Goal: Task Accomplishment & Management: Manage account settings

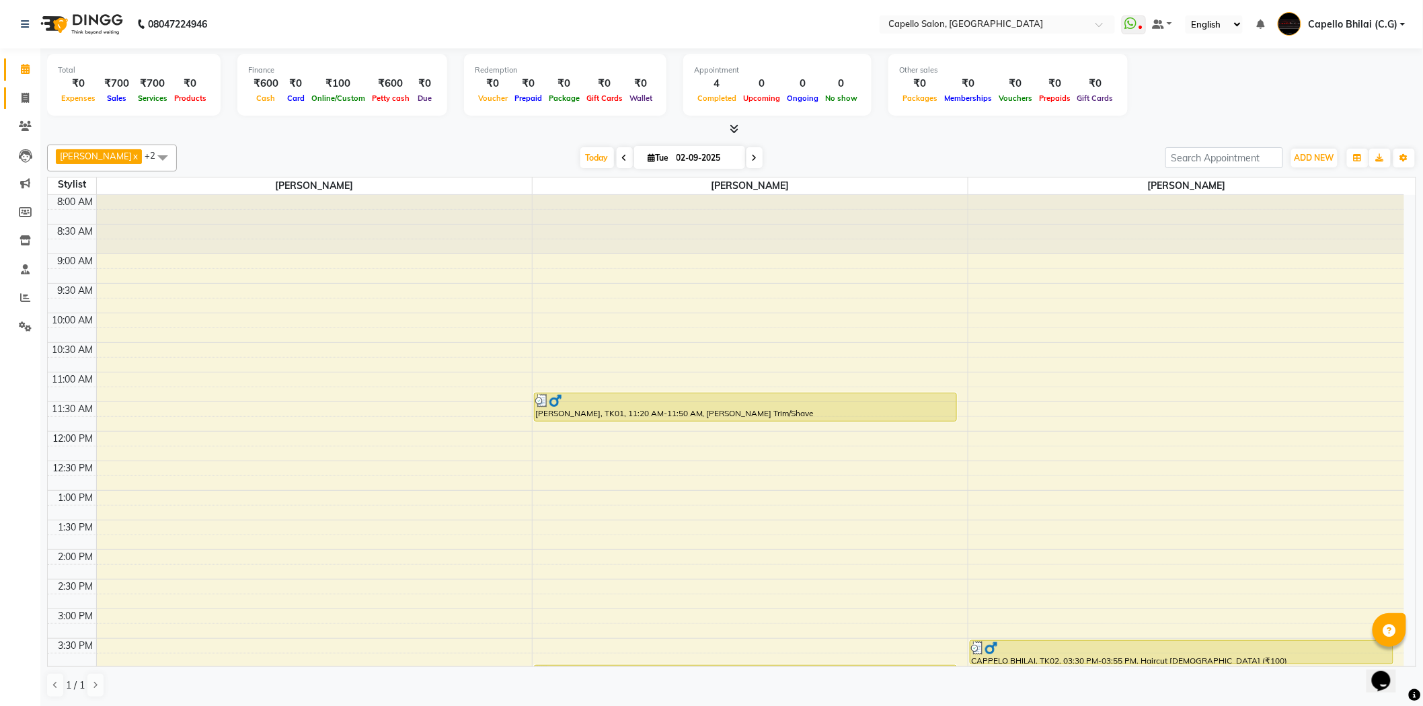
click at [28, 87] on link "Invoice" at bounding box center [20, 98] width 32 height 22
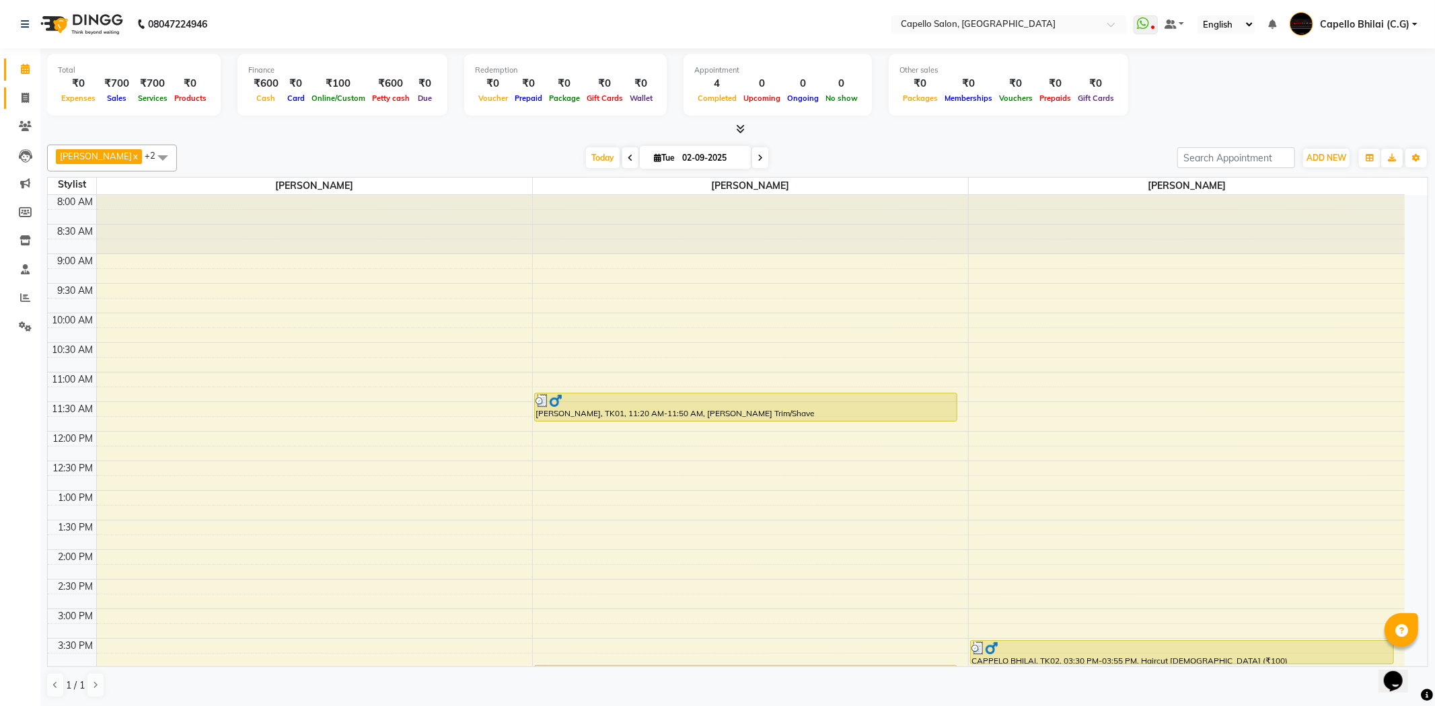
select select "service"
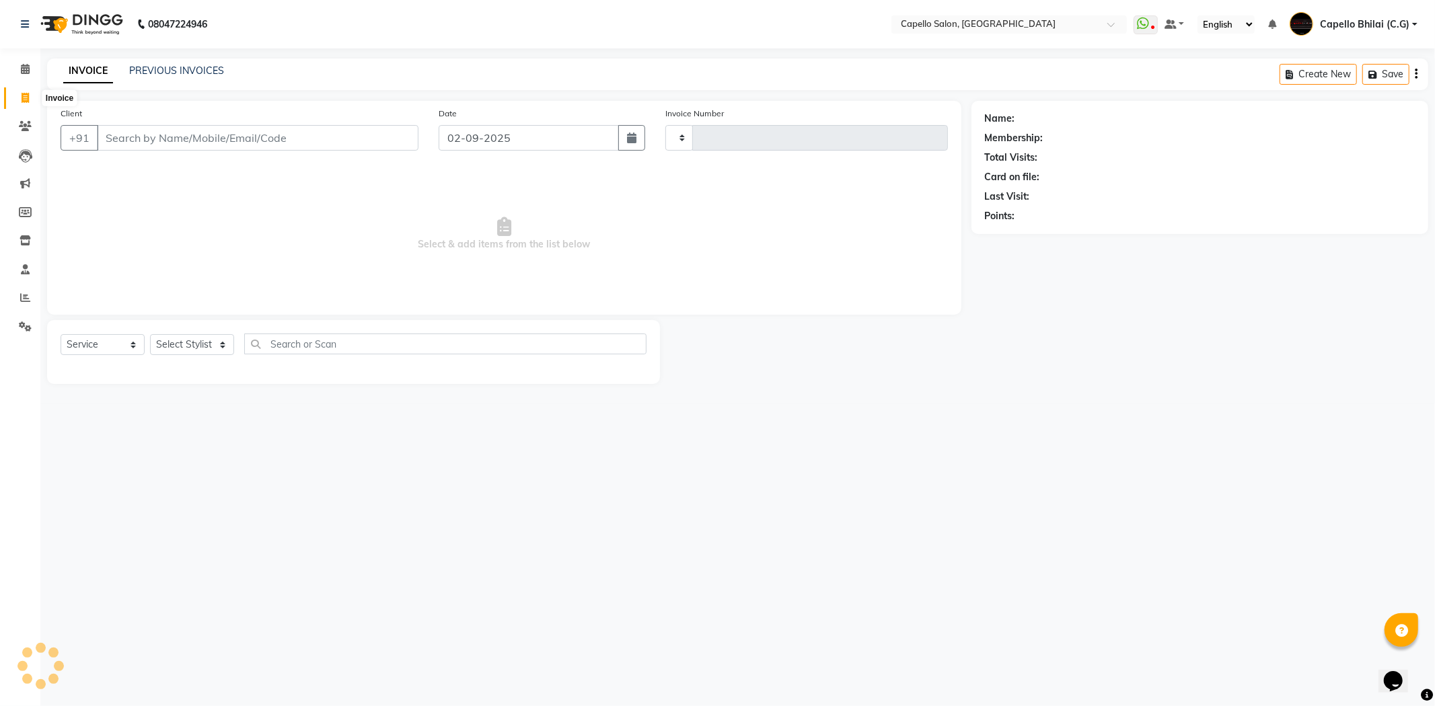
type input "2214"
select select "809"
click at [231, 131] on input "Client" at bounding box center [257, 138] width 321 height 26
click at [18, 75] on span at bounding box center [25, 69] width 24 height 15
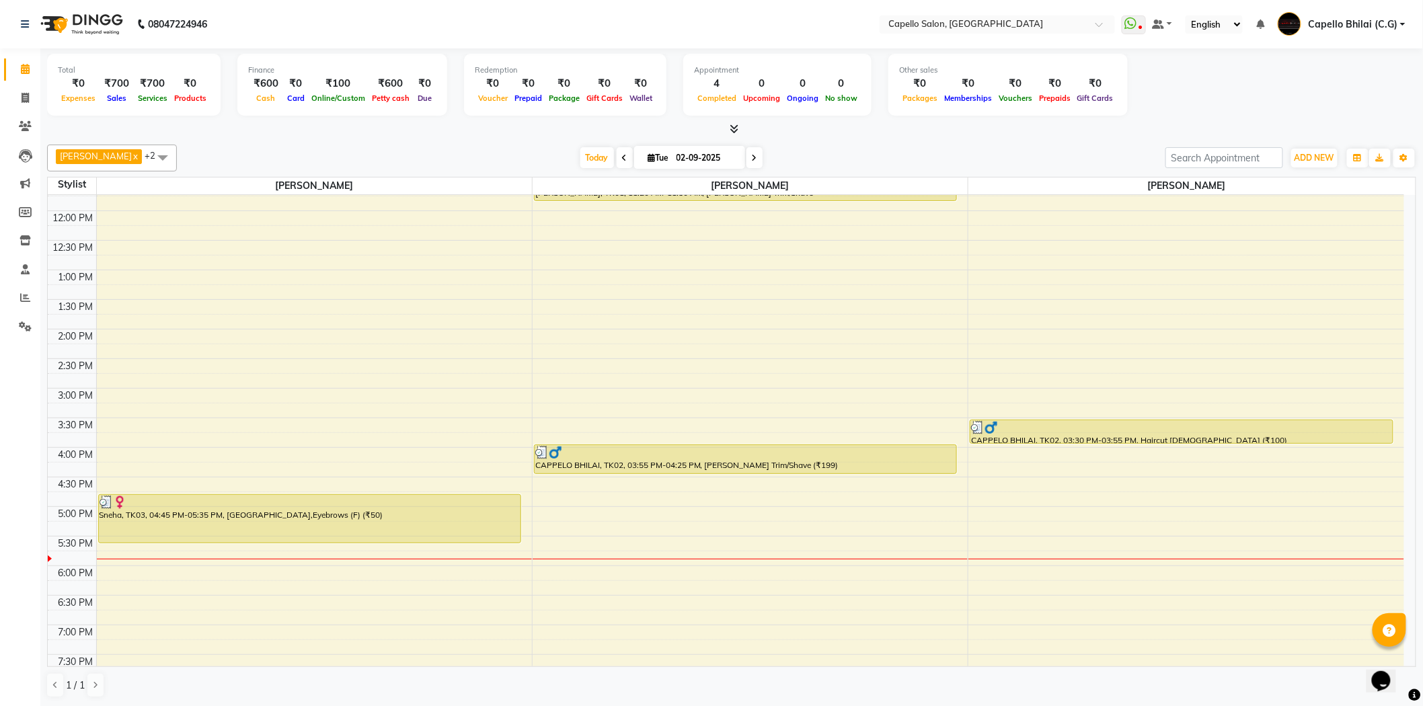
scroll to position [136, 0]
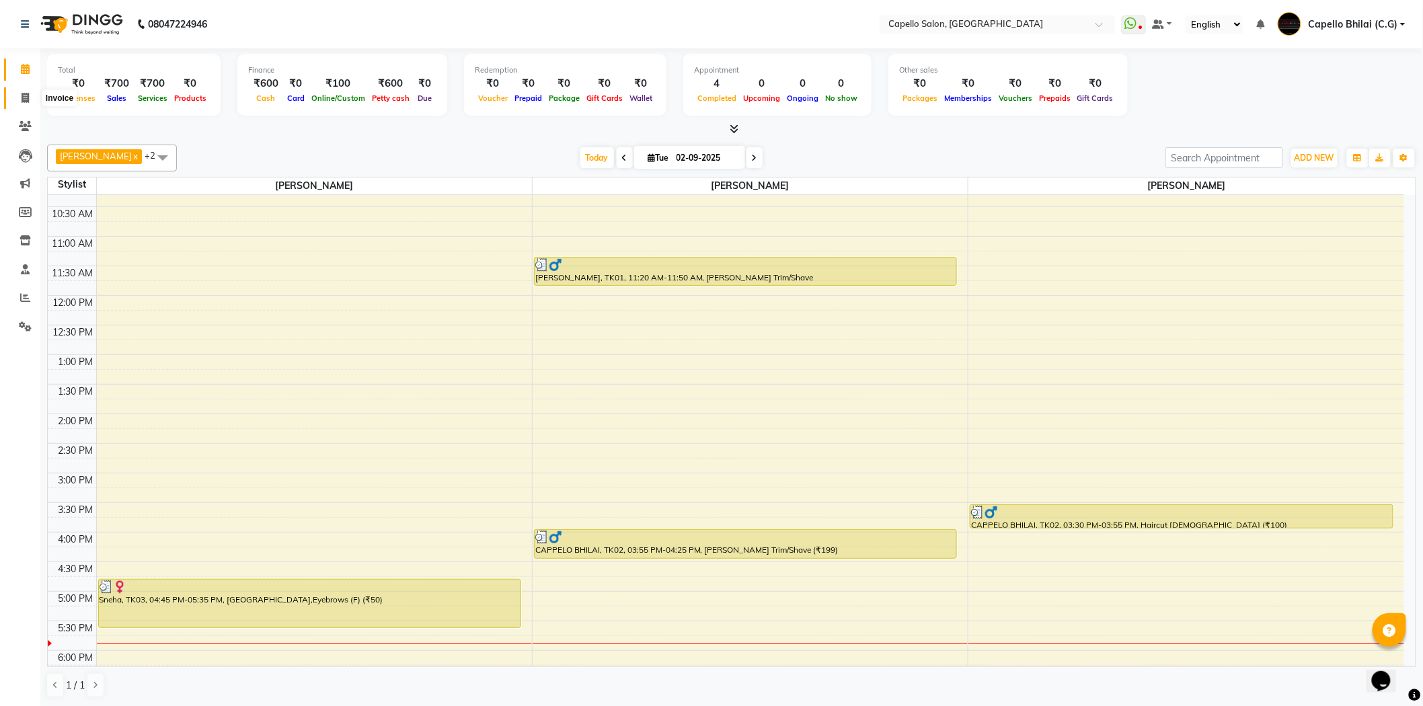
click at [22, 97] on icon at bounding box center [25, 98] width 7 height 10
select select "service"
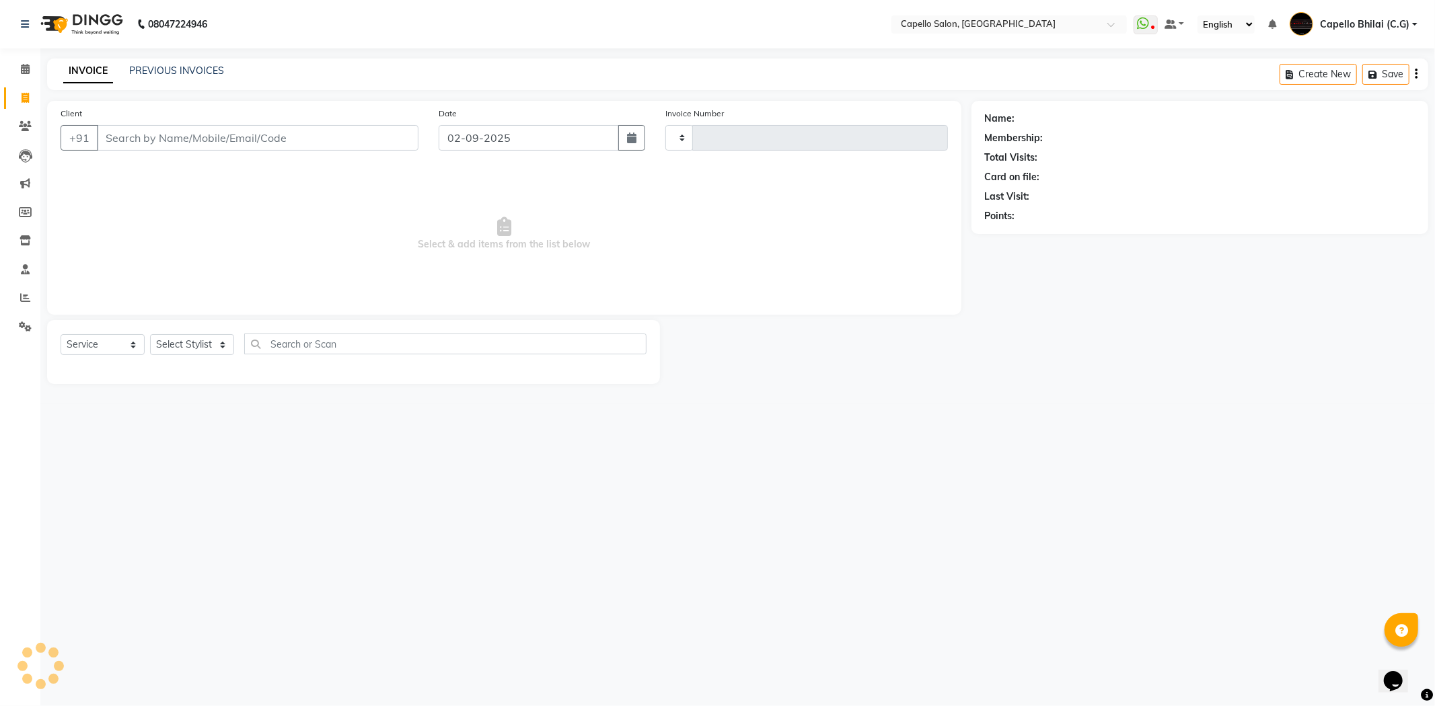
type input "2214"
select select "809"
click at [34, 72] on span at bounding box center [25, 69] width 24 height 15
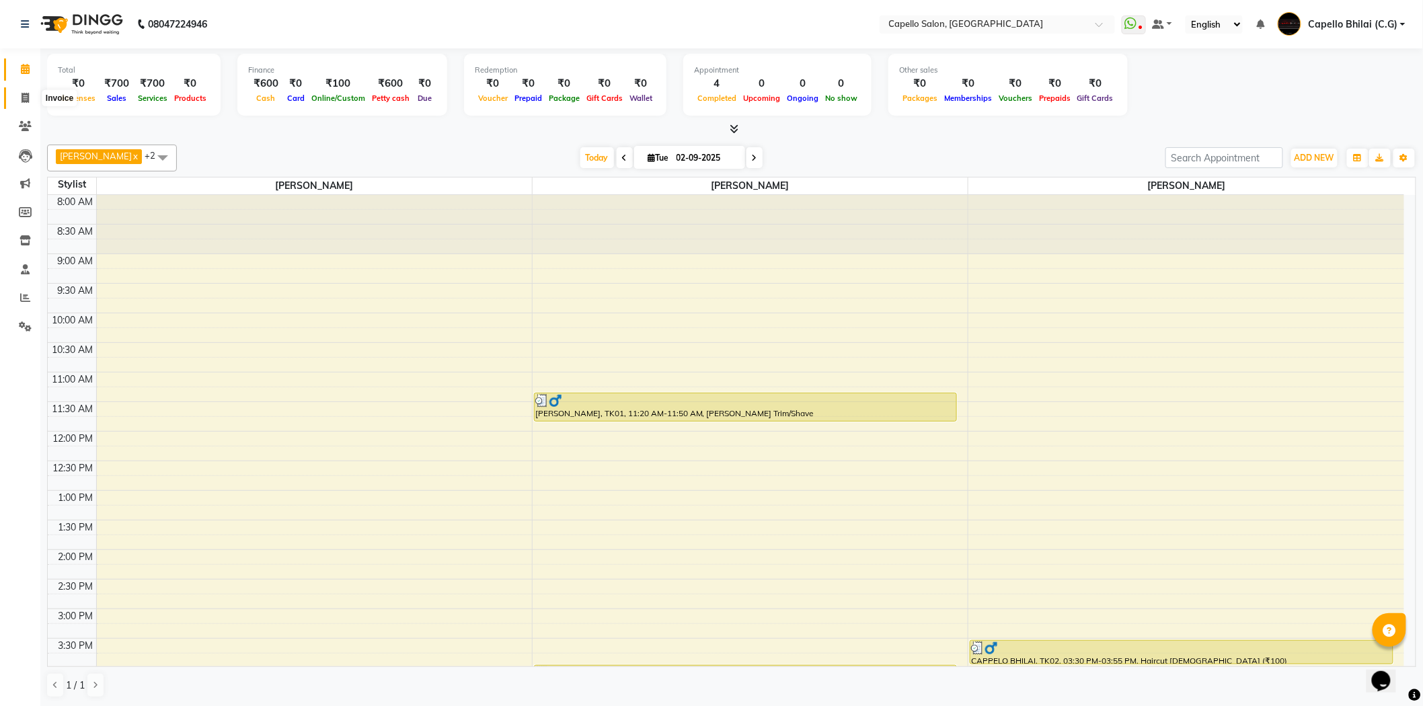
click at [27, 101] on icon at bounding box center [25, 98] width 7 height 10
select select "service"
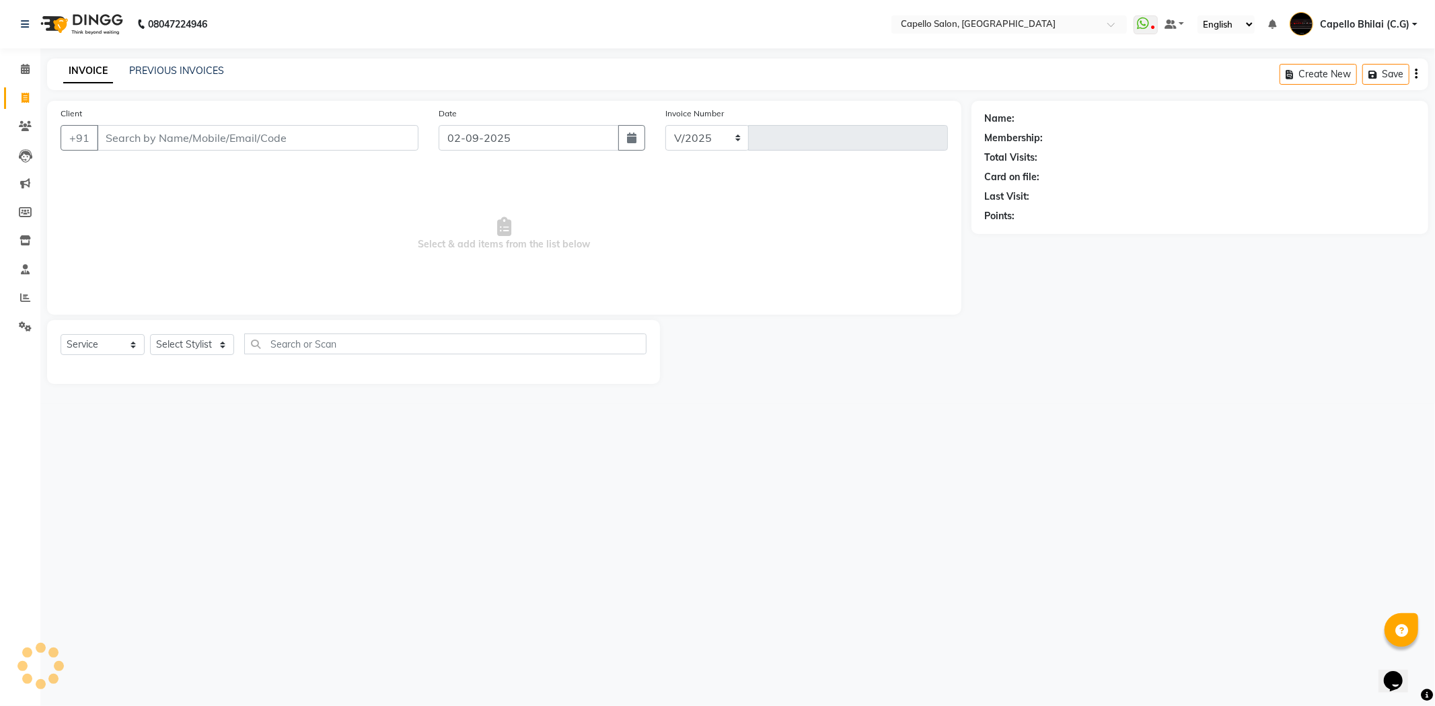
select select "809"
type input "2214"
click at [176, 341] on select "Select Stylist ADMIN Anjali Tandia Ashish Kadwe Capello Bhilai (C.G) Nazma Shei…" at bounding box center [192, 344] width 84 height 21
click at [22, 75] on span at bounding box center [25, 69] width 24 height 15
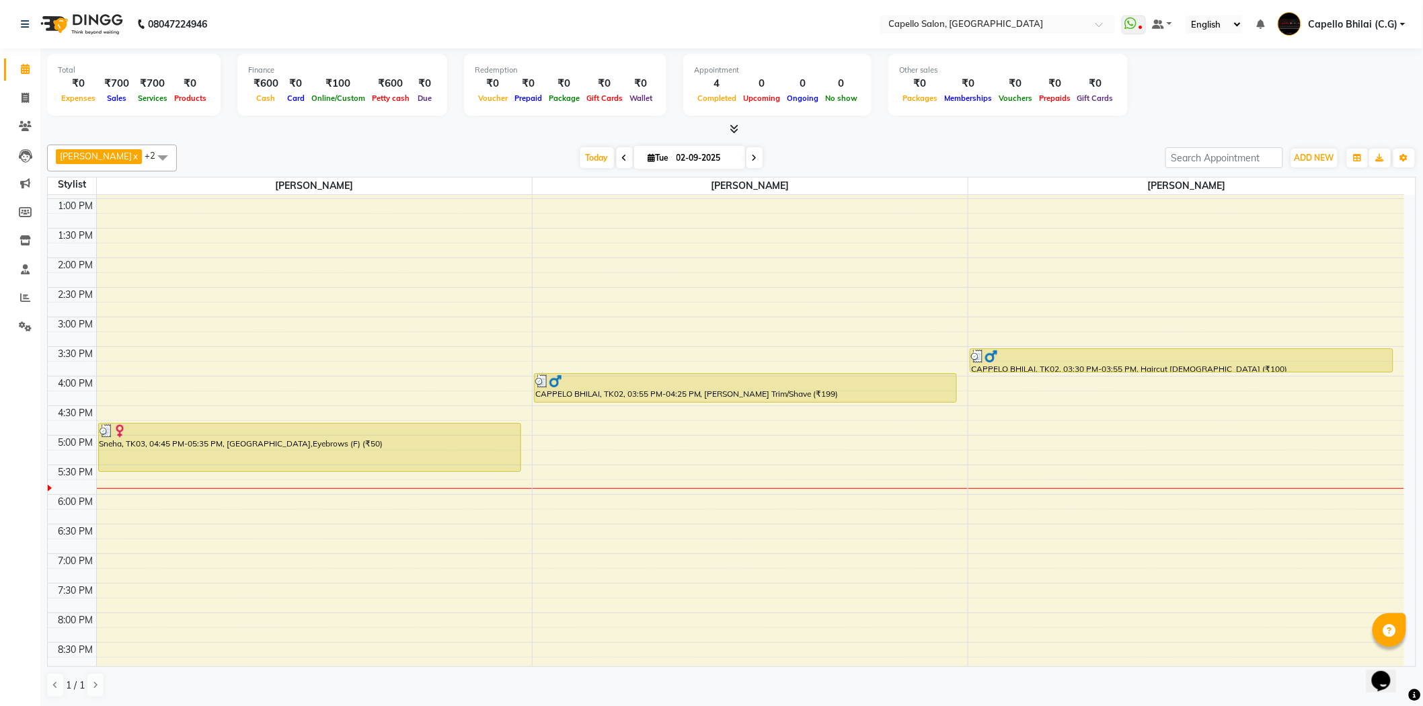
scroll to position [360, 0]
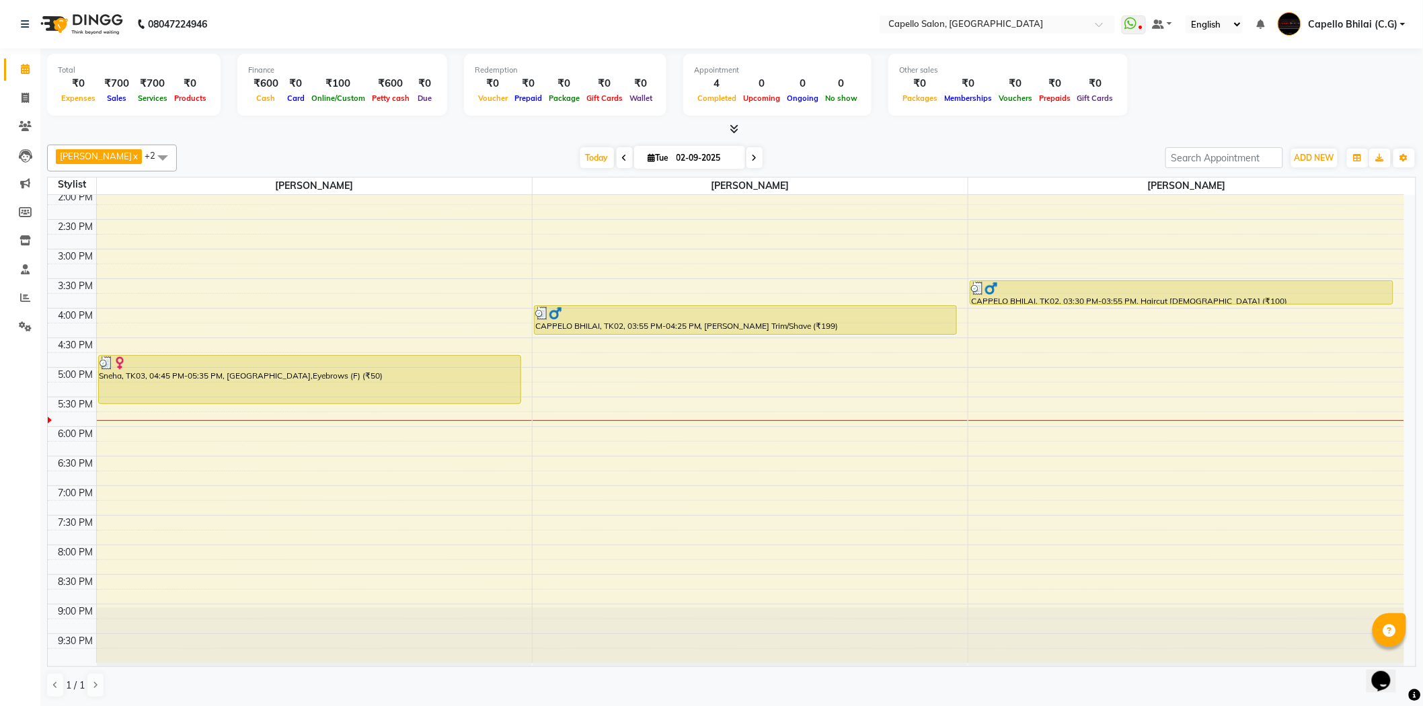
click at [570, 430] on div "8:00 AM 8:30 AM 9:00 AM 9:30 AM 10:00 AM 10:30 AM 11:00 AM 11:30 AM 12:00 PM 12…" at bounding box center [726, 249] width 1357 height 828
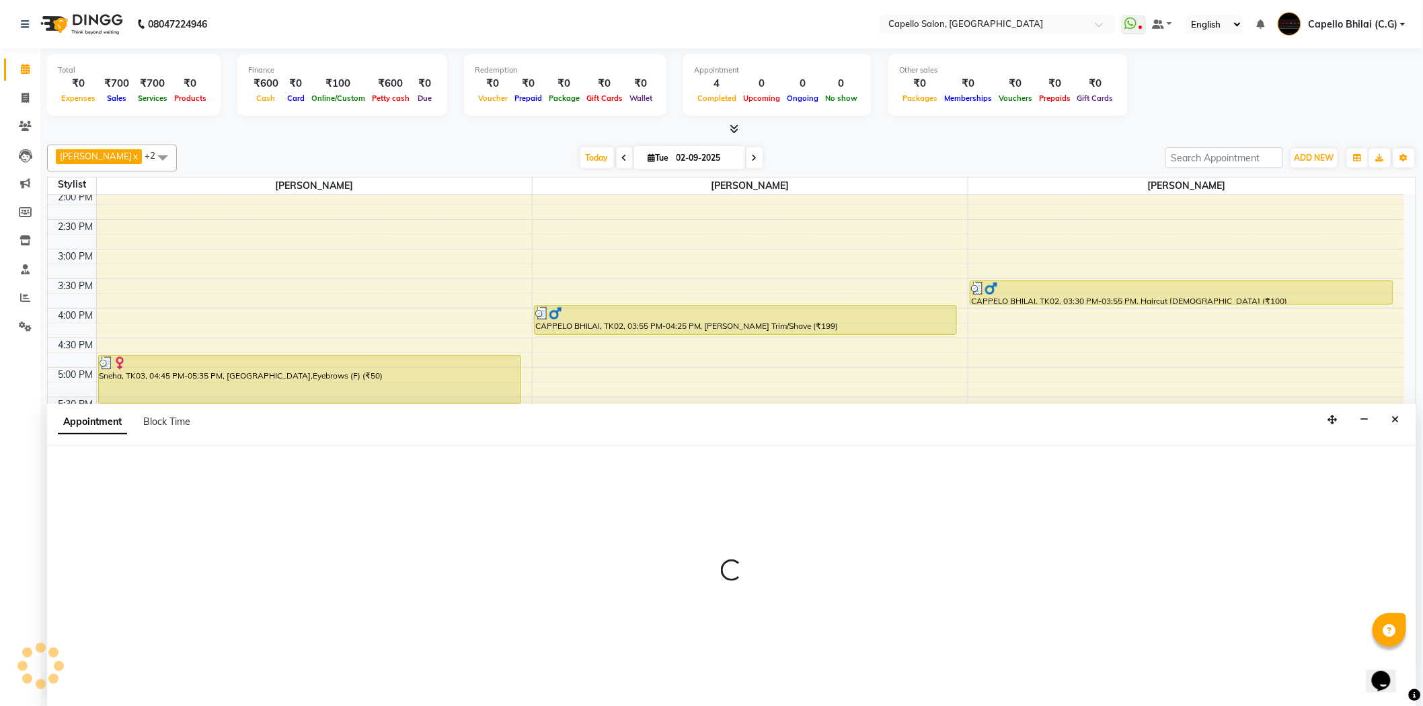
scroll to position [1, 0]
select select "60545"
select select "tentative"
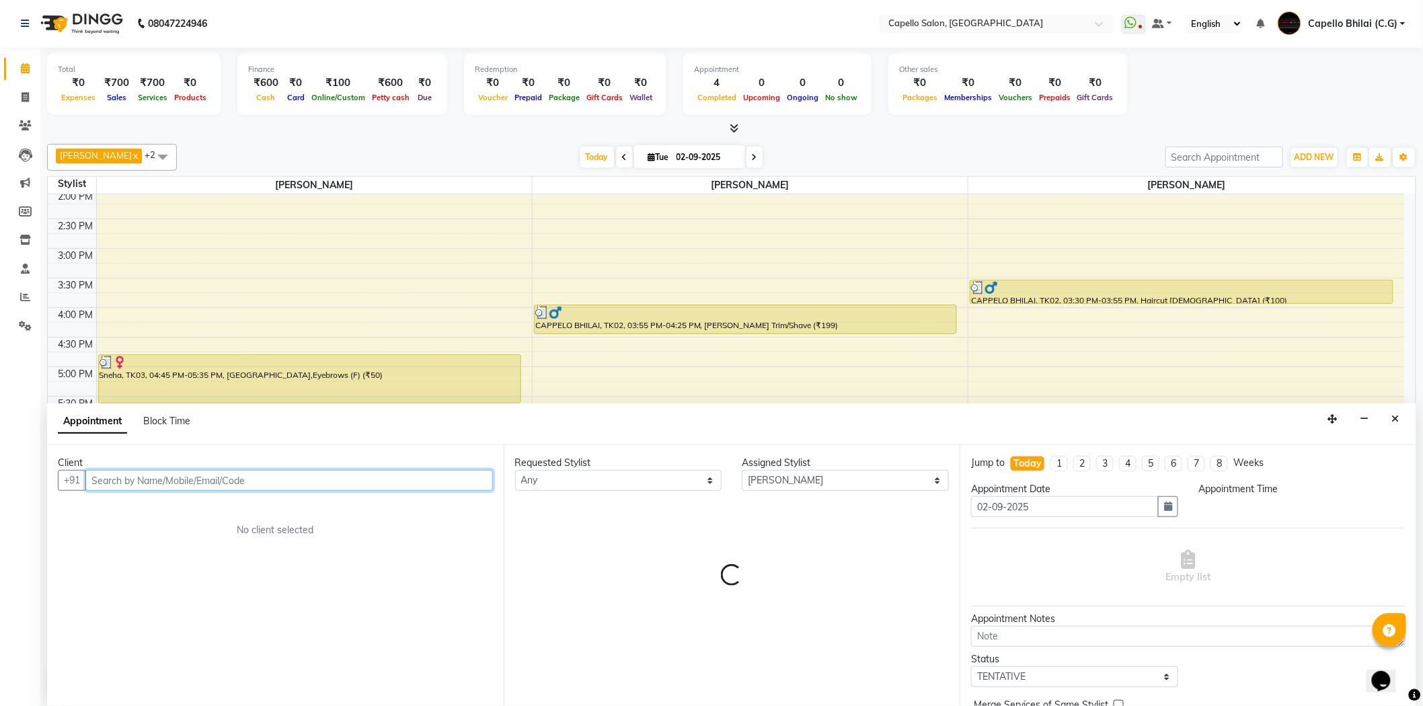
select select "1080"
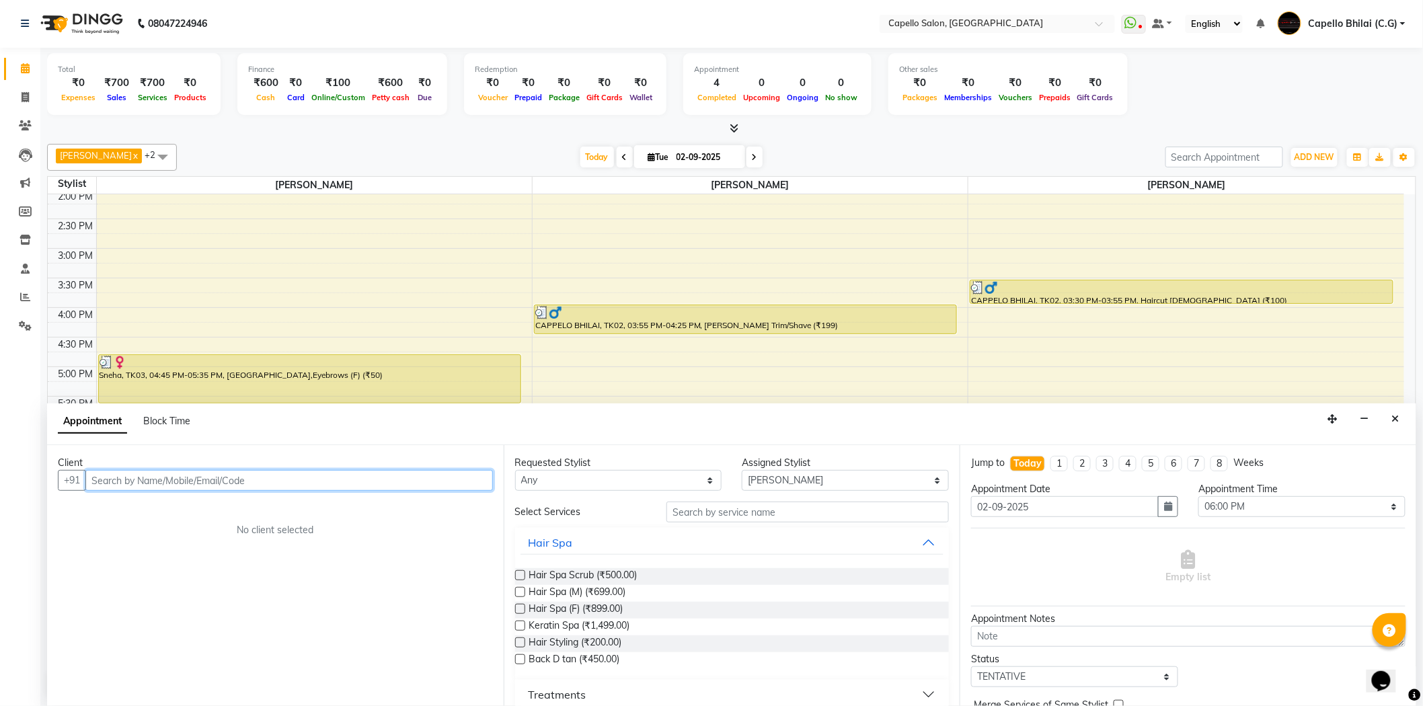
click at [286, 483] on input "text" at bounding box center [289, 480] width 408 height 21
type input "9340197805"
click at [449, 486] on button "Add Client" at bounding box center [465, 480] width 56 height 21
select select "7"
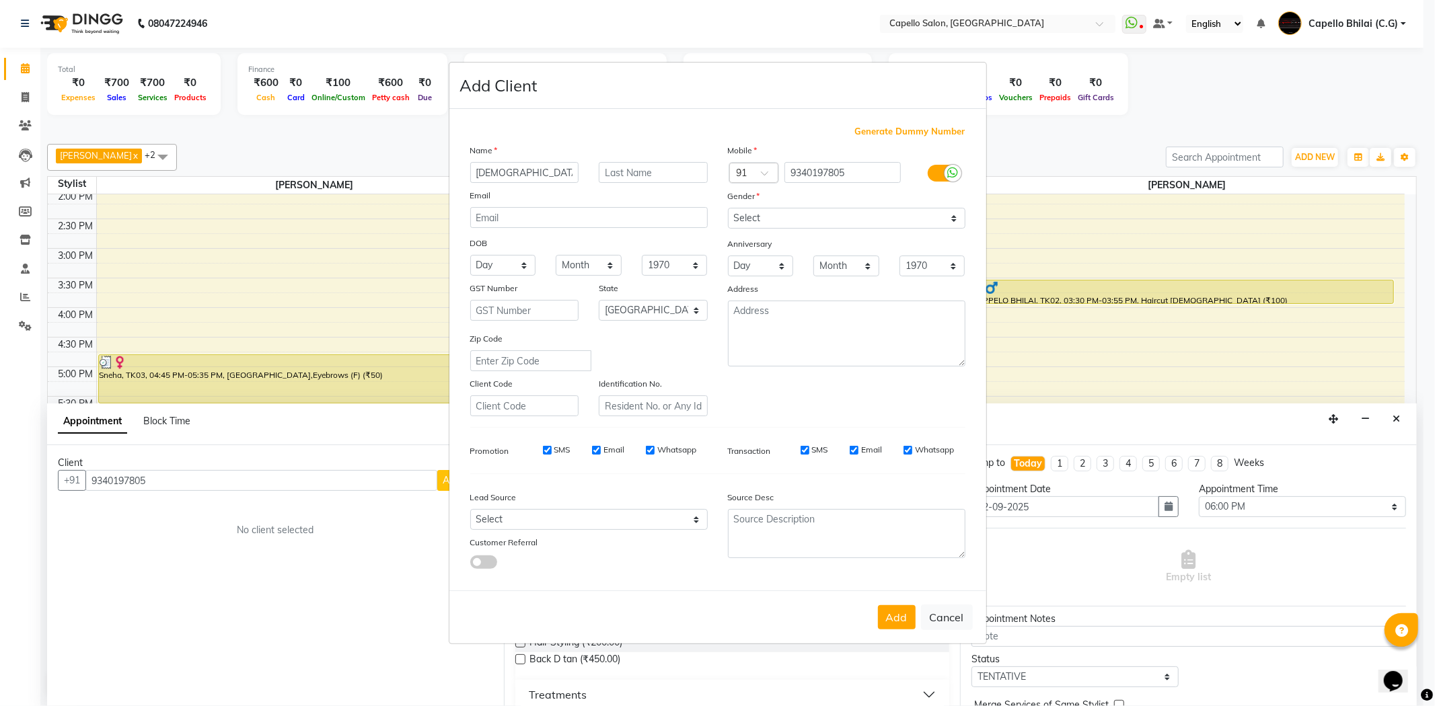
type input "Krishna"
click at [745, 223] on select "Select Male Female Other Prefer Not To Say" at bounding box center [846, 218] width 237 height 21
select select "female"
click at [728, 208] on select "Select Male Female Other Prefer Not To Say" at bounding box center [846, 218] width 237 height 21
click at [900, 622] on button "Add" at bounding box center [897, 617] width 38 height 24
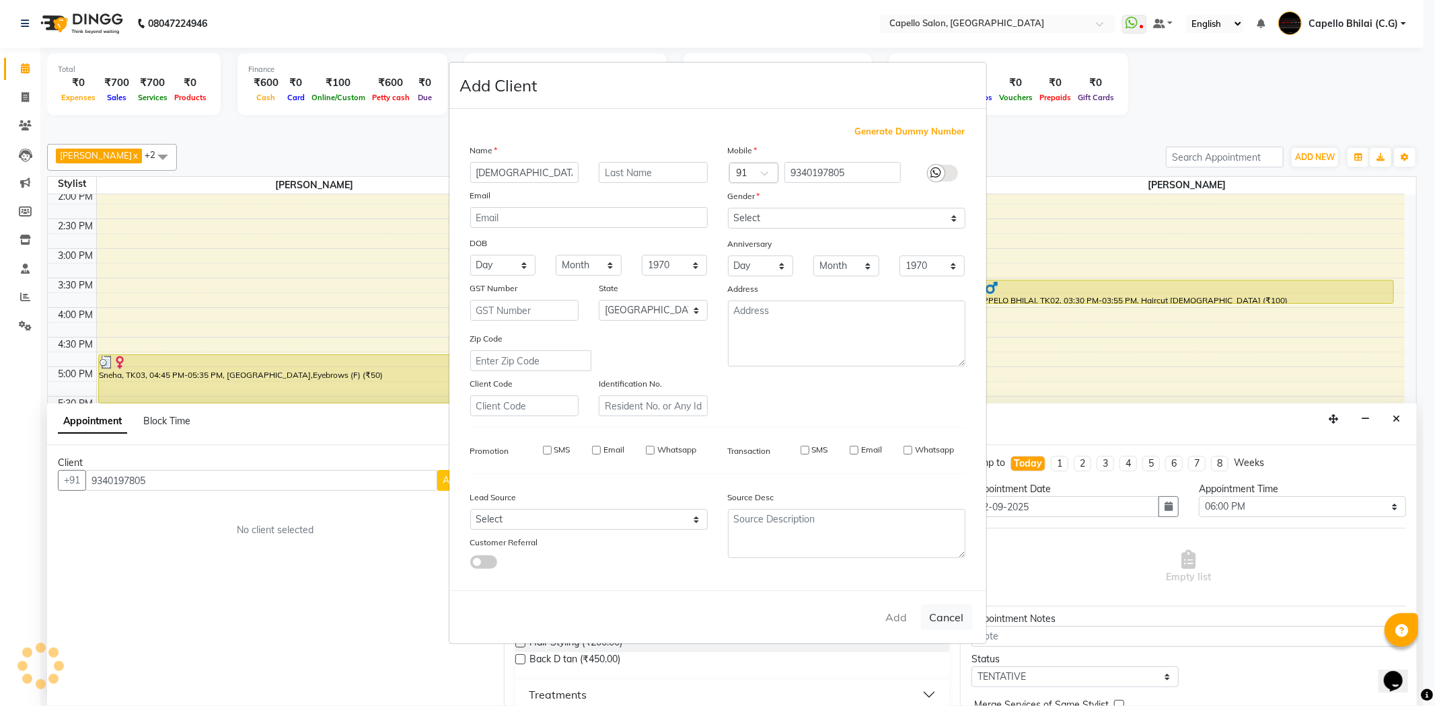
select select
select select "null"
select select
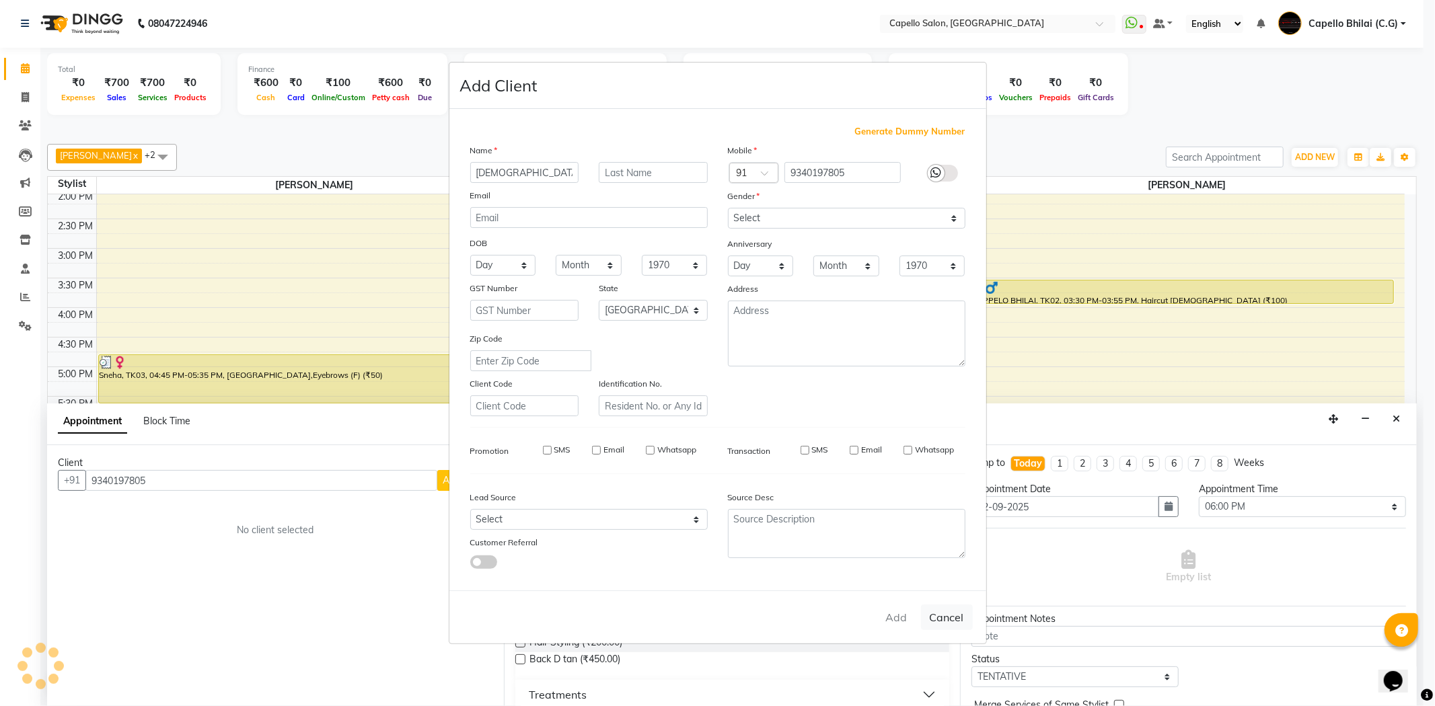
select select
checkbox input "false"
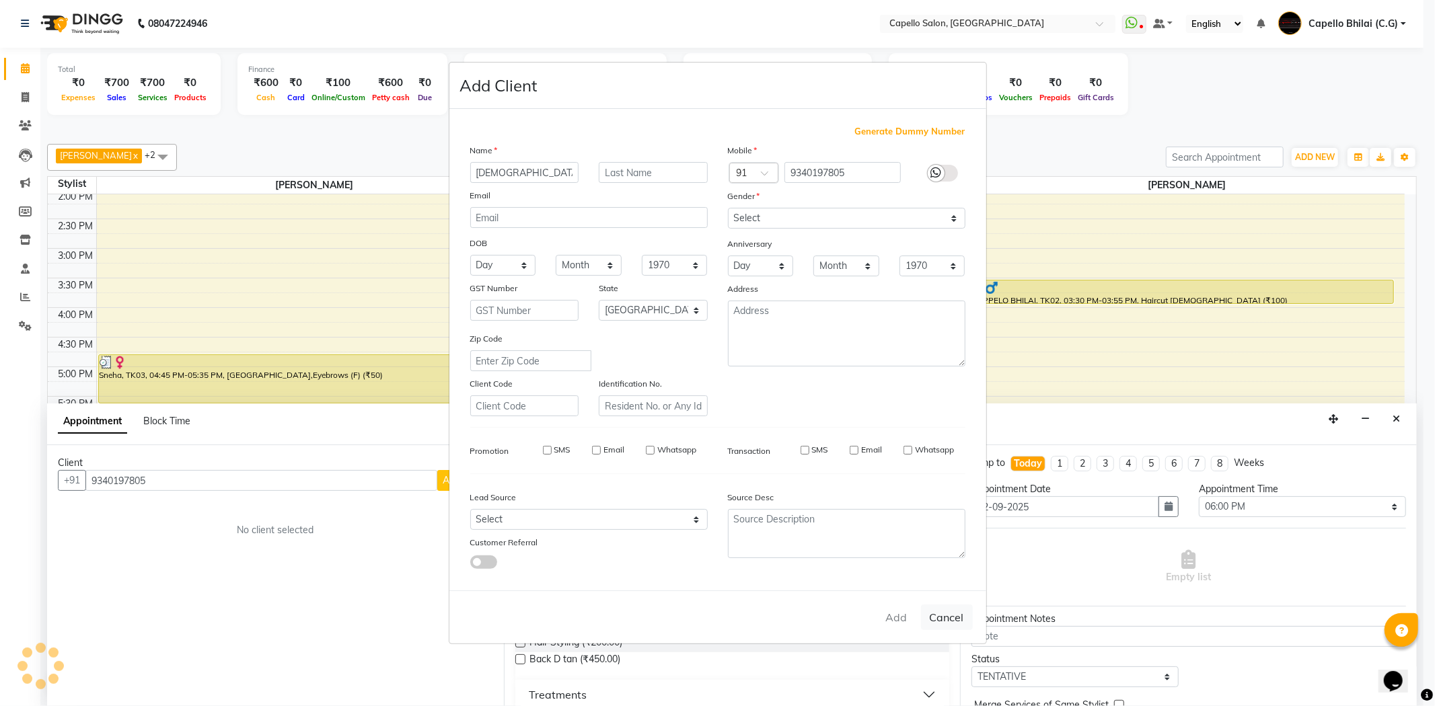
checkbox input "false"
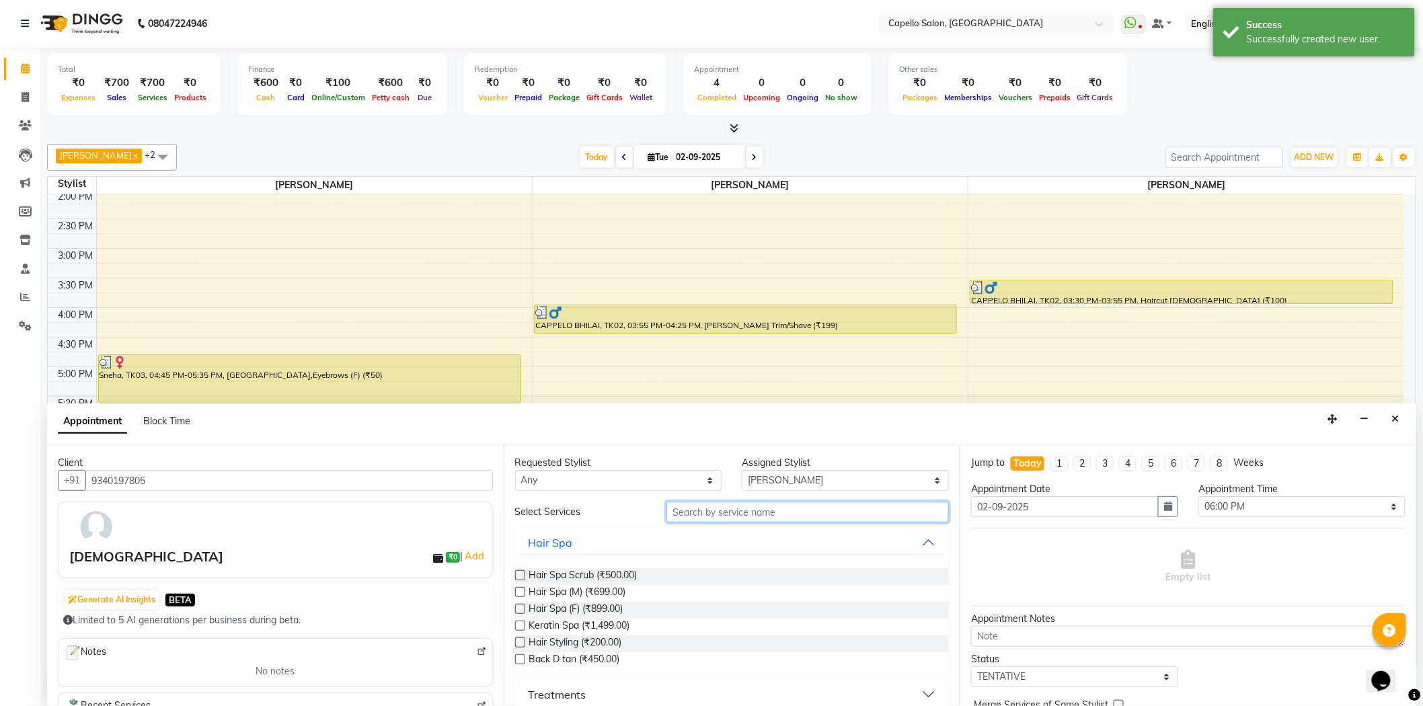
click at [697, 519] on input "text" at bounding box center [807, 512] width 282 height 21
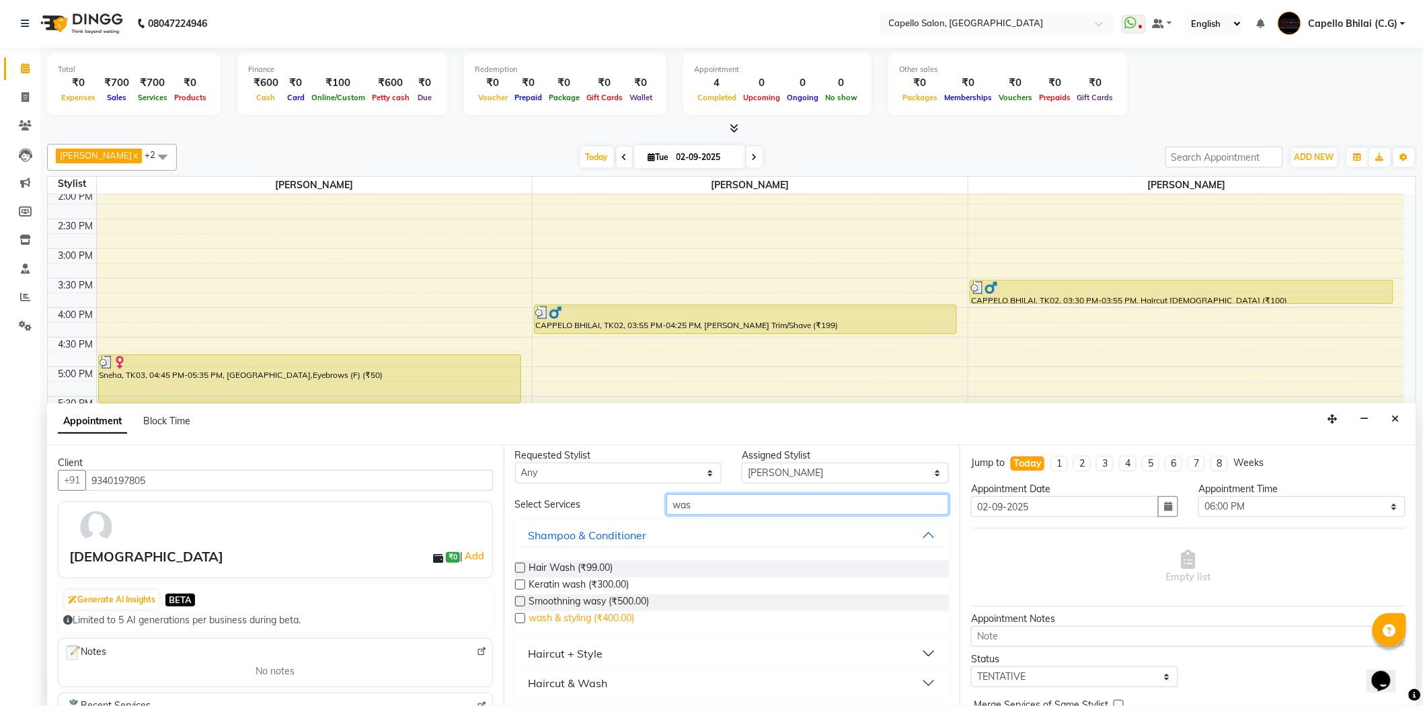
scroll to position [9, 0]
type input "was"
click at [589, 652] on div "Haircut + Style" at bounding box center [566, 652] width 75 height 16
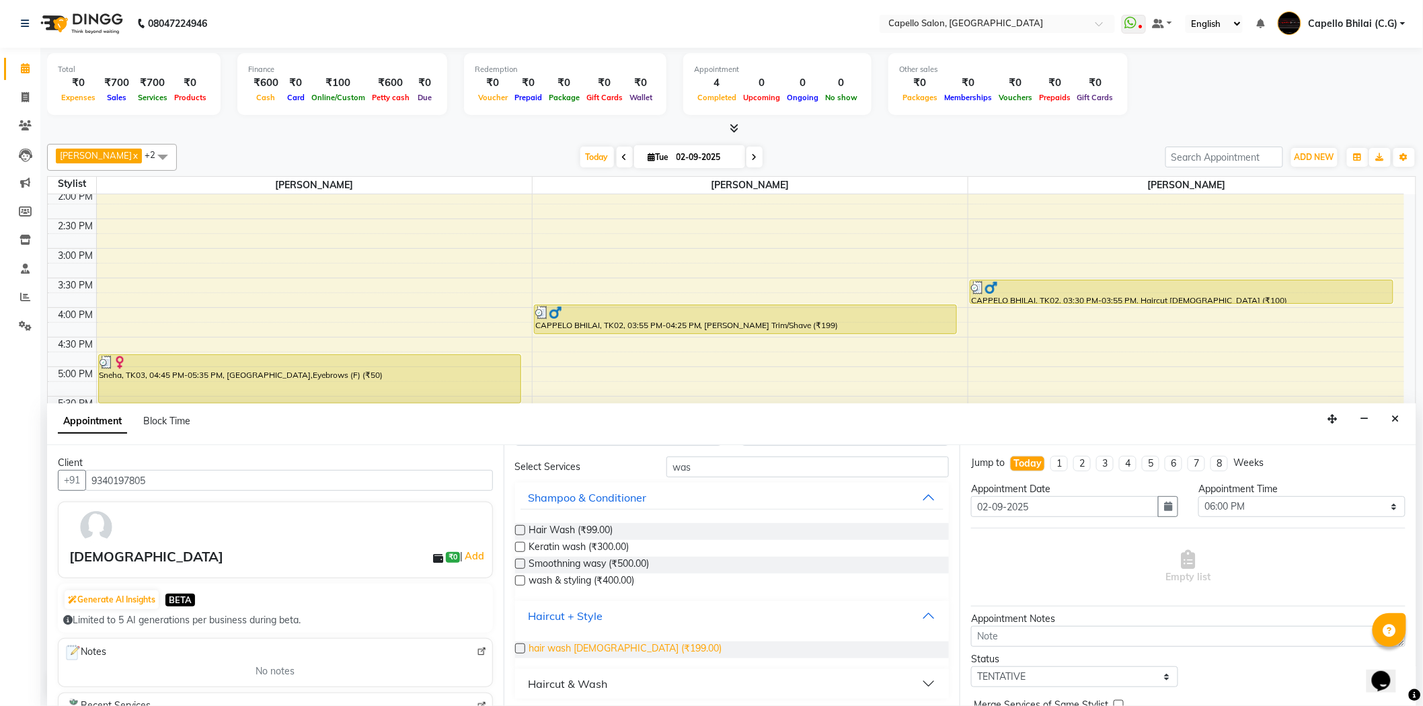
scroll to position [48, 0]
click at [602, 644] on span "hair wash female (₹199.00)" at bounding box center [625, 647] width 193 height 17
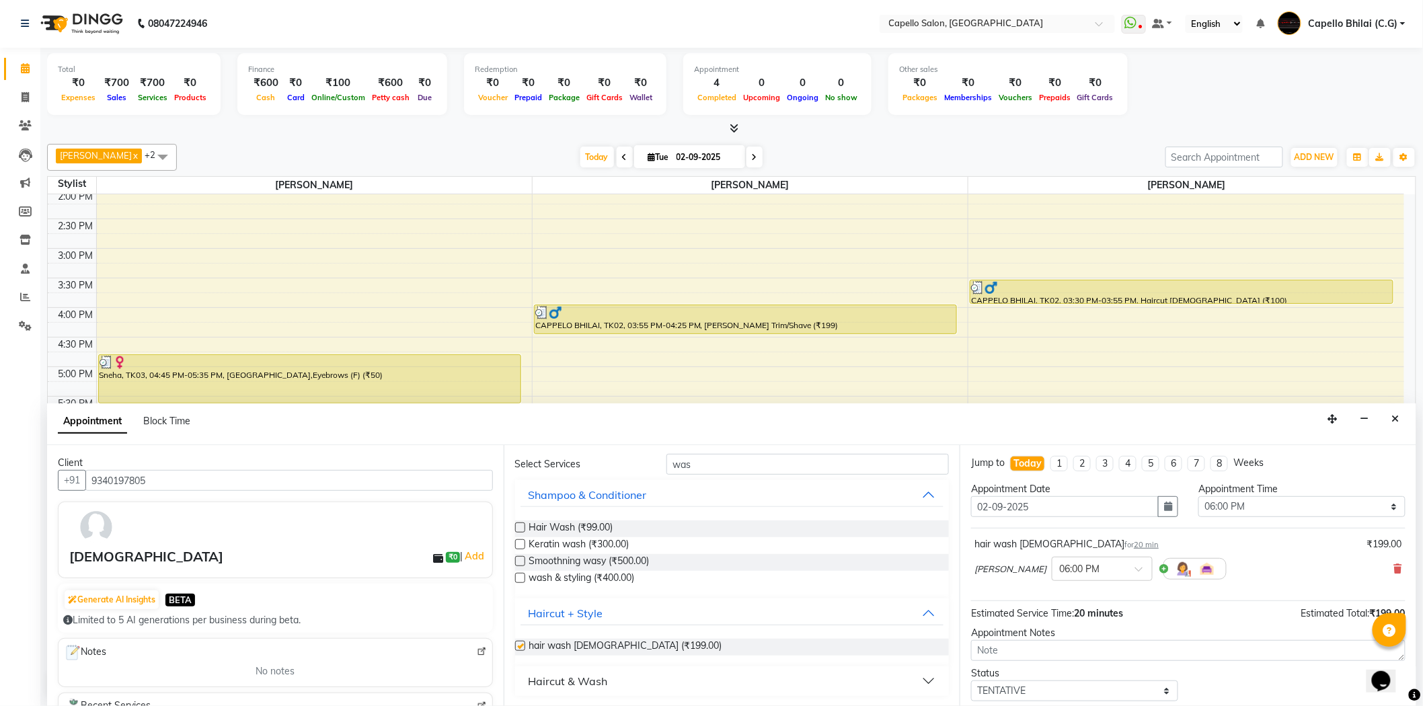
checkbox input "false"
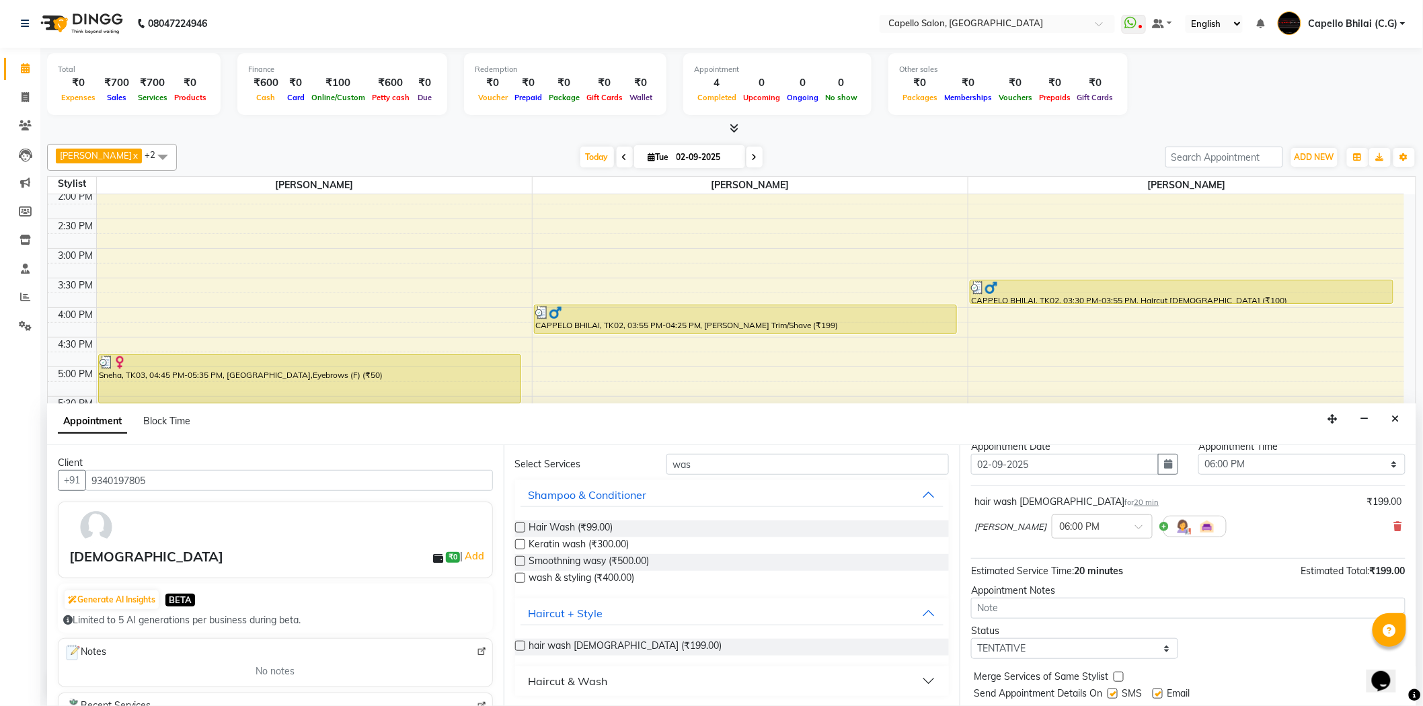
scroll to position [79, 0]
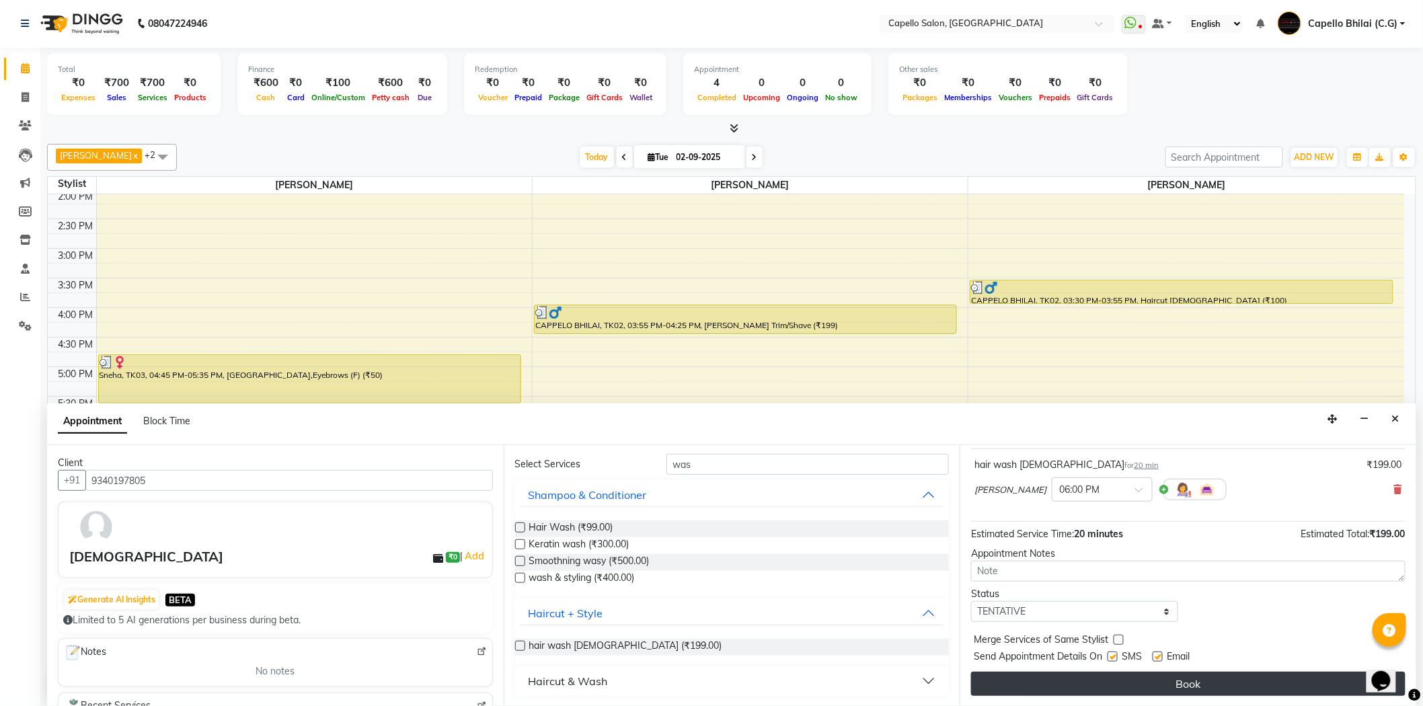
click at [1137, 681] on button "Book" at bounding box center [1188, 684] width 434 height 24
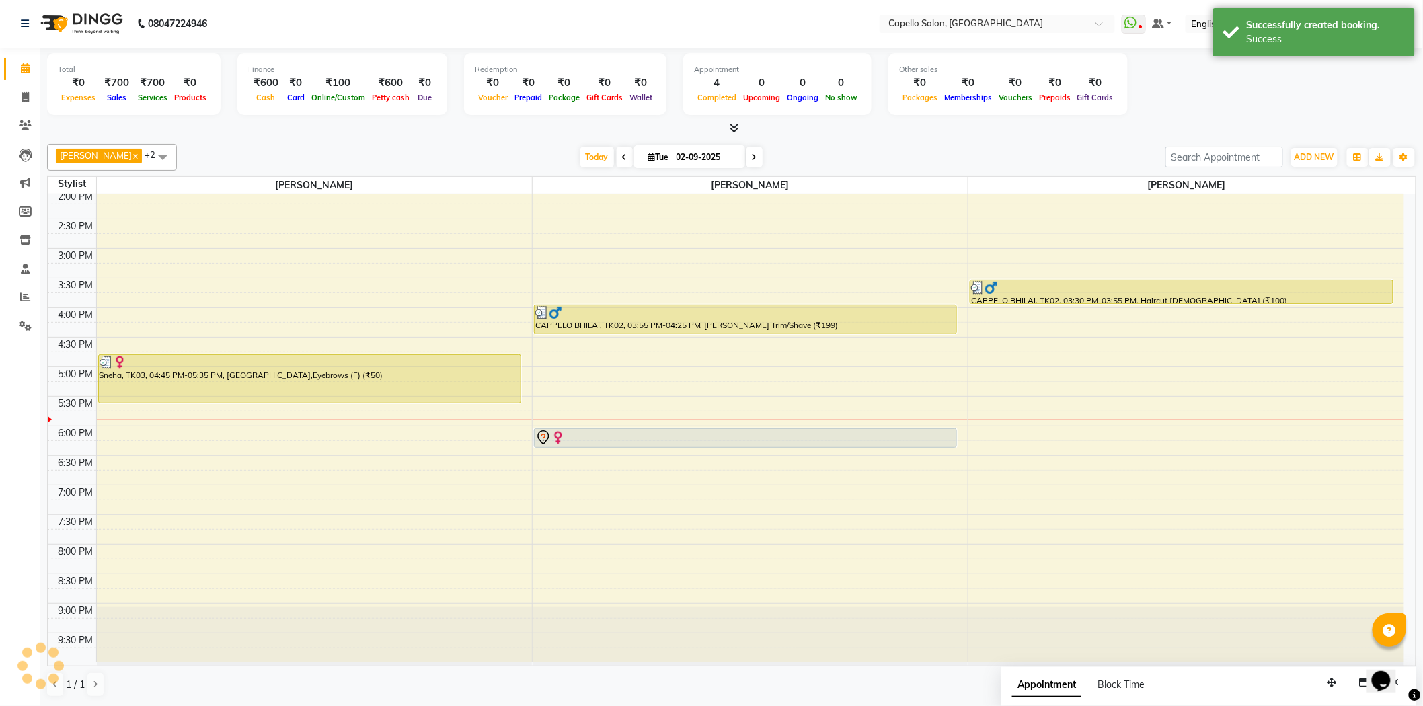
scroll to position [0, 0]
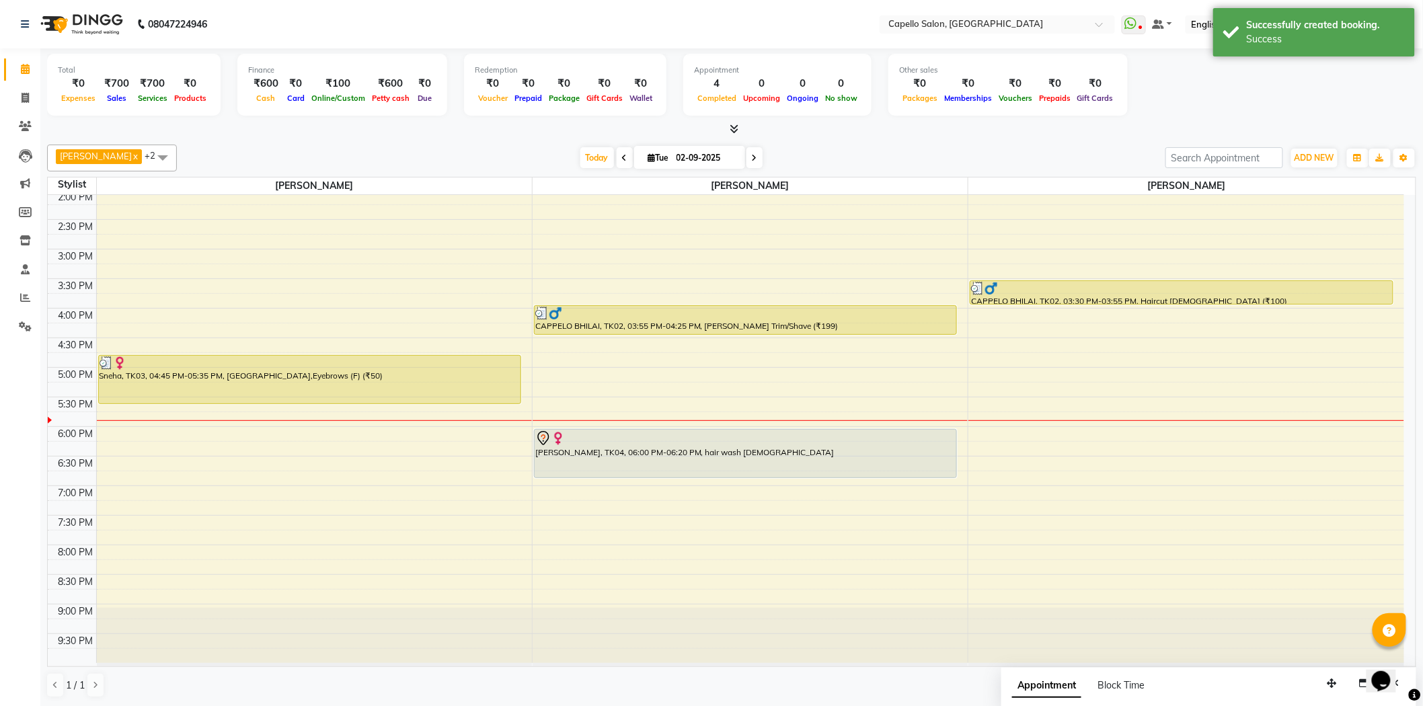
drag, startPoint x: 732, startPoint y: 446, endPoint x: 732, endPoint y: 475, distance: 28.9
click at [732, 478] on div "Surya Mishra, TK01, 11:20 AM-11:50 AM, Beard Trim/Shave CAPPELO BHILAI, TK02, 0…" at bounding box center [750, 249] width 435 height 828
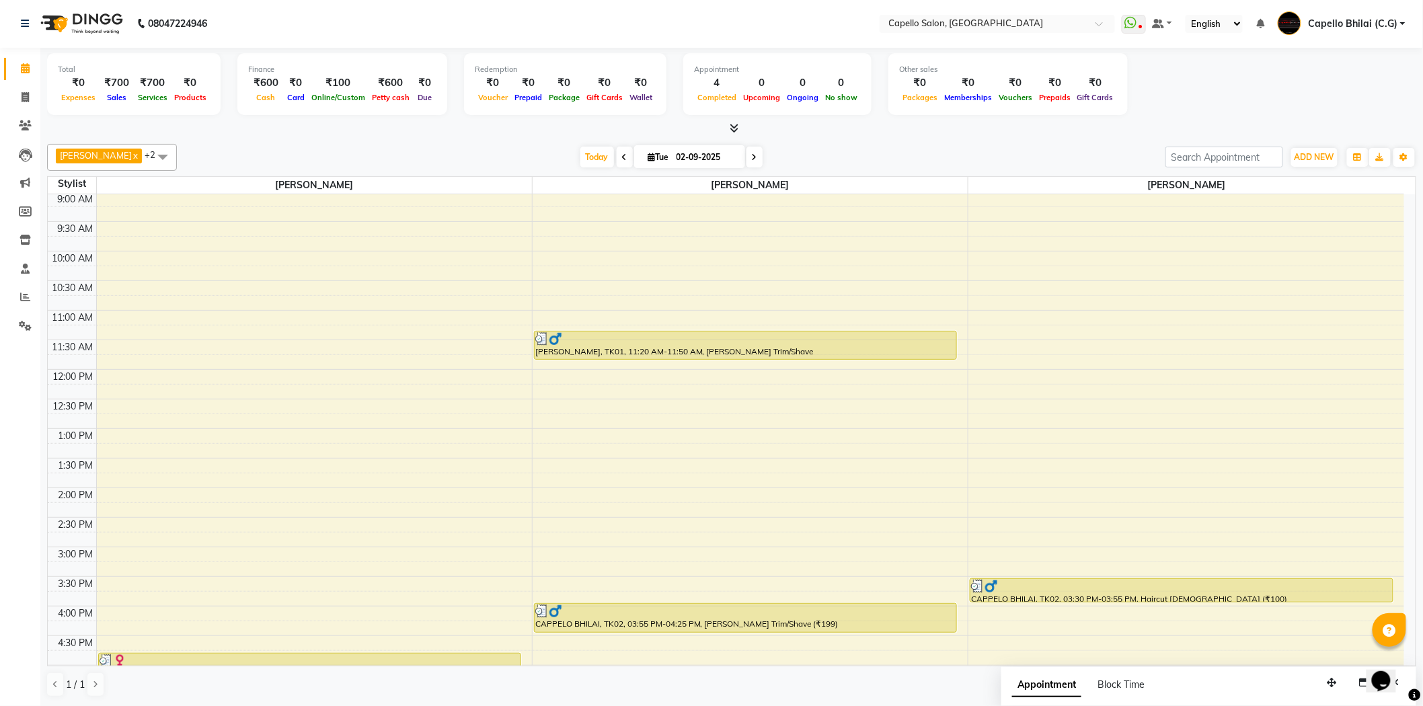
scroll to position [360, 0]
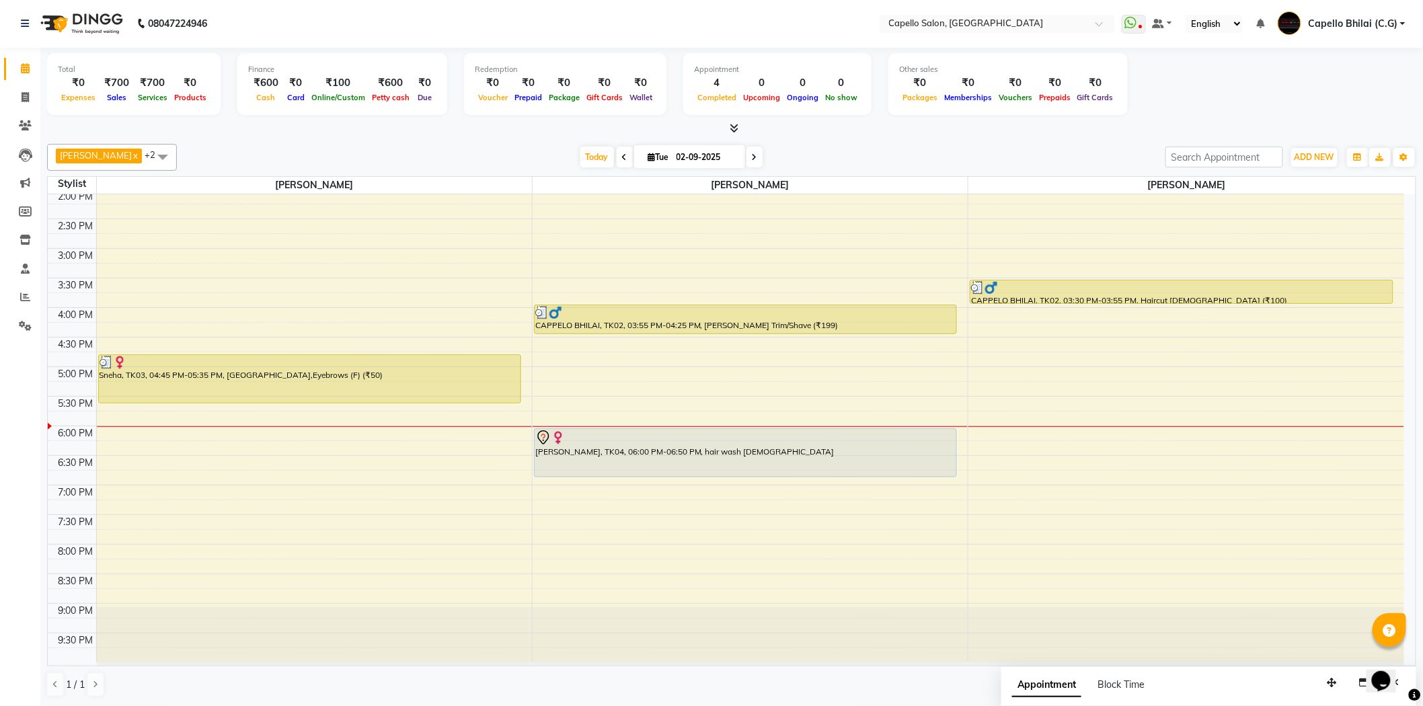
click at [729, 124] on span at bounding box center [732, 129] width 14 height 14
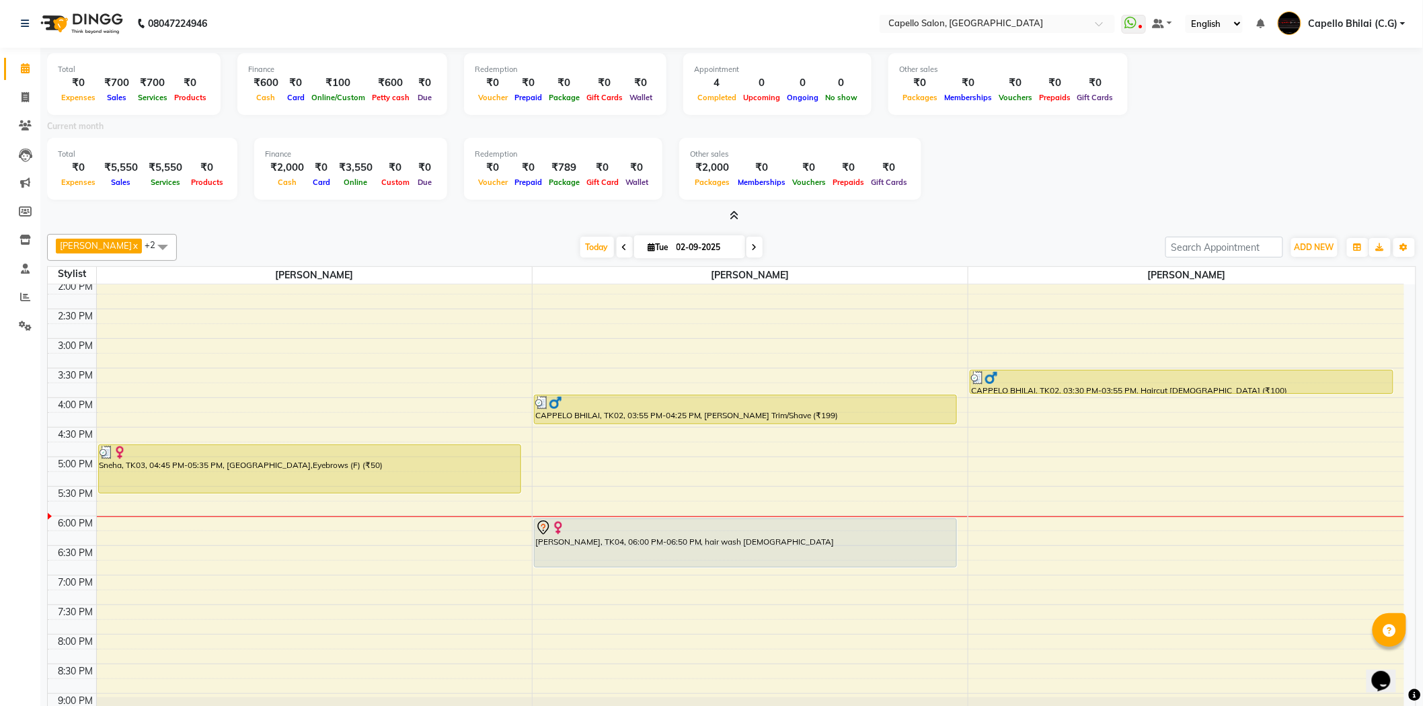
click at [733, 211] on icon at bounding box center [734, 216] width 9 height 10
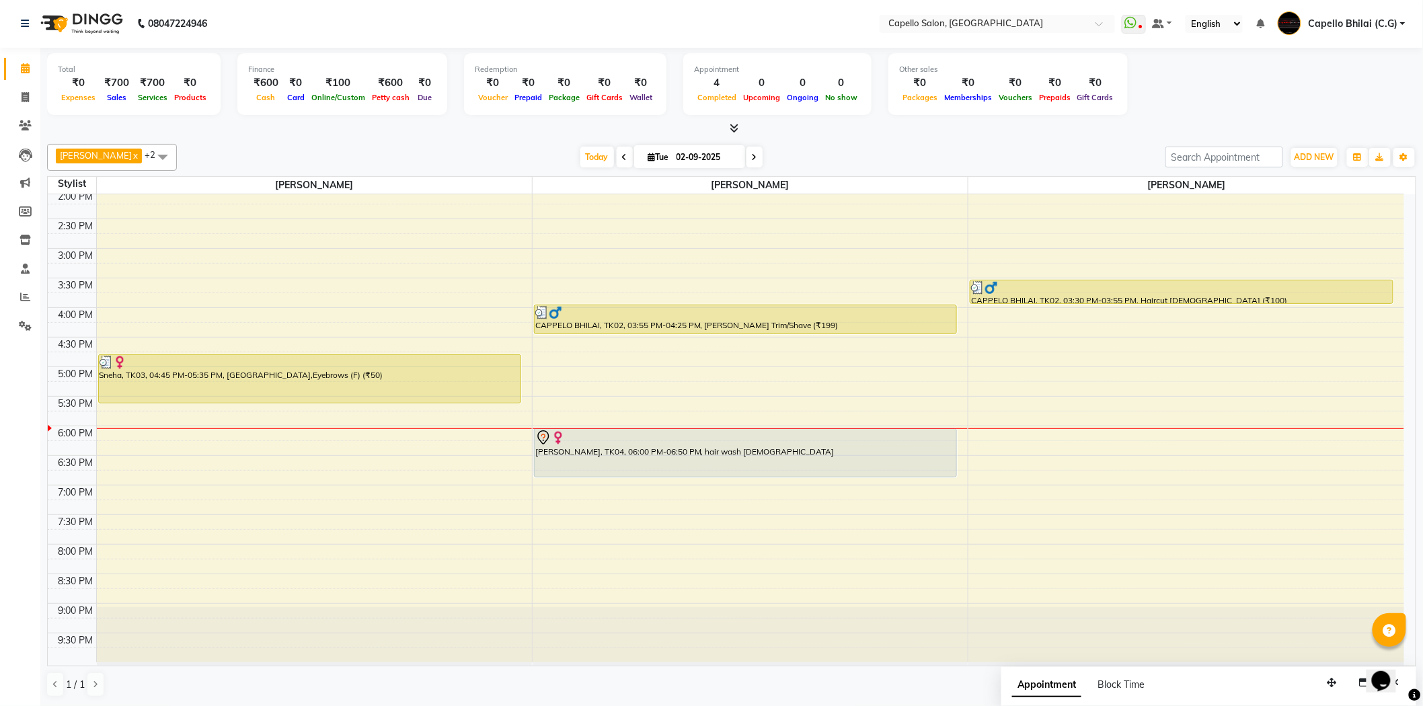
click at [734, 128] on icon at bounding box center [734, 128] width 9 height 10
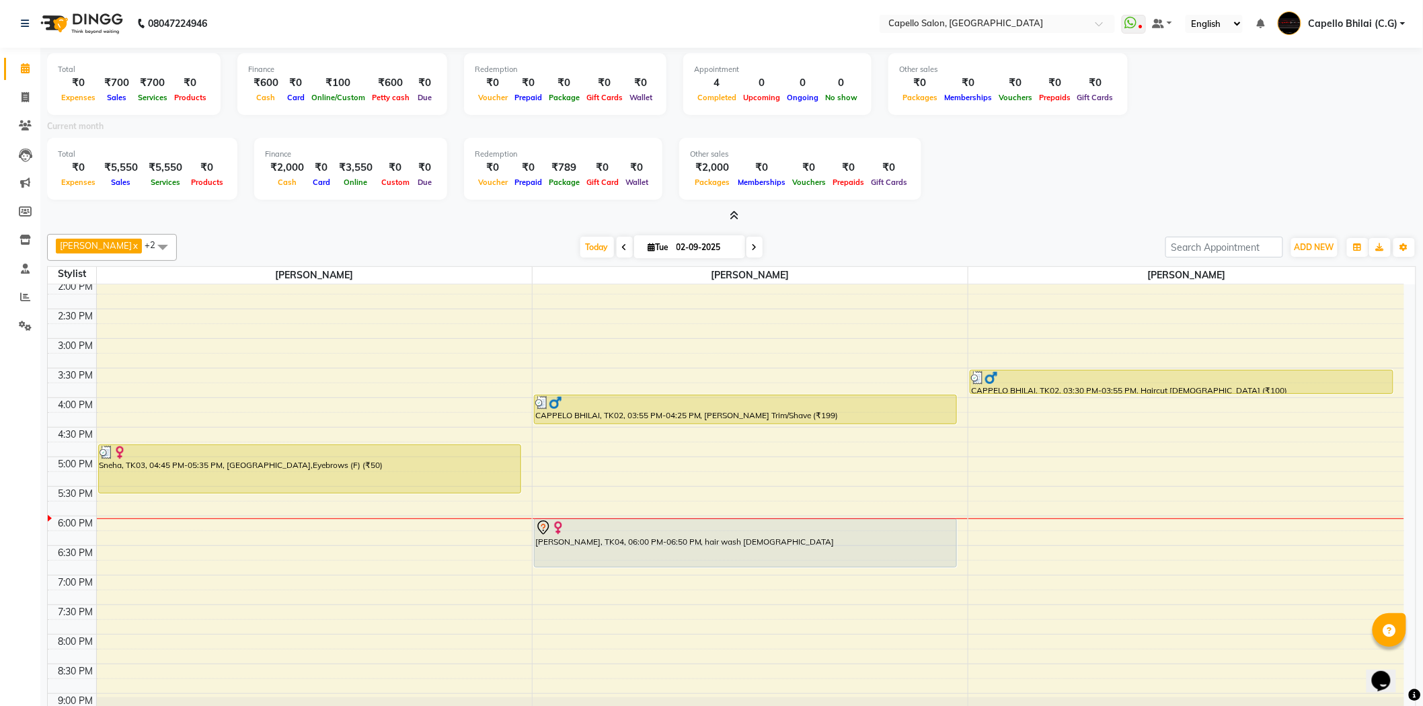
click at [734, 213] on icon at bounding box center [734, 216] width 9 height 10
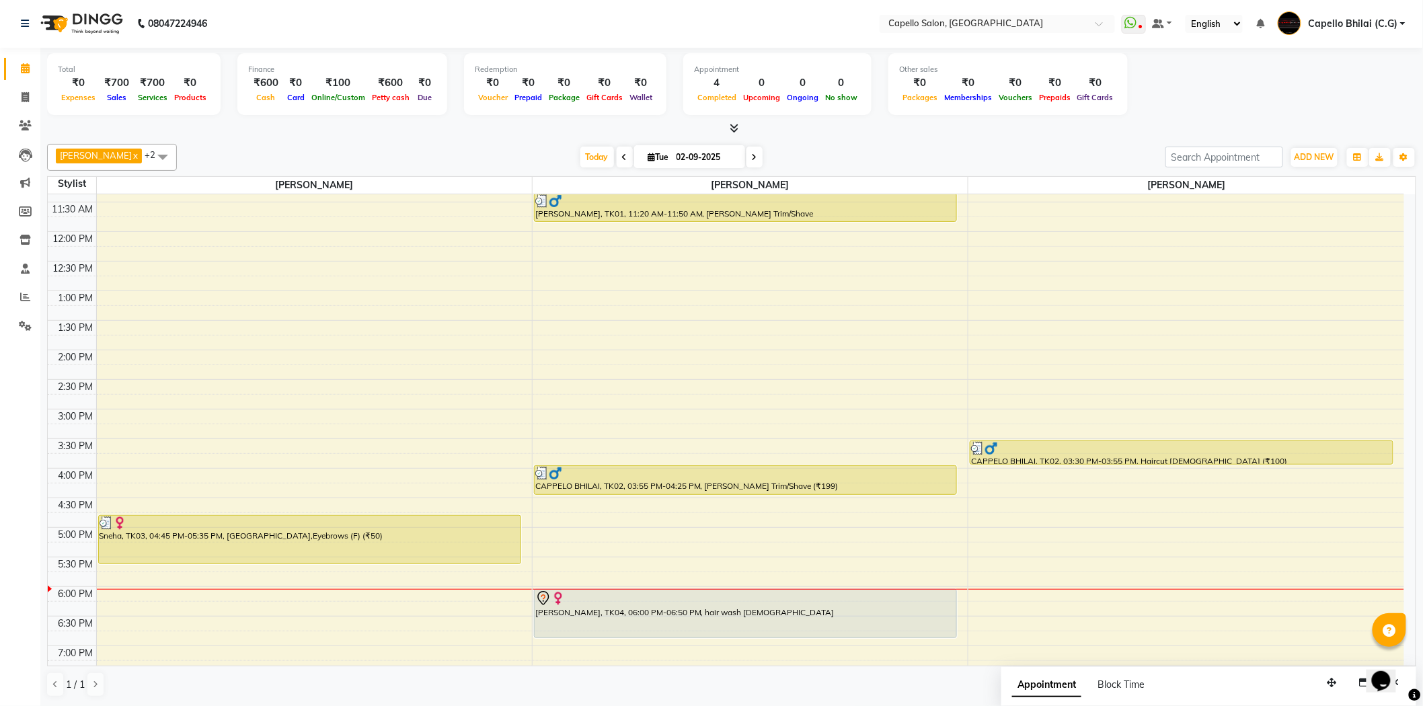
scroll to position [0, 0]
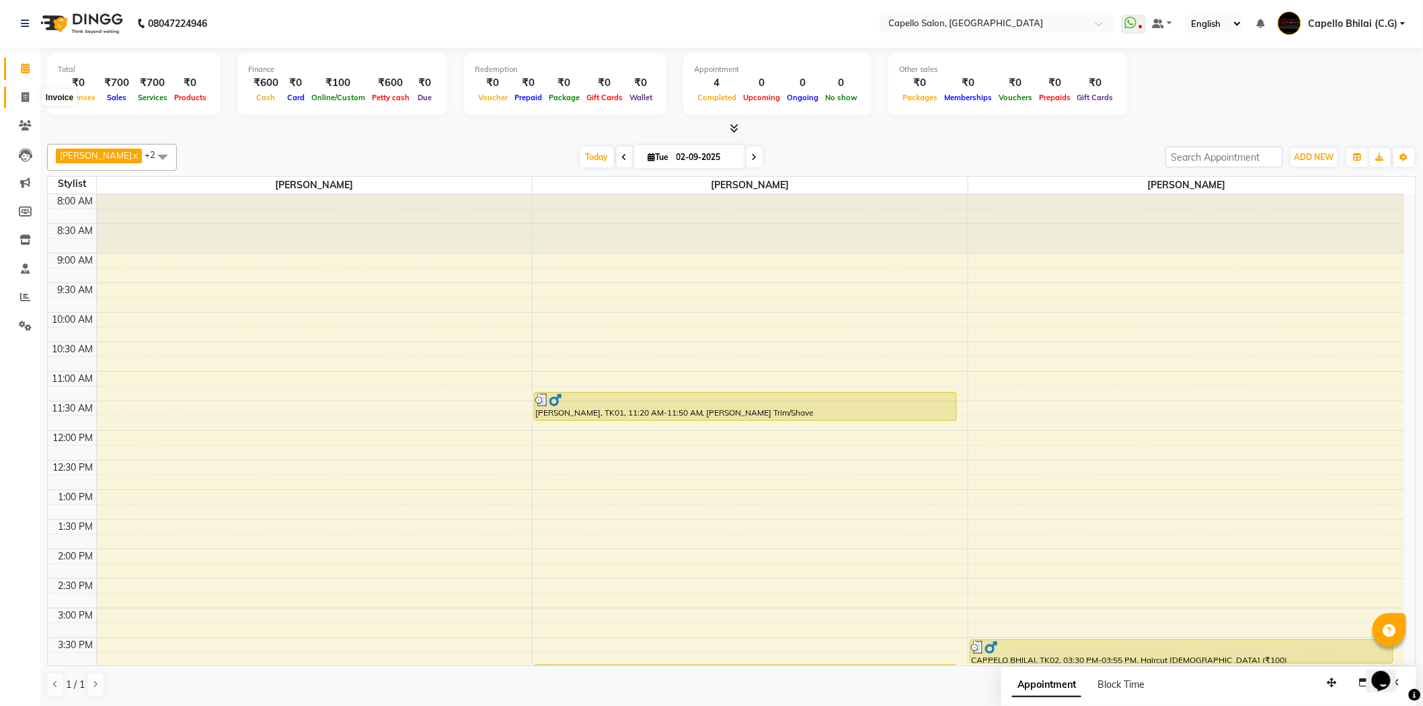
click at [26, 93] on icon at bounding box center [25, 97] width 7 height 10
select select "service"
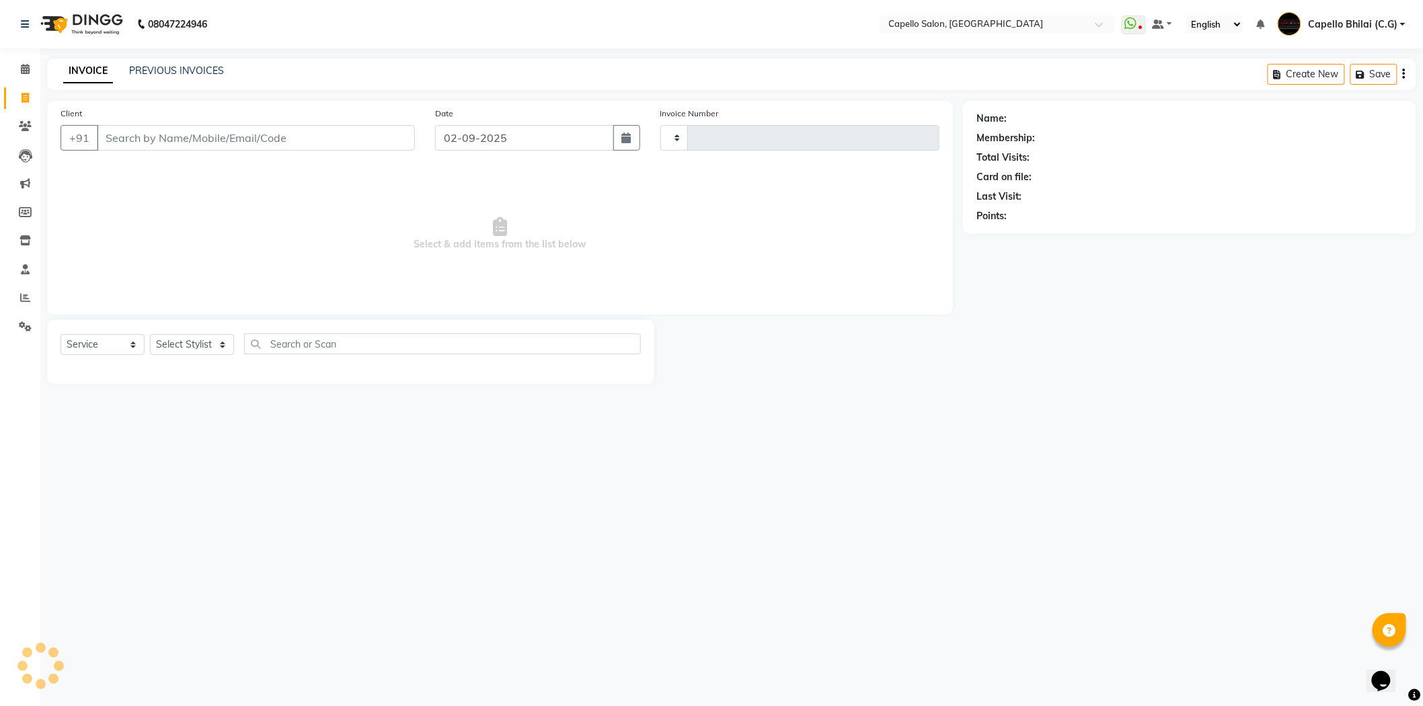
type input "2214"
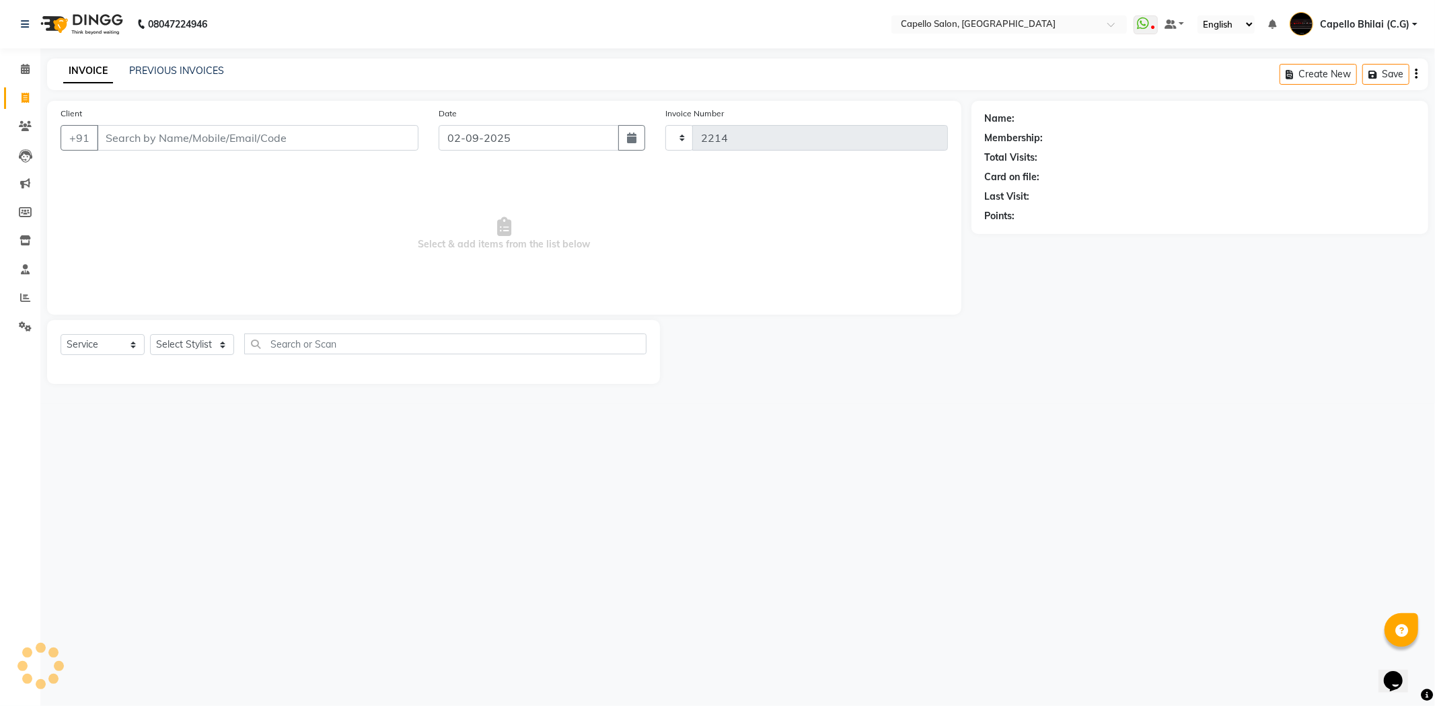
select select "809"
click at [167, 344] on select "Select Stylist" at bounding box center [192, 344] width 84 height 21
select select "17882"
click at [150, 335] on select "Select Stylist ADMIN Anjali Tandia Ashish Kadwe Capello Bhilai (C.G) Nazma Shei…" at bounding box center [192, 344] width 84 height 21
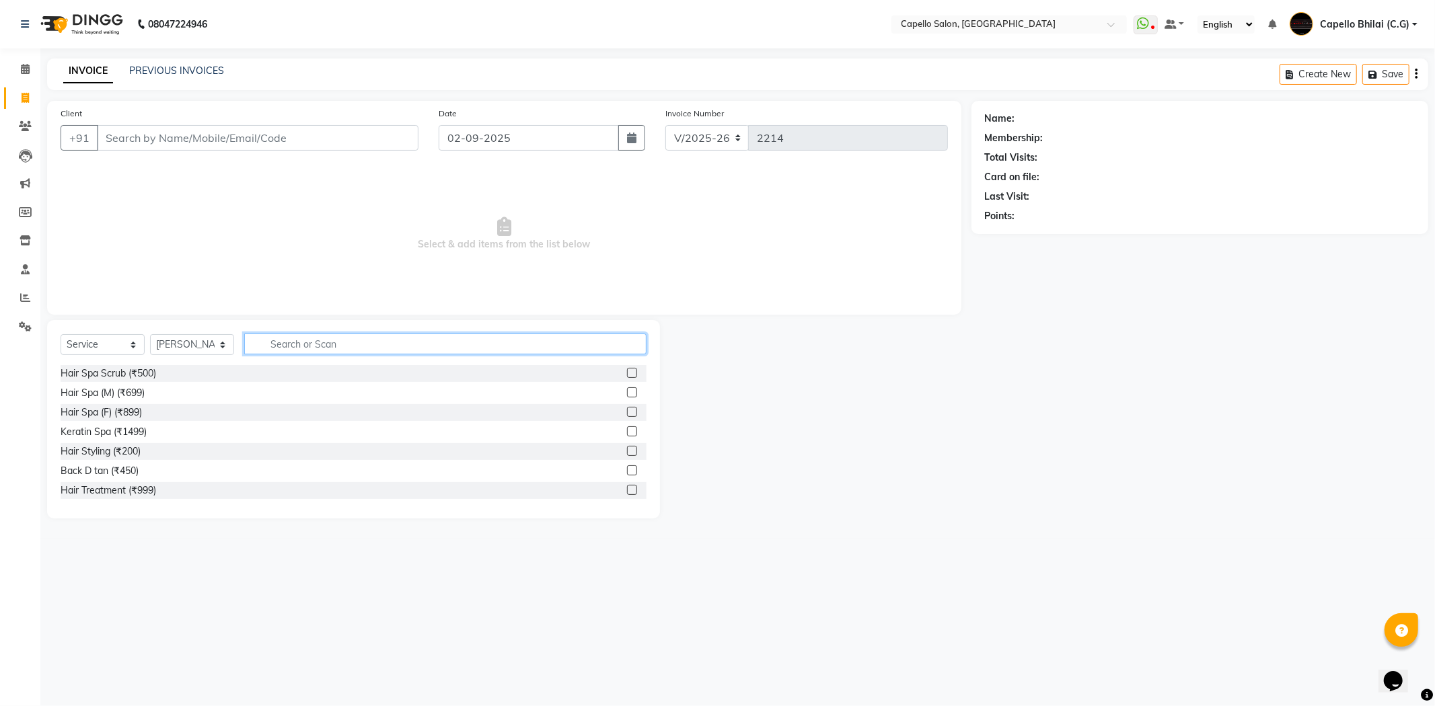
click at [344, 353] on input "text" at bounding box center [445, 344] width 402 height 21
drag, startPoint x: 313, startPoint y: 345, endPoint x: 273, endPoint y: 348, distance: 39.8
click at [273, 348] on input "was" at bounding box center [435, 344] width 383 height 21
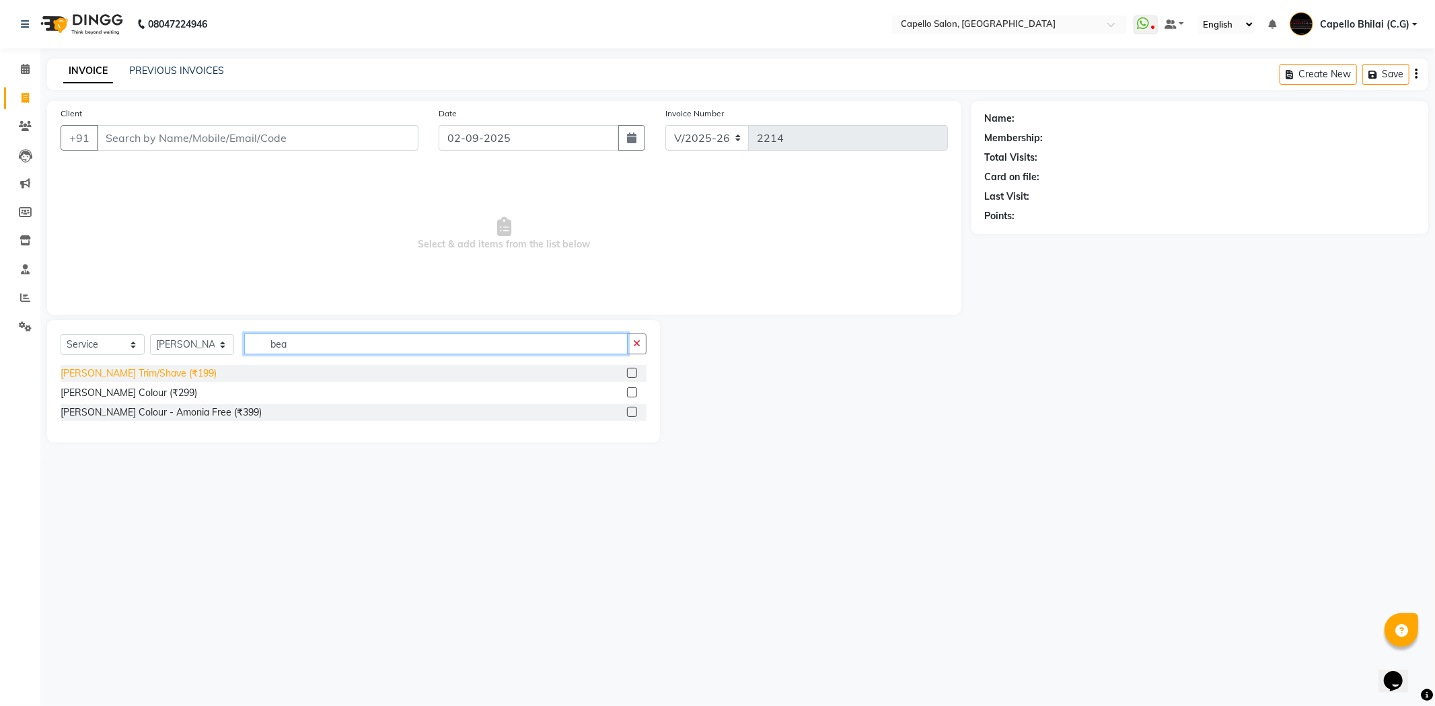
type input "bea"
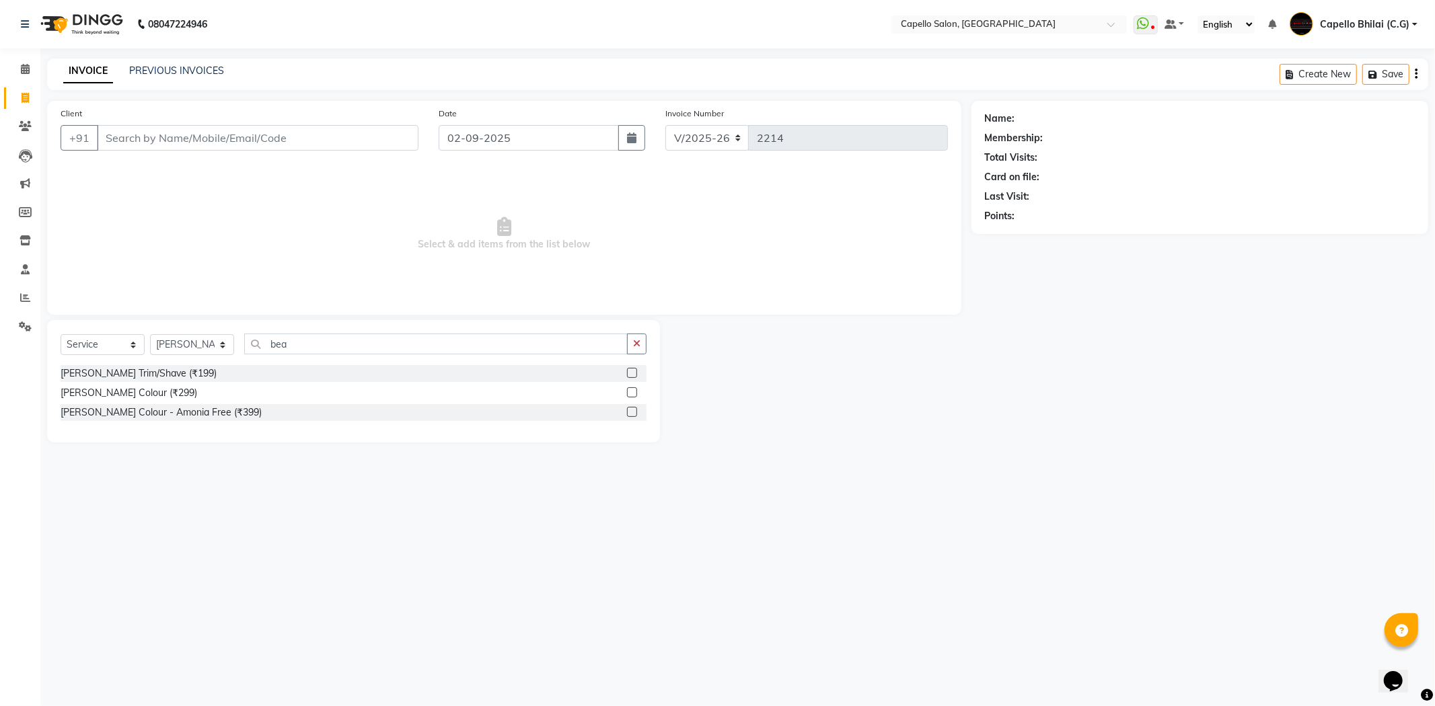
click at [157, 384] on div "Beard Trim/Shave (₹199) Beard Colour (₹299) Beard Colour - Amonia Free (₹399)" at bounding box center [354, 394] width 586 height 59
click at [132, 375] on div "Beard Trim/Shave (₹199)" at bounding box center [139, 374] width 156 height 14
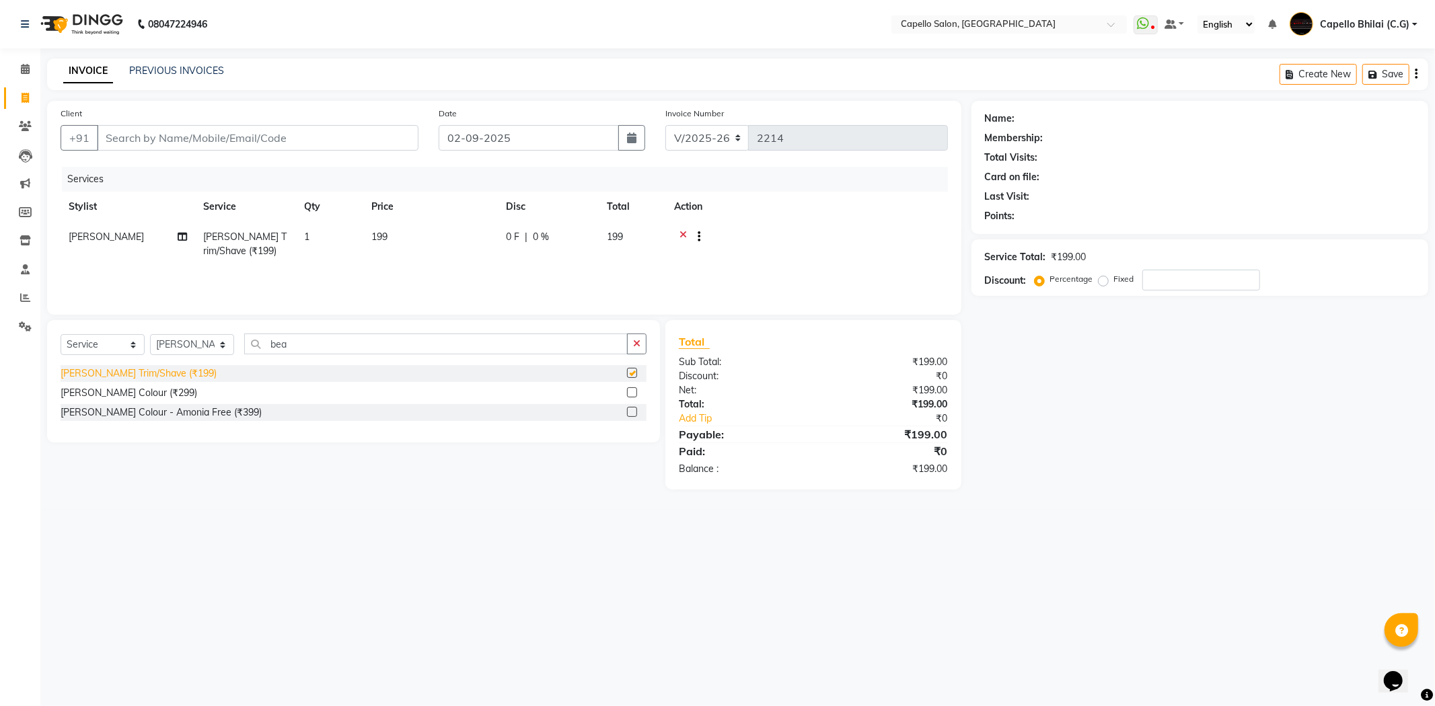
checkbox input "false"
drag, startPoint x: 203, startPoint y: 347, endPoint x: 200, endPoint y: 354, distance: 8.1
click at [203, 347] on select "Select Stylist ADMIN Anjali Tandia Ashish Kadwe Capello Bhilai (C.G) Nazma Shei…" at bounding box center [192, 344] width 84 height 21
click at [150, 335] on select "Select Stylist ADMIN Anjali Tandia Ashish Kadwe Capello Bhilai (C.G) Nazma Shei…" at bounding box center [192, 344] width 84 height 21
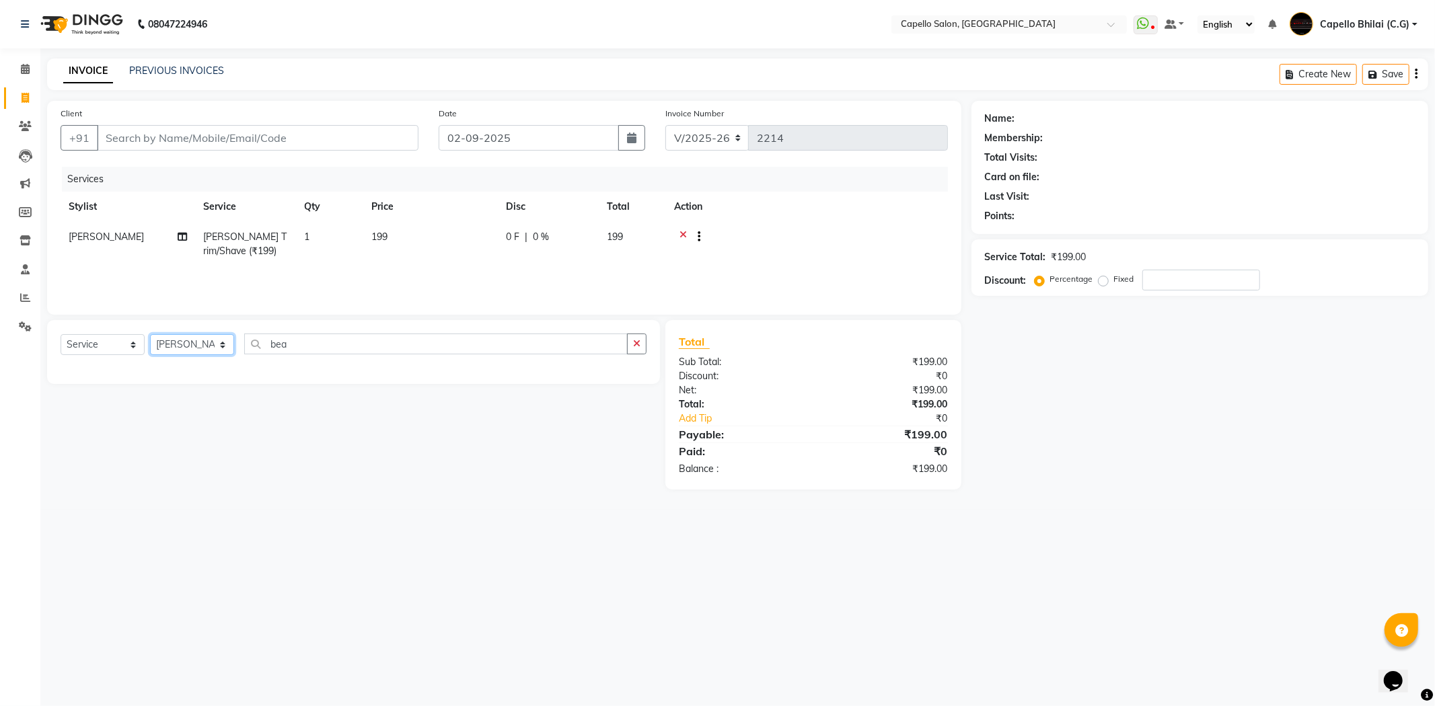
click at [203, 351] on select "Select Stylist ADMIN Anjali Tandia Ashish Kadwe Capello Bhilai (C.G) Nazma Shei…" at bounding box center [192, 344] width 84 height 21
select select "60545"
click at [150, 335] on select "Select Stylist ADMIN Anjali Tandia Ashish Kadwe Capello Bhilai (C.G) Nazma Shei…" at bounding box center [192, 344] width 84 height 21
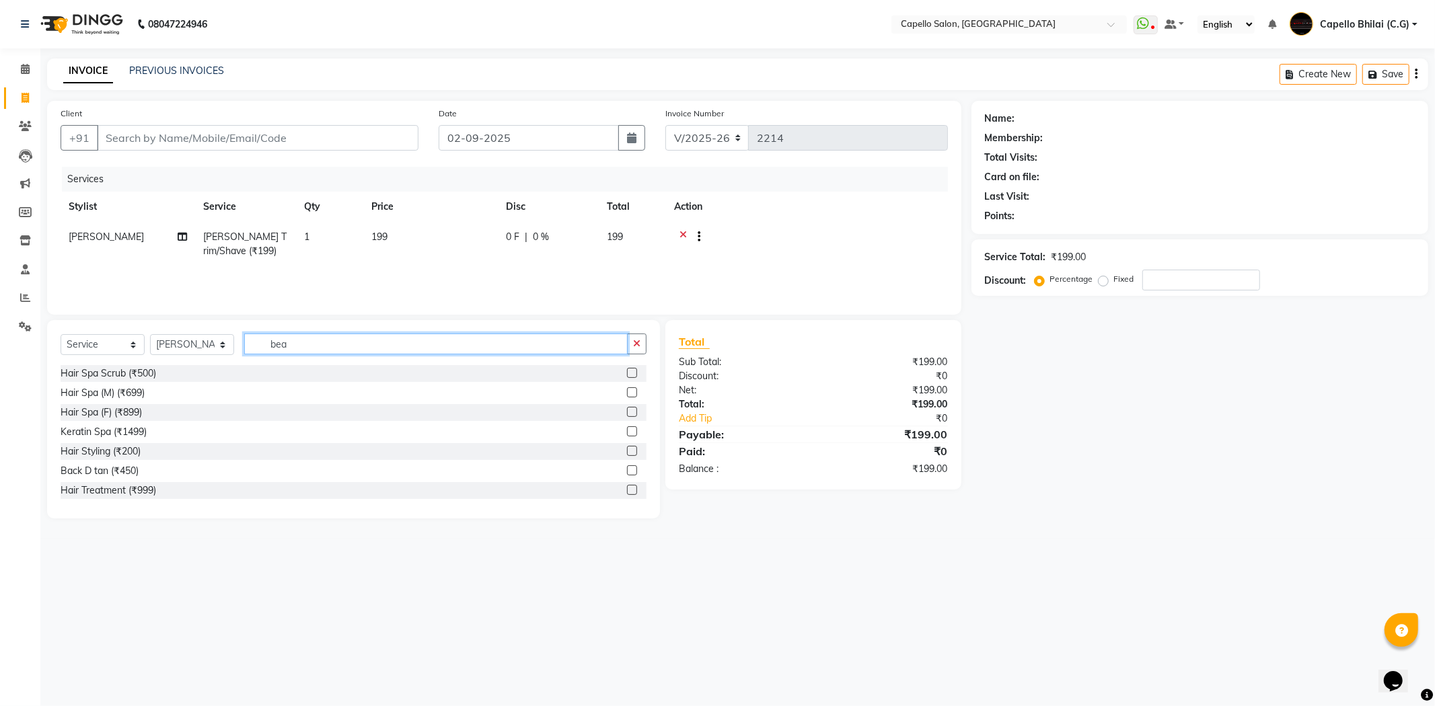
drag, startPoint x: 260, startPoint y: 341, endPoint x: 243, endPoint y: 341, distance: 17.5
click at [245, 341] on div "Select Service Product Membership Package Voucher Prepaid Gift Card Select Styl…" at bounding box center [354, 350] width 586 height 32
type input "was"
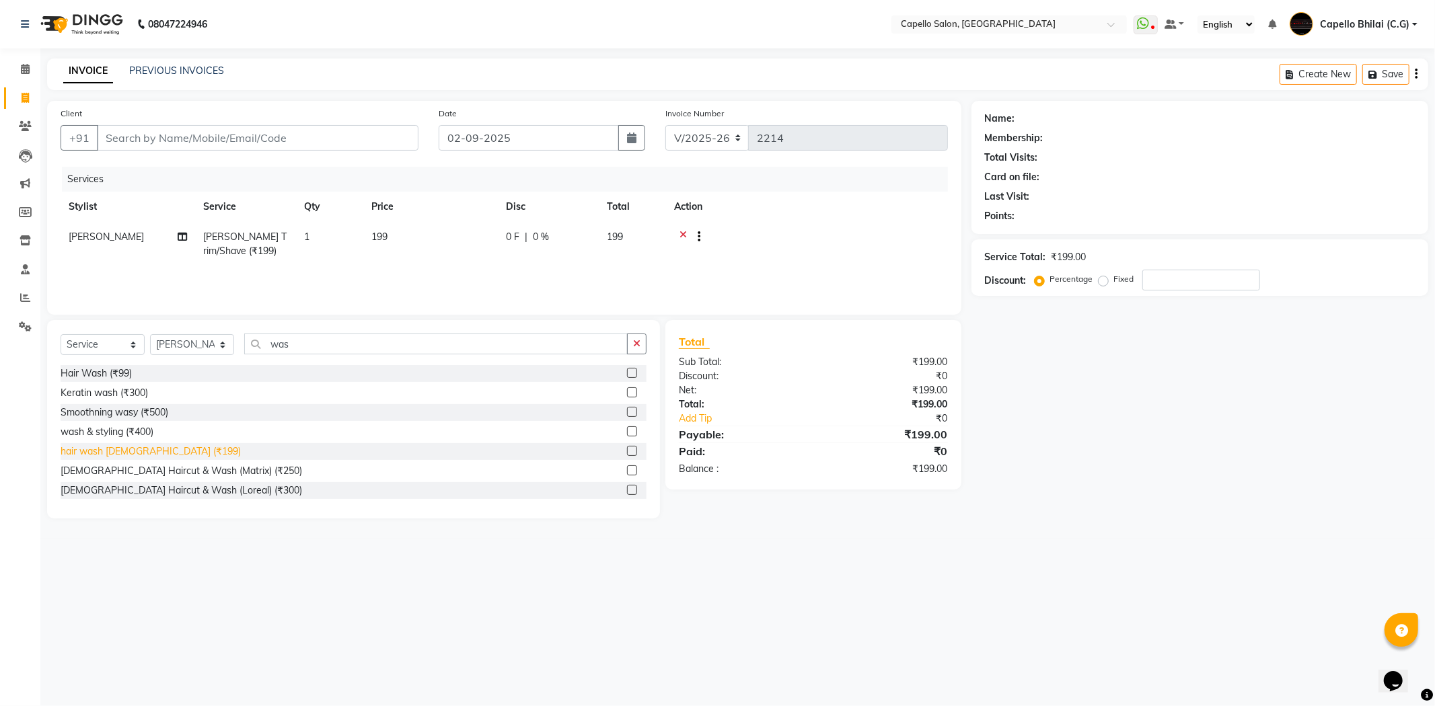
click at [143, 448] on div "hair wash female (₹199)" at bounding box center [151, 452] width 180 height 14
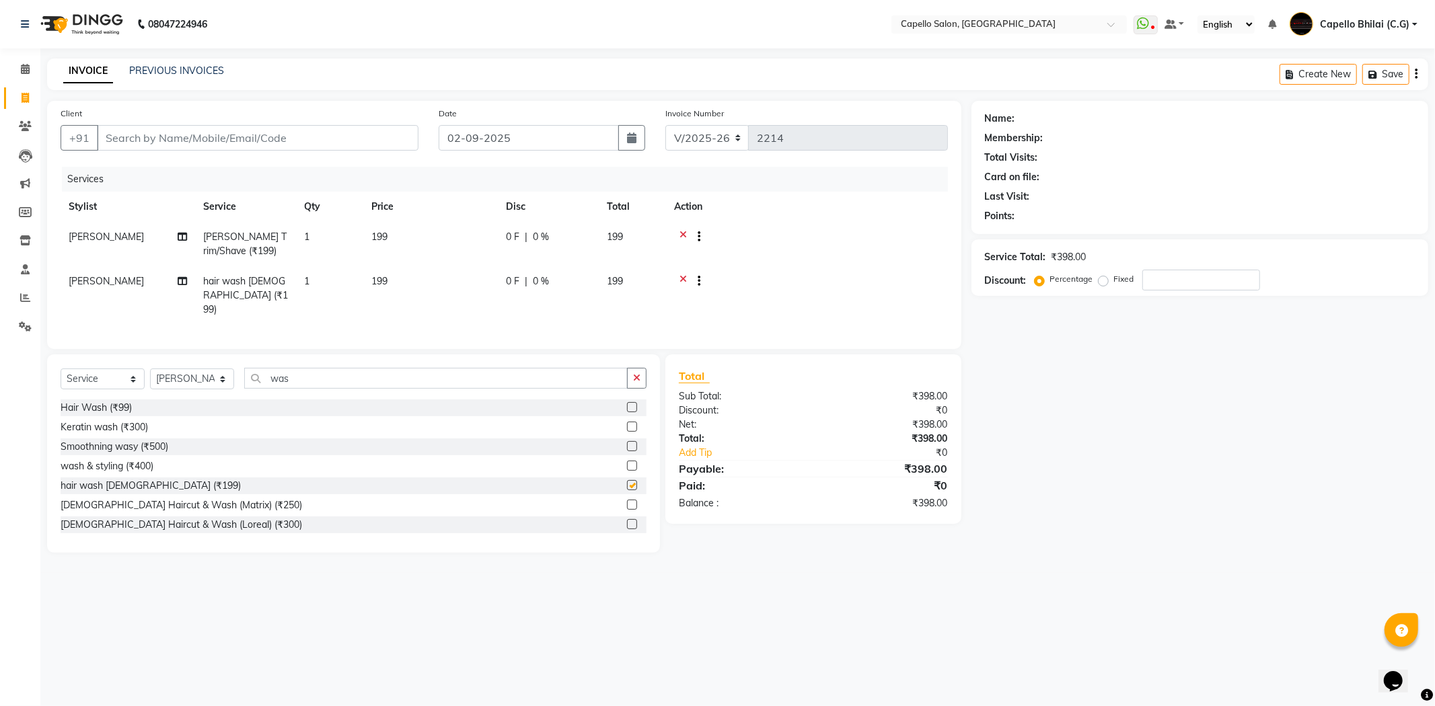
checkbox input "false"
drag, startPoint x: 416, startPoint y: 247, endPoint x: 427, endPoint y: 250, distance: 11.7
click at [427, 250] on td "199" at bounding box center [430, 244] width 135 height 44
select select "17882"
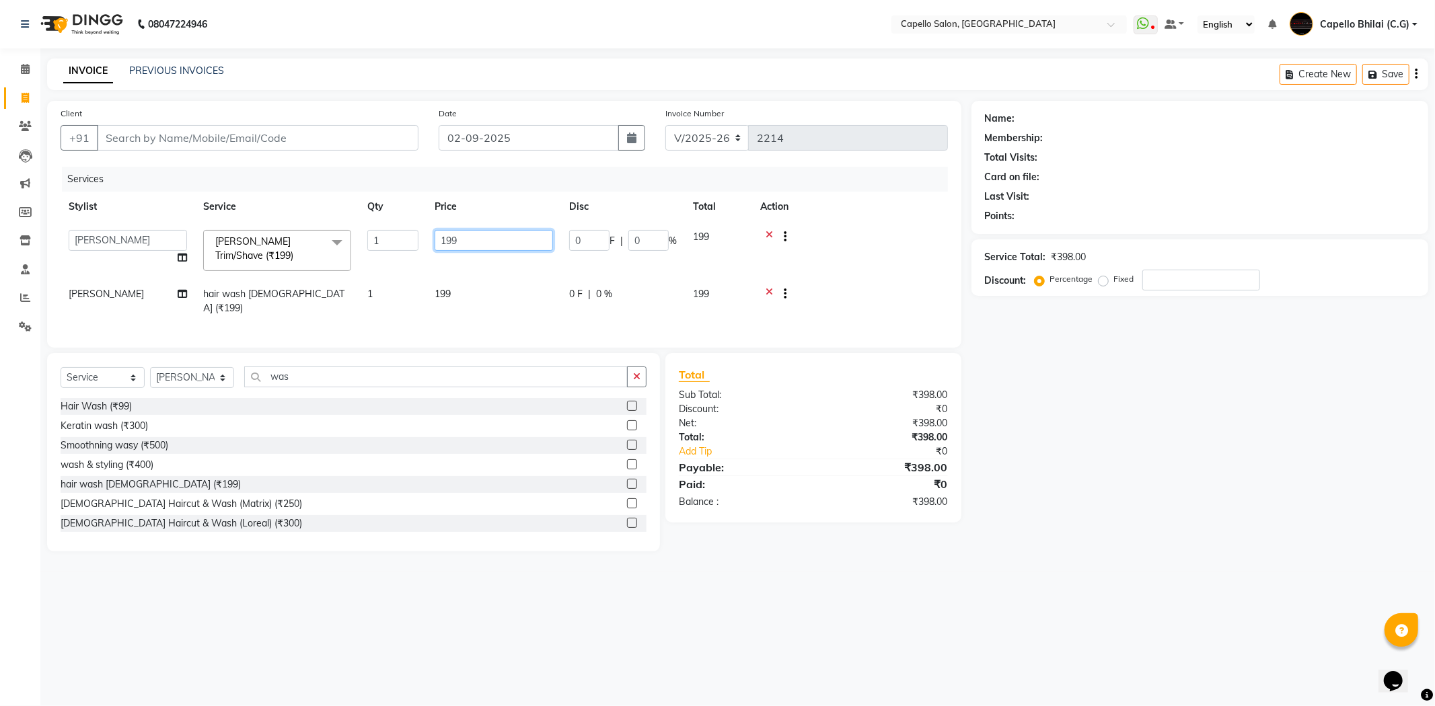
drag, startPoint x: 455, startPoint y: 240, endPoint x: 415, endPoint y: 244, distance: 40.6
click at [415, 244] on tr "ADMIN Anjali Tandia Ashish Kadwe Capello Bhilai (C.G) Nazma Sheikh Nitish Sen P…" at bounding box center [504, 250] width 887 height 57
type input "200"
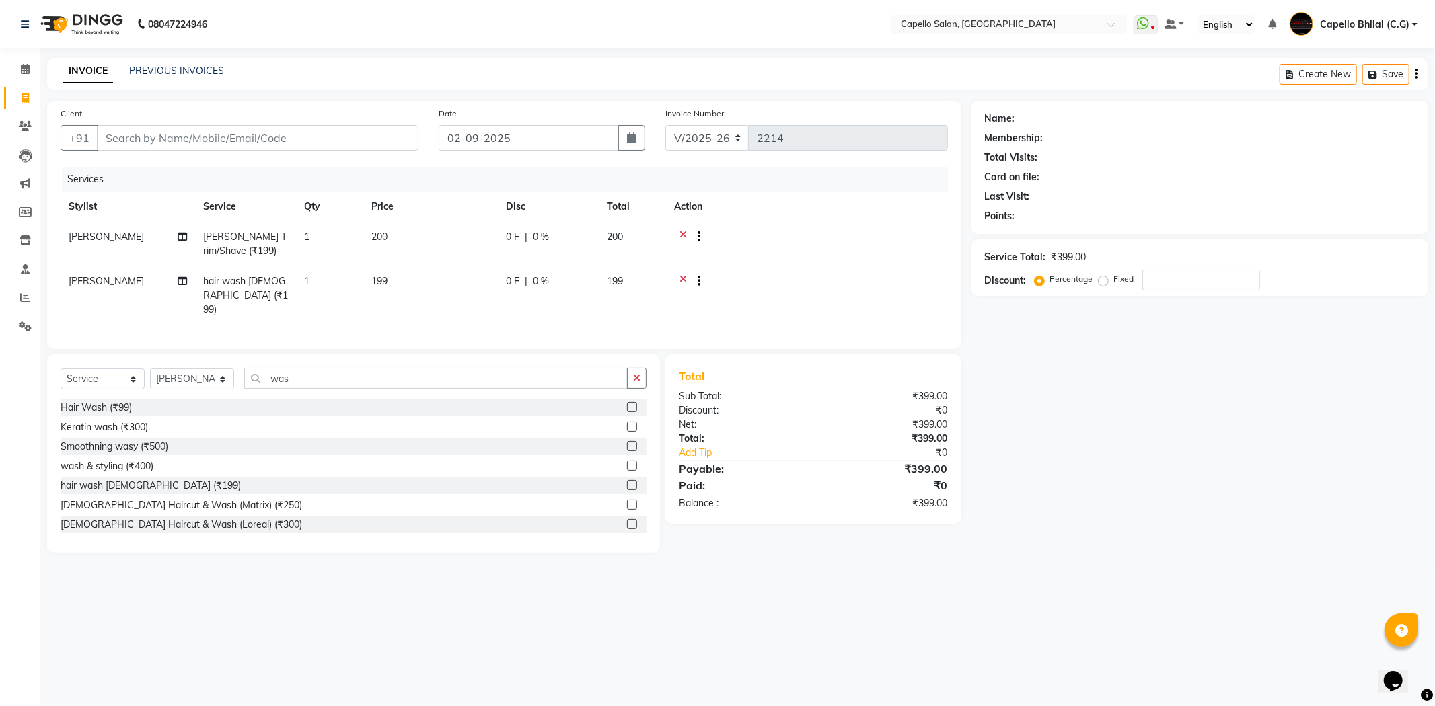
click at [458, 292] on td "199" at bounding box center [430, 295] width 135 height 59
select select "60545"
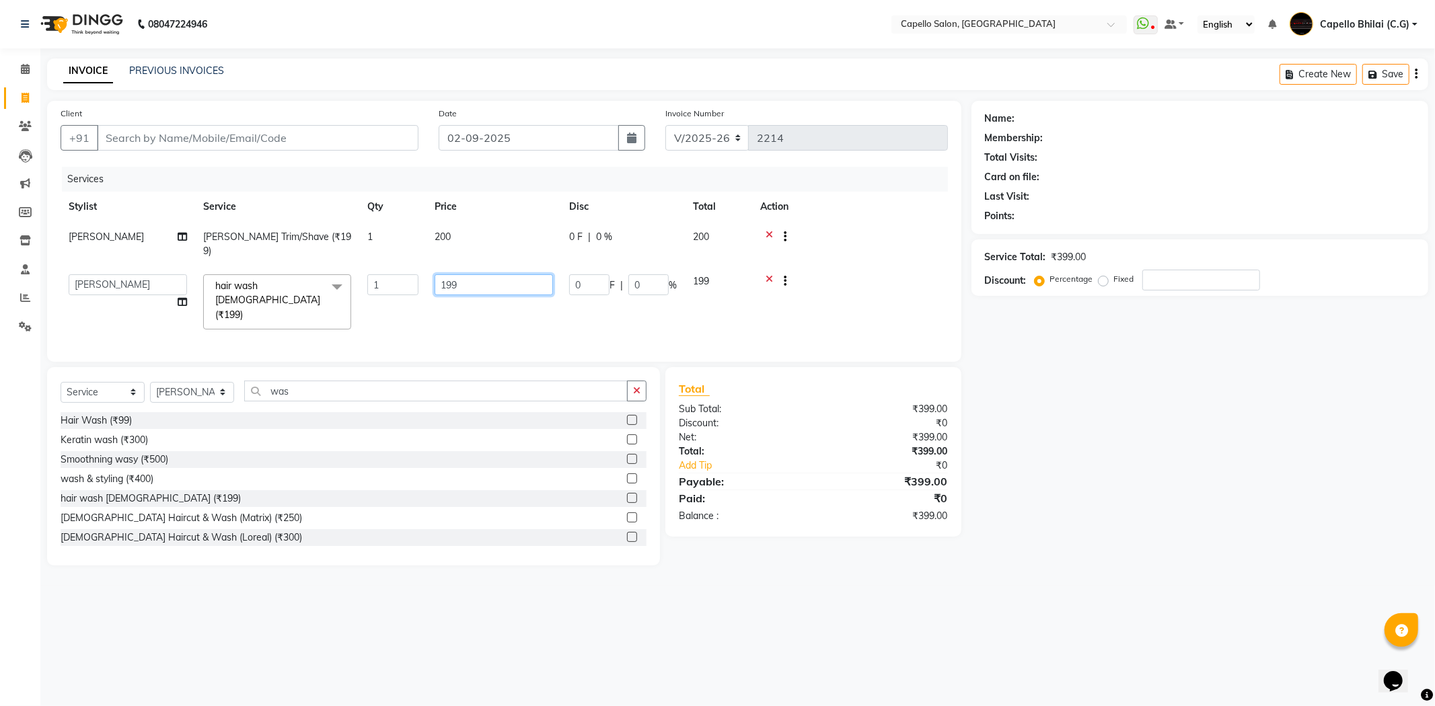
drag, startPoint x: 434, startPoint y: 280, endPoint x: 387, endPoint y: 284, distance: 46.6
click at [387, 284] on tr "ADMIN Anjali Tandia Ashish Kadwe Capello Bhilai (C.G) Nazma Sheikh Nitish Sen P…" at bounding box center [504, 301] width 887 height 71
type input "200"
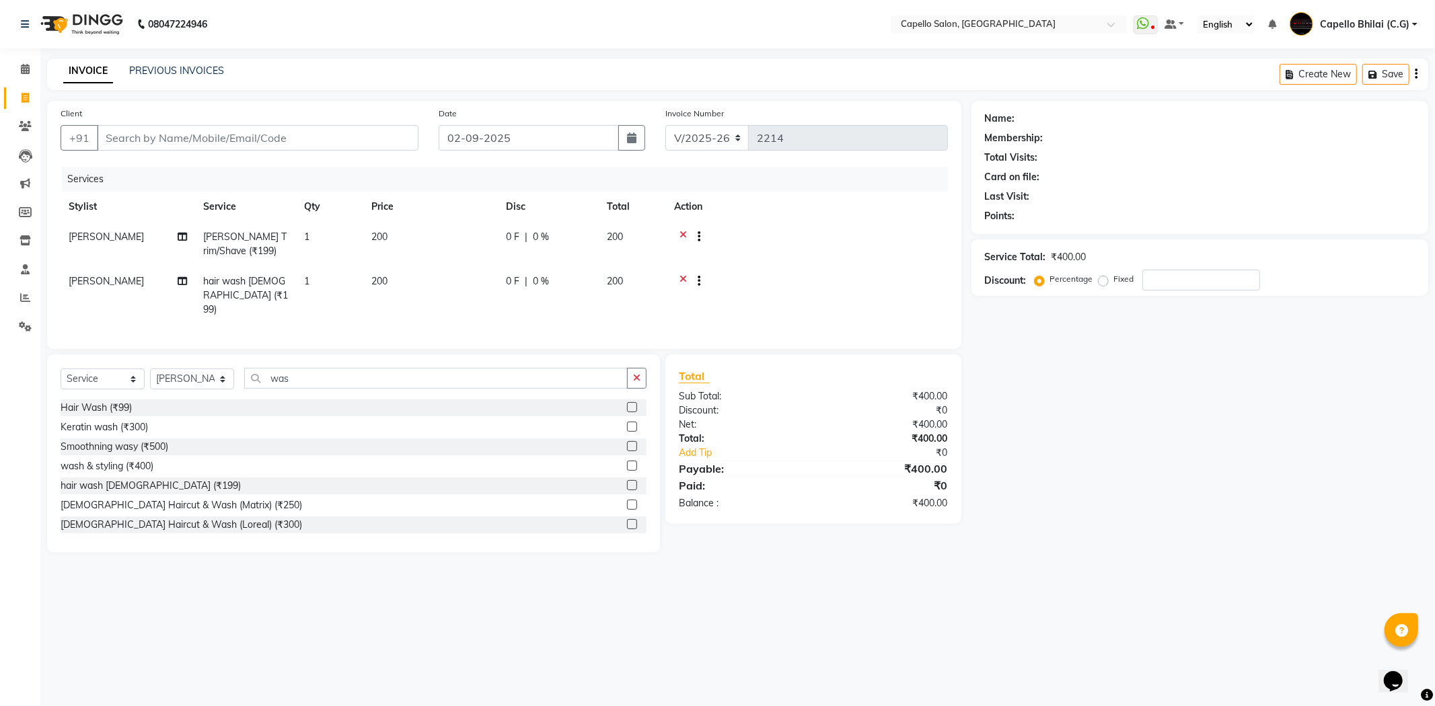
click at [845, 438] on div "₹400.00" at bounding box center [885, 439] width 145 height 14
click at [232, 146] on input "Client" at bounding box center [257, 138] width 321 height 26
click at [330, 283] on td "1" at bounding box center [329, 295] width 67 height 59
select select "60545"
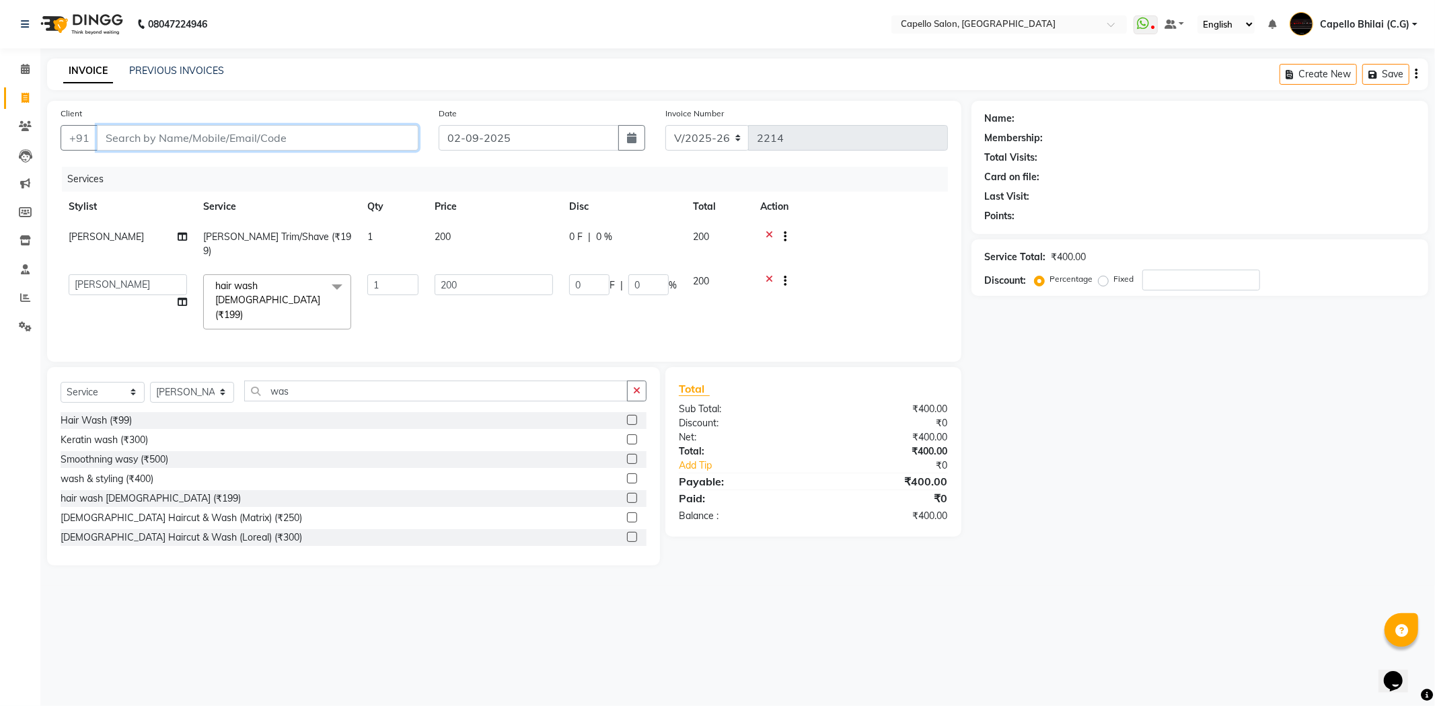
click at [318, 135] on input "Client" at bounding box center [257, 138] width 321 height 26
type input "1"
type input "0"
type input "123456"
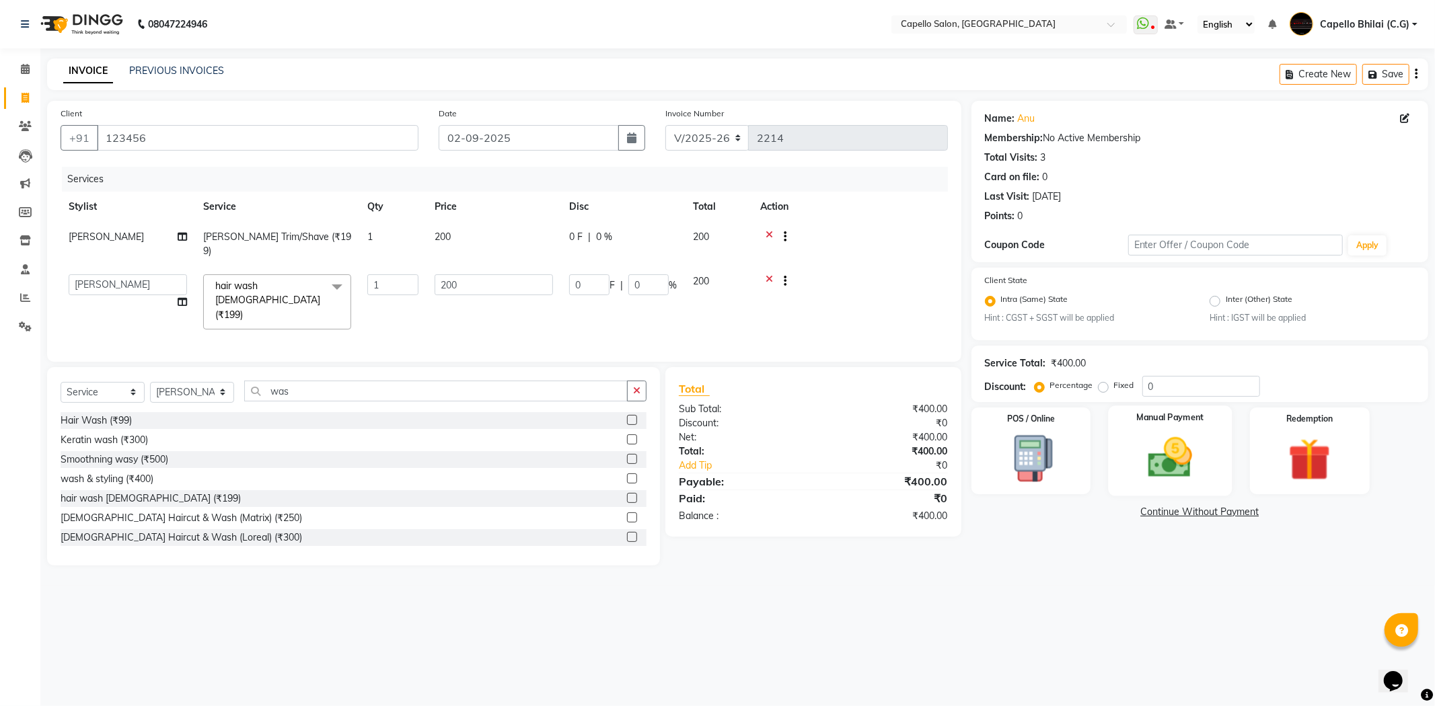
click at [1155, 478] on img at bounding box center [1170, 457] width 72 height 51
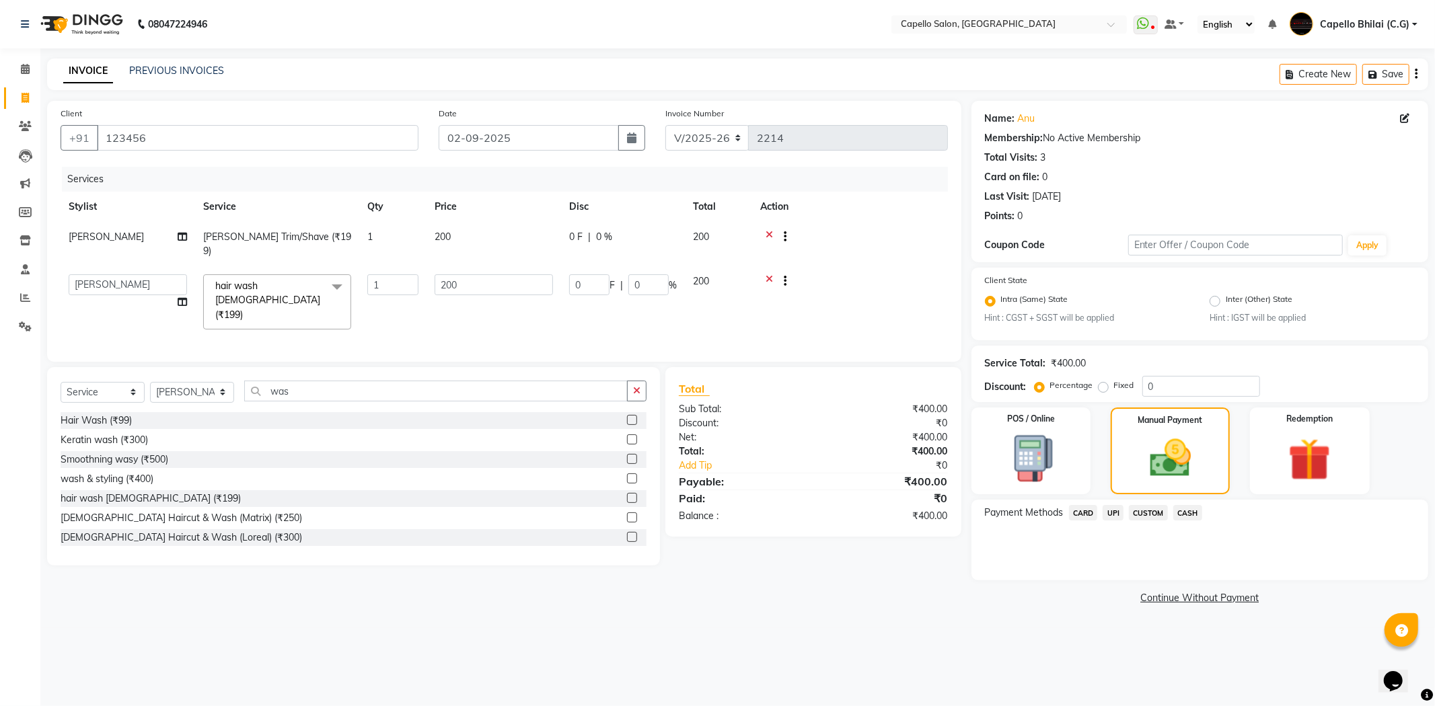
click at [1185, 512] on span "CASH" at bounding box center [1187, 512] width 29 height 15
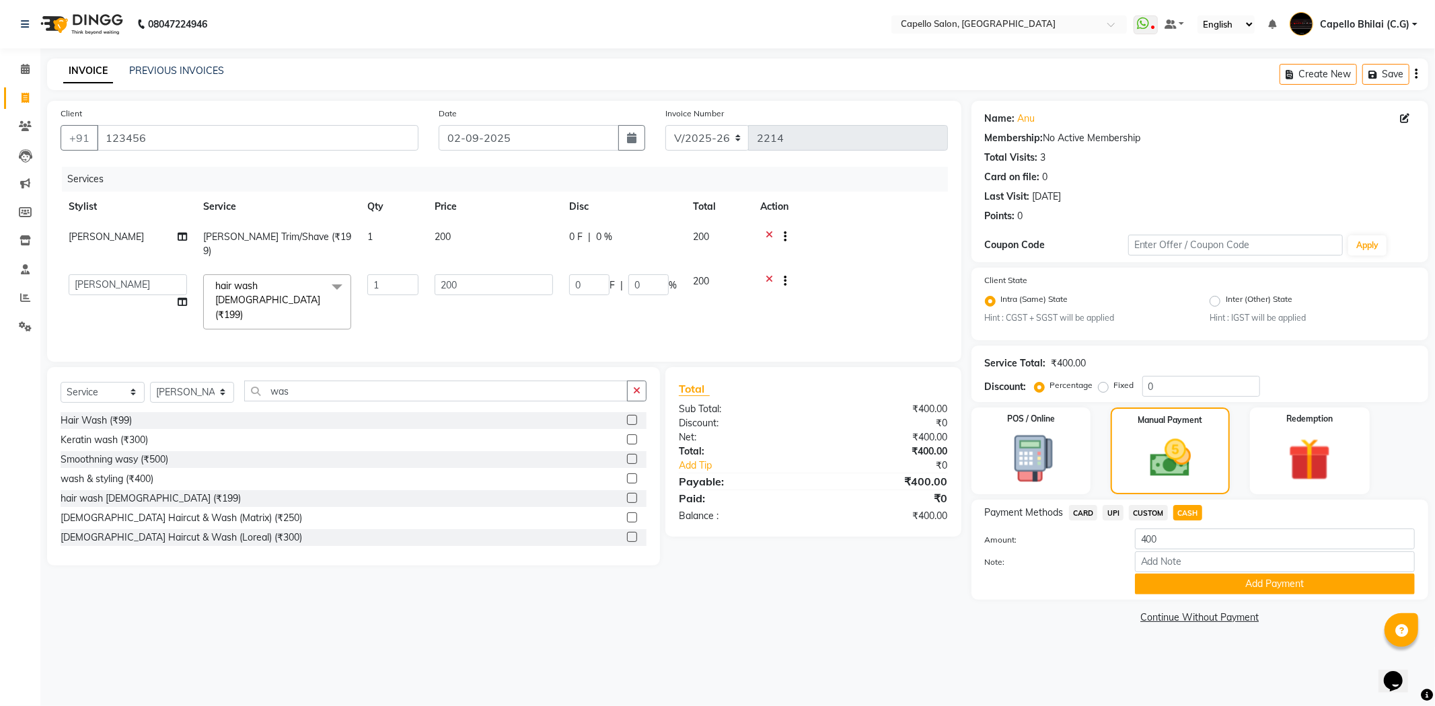
click at [1105, 517] on div "UPI" at bounding box center [1110, 514] width 26 height 18
click at [1118, 518] on span "UPI" at bounding box center [1112, 512] width 21 height 15
click at [1174, 584] on button "Add Payment" at bounding box center [1275, 584] width 280 height 21
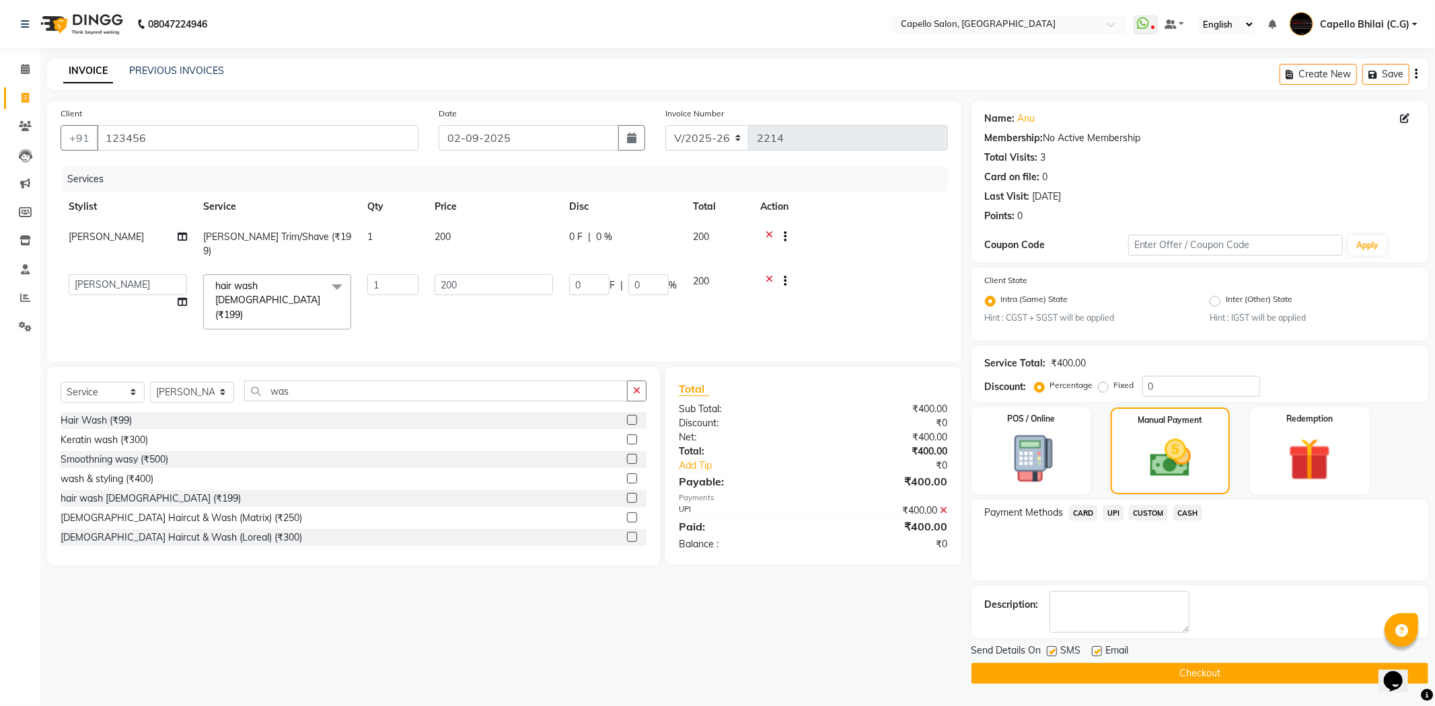
click at [948, 504] on div "₹400.00" at bounding box center [885, 511] width 145 height 14
click at [945, 506] on icon at bounding box center [943, 510] width 7 height 9
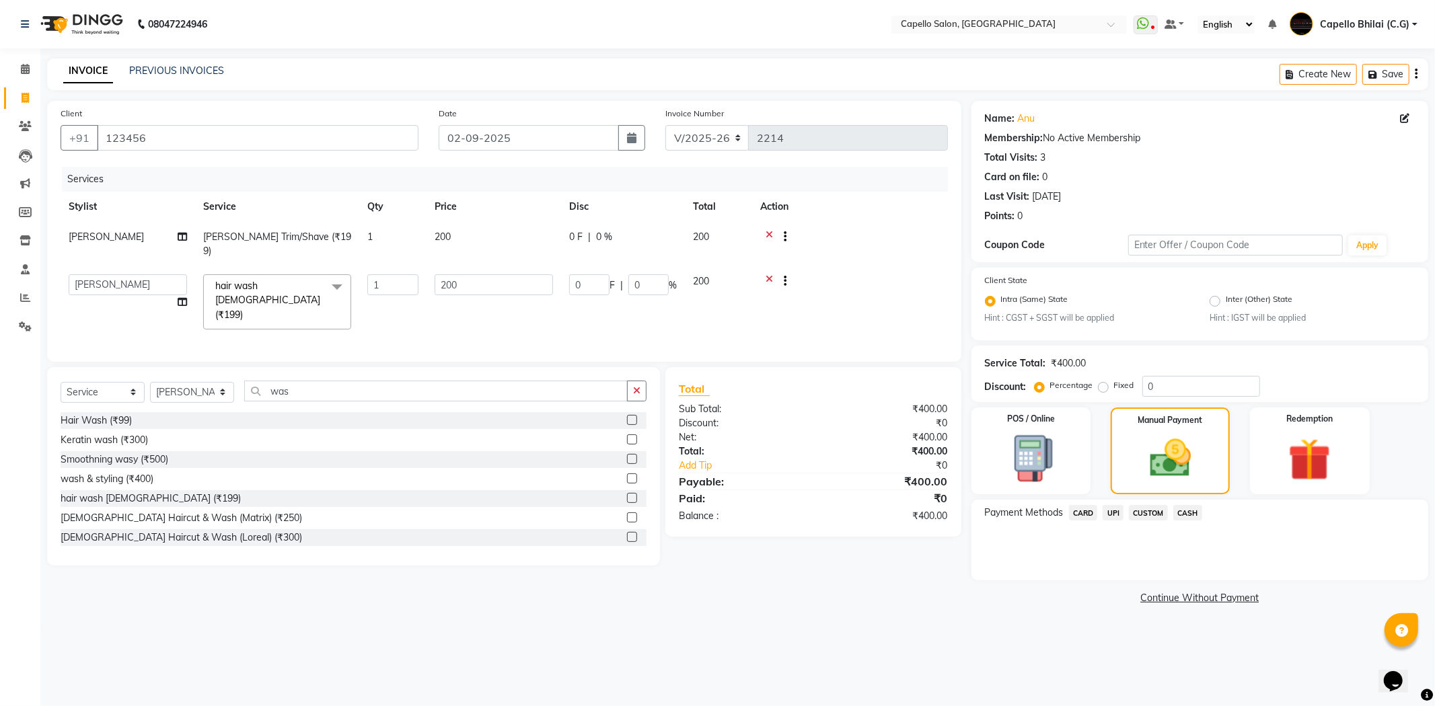
click at [1111, 512] on span "UPI" at bounding box center [1112, 512] width 21 height 15
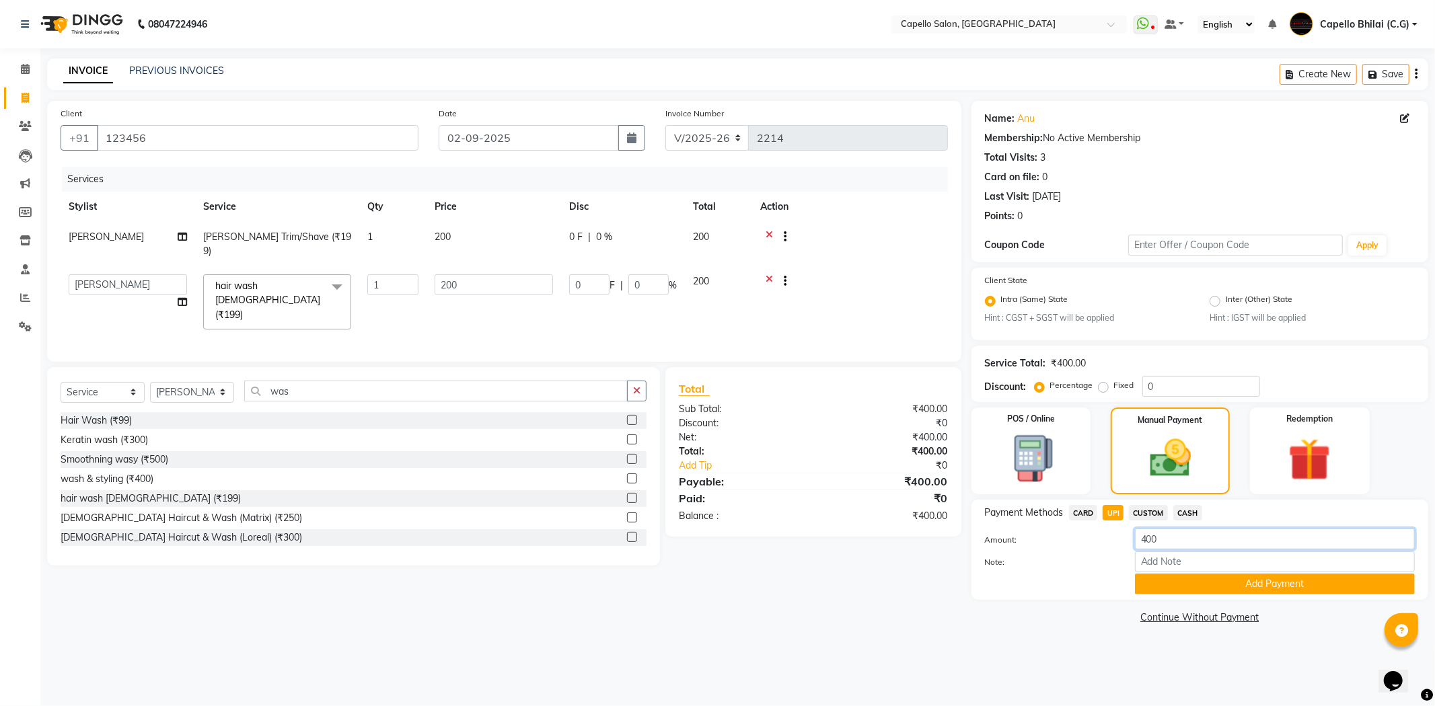
click at [1084, 541] on div "Amount: 400" at bounding box center [1200, 540] width 450 height 23
type input "200"
click at [1165, 588] on button "Add Payment" at bounding box center [1275, 584] width 280 height 21
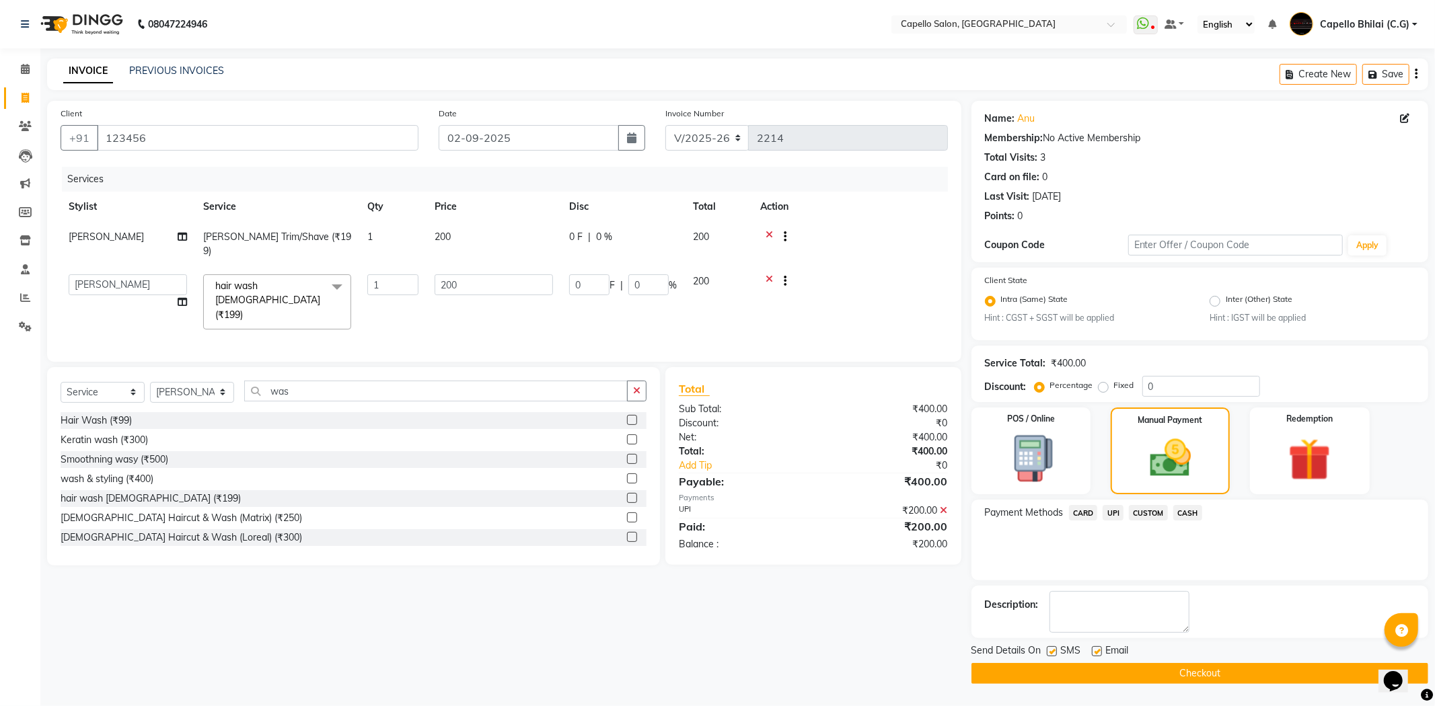
click at [1197, 513] on span "CASH" at bounding box center [1187, 512] width 29 height 15
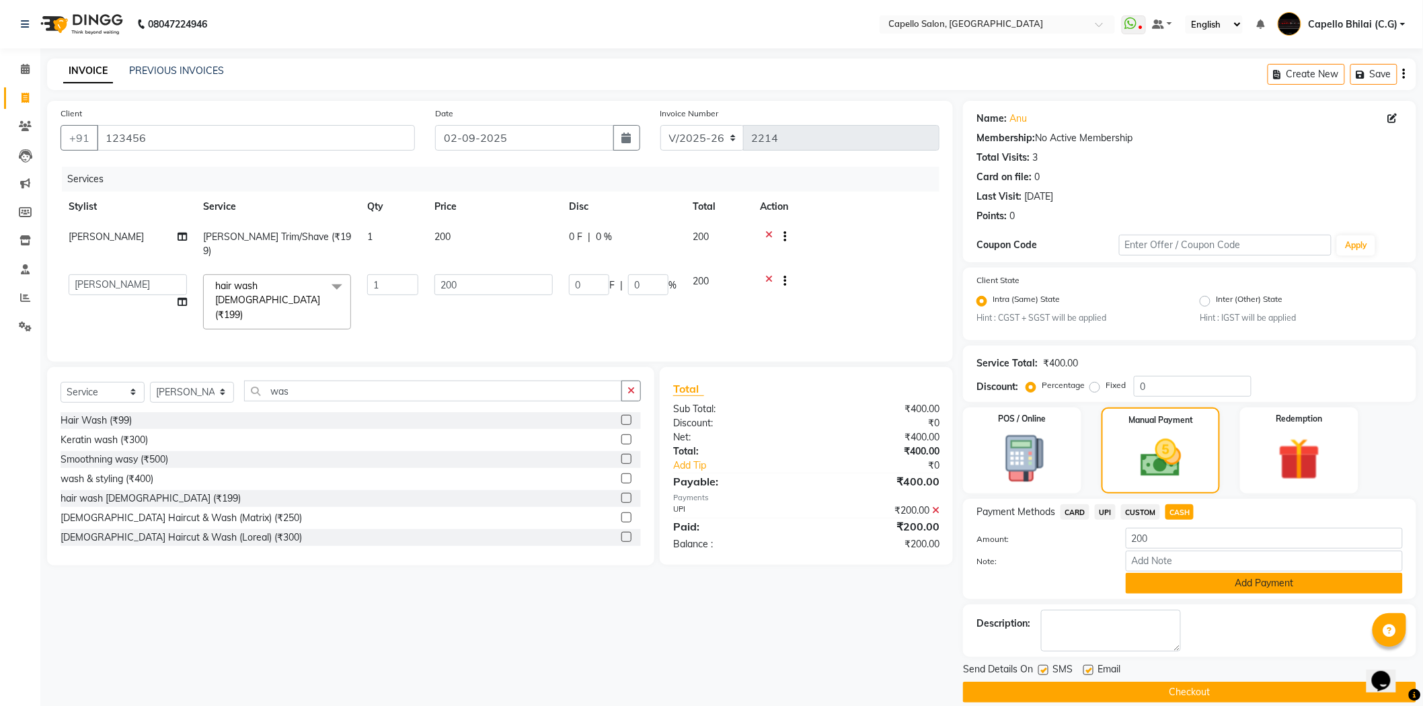
click at [1184, 573] on button "Add Payment" at bounding box center [1264, 583] width 277 height 21
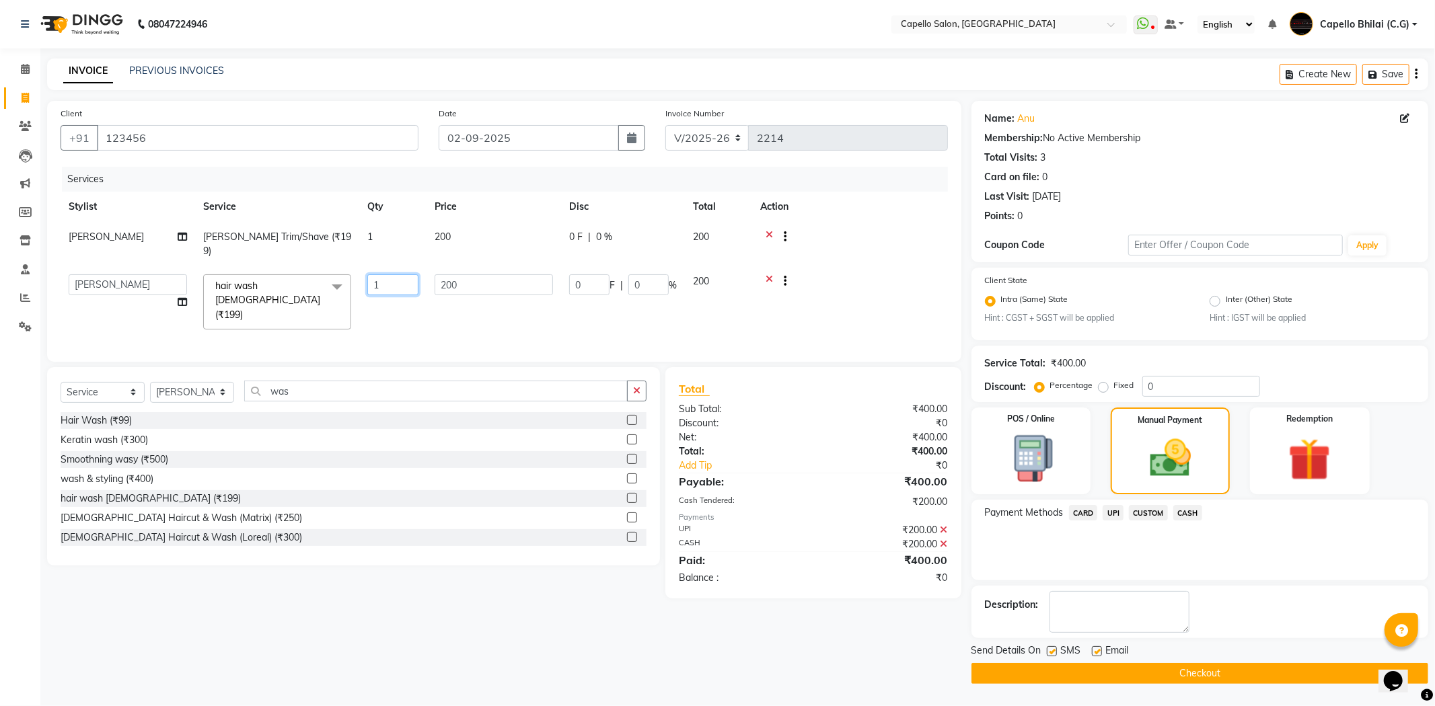
click at [332, 269] on tr "ADMIN Anjali Tandia Ashish Kadwe Capello Bhilai (C.G) Nazma Sheikh Nitish Sen P…" at bounding box center [504, 301] width 887 height 71
type input "2"
type input "3"
click at [843, 512] on div "Payments" at bounding box center [813, 517] width 269 height 11
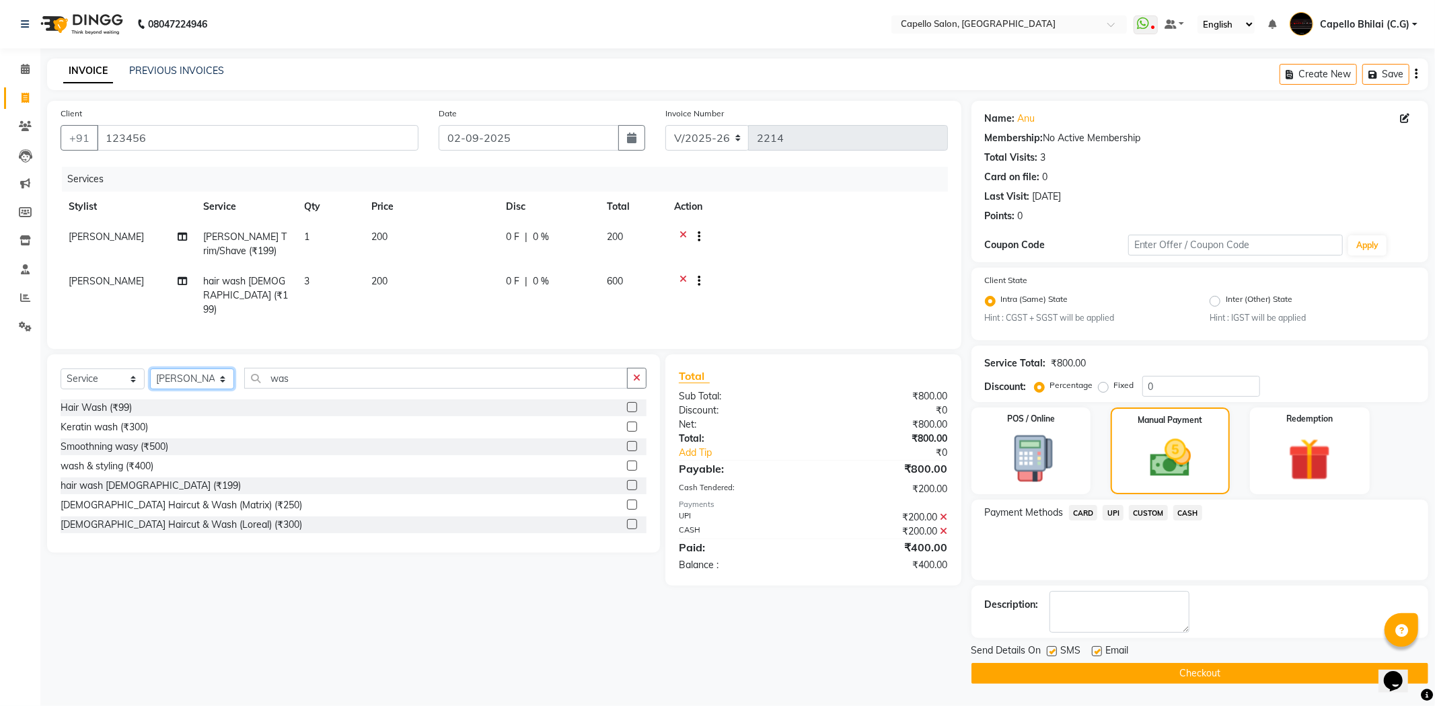
click at [182, 375] on select "Select Stylist ADMIN Anjali Tandia Ashish Kadwe Capello Bhilai (C.G) Nazma Shei…" at bounding box center [192, 379] width 84 height 21
select select "17882"
click at [150, 369] on select "Select Stylist ADMIN Anjali Tandia Ashish Kadwe Capello Bhilai (C.G) Nazma Shei…" at bounding box center [192, 379] width 84 height 21
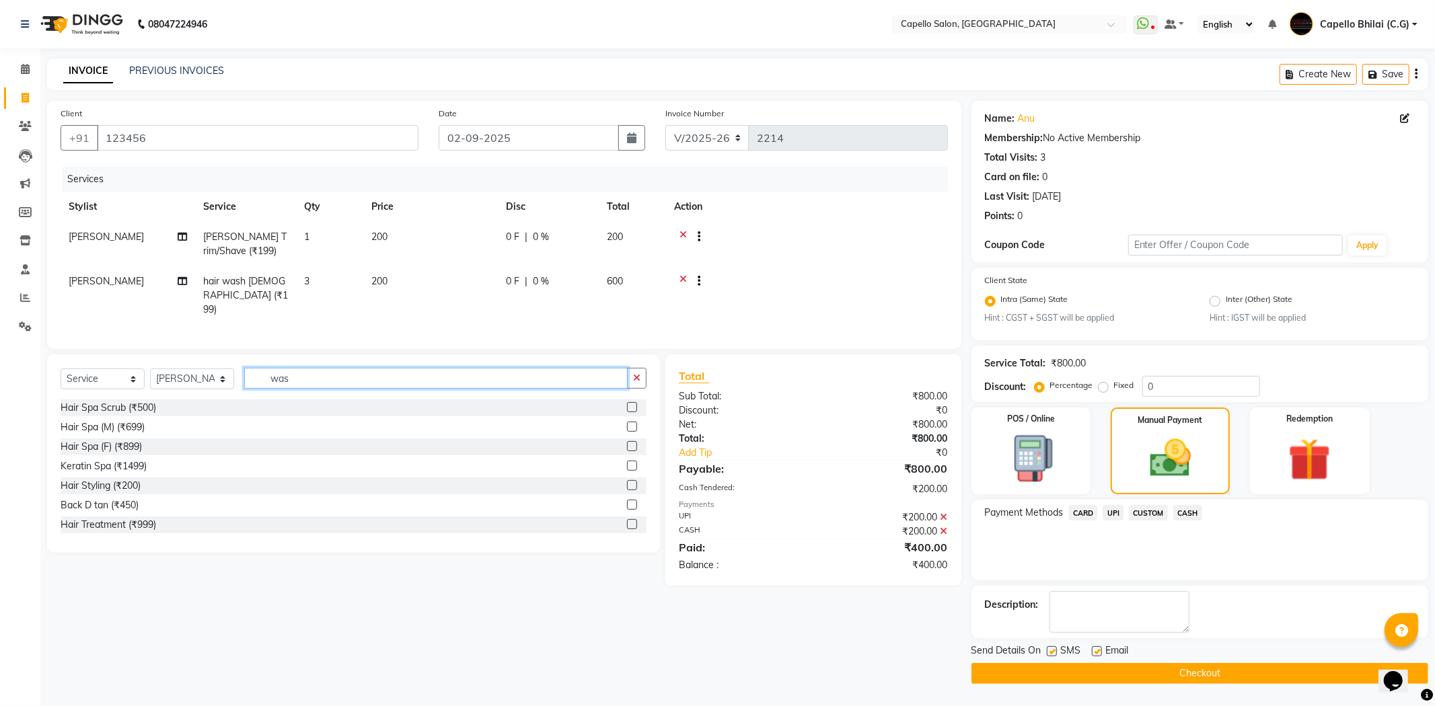
drag, startPoint x: 309, startPoint y: 374, endPoint x: 266, endPoint y: 375, distance: 43.1
click at [266, 375] on input "was" at bounding box center [435, 378] width 383 height 21
type input "mani"
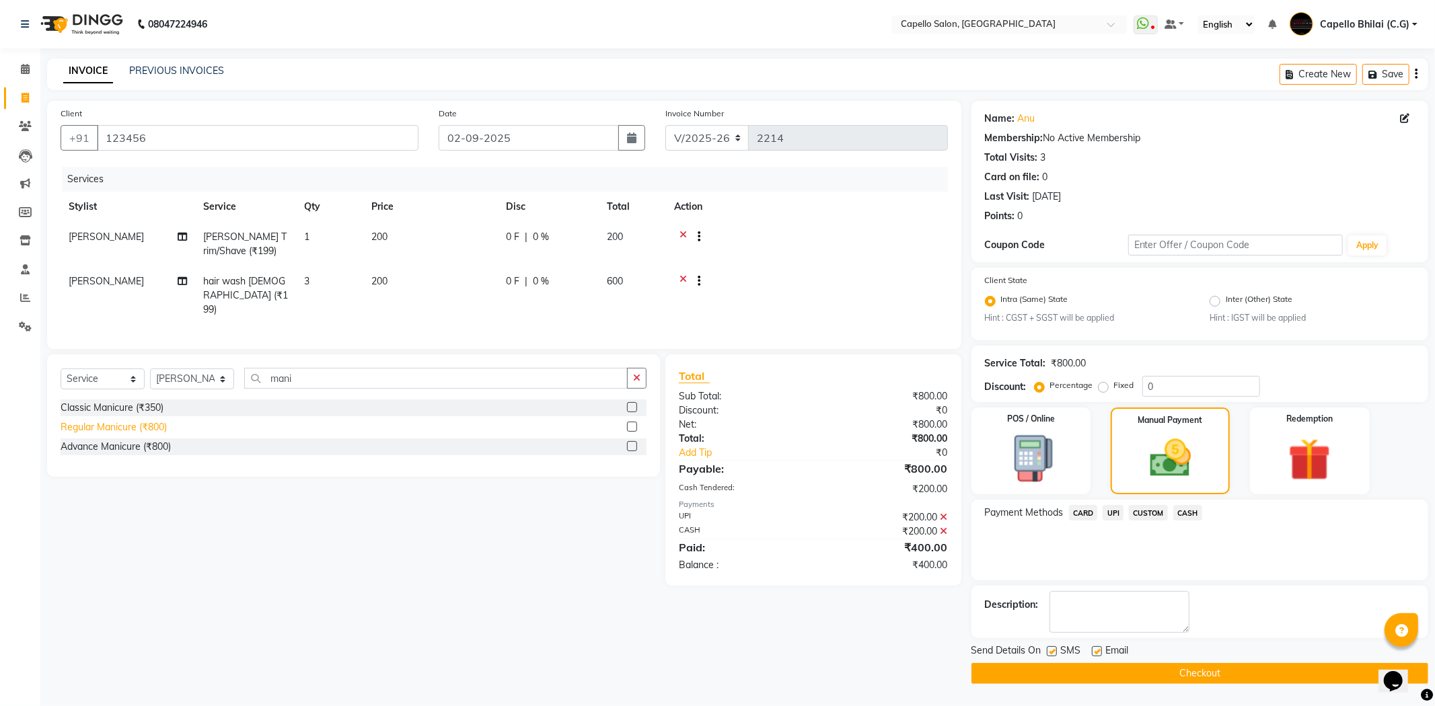
click at [136, 427] on div "Regular Manicure (₹800)" at bounding box center [114, 427] width 106 height 14
checkbox input "false"
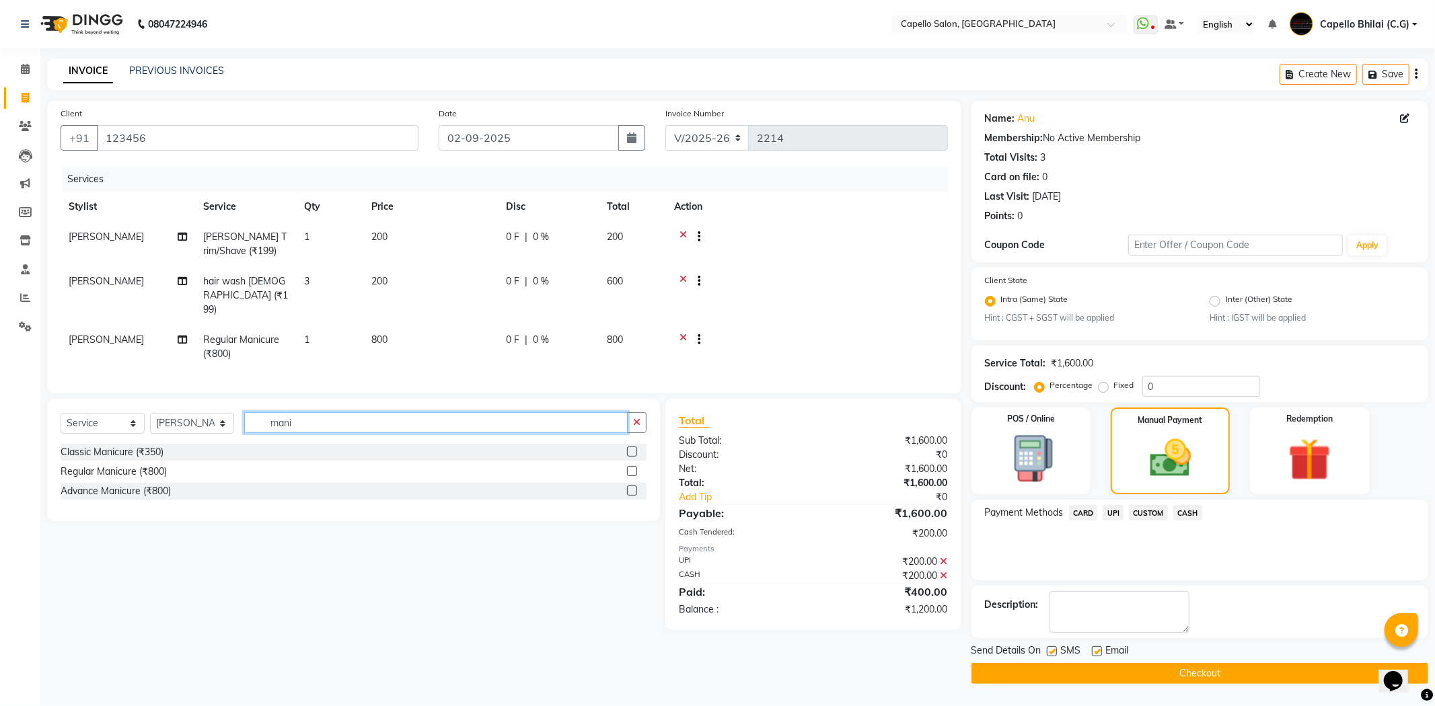
drag, startPoint x: 336, startPoint y: 412, endPoint x: 223, endPoint y: 425, distance: 114.4
click at [223, 425] on div "Select Service Product Membership Package Voucher Prepaid Gift Card Select Styl…" at bounding box center [354, 428] width 586 height 32
type input "ped"
click at [126, 473] on div "Regular Pedicure (₹1200)" at bounding box center [116, 472] width 110 height 14
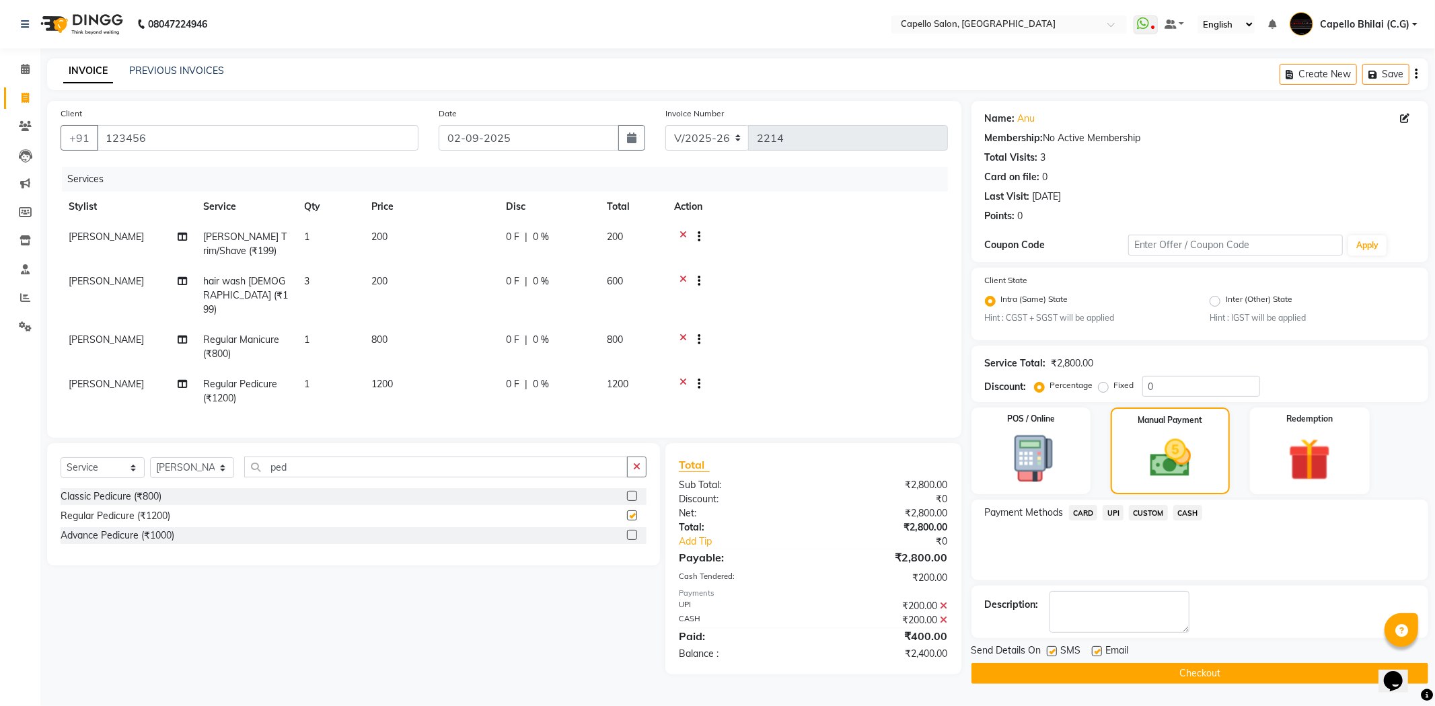
checkbox input "false"
click at [420, 370] on td "1200" at bounding box center [430, 391] width 135 height 44
select select "17882"
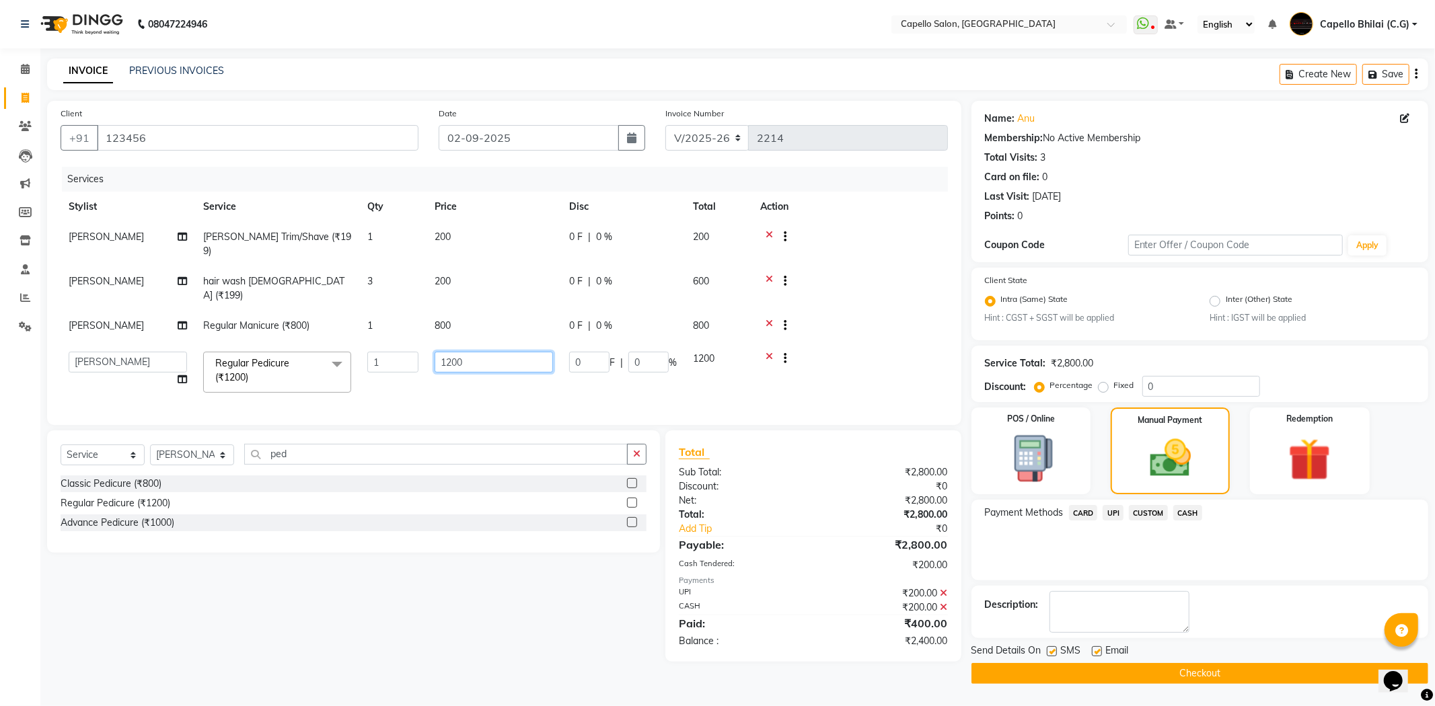
drag, startPoint x: 475, startPoint y: 337, endPoint x: 408, endPoint y: 338, distance: 67.3
click at [408, 344] on tr "ADMIN Anjali Tandia Ashish Kadwe Capello Bhilai (C.G) Nazma Sheikh Nitish Sen P…" at bounding box center [504, 372] width 887 height 57
type input "700"
click at [458, 300] on tbody "YOGENDRA SEN Beard Trim/Shave (₹199) 1 200 0 F | 0 % 200 Nitish Sen hair wash f…" at bounding box center [504, 311] width 887 height 179
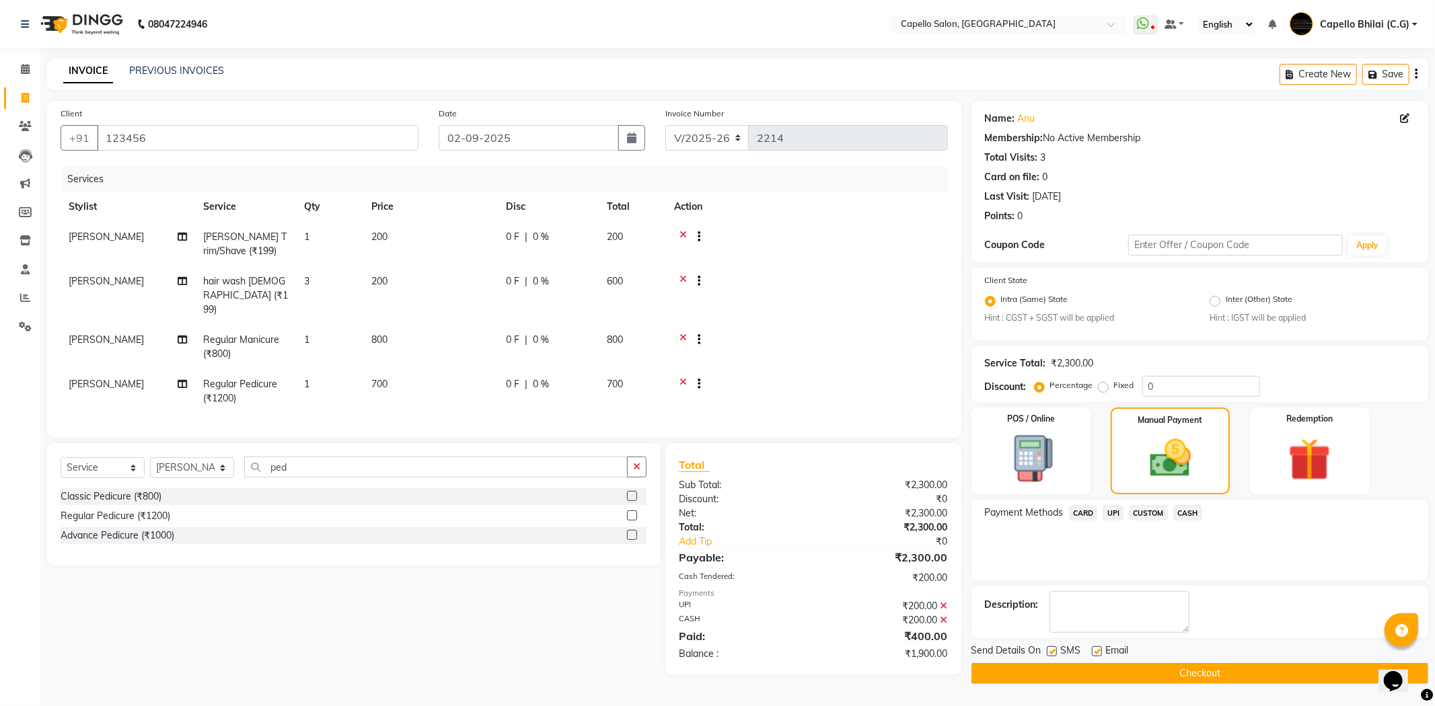
click at [442, 325] on td "800" at bounding box center [430, 347] width 135 height 44
select select "17882"
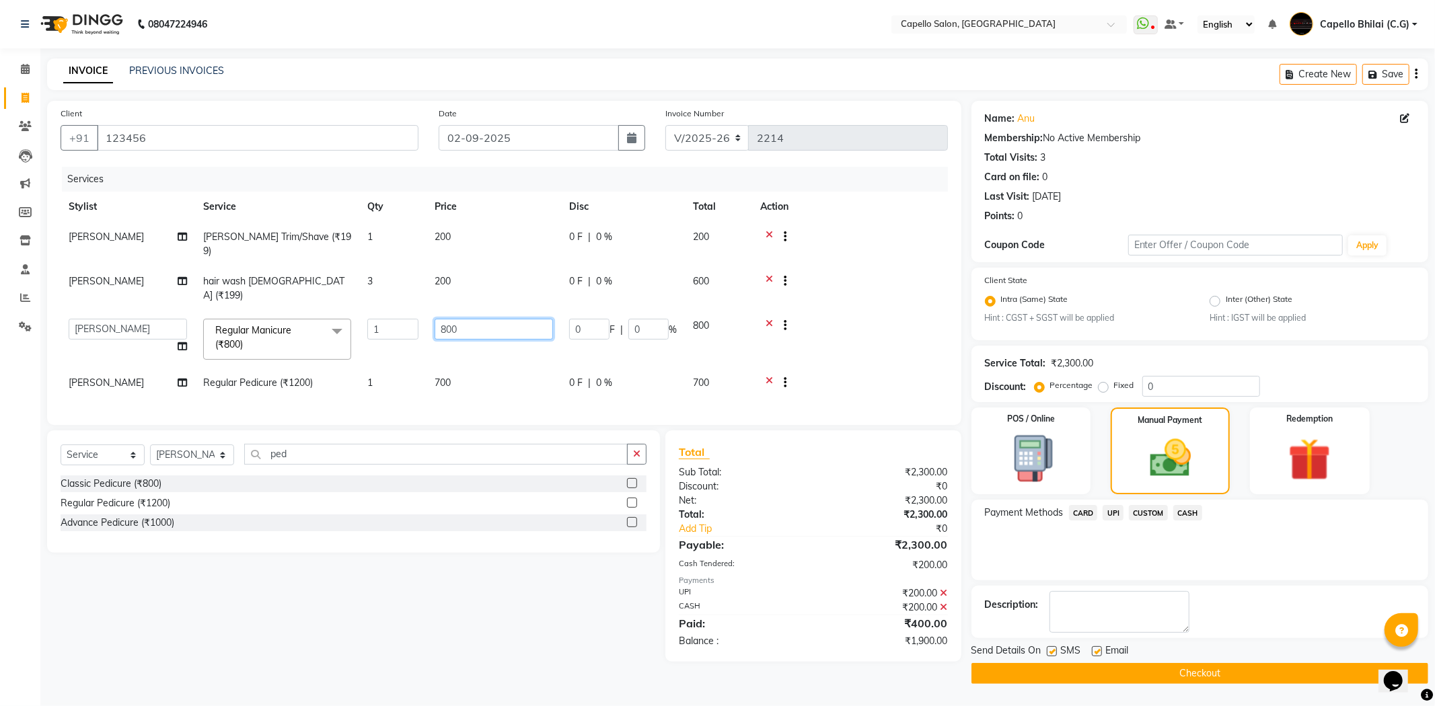
drag, startPoint x: 475, startPoint y: 305, endPoint x: 427, endPoint y: 304, distance: 48.4
click at [436, 319] on input "800" at bounding box center [493, 329] width 118 height 21
type input "600"
click at [781, 518] on div "Total Sub Total: ₹2,300.00 Discount: ₹0 Net: ₹2,300.00 Total: ₹2,300.00 Add Tip…" at bounding box center [813, 546] width 269 height 204
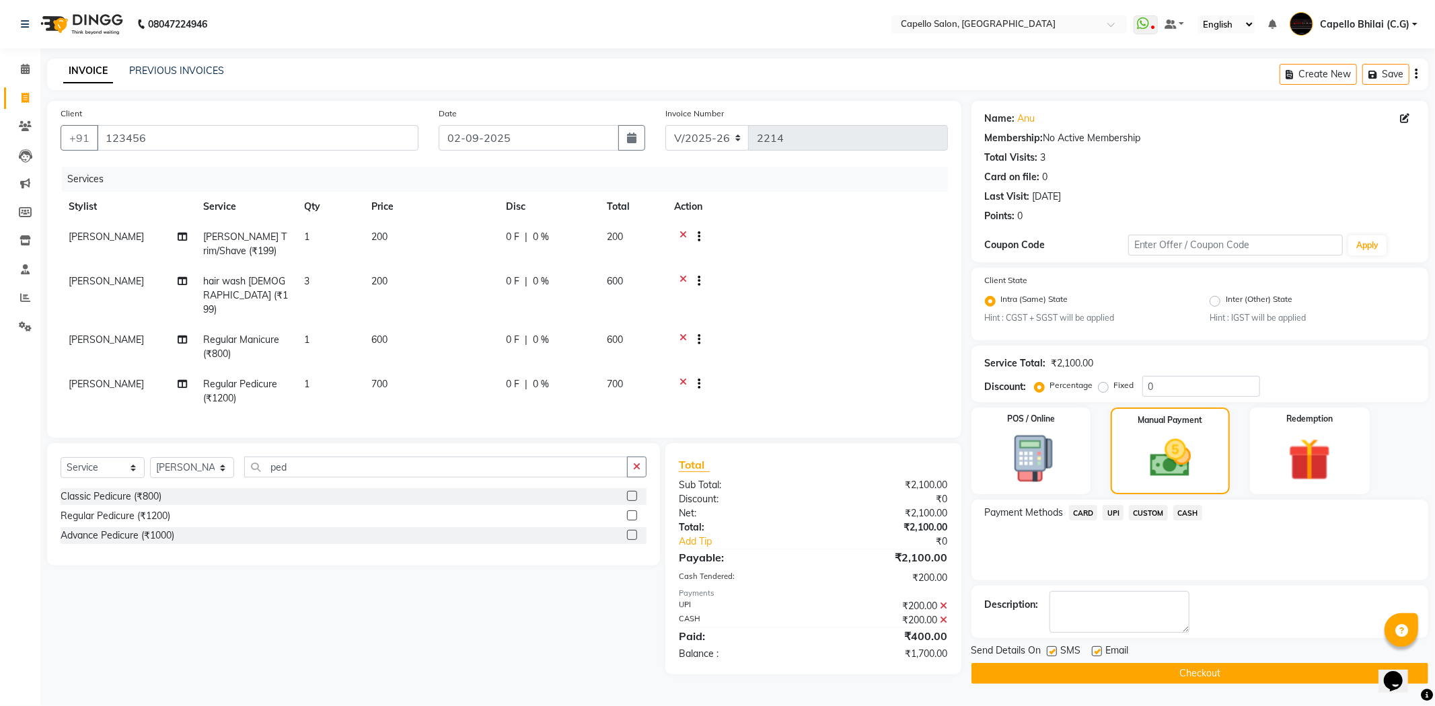
click at [328, 290] on td "3" at bounding box center [329, 295] width 67 height 59
select select "60545"
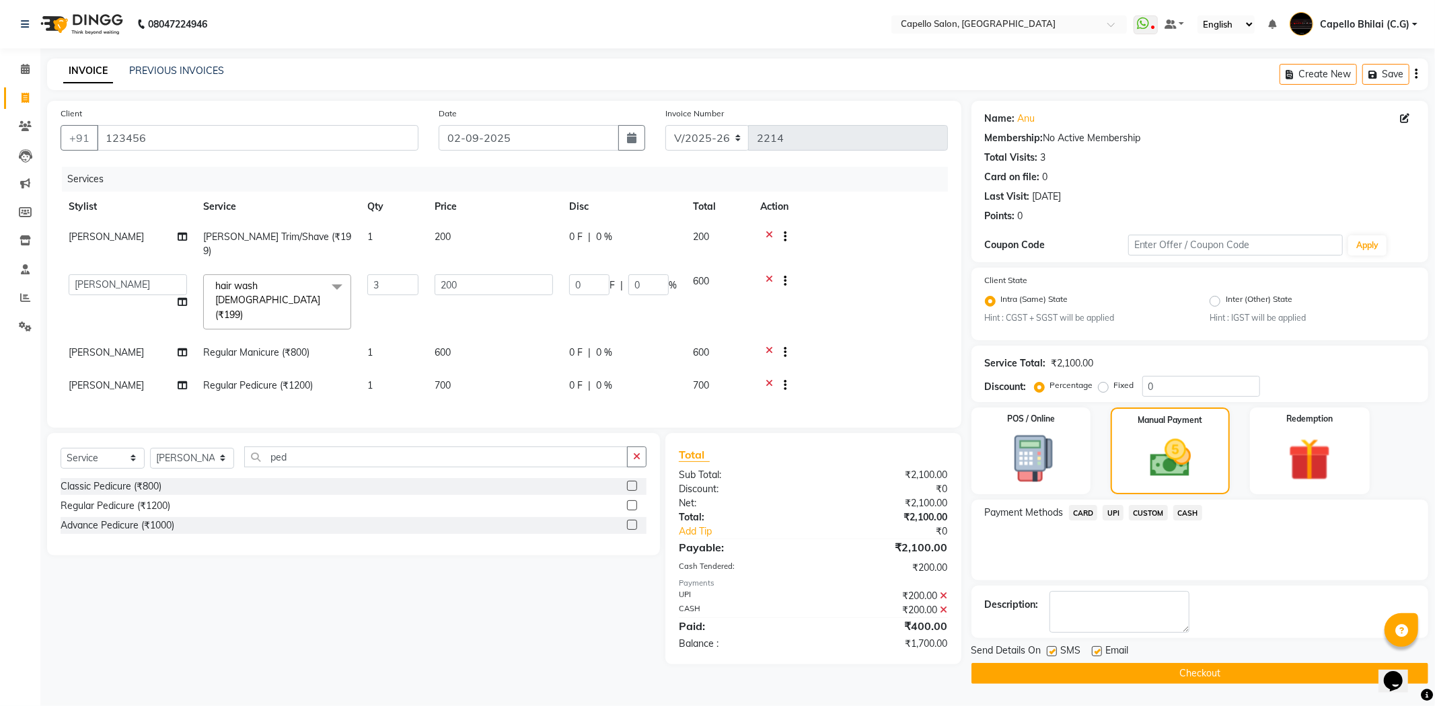
click at [942, 591] on icon at bounding box center [943, 595] width 7 height 9
click at [191, 448] on select "Select Stylist ADMIN Anjali Tandia Ashish Kadwe Capello Bhilai (C.G) Nazma Shei…" at bounding box center [192, 458] width 84 height 21
select select "60545"
click at [150, 448] on select "Select Stylist ADMIN Anjali Tandia Ashish Kadwe Capello Bhilai (C.G) Nazma Shei…" at bounding box center [192, 458] width 84 height 21
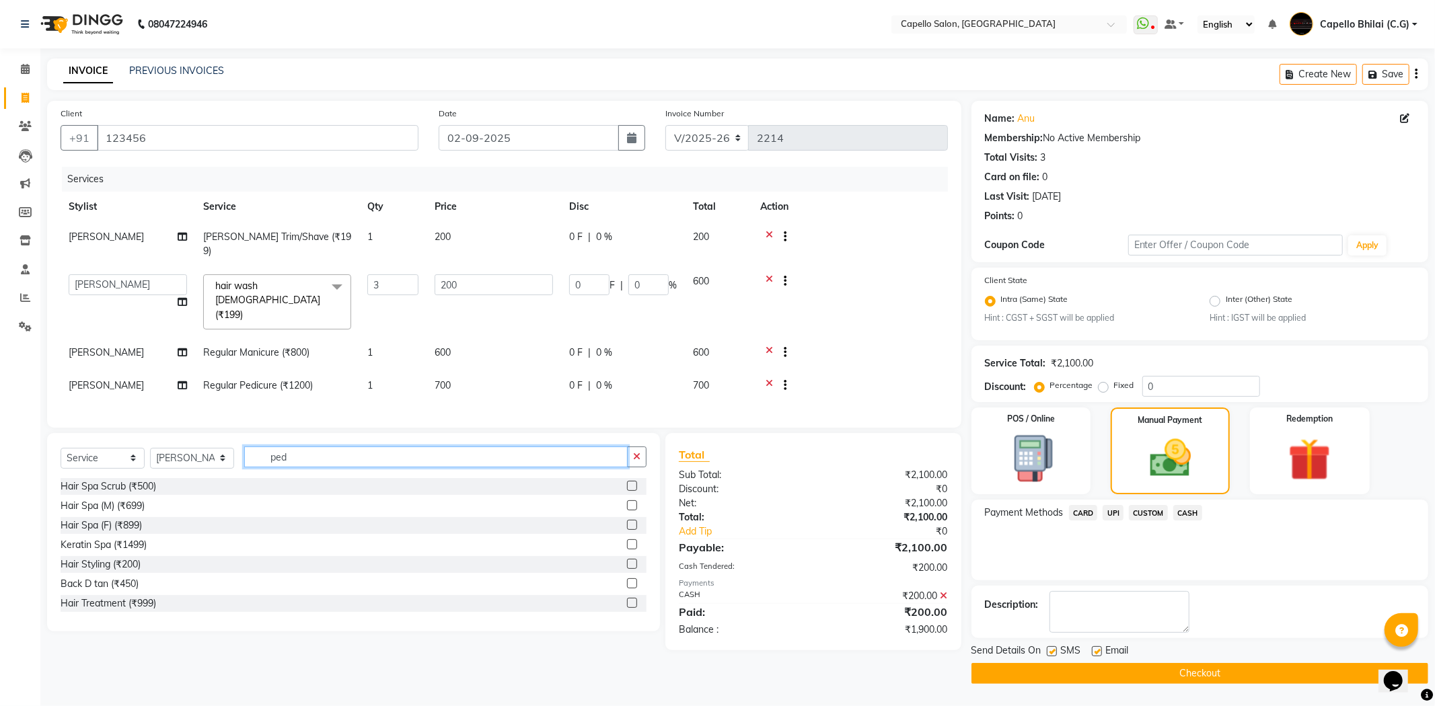
drag, startPoint x: 301, startPoint y: 441, endPoint x: 246, endPoint y: 451, distance: 56.1
click at [246, 451] on div "Select Service Product Membership Package Voucher Prepaid Gift Card Select Styl…" at bounding box center [354, 463] width 586 height 32
type input "cut"
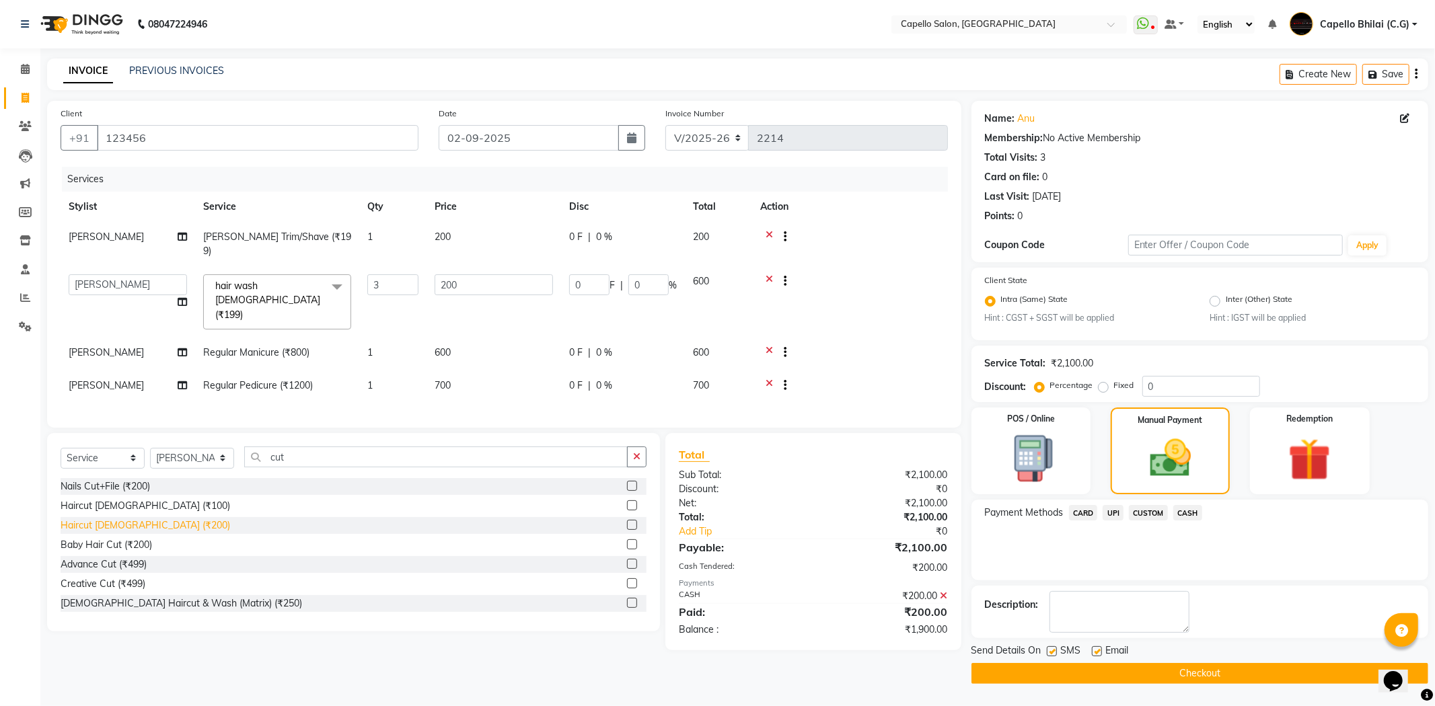
click at [133, 519] on div "Haircut female (₹200)" at bounding box center [145, 526] width 169 height 14
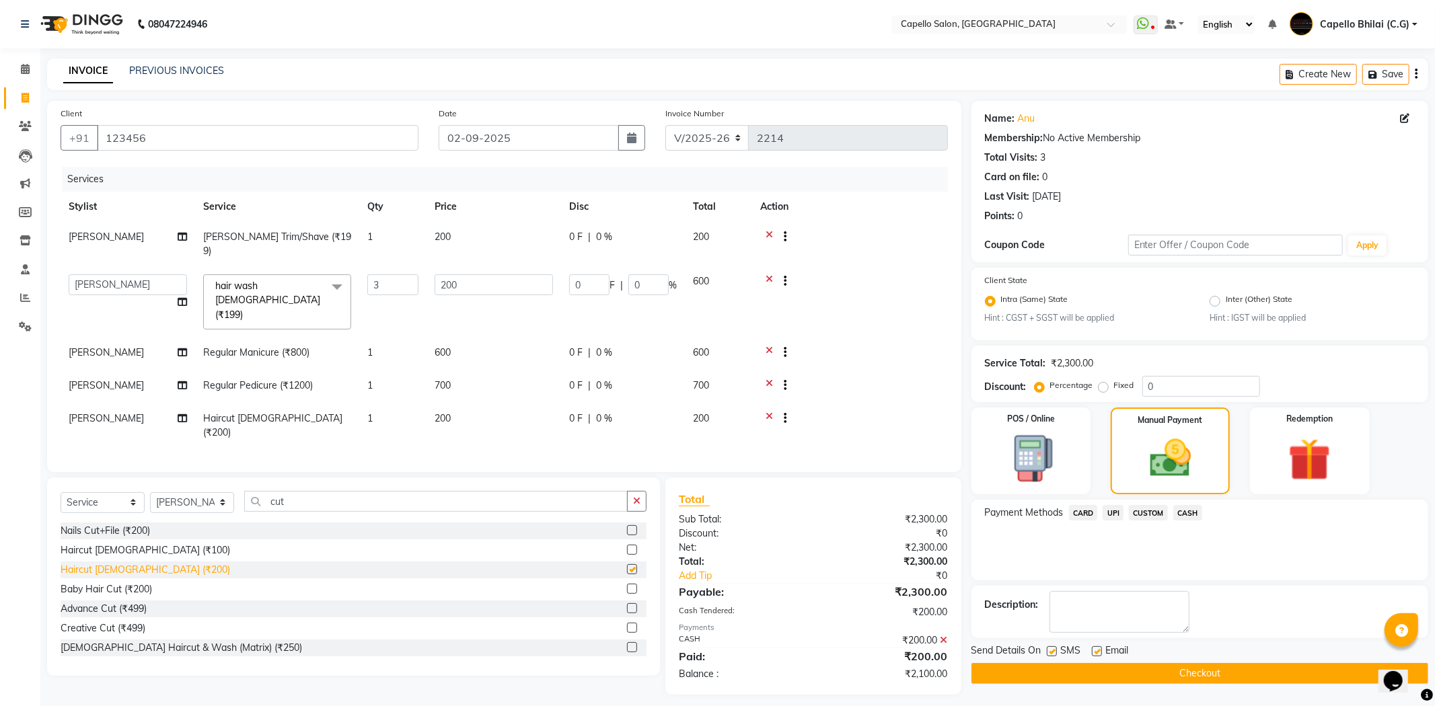
checkbox input "false"
click at [1083, 512] on span "CARD" at bounding box center [1083, 512] width 29 height 15
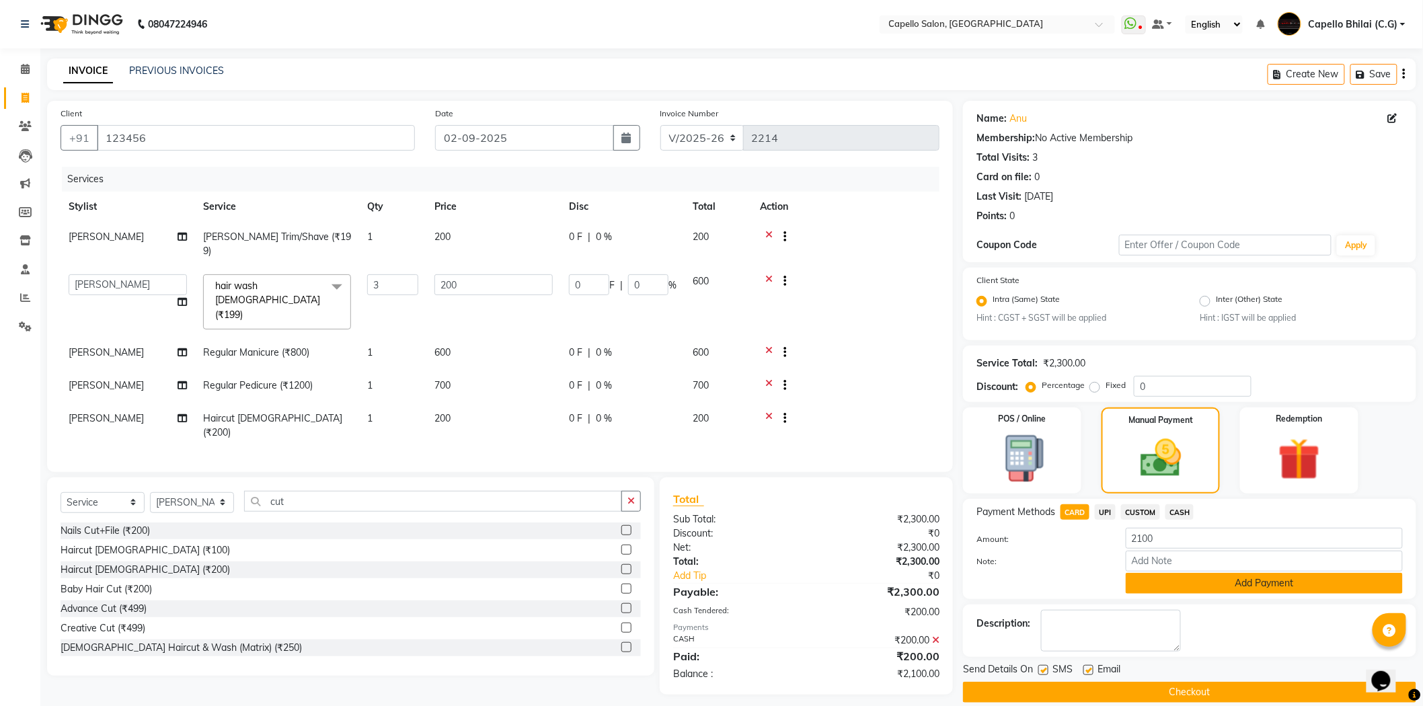
click at [1154, 579] on button "Add Payment" at bounding box center [1264, 583] width 277 height 21
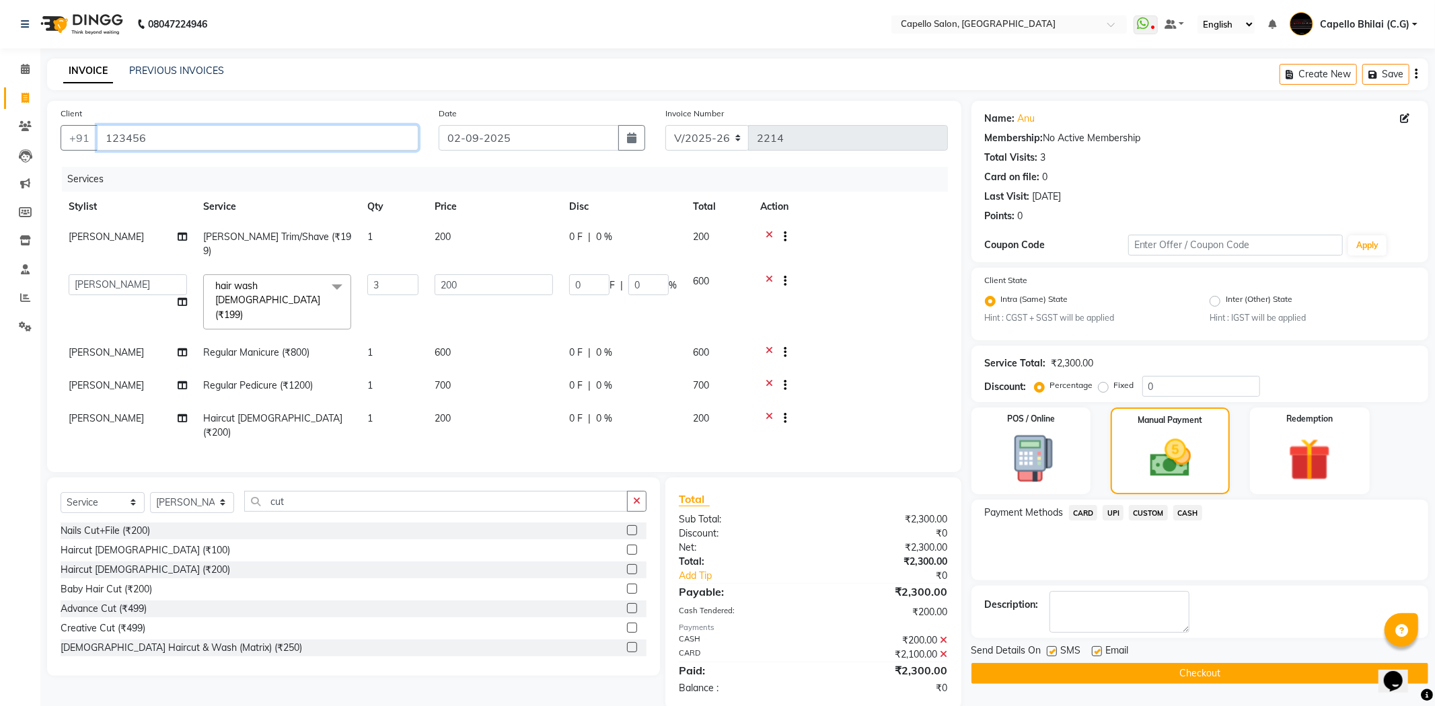
click at [102, 143] on input "123456" at bounding box center [257, 138] width 321 height 26
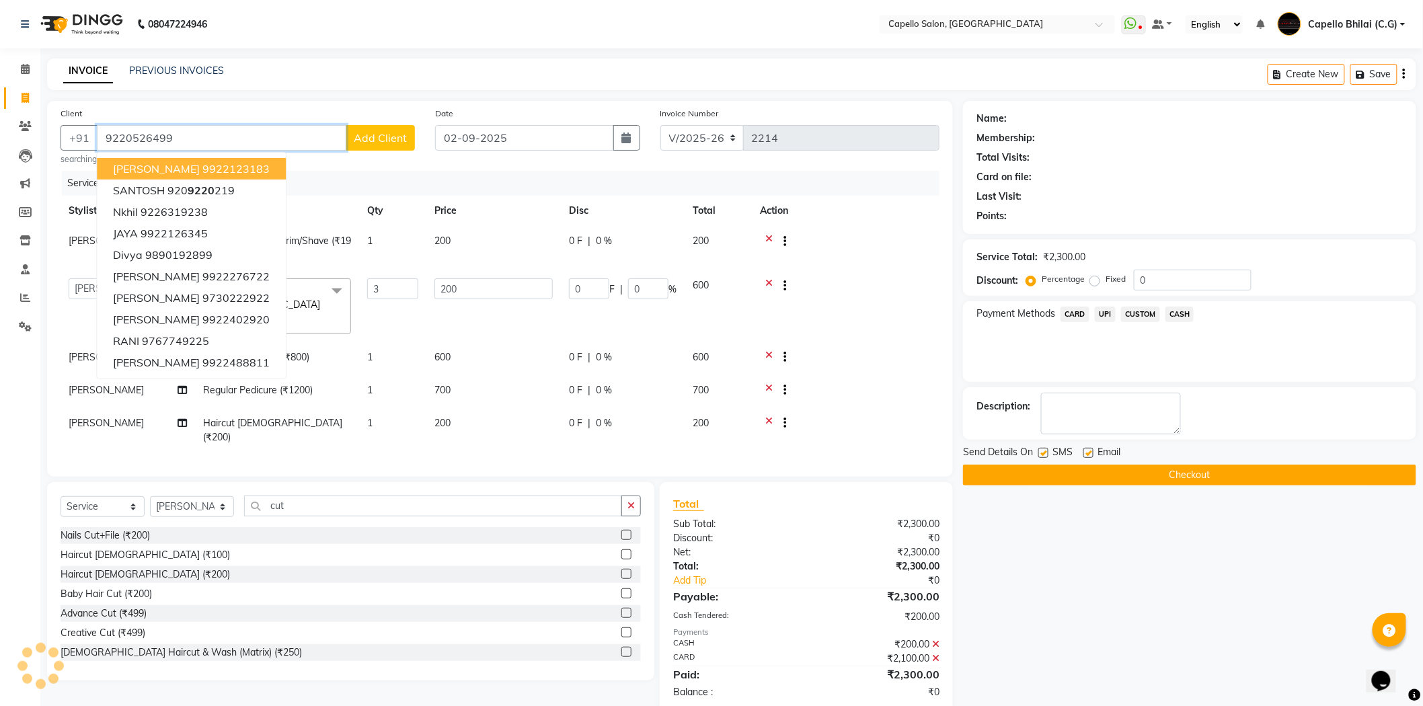
type input "9220526499"
click at [406, 143] on span "Add Client" at bounding box center [380, 137] width 53 height 13
select select "7"
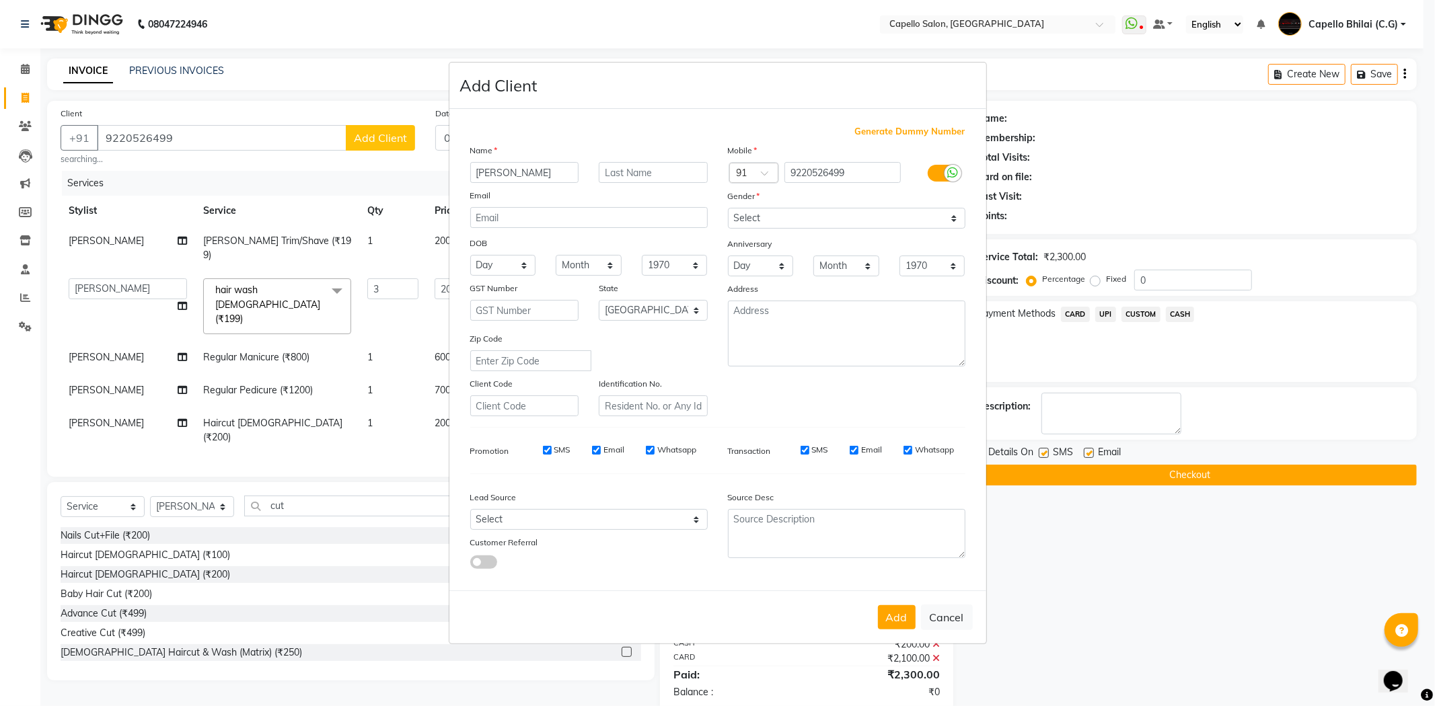
type input "Gurmeet"
click at [779, 219] on select "Select Male Female Other Prefer Not To Say" at bounding box center [846, 218] width 237 height 21
click at [728, 208] on select "Select Male Female Other Prefer Not To Say" at bounding box center [846, 218] width 237 height 21
drag, startPoint x: 771, startPoint y: 219, endPoint x: 771, endPoint y: 226, distance: 7.4
click at [771, 219] on select "Select Male Female Other Prefer Not To Say" at bounding box center [846, 218] width 237 height 21
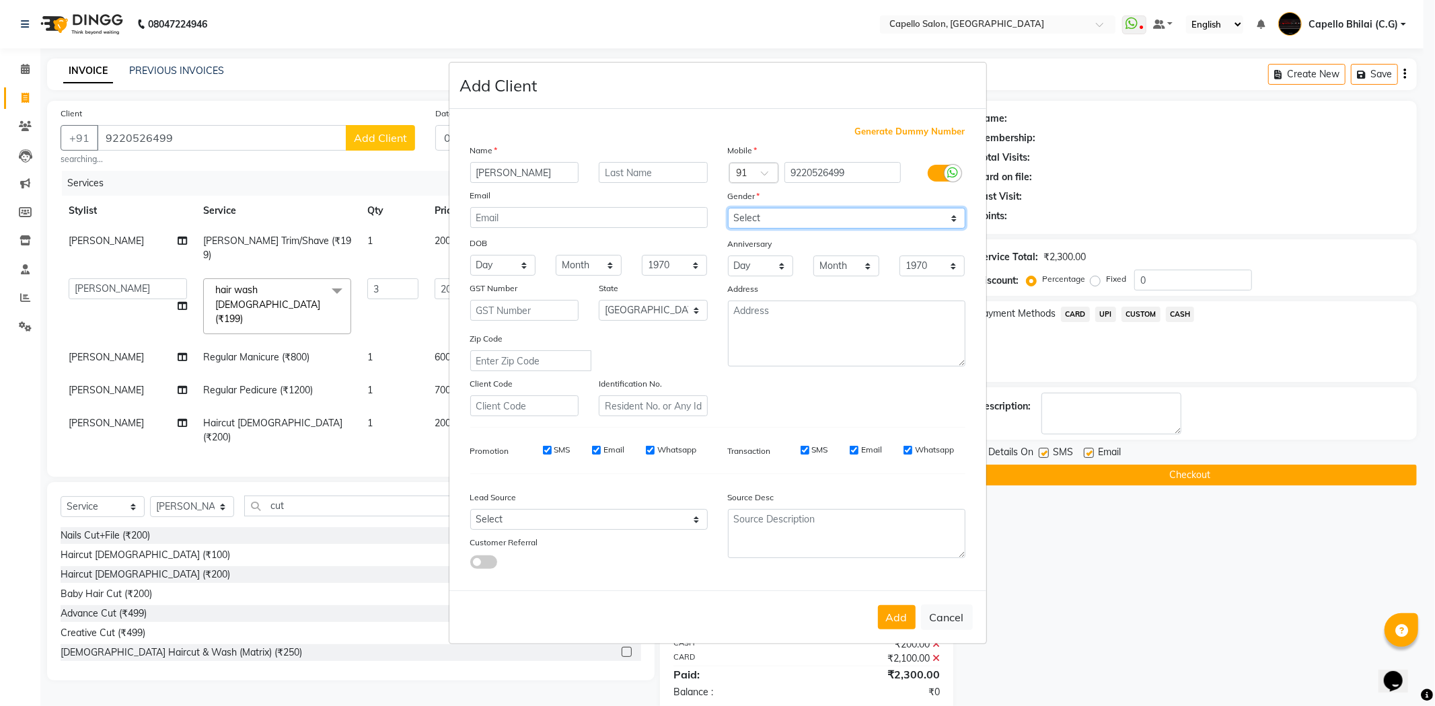
select select "male"
click at [728, 208] on select "Select Male Female Other Prefer Not To Say" at bounding box center [846, 218] width 237 height 21
click at [892, 617] on button "Add" at bounding box center [897, 617] width 38 height 24
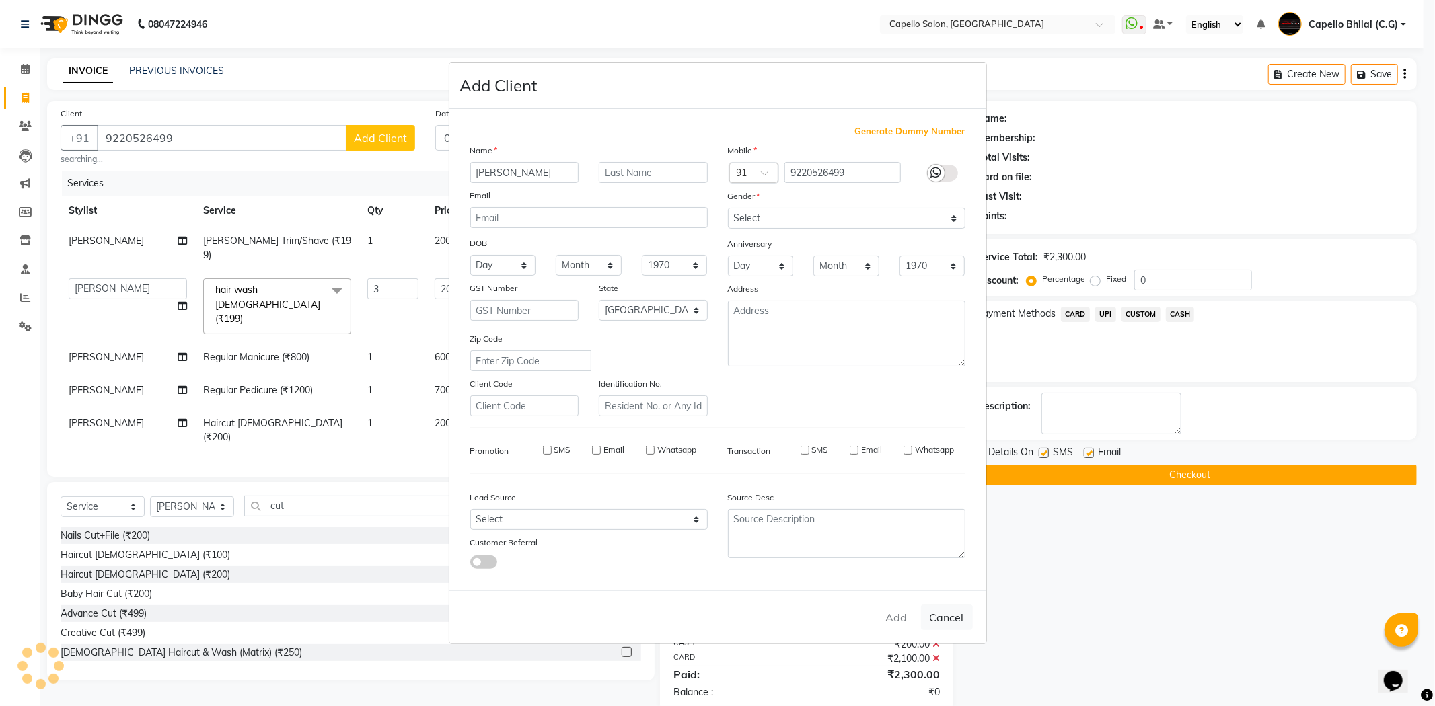
select select
select select "null"
select select
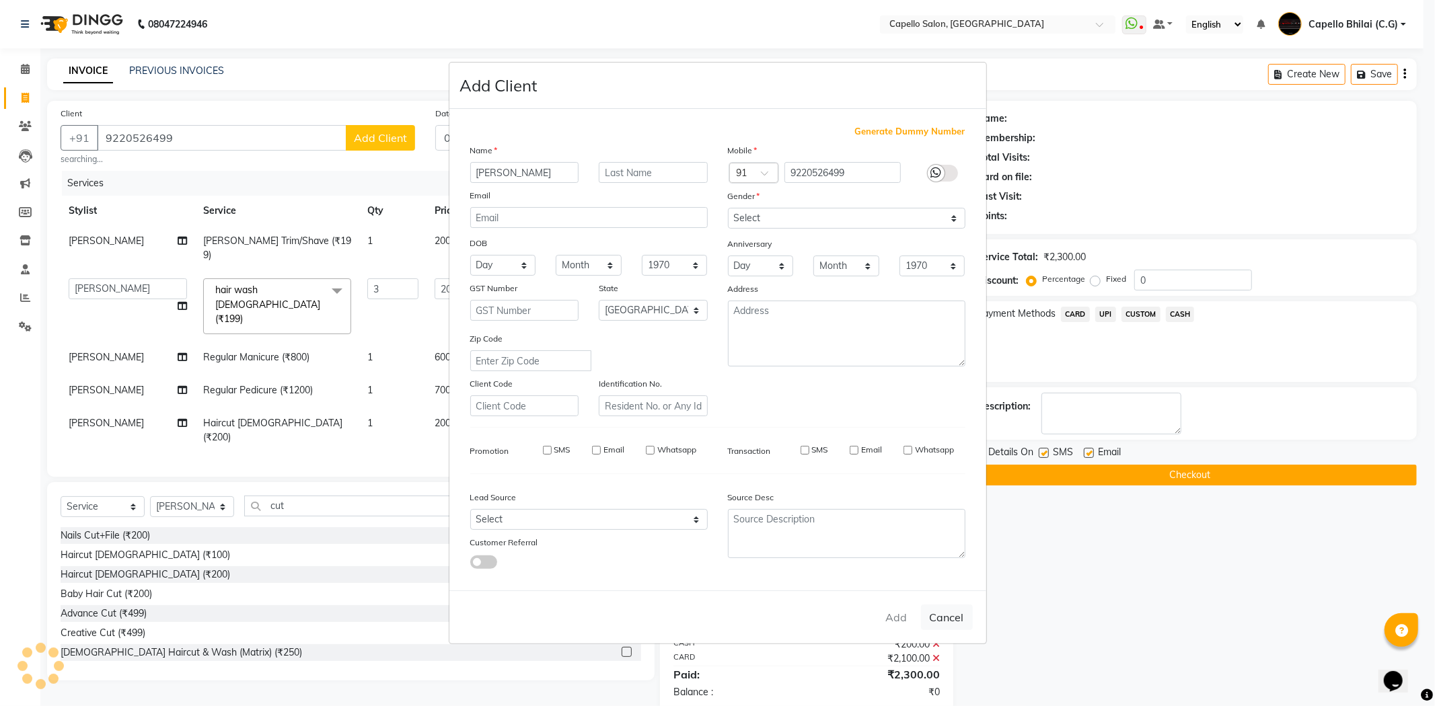
select select
checkbox input "false"
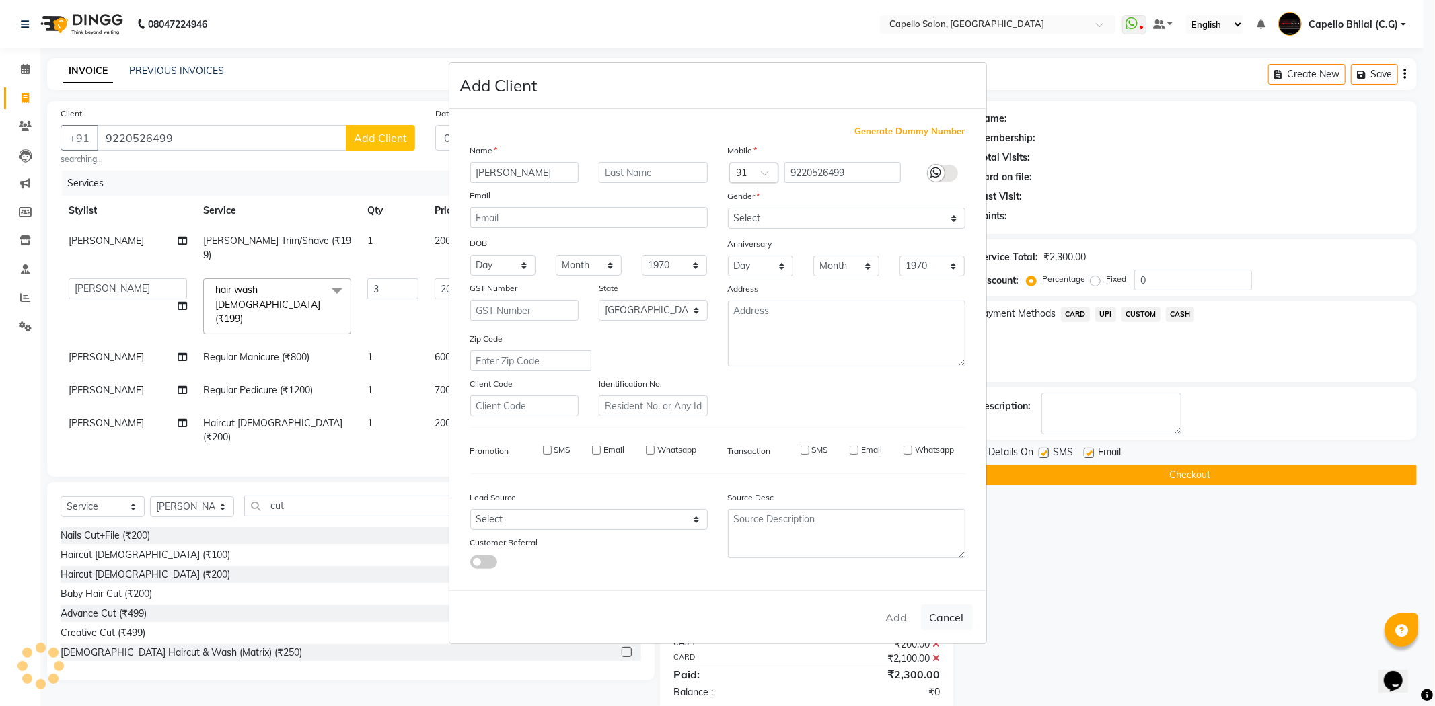
checkbox input "false"
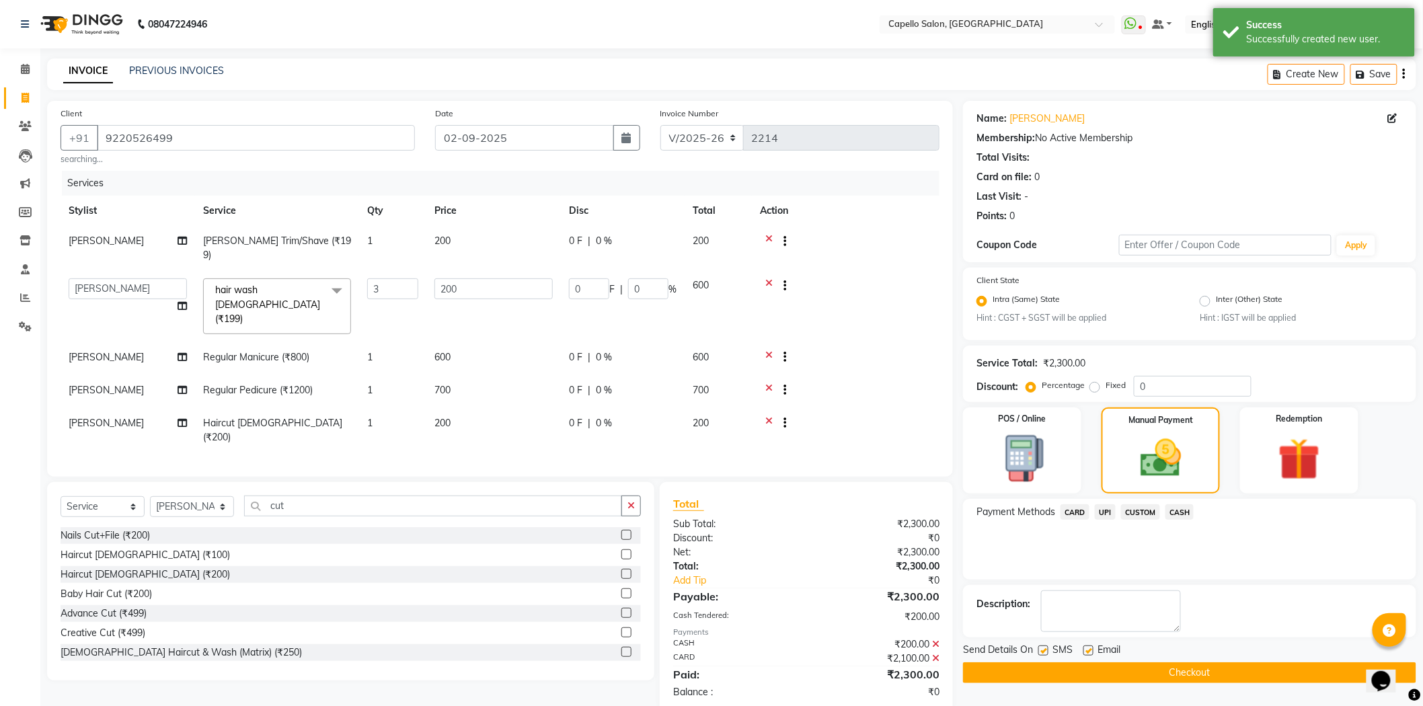
scroll to position [1, 0]
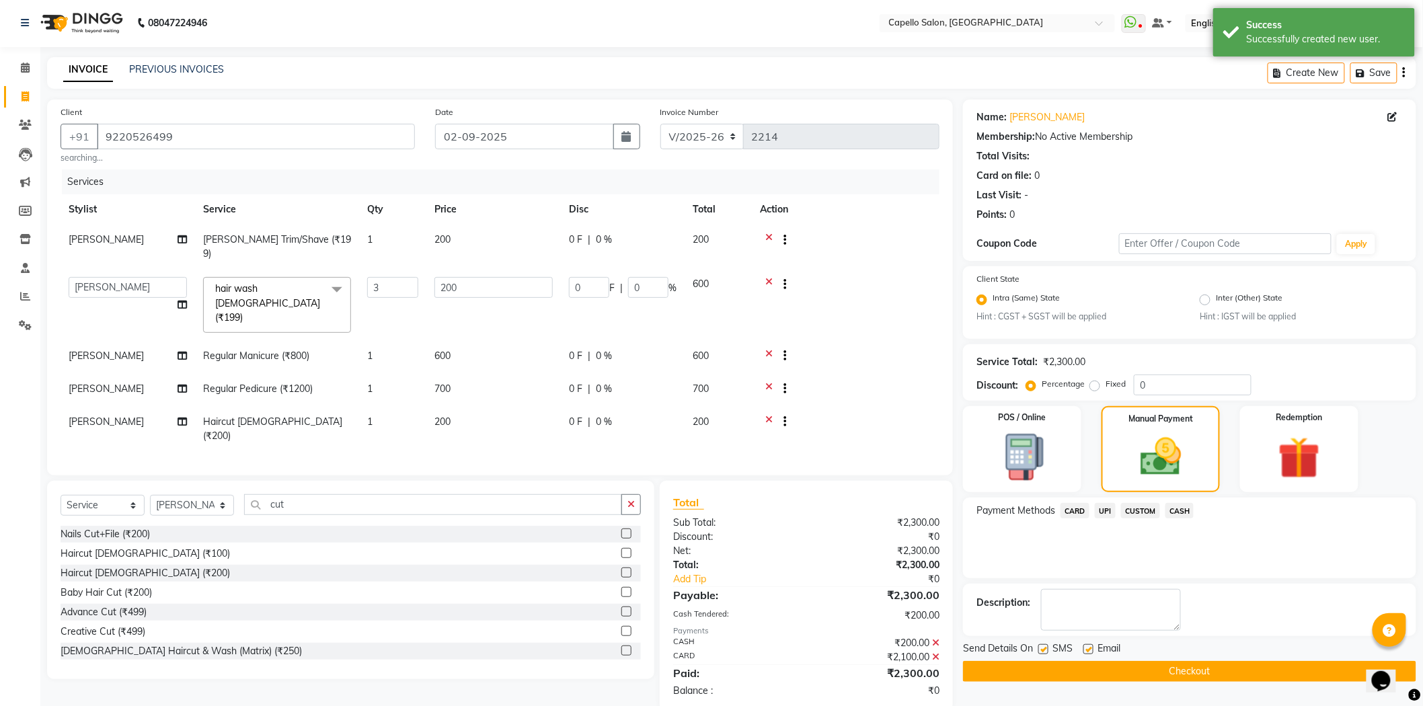
click at [1051, 671] on button "Checkout" at bounding box center [1189, 671] width 453 height 21
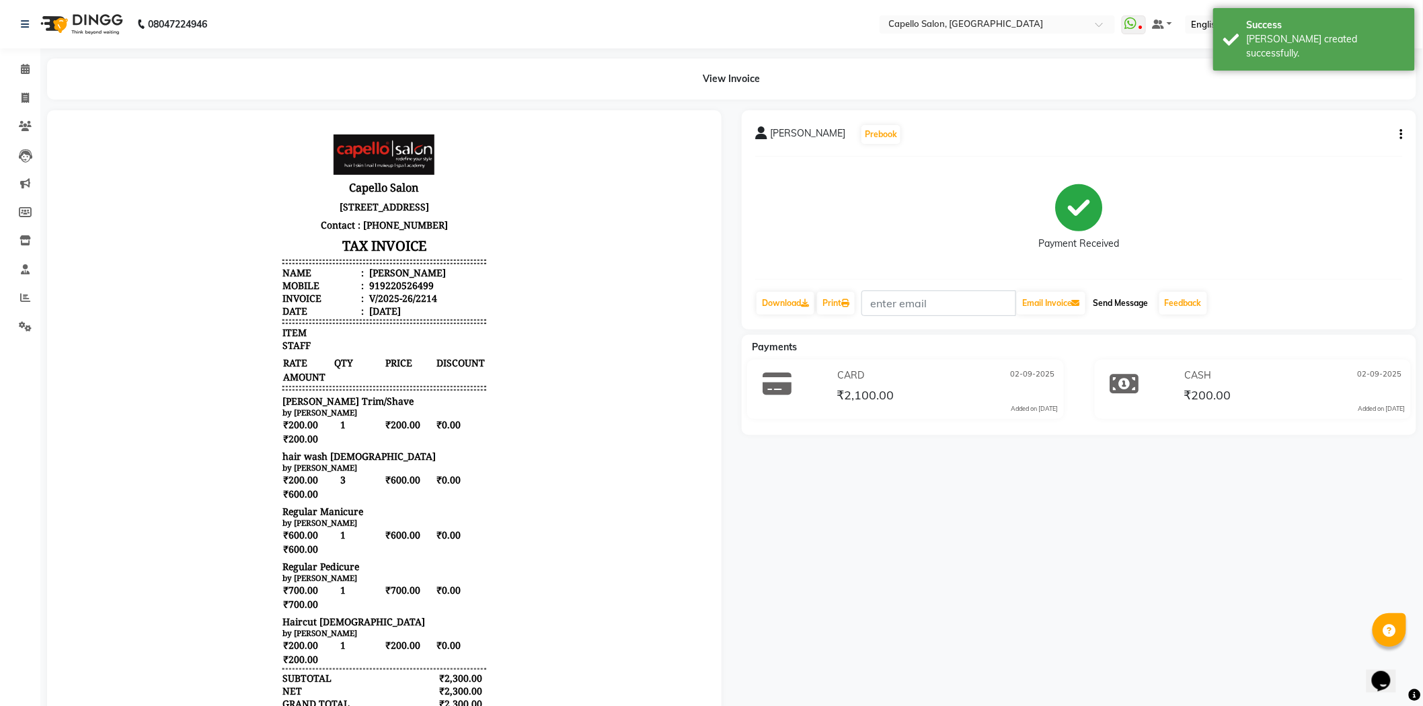
click at [1133, 303] on button "Send Message" at bounding box center [1121, 303] width 66 height 23
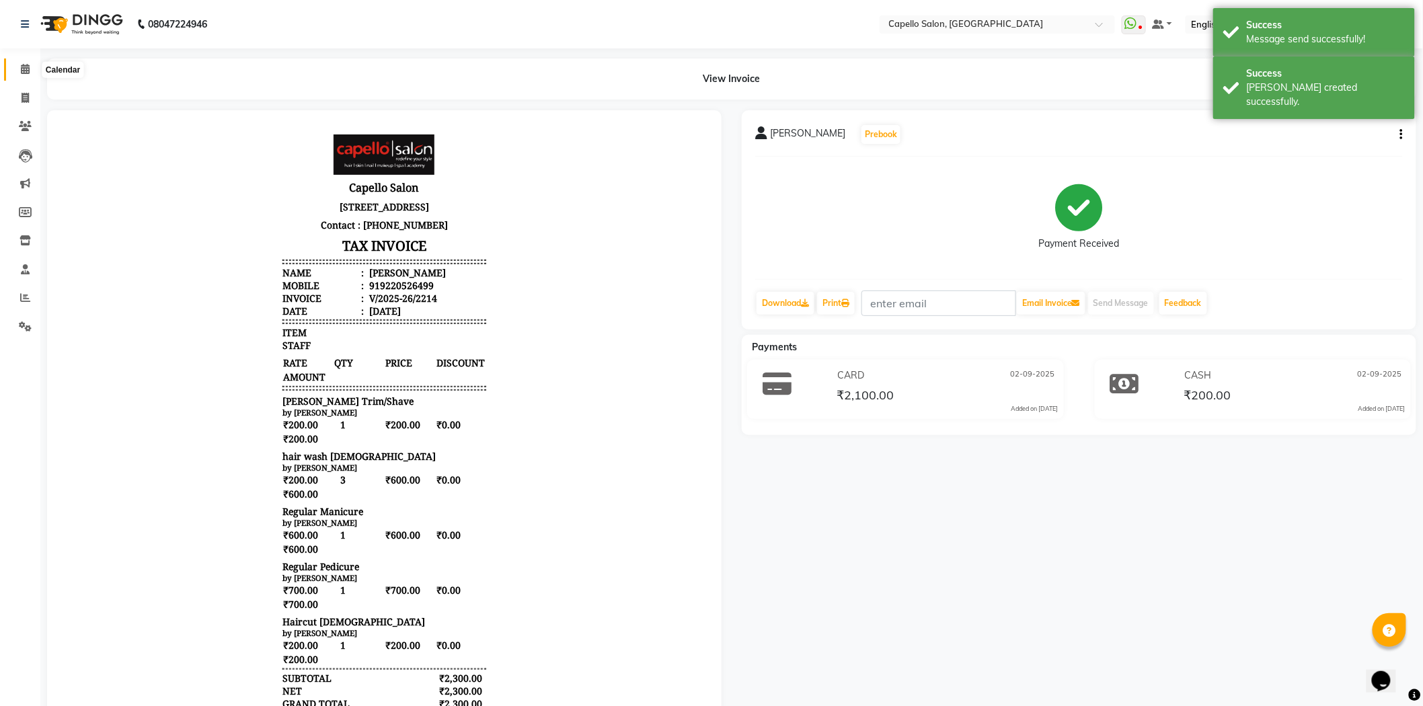
click at [26, 75] on span at bounding box center [25, 69] width 24 height 15
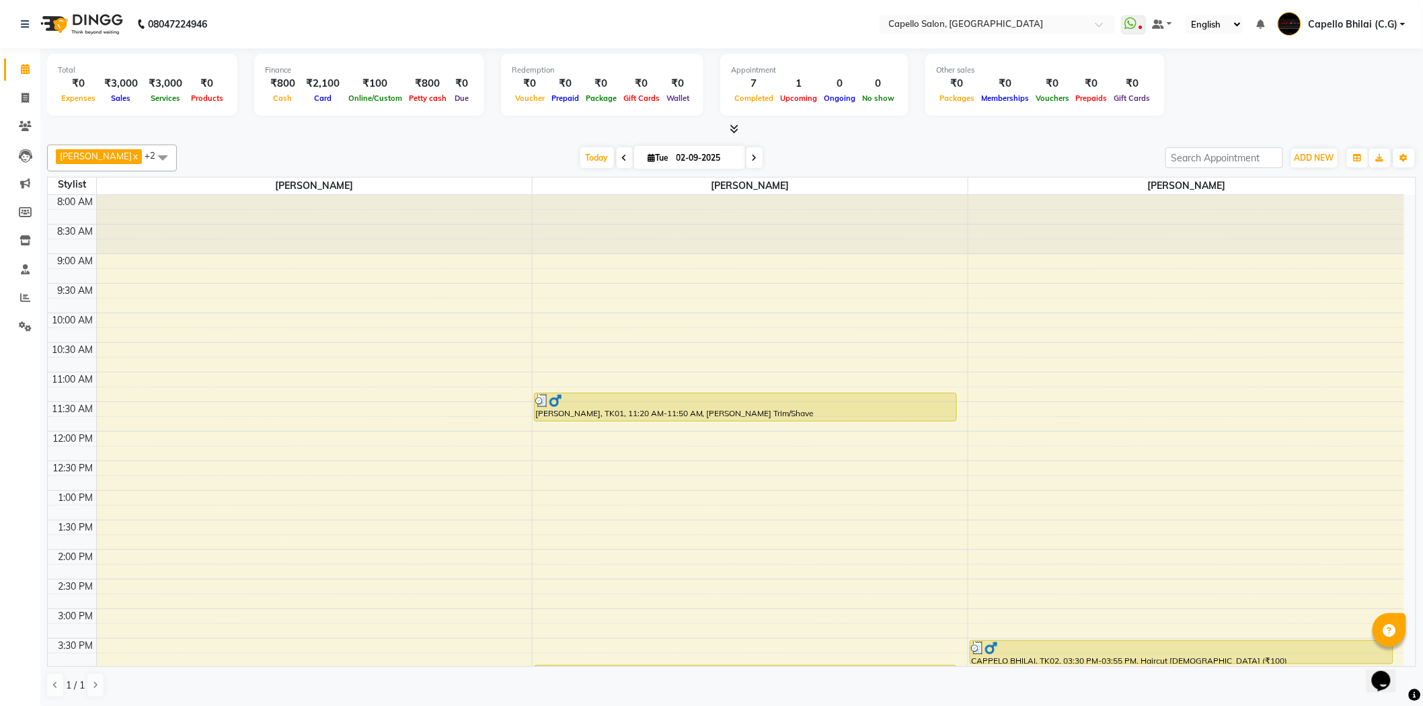
click at [724, 128] on div at bounding box center [731, 129] width 1369 height 14
click at [730, 128] on icon at bounding box center [734, 129] width 9 height 10
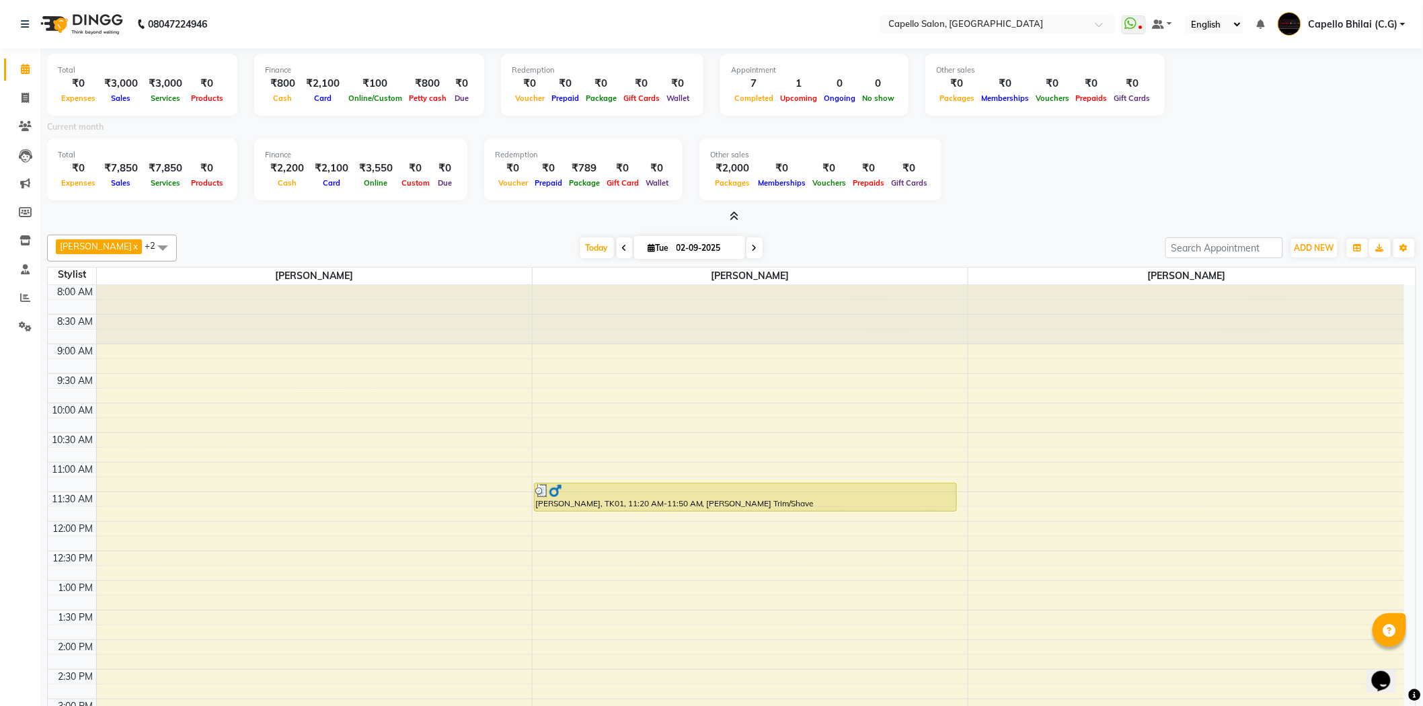
click at [734, 210] on span at bounding box center [732, 217] width 14 height 14
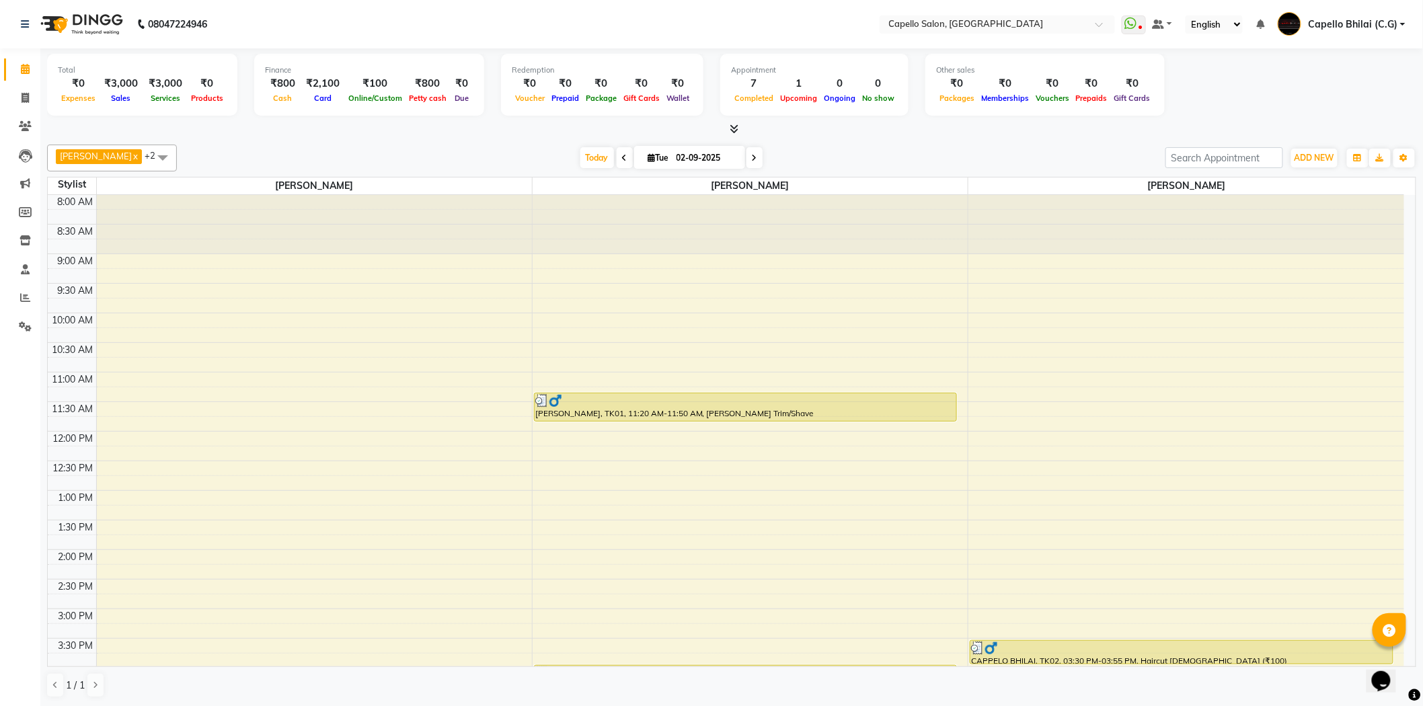
click at [736, 124] on icon at bounding box center [734, 129] width 9 height 10
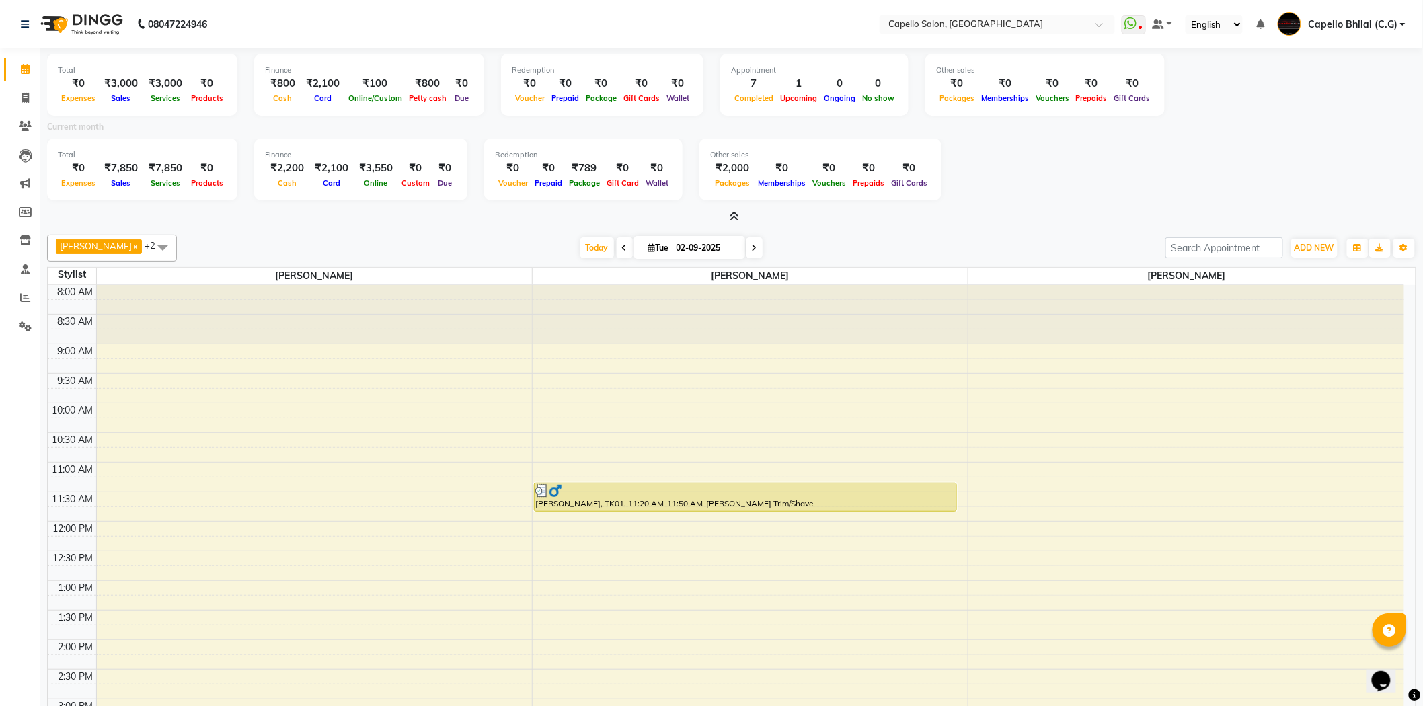
click at [732, 219] on icon at bounding box center [734, 216] width 9 height 10
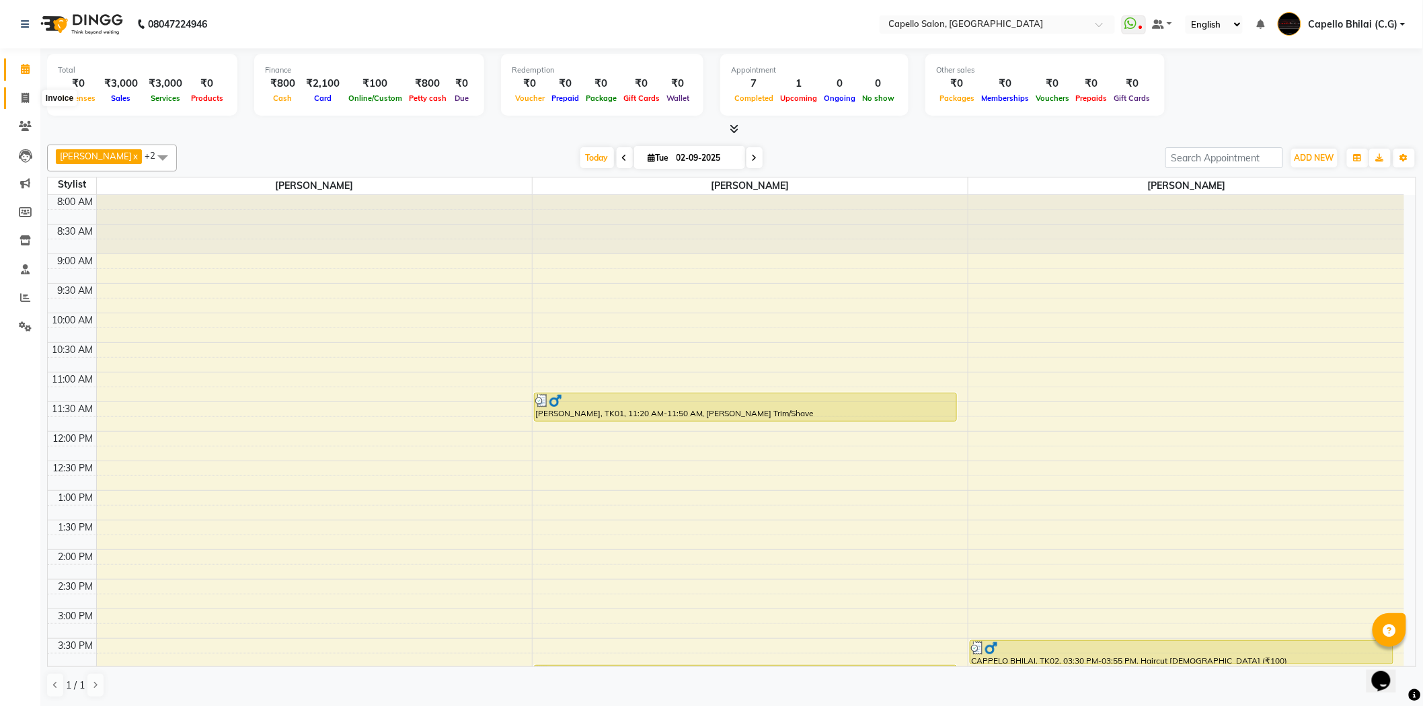
click at [22, 102] on icon at bounding box center [25, 98] width 7 height 10
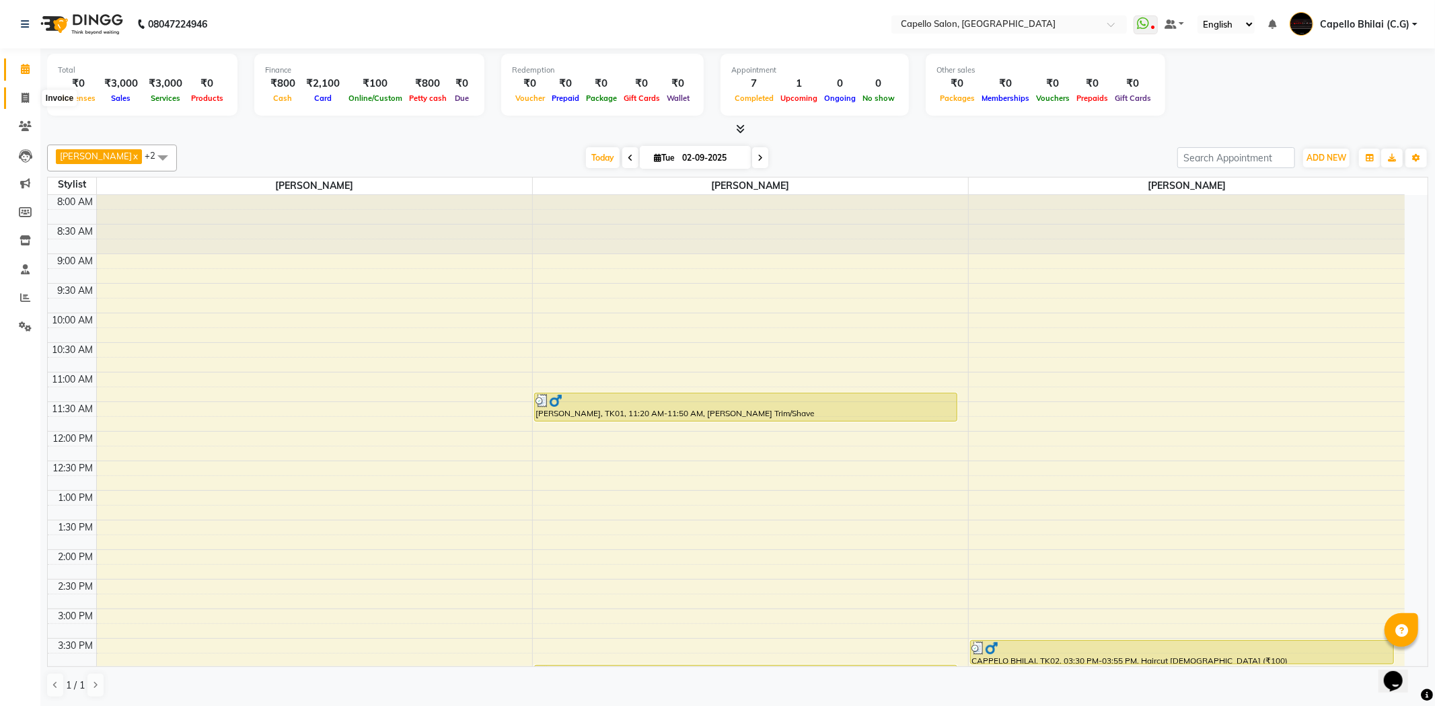
select select "service"
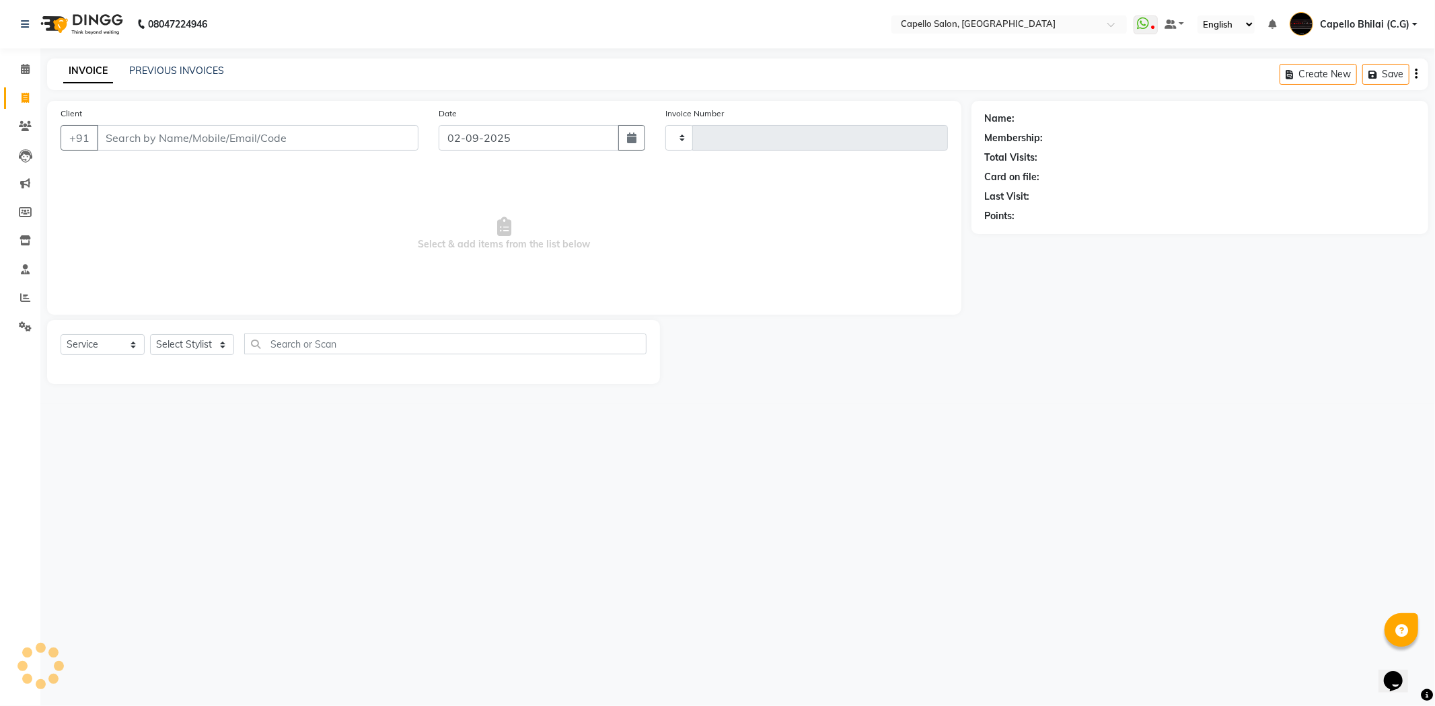
type input "2215"
select select "809"
click at [189, 352] on select "Select Stylist" at bounding box center [192, 344] width 84 height 21
select select "17882"
click at [150, 335] on select "Select Stylist ADMIN Anjali Tandia Ashish Kadwe Capello Bhilai (C.G) Nazma Shei…" at bounding box center [192, 344] width 84 height 21
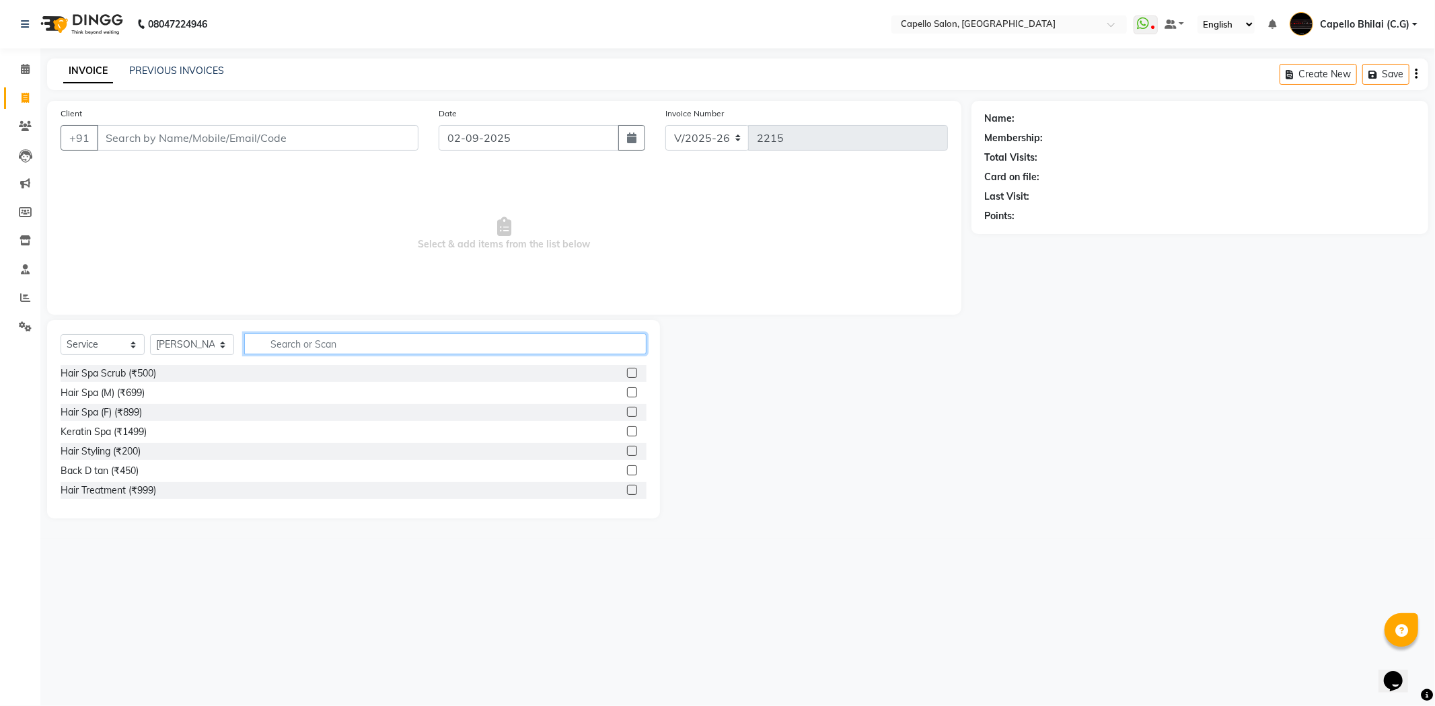
click at [359, 346] on input "text" at bounding box center [445, 344] width 402 height 21
type input "was"
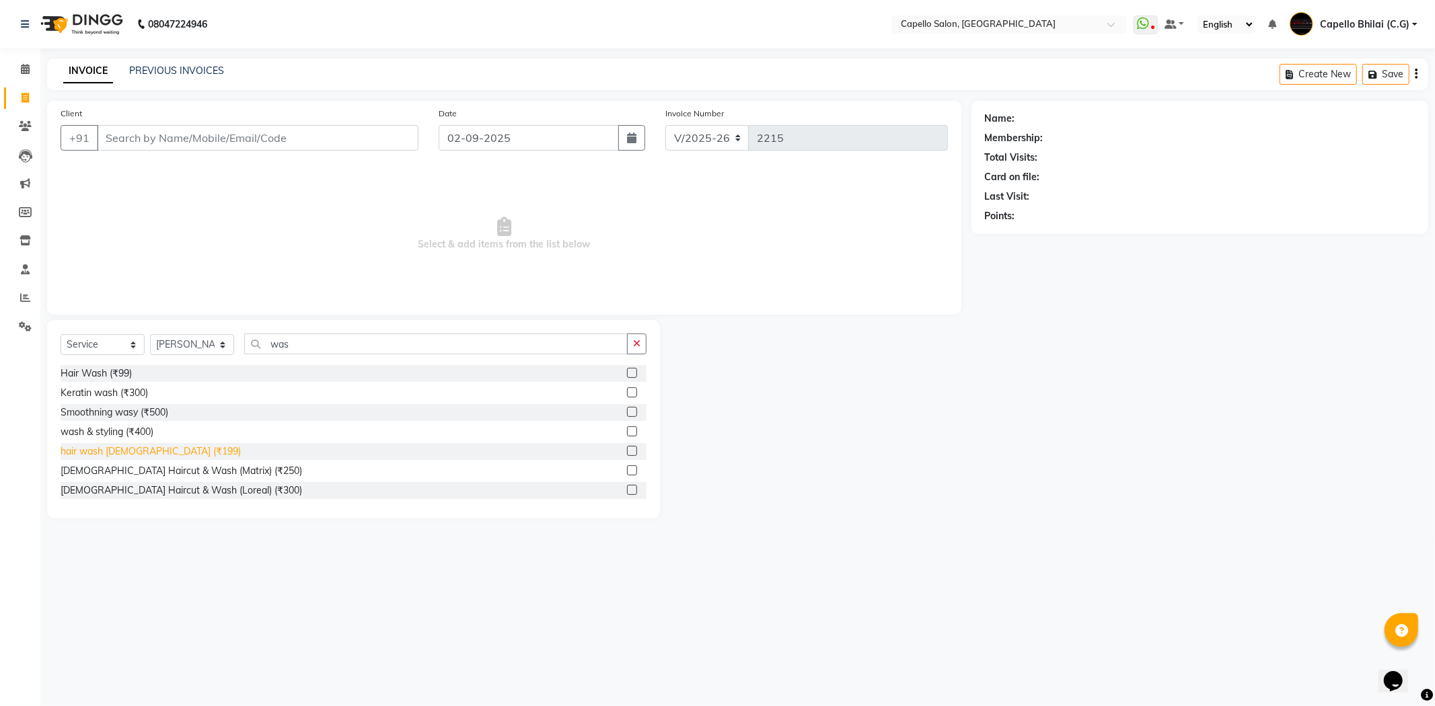
click at [130, 447] on div "hair wash female (₹199)" at bounding box center [151, 452] width 180 height 14
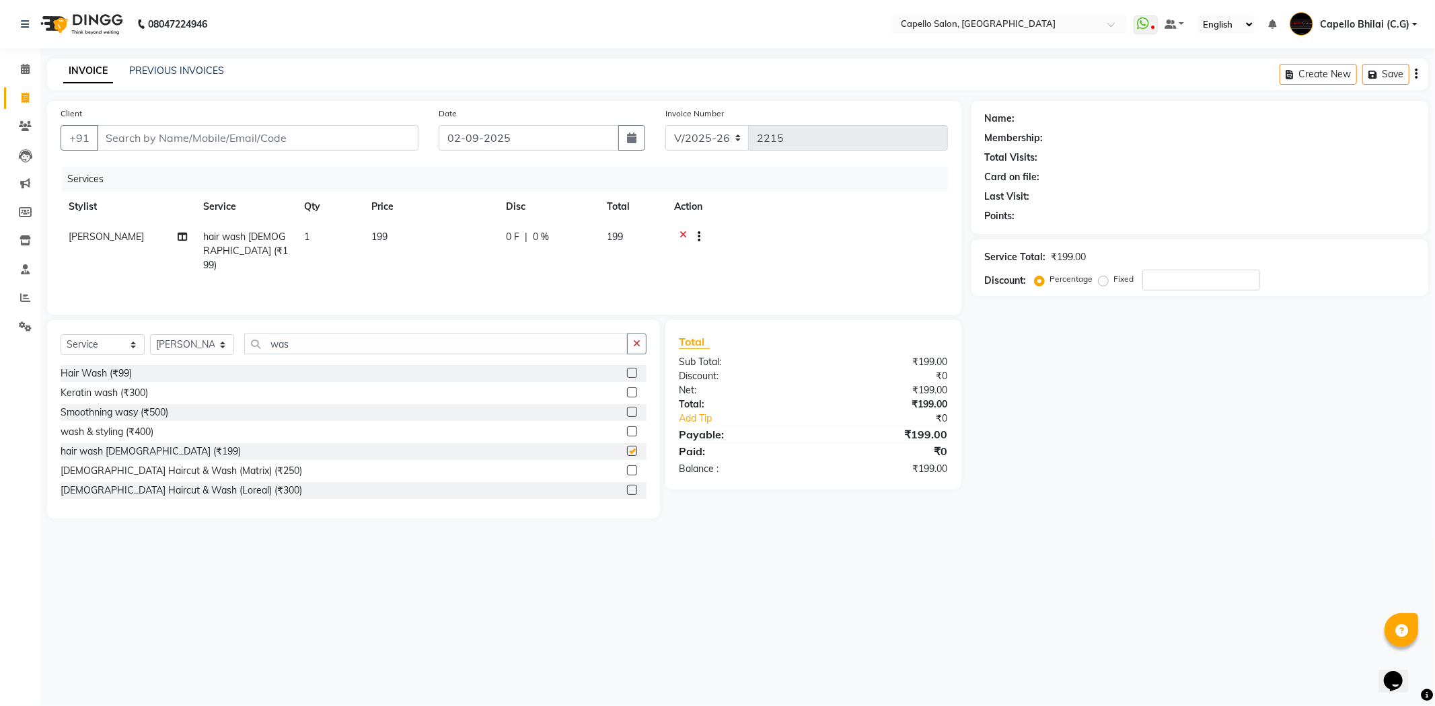
checkbox input "false"
click at [332, 239] on td "1" at bounding box center [329, 251] width 67 height 59
select select "17882"
drag, startPoint x: 384, startPoint y: 233, endPoint x: 355, endPoint y: 243, distance: 30.9
click at [355, 243] on tr "ADMIN Anjali Tandia Ashish Kadwe Capello Bhilai (C.G) Nazma Sheikh Nitish Sen P…" at bounding box center [504, 257] width 887 height 71
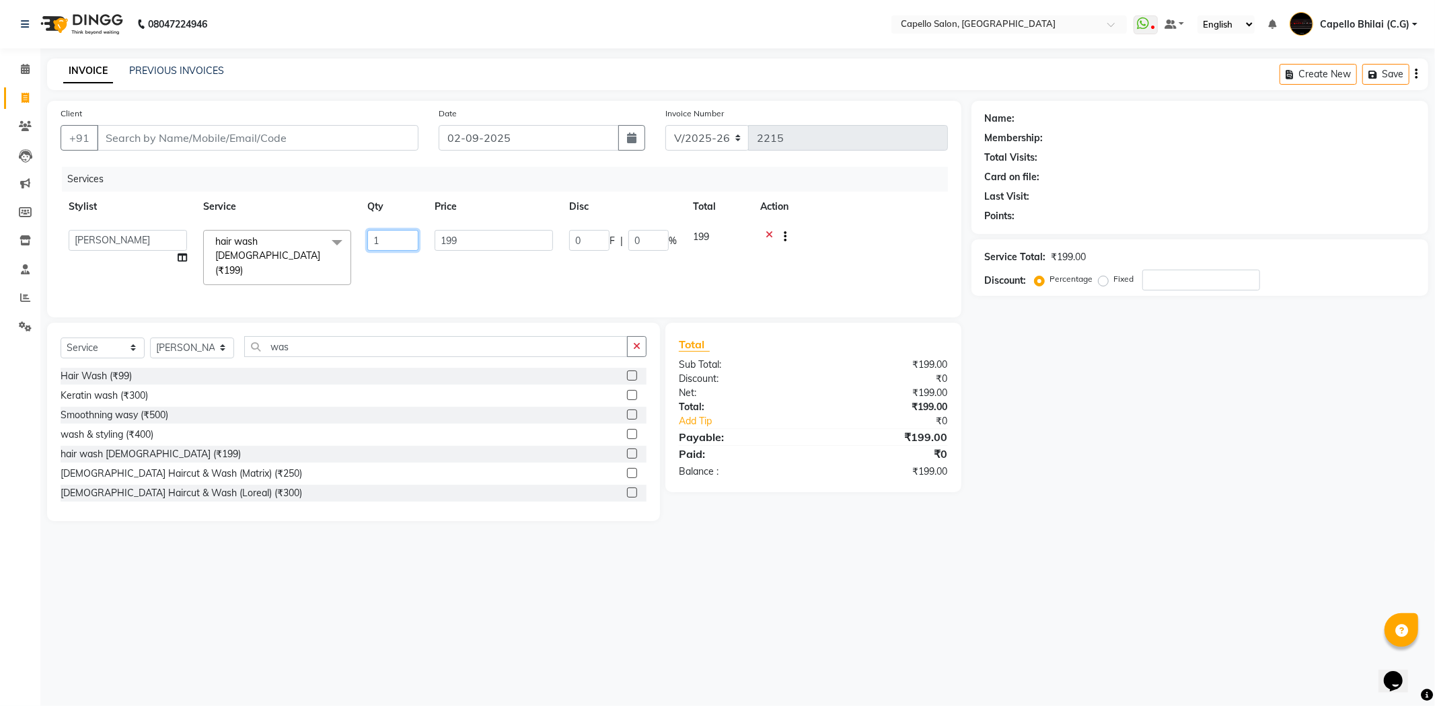
type input "2"
drag, startPoint x: 479, startPoint y: 244, endPoint x: 424, endPoint y: 247, distance: 55.3
click at [421, 247] on td "199" at bounding box center [430, 251] width 135 height 59
select select "17882"
drag, startPoint x: 473, startPoint y: 230, endPoint x: 414, endPoint y: 243, distance: 60.5
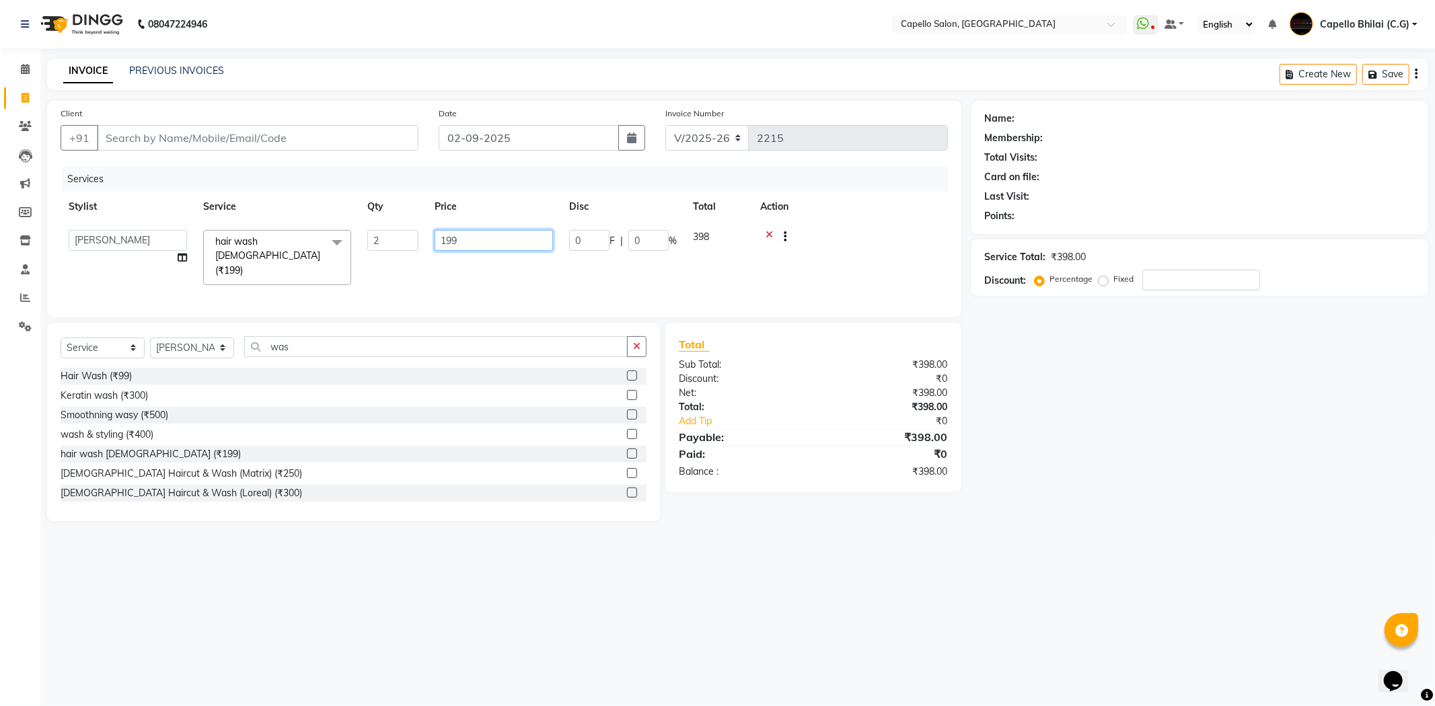
click at [414, 243] on tr "ADMIN Anjali Tandia Ashish Kadwe Capello Bhilai (C.G) Nazma Sheikh Nitish Sen P…" at bounding box center [504, 257] width 887 height 71
type input "200"
click at [884, 429] on div "₹398.00" at bounding box center [885, 437] width 145 height 16
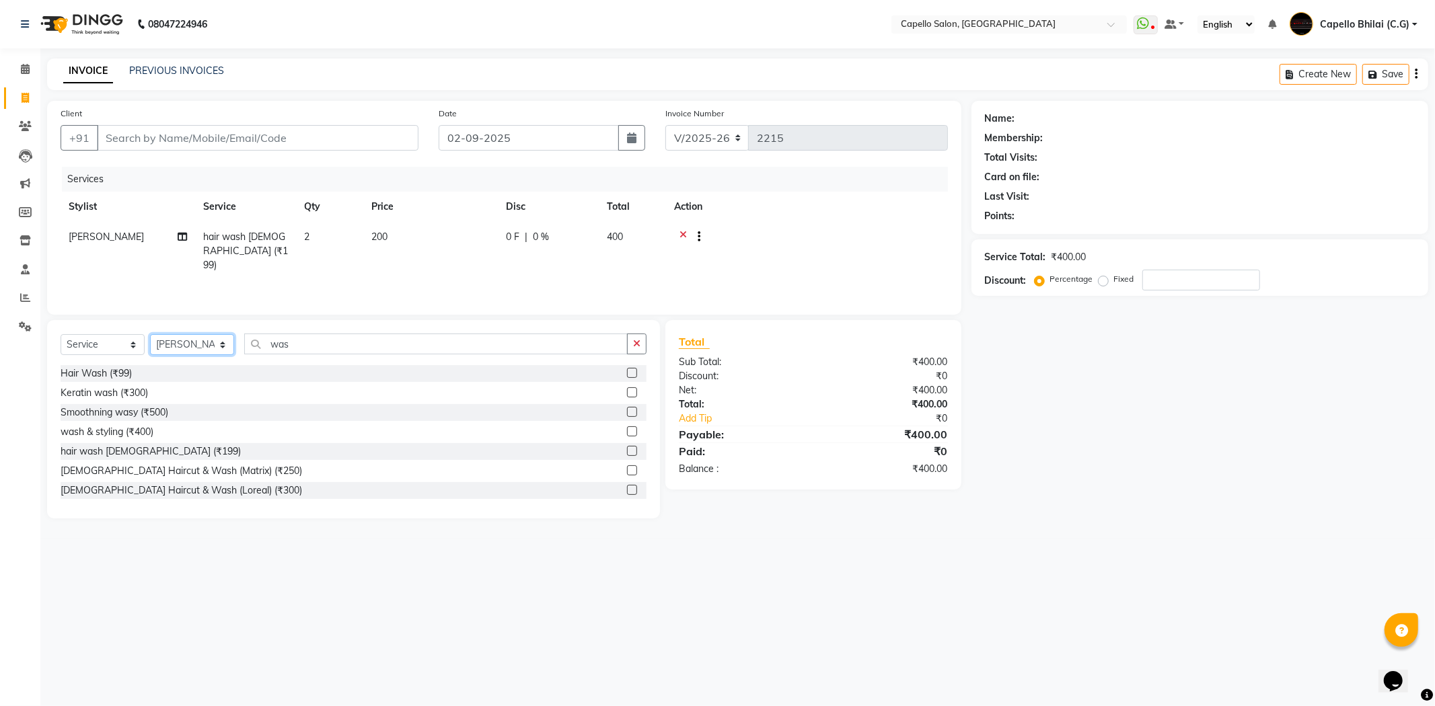
drag, startPoint x: 170, startPoint y: 337, endPoint x: 176, endPoint y: 354, distance: 18.3
click at [170, 339] on select "Select Stylist ADMIN Anjali Tandia Ashish Kadwe Capello Bhilai (C.G) Nazma Shei…" at bounding box center [192, 344] width 84 height 21
select select "60545"
click at [150, 335] on select "Select Stylist ADMIN Anjali Tandia Ashish Kadwe Capello Bhilai (C.G) Nazma Shei…" at bounding box center [192, 344] width 84 height 21
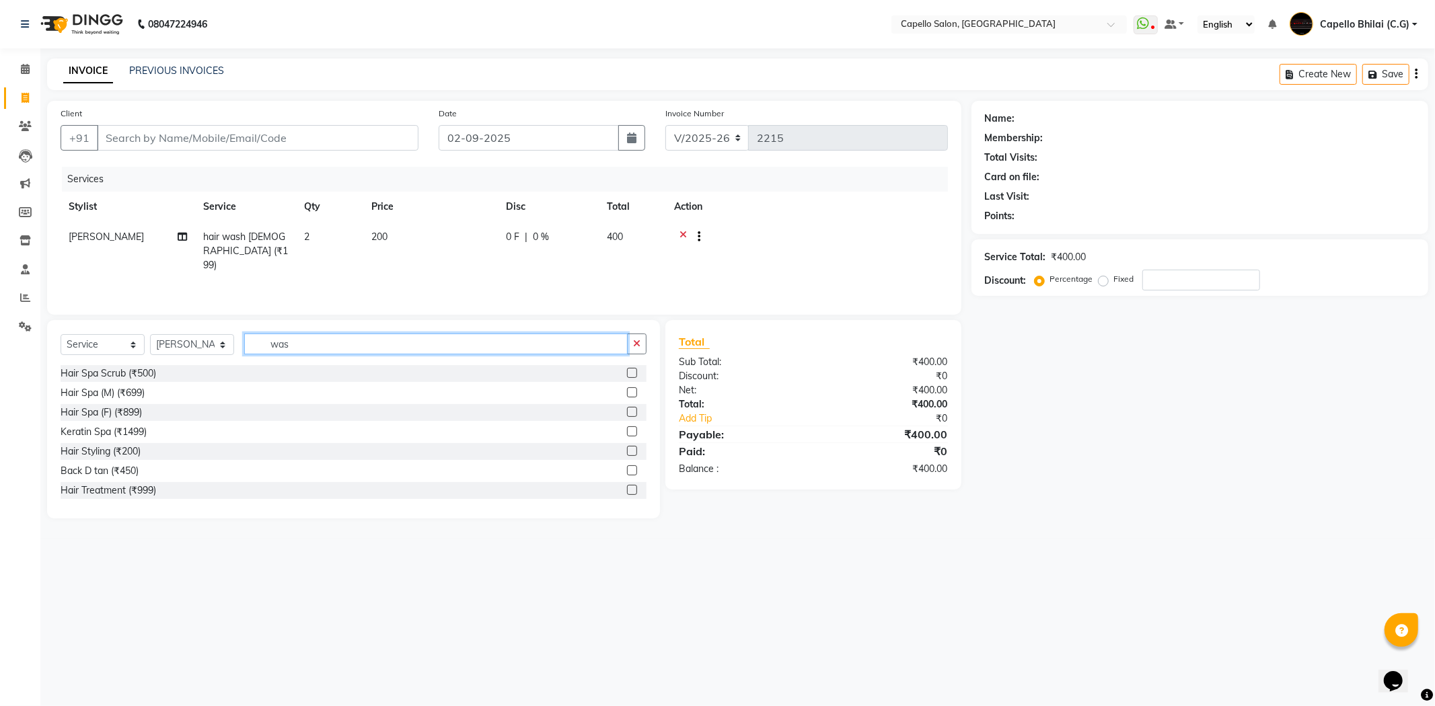
drag, startPoint x: 285, startPoint y: 342, endPoint x: 250, endPoint y: 345, distance: 35.1
click at [250, 345] on div "Select Service Product Membership Package Voucher Prepaid Gift Card Select Styl…" at bounding box center [354, 350] width 586 height 32
type input "be"
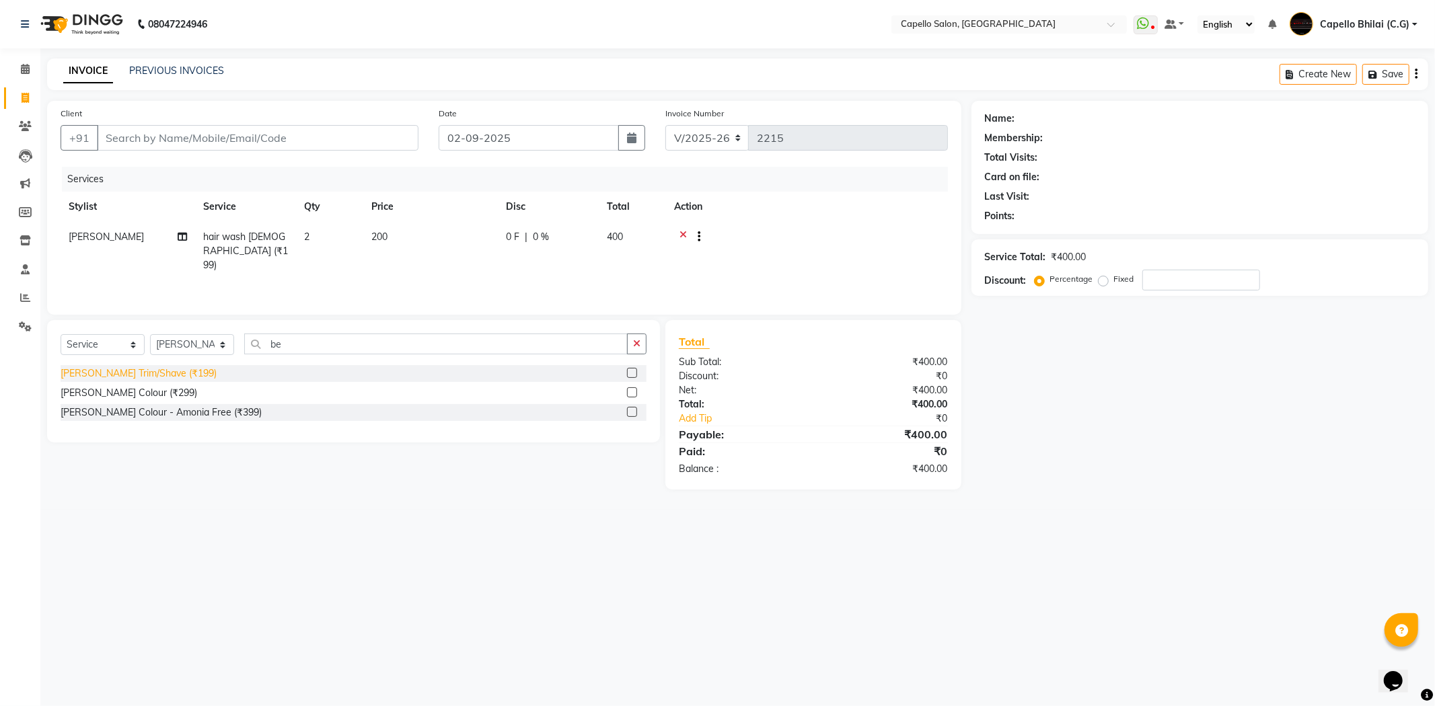
click at [122, 371] on div "Beard Trim/Shave (₹199)" at bounding box center [139, 374] width 156 height 14
checkbox input "false"
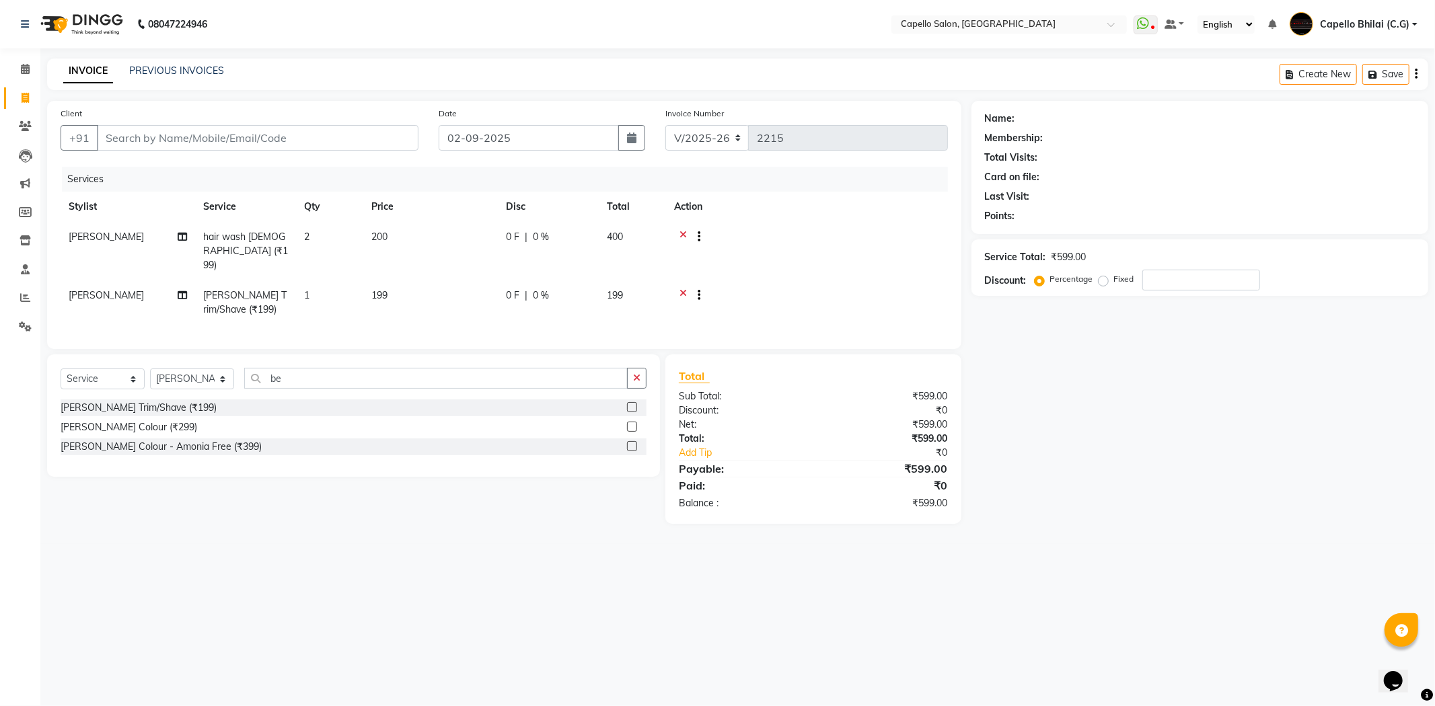
click at [414, 294] on td "199" at bounding box center [430, 302] width 135 height 44
select select "60545"
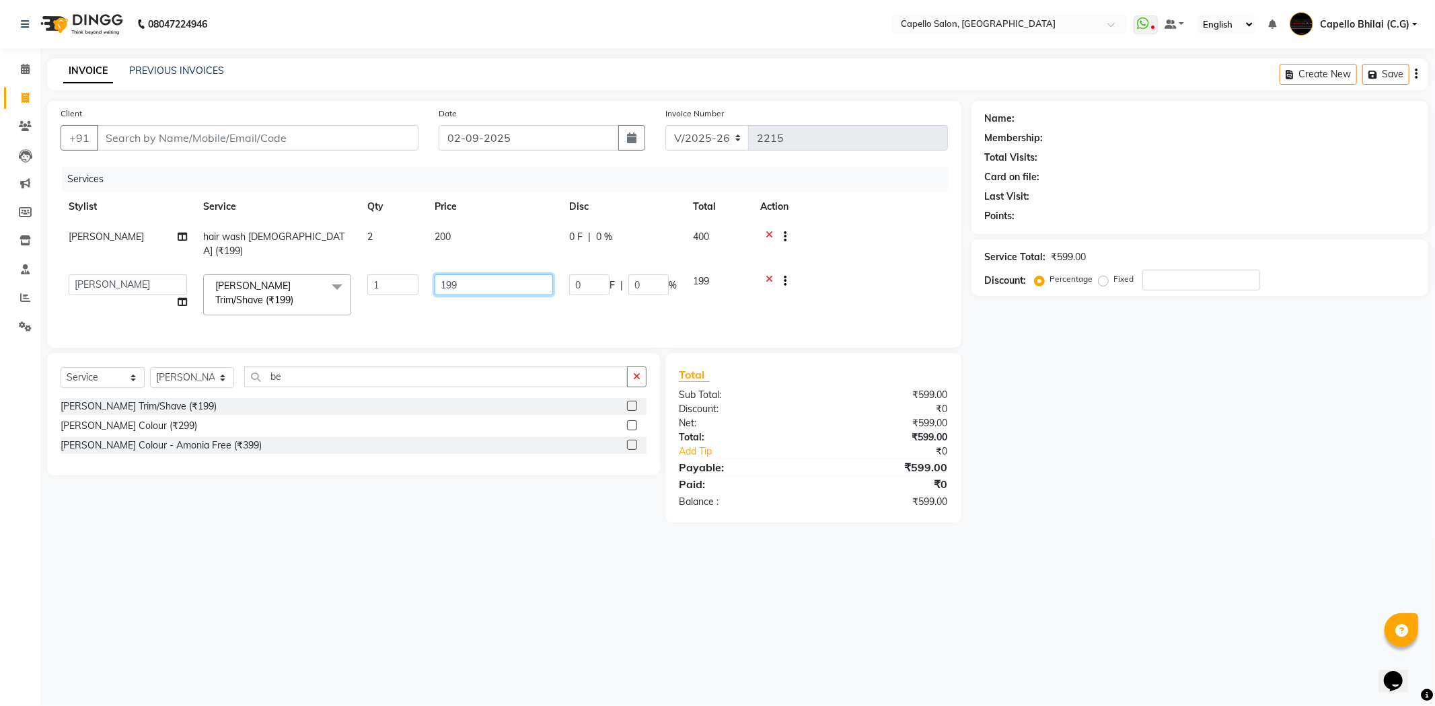
drag, startPoint x: 415, startPoint y: 280, endPoint x: 408, endPoint y: 280, distance: 7.4
click at [408, 280] on tr "ADMIN Anjali Tandia Ashish Kadwe Capello Bhilai (C.G) Nazma Sheikh Nitish Sen P…" at bounding box center [504, 294] width 887 height 57
type input "200"
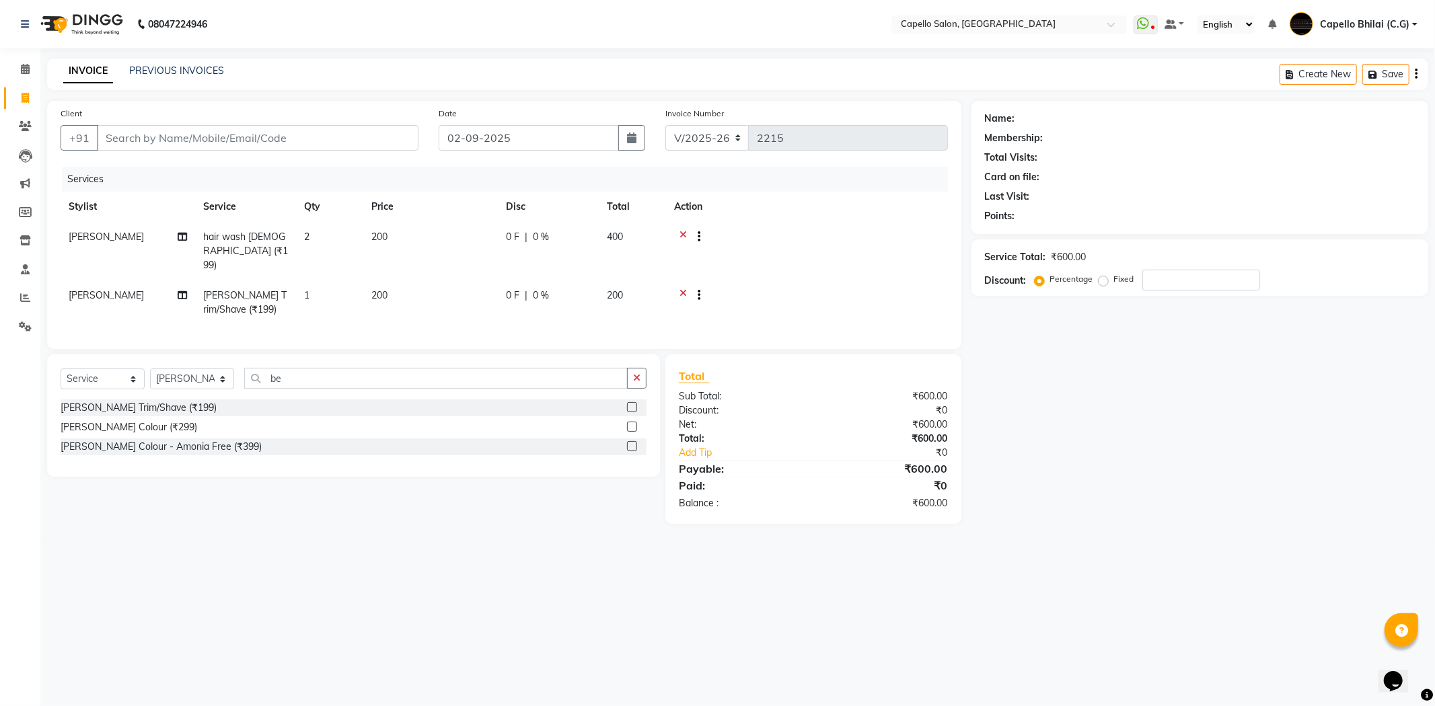
click at [819, 469] on div "₹600.00" at bounding box center [885, 469] width 145 height 16
click at [679, 233] on icon at bounding box center [682, 238] width 7 height 17
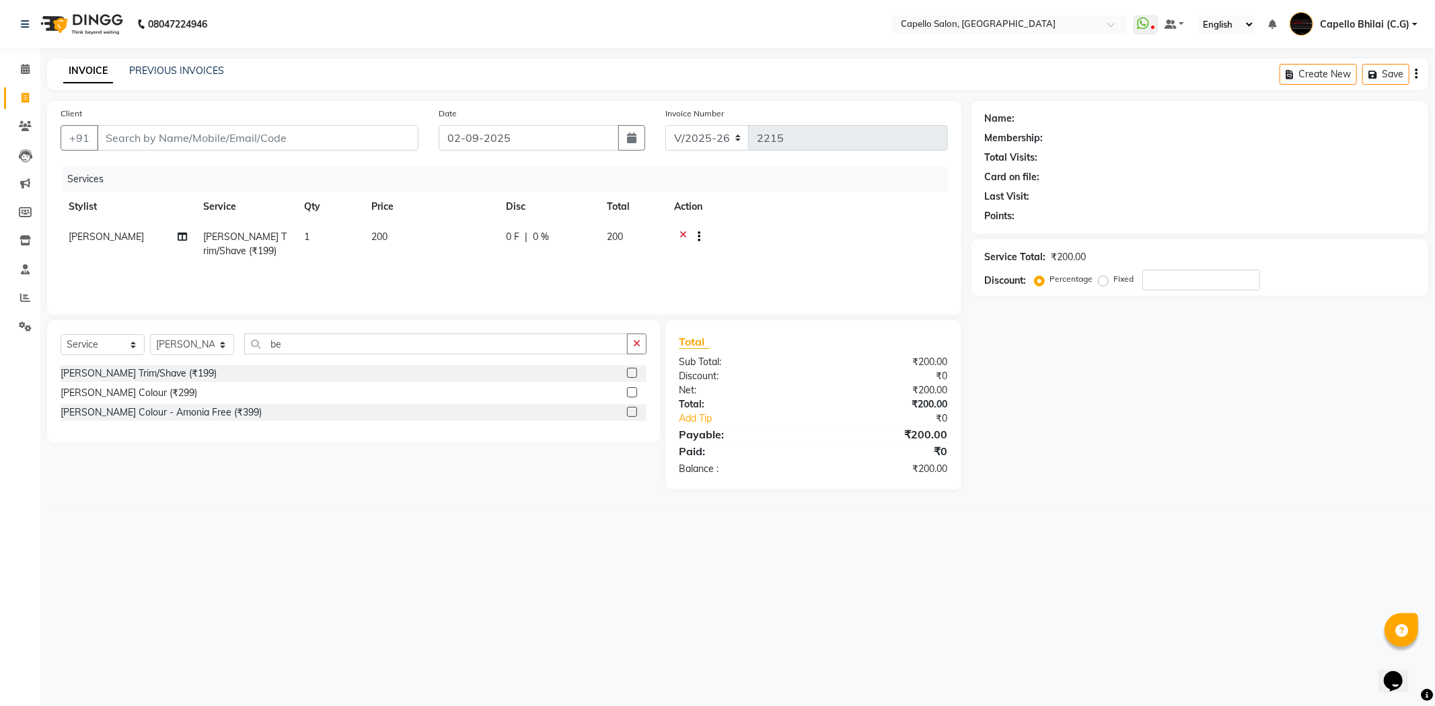
click at [683, 236] on icon at bounding box center [682, 238] width 7 height 17
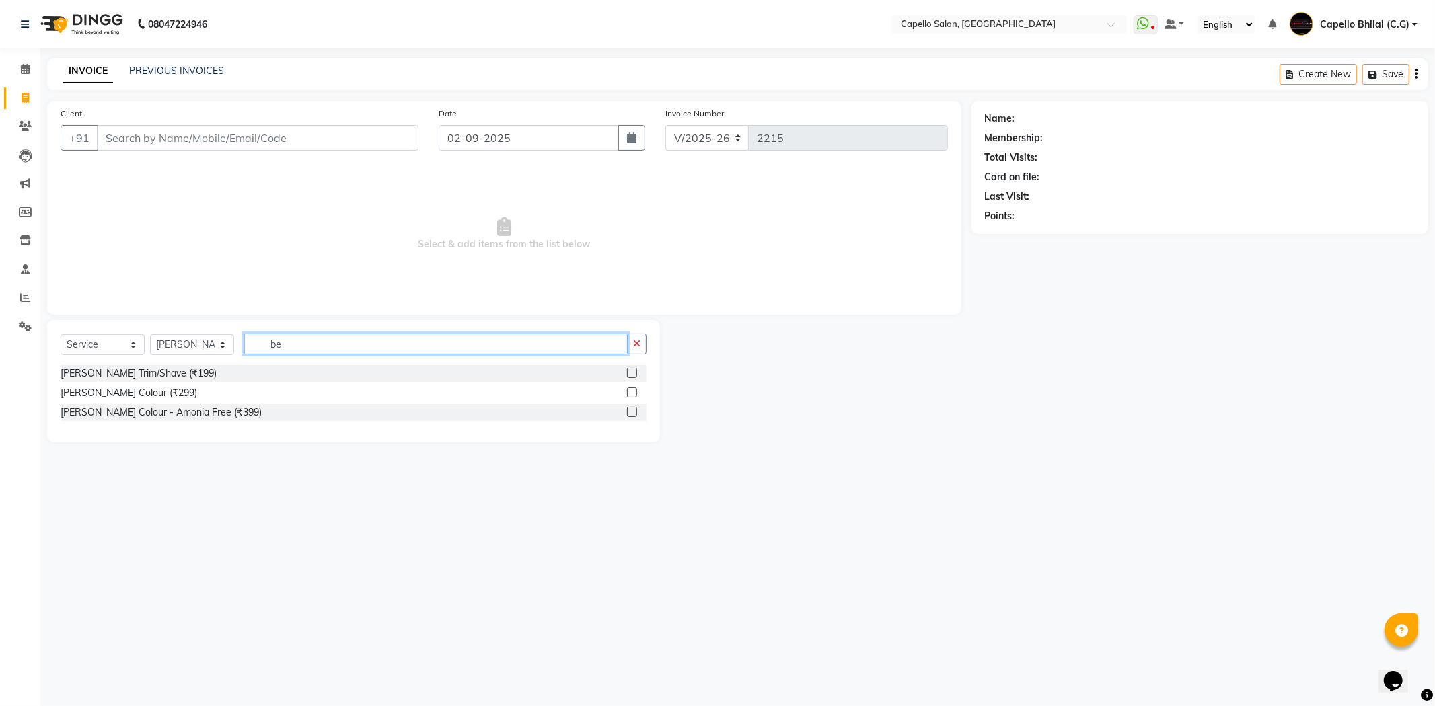
drag, startPoint x: 270, startPoint y: 356, endPoint x: 195, endPoint y: 362, distance: 74.8
click at [203, 362] on div "Select Service Product Membership Package Voucher Prepaid Gift Card Select Styl…" at bounding box center [354, 350] width 586 height 32
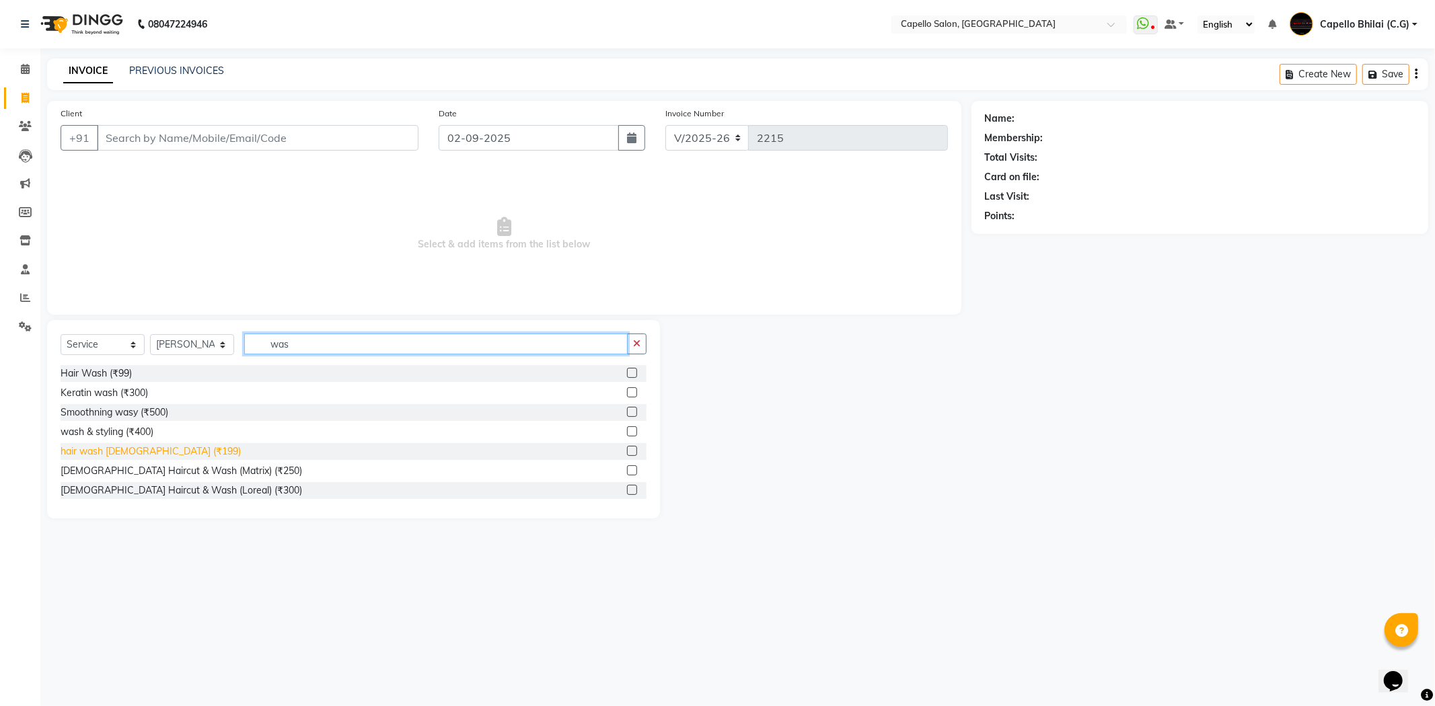
type input "was"
click at [128, 451] on div "hair wash female (₹199)" at bounding box center [151, 452] width 180 height 14
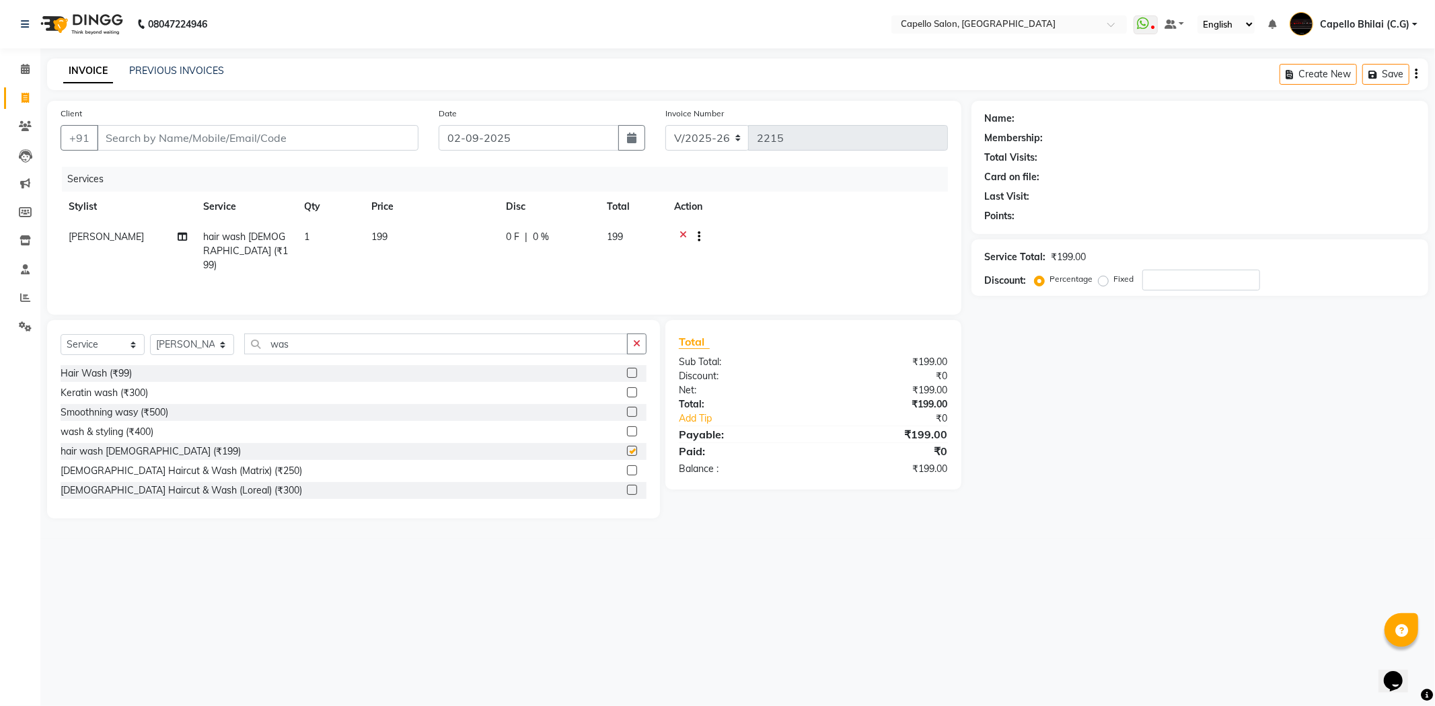
checkbox input "false"
drag, startPoint x: 422, startPoint y: 237, endPoint x: 432, endPoint y: 246, distance: 13.8
click at [422, 238] on td "199" at bounding box center [430, 251] width 135 height 59
select select "60545"
drag, startPoint x: 465, startPoint y: 239, endPoint x: 398, endPoint y: 247, distance: 67.1
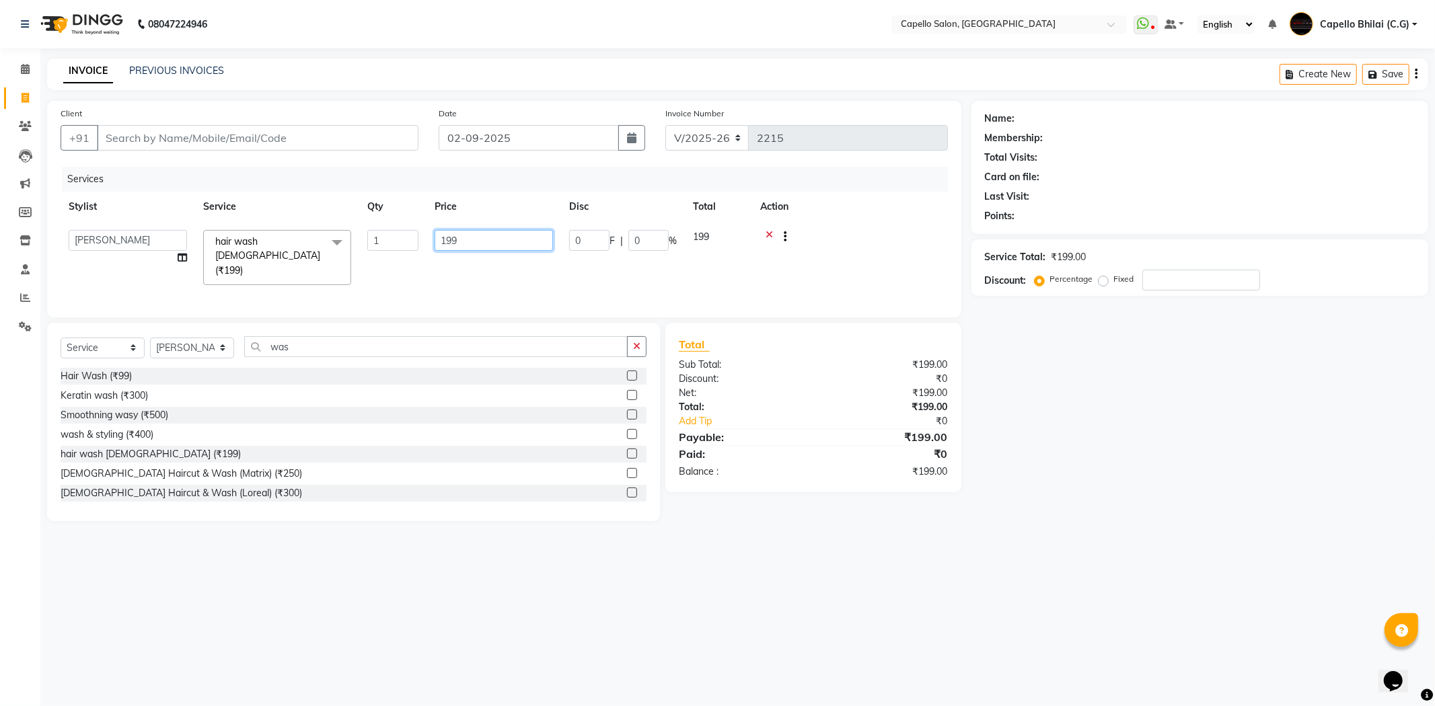
click at [402, 247] on tr "ADMIN Anjali Tandia Ashish Kadwe Capello Bhilai (C.G) Nazma Sheikh Nitish Sen P…" at bounding box center [504, 257] width 887 height 71
type input "200"
click at [811, 473] on div "Balance :" at bounding box center [741, 469] width 145 height 14
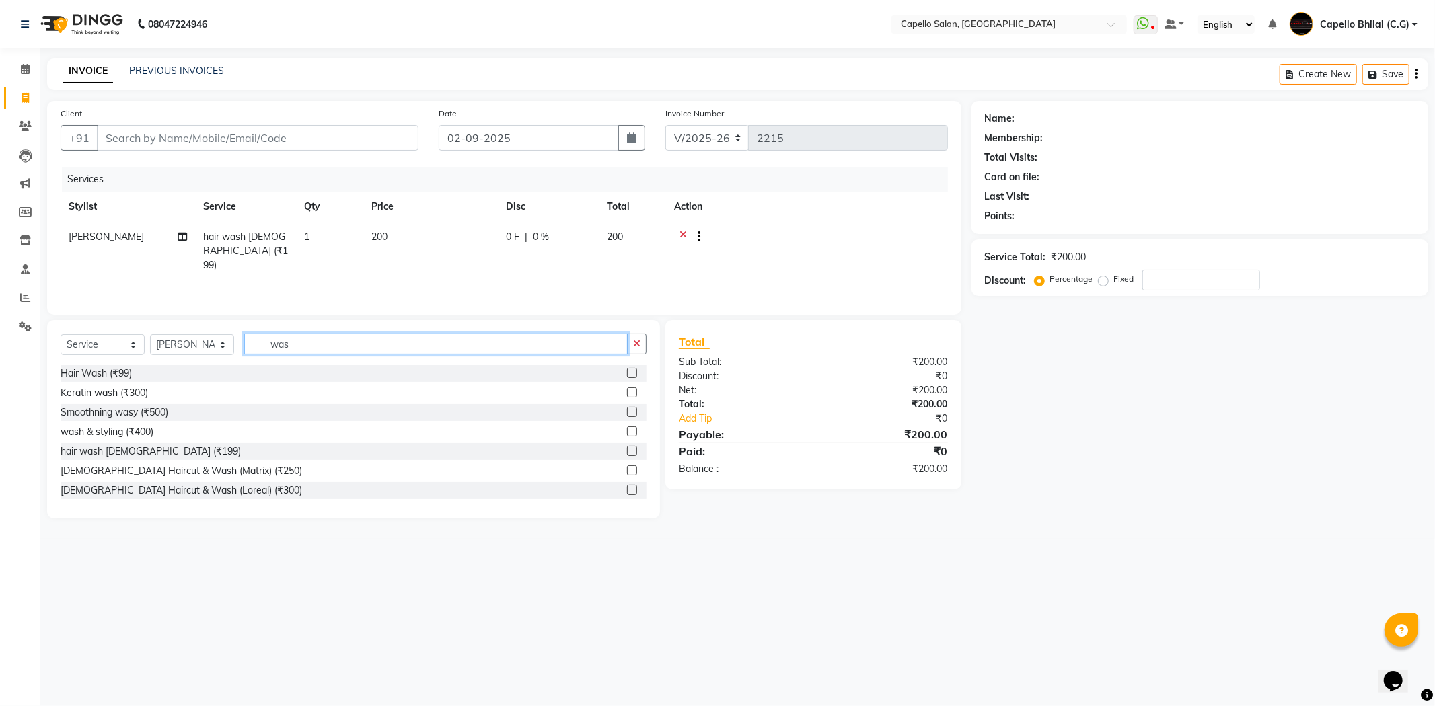
drag, startPoint x: 303, startPoint y: 346, endPoint x: 211, endPoint y: 352, distance: 92.3
click at [211, 352] on div "Select Service Product Membership Package Voucher Prepaid Gift Card Select Styl…" at bounding box center [354, 350] width 586 height 32
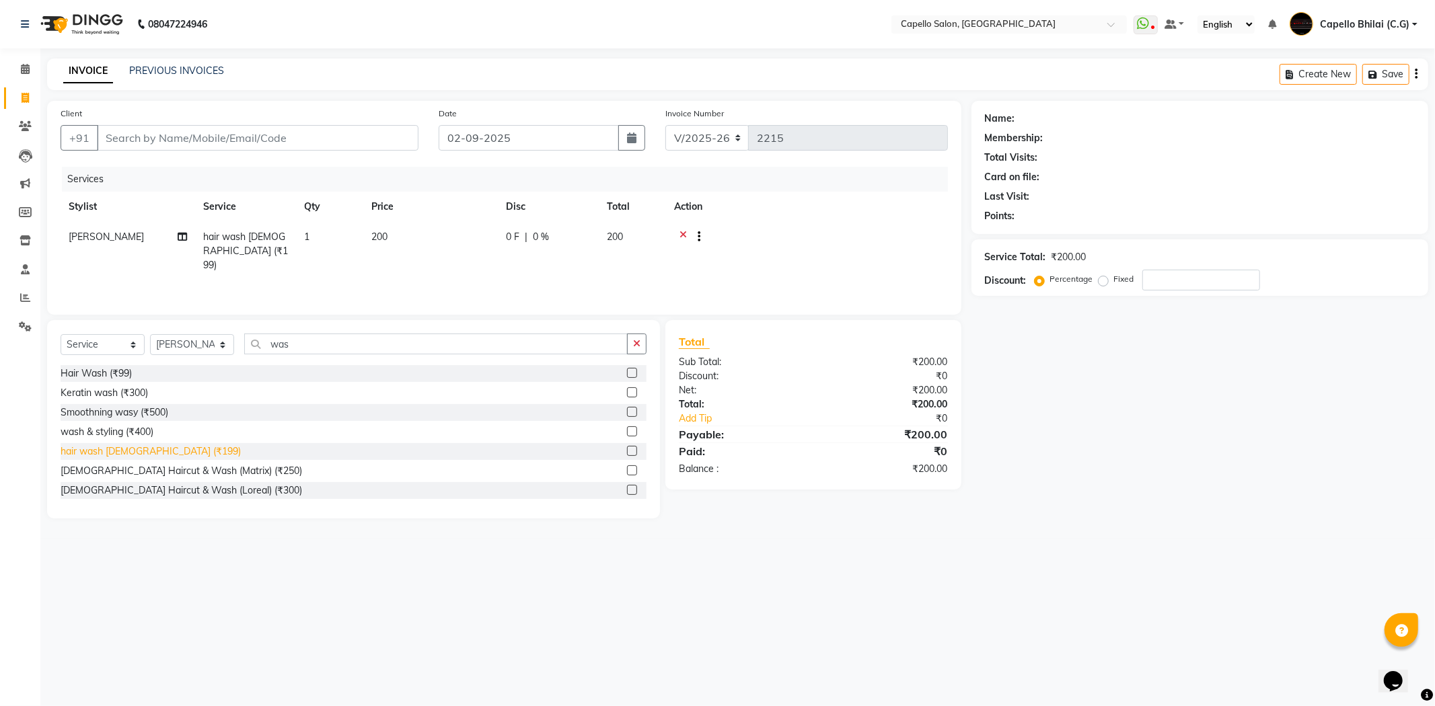
click at [115, 453] on div "hair wash female (₹199)" at bounding box center [151, 452] width 180 height 14
checkbox input "false"
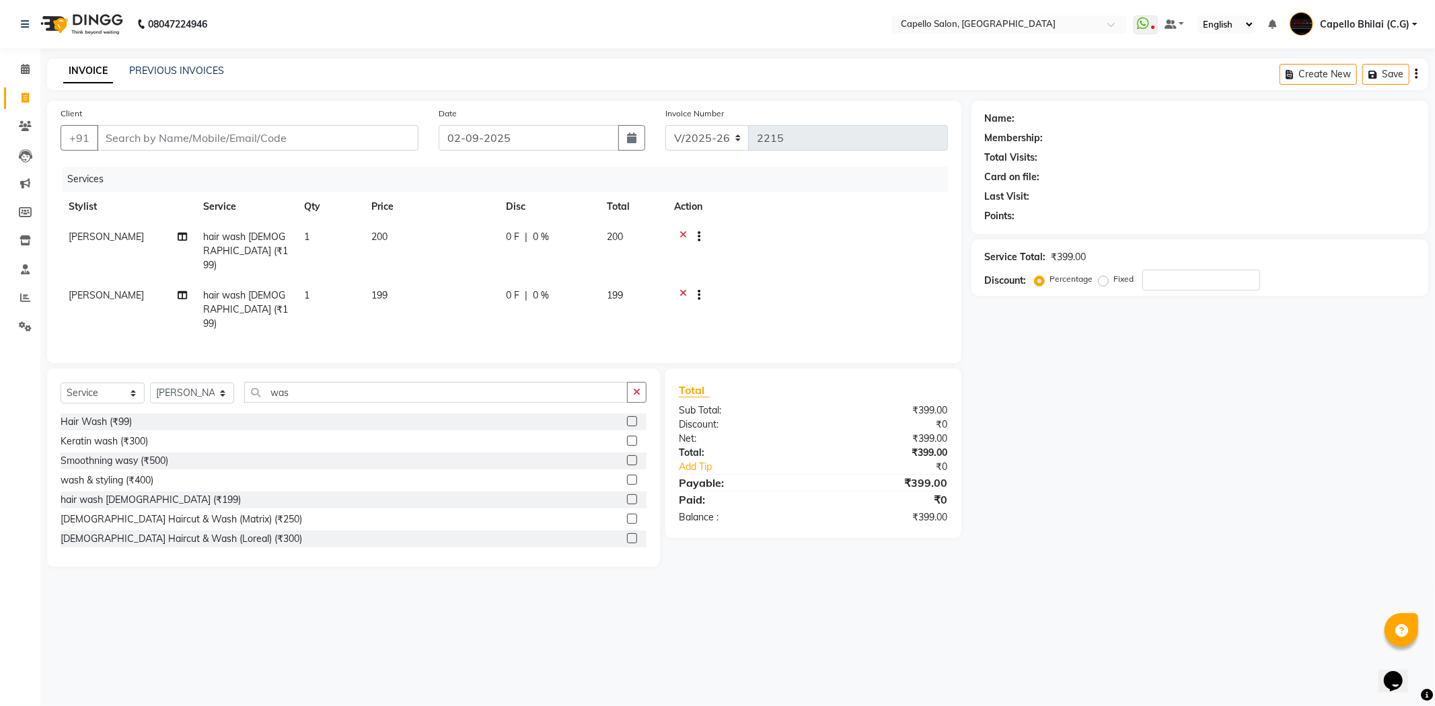
click at [99, 289] on span "[PERSON_NAME]" at bounding box center [106, 295] width 75 height 12
select select "60545"
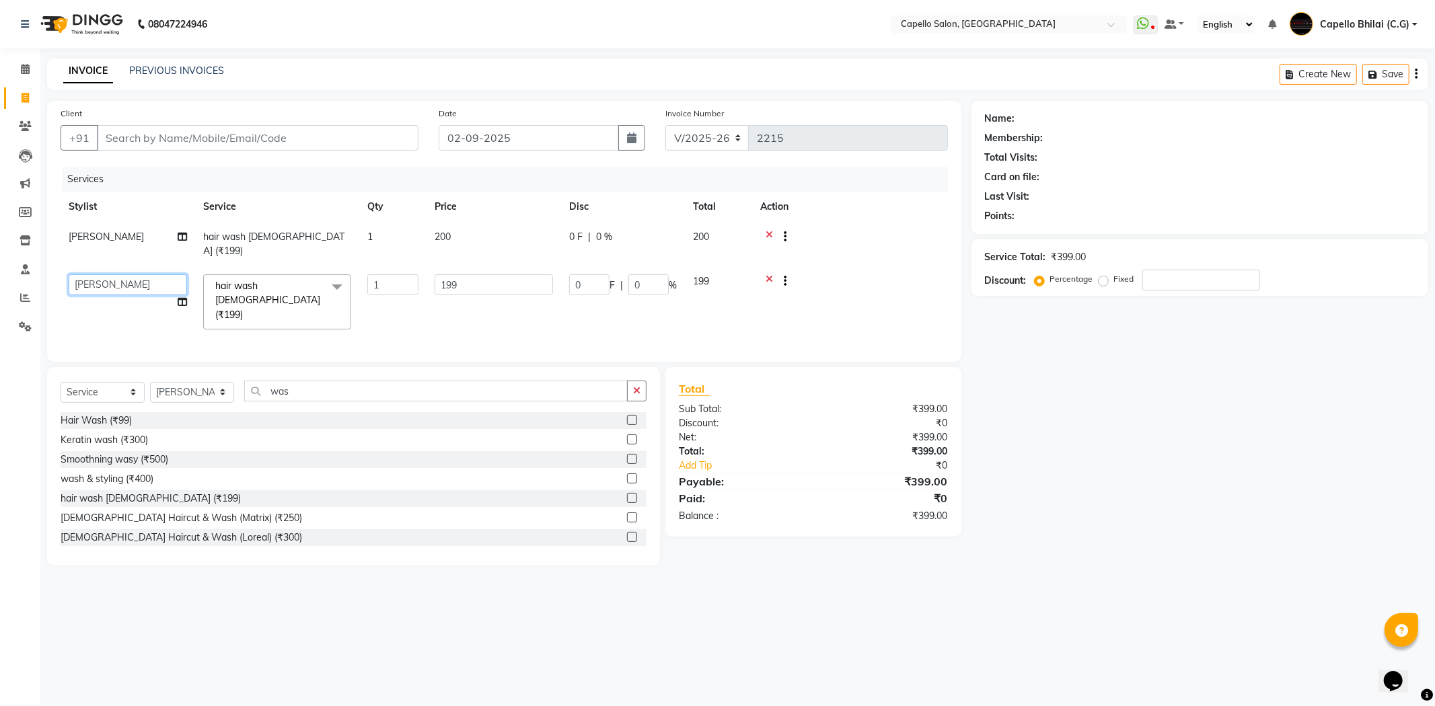
click at [99, 279] on select "ADMIN Anjali Tandia Ashish Kadwe Capello Bhilai (C.G) Nazma Sheikh Nitish Sen P…" at bounding box center [128, 284] width 118 height 21
select select "17882"
drag, startPoint x: 473, startPoint y: 287, endPoint x: 399, endPoint y: 289, distance: 74.0
click at [399, 289] on tr "ADMIN Anjali Tandia Ashish Kadwe Capello Bhilai (C.G) Nazma Sheikh Nitish Sen P…" at bounding box center [504, 301] width 887 height 71
type input "200"
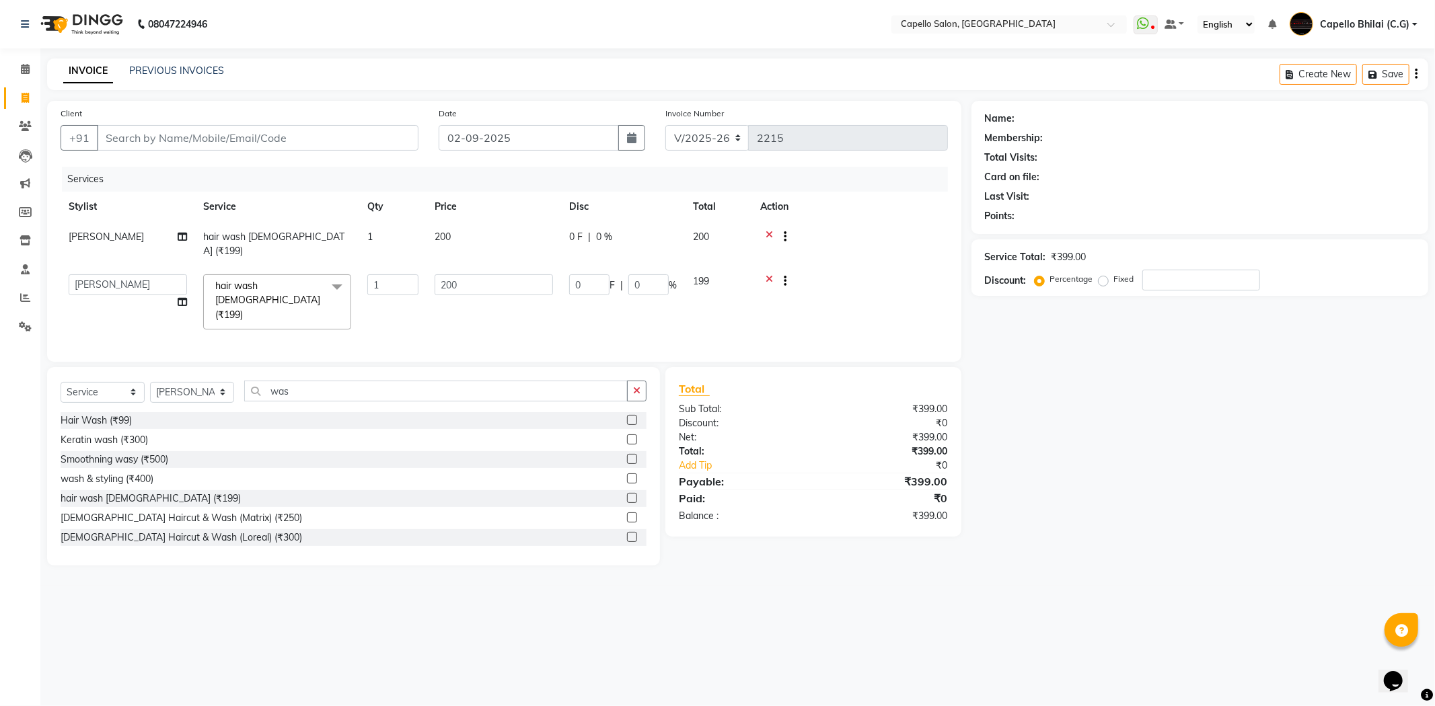
click at [813, 430] on div "₹399.00" at bounding box center [885, 437] width 145 height 14
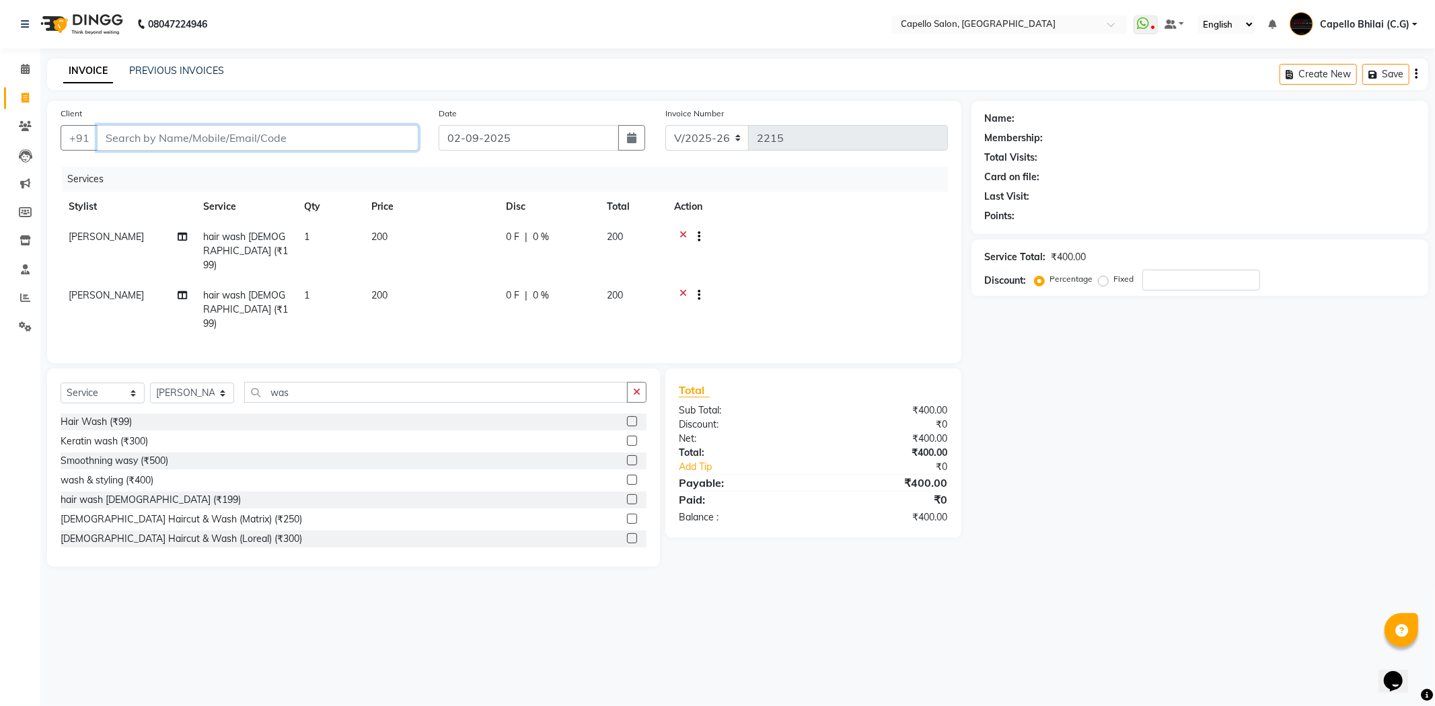
click at [295, 133] on input "Client" at bounding box center [257, 138] width 321 height 26
type input "1"
type input "0"
type input "123456"
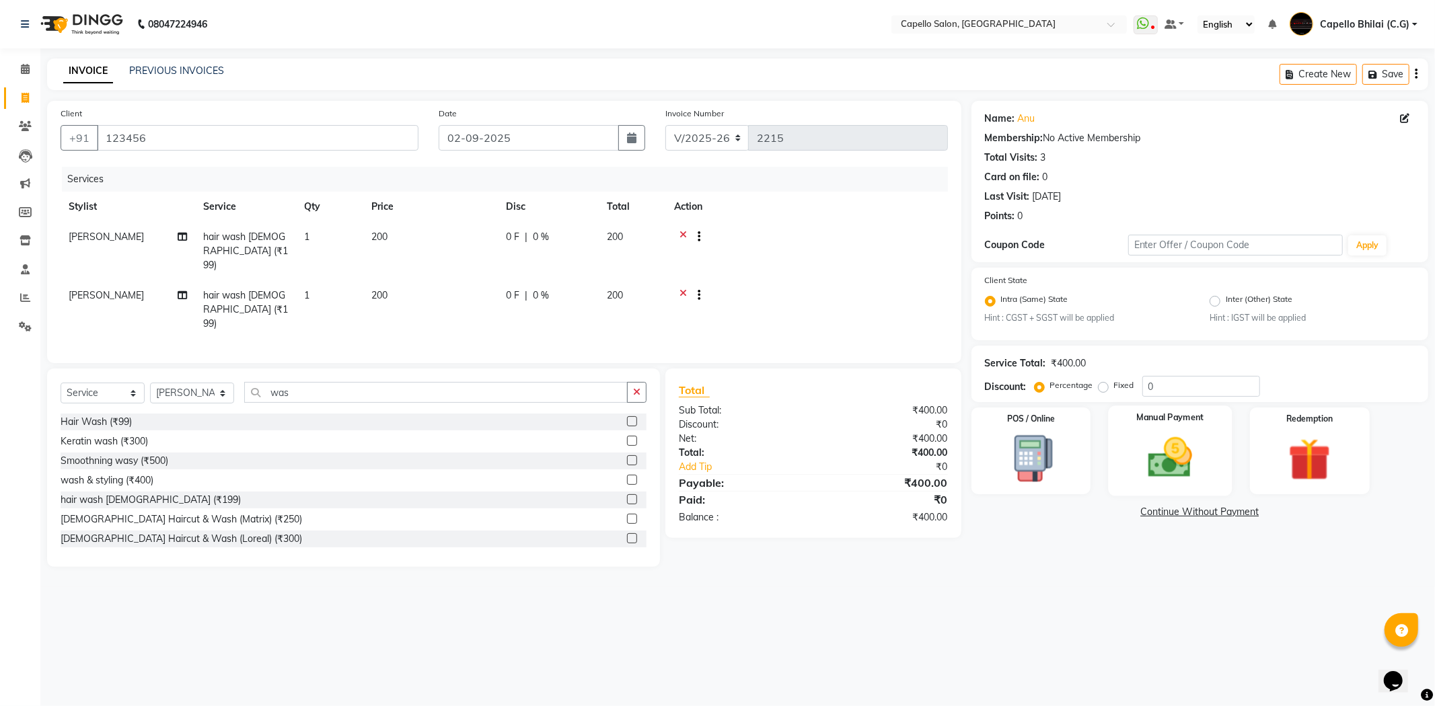
click at [1178, 445] on img at bounding box center [1170, 457] width 72 height 51
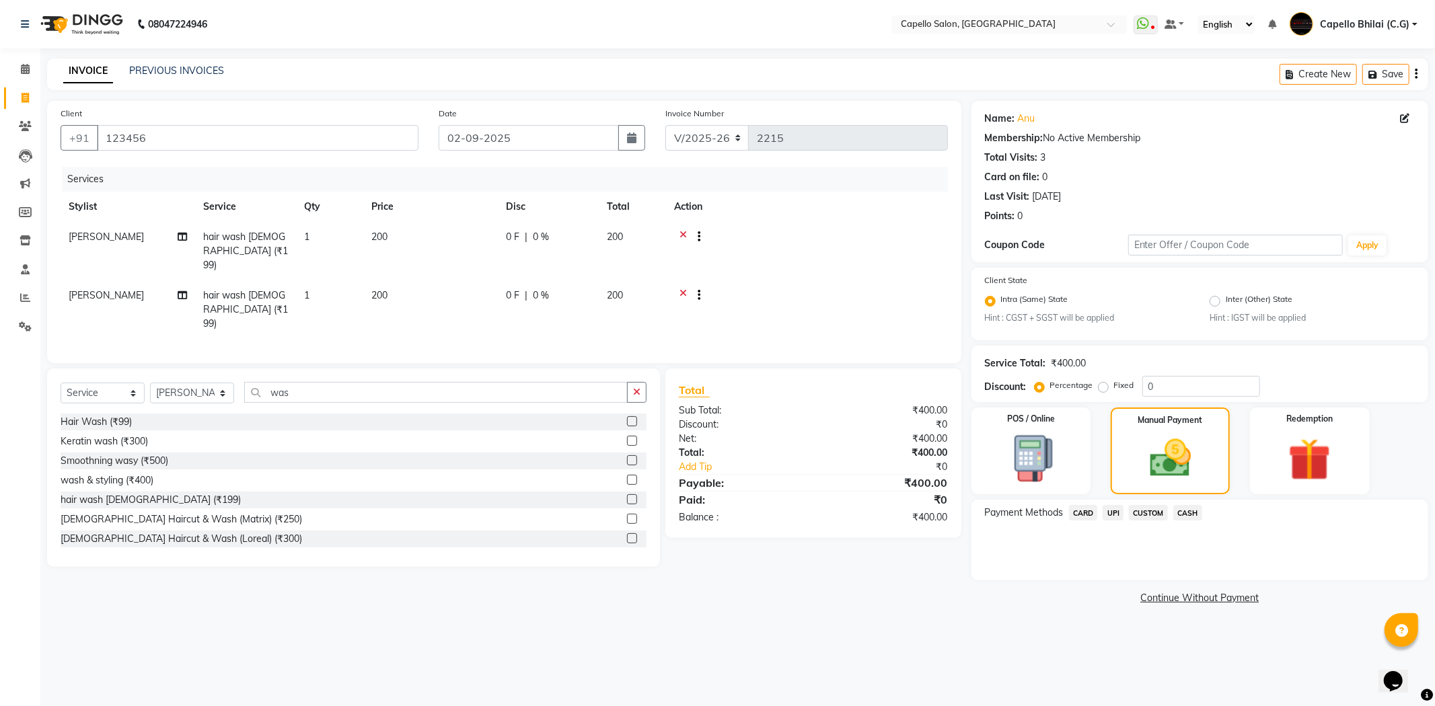
click at [1118, 518] on span "UPI" at bounding box center [1112, 512] width 21 height 15
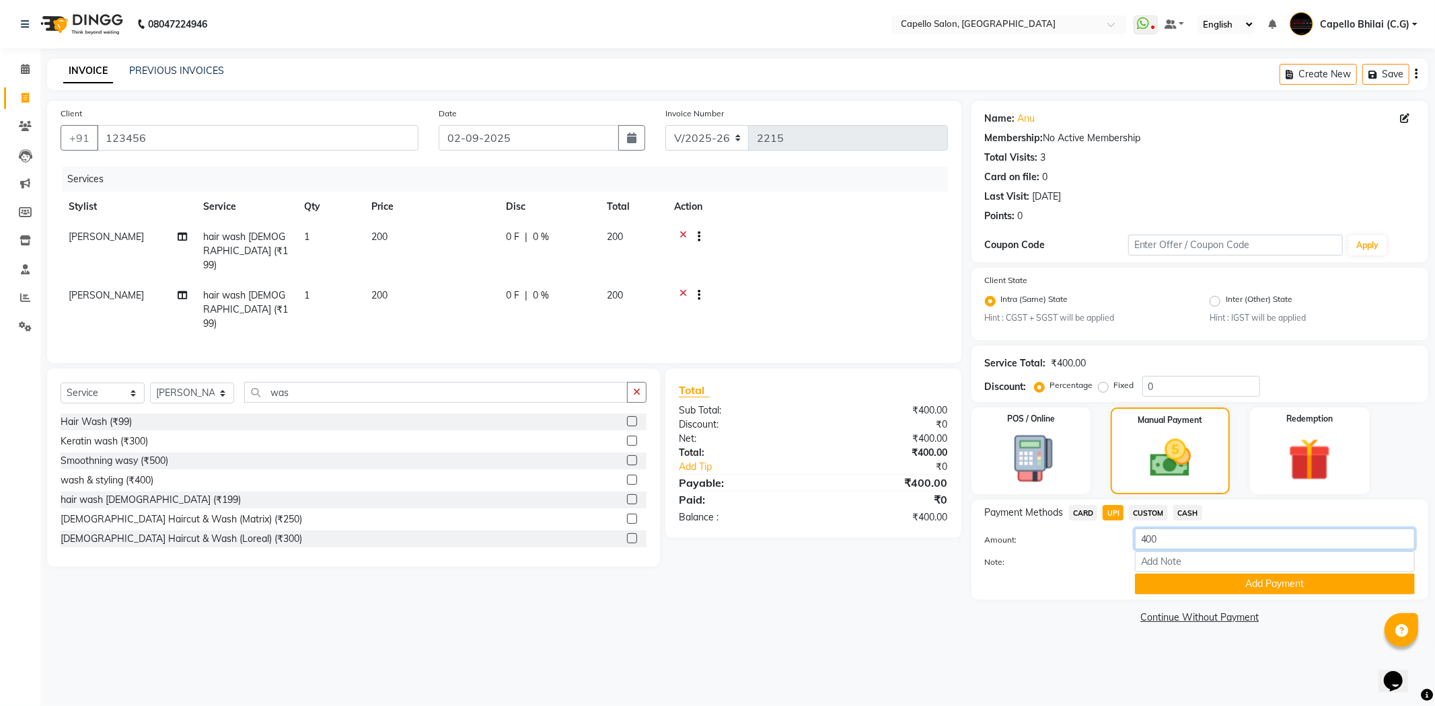
drag, startPoint x: 1159, startPoint y: 535, endPoint x: 1123, endPoint y: 539, distance: 35.9
click at [1123, 539] on div "Amount: 400" at bounding box center [1200, 540] width 450 height 23
type input "200"
click at [1155, 586] on button "Add Payment" at bounding box center [1275, 584] width 280 height 21
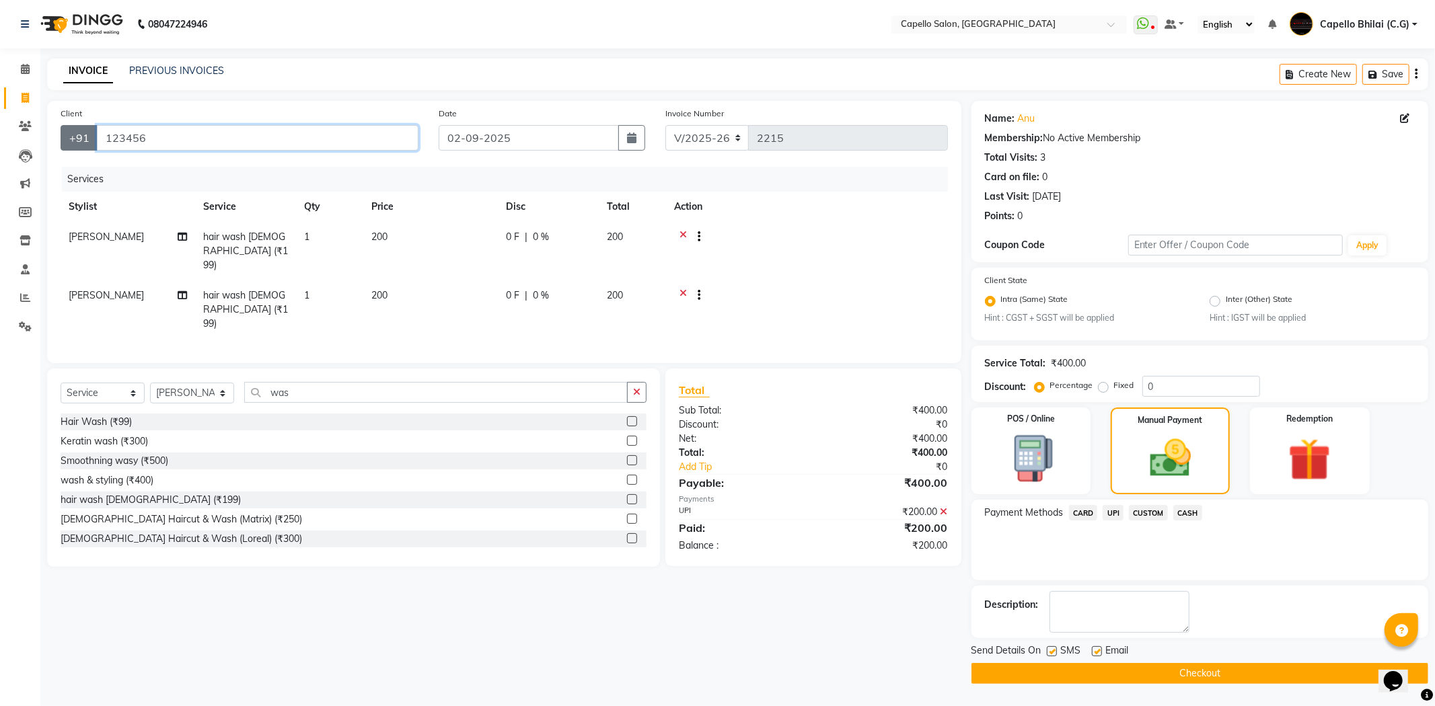
click at [89, 137] on div "+91 123456" at bounding box center [240, 138] width 358 height 26
click at [737, 625] on div "Client +91 Date 02-09-2025 Invoice Number V/2025 V/2025-26 2215 Services Stylis…" at bounding box center [504, 392] width 934 height 583
drag, startPoint x: 110, startPoint y: 485, endPoint x: 124, endPoint y: 471, distance: 20.5
click at [110, 493] on div "hair wash female (₹199)" at bounding box center [151, 500] width 180 height 14
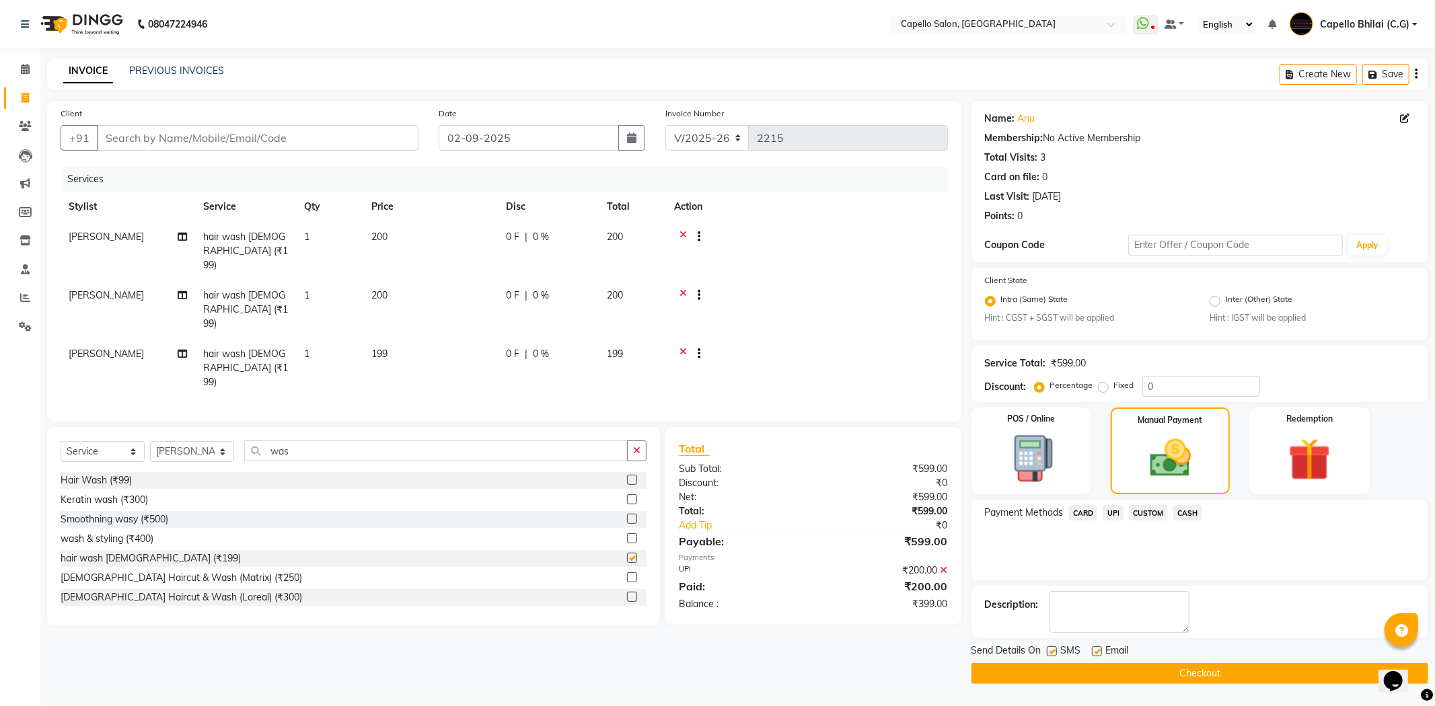
checkbox input "false"
click at [682, 347] on icon at bounding box center [682, 355] width 7 height 17
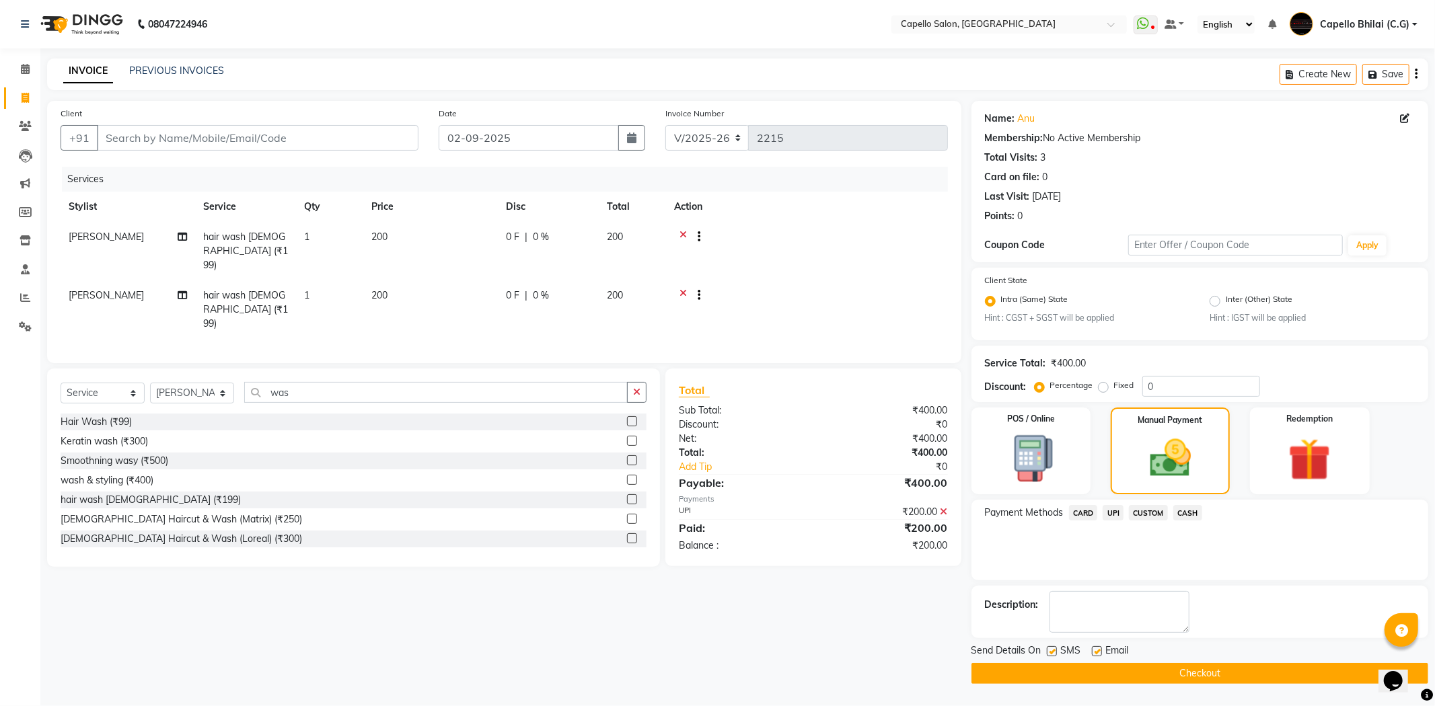
click at [334, 245] on td "1" at bounding box center [329, 251] width 67 height 59
select select "60545"
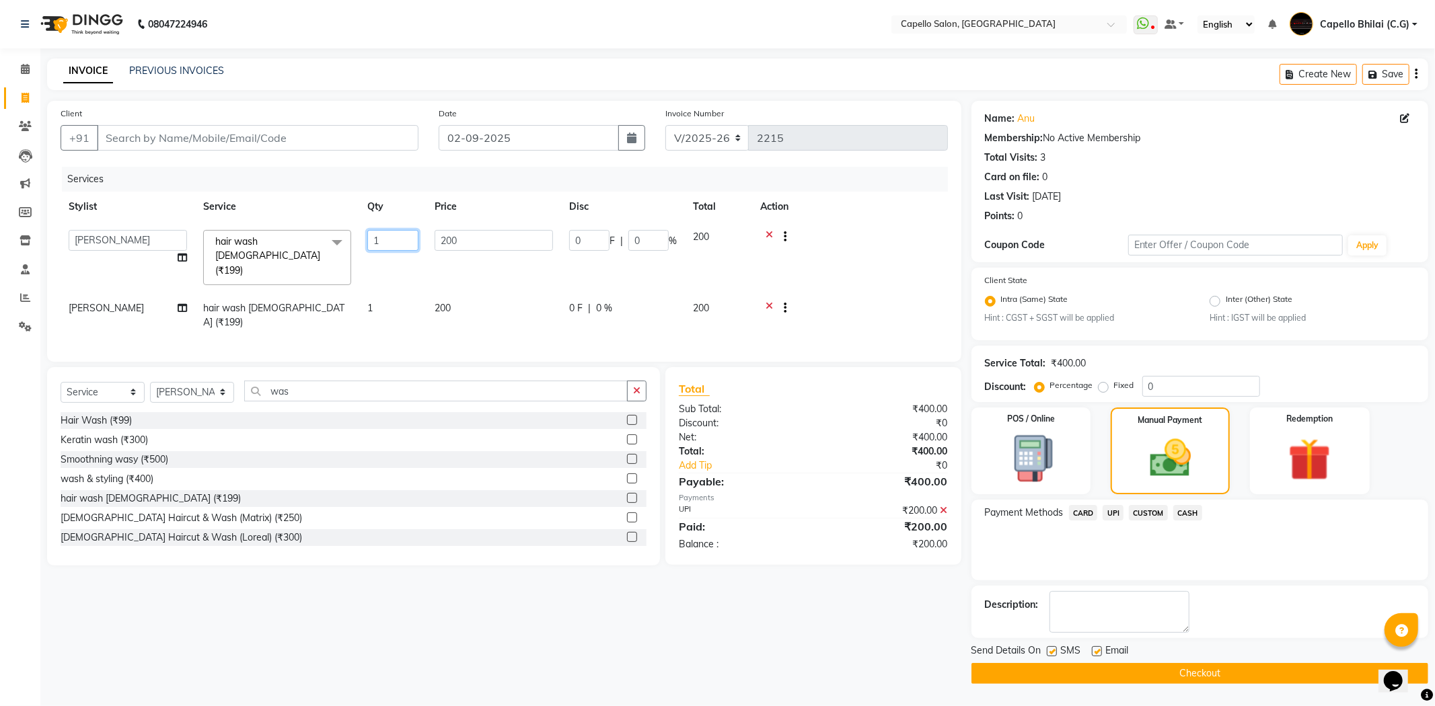
drag, startPoint x: 371, startPoint y: 238, endPoint x: 354, endPoint y: 240, distance: 16.9
click at [354, 240] on tr "ADMIN Anjali Tandia Ashish Kadwe Capello Bhilai (C.G) Nazma Sheikh Nitish Sen P…" at bounding box center [504, 257] width 887 height 71
type input "2"
click at [804, 504] on div "UPI" at bounding box center [741, 511] width 145 height 14
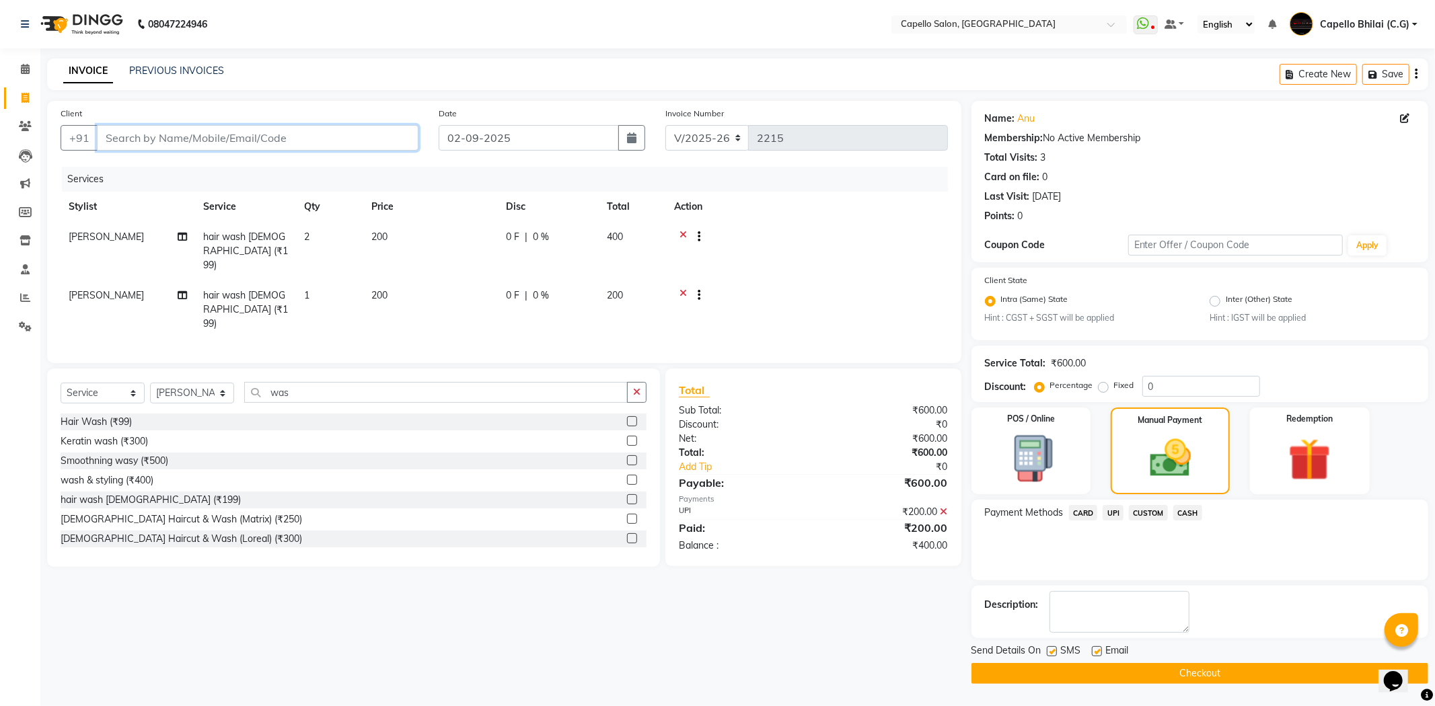
click at [276, 130] on input "Client" at bounding box center [257, 138] width 321 height 26
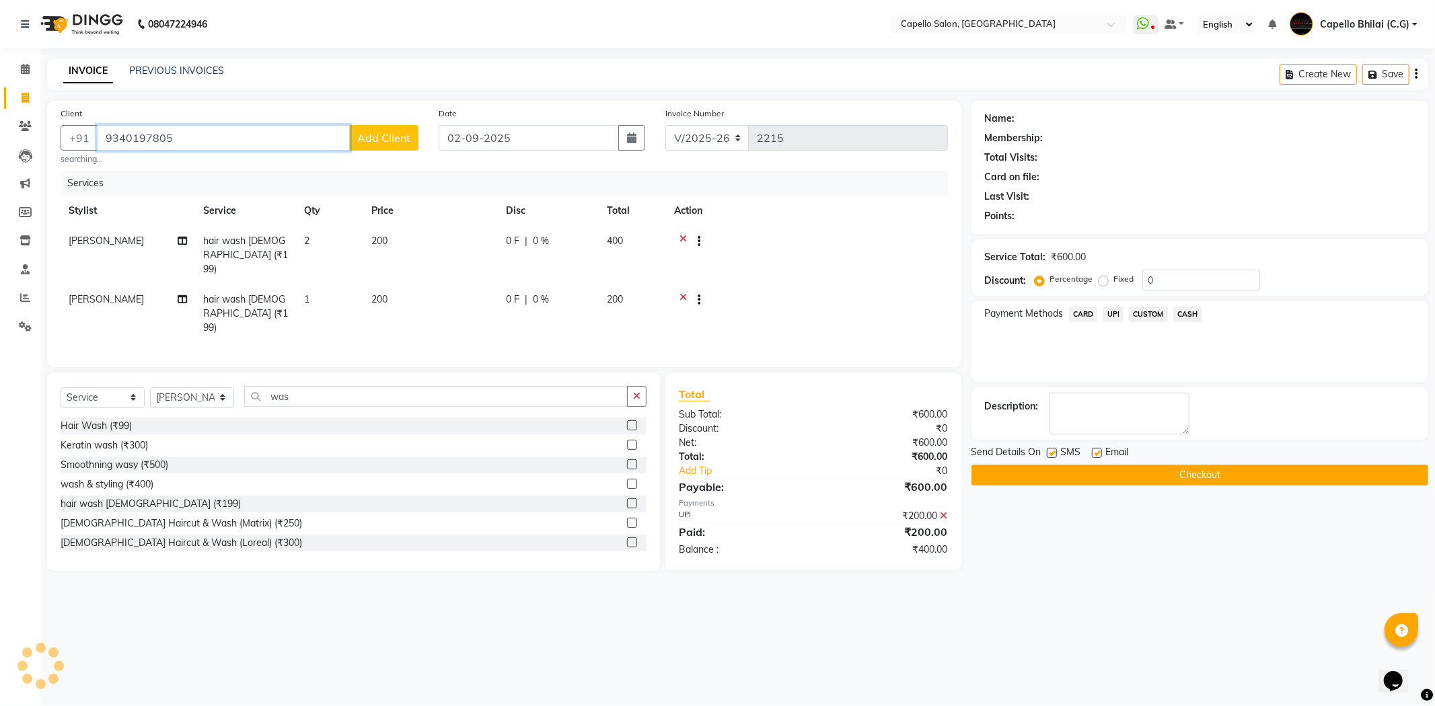
type input "9340197805"
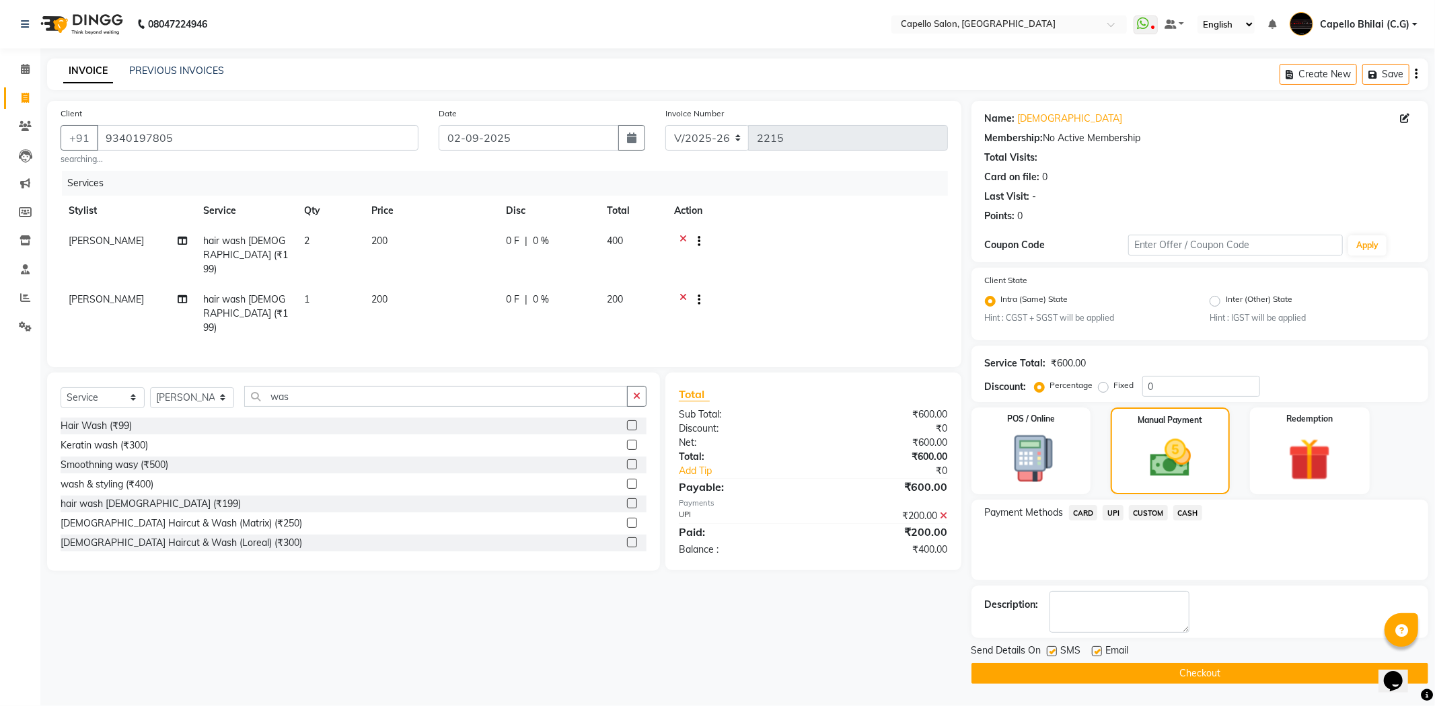
click at [1108, 514] on span "UPI" at bounding box center [1112, 512] width 21 height 15
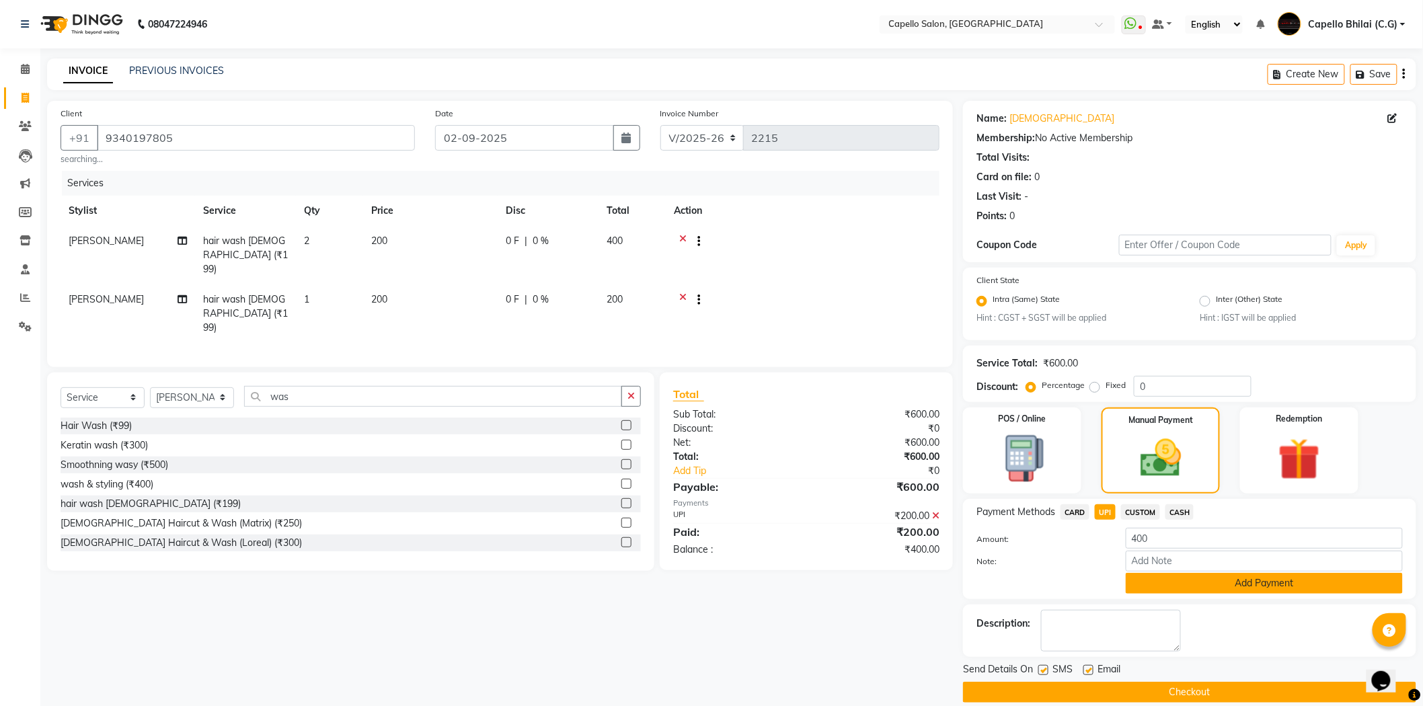
click at [1179, 593] on button "Add Payment" at bounding box center [1264, 583] width 277 height 21
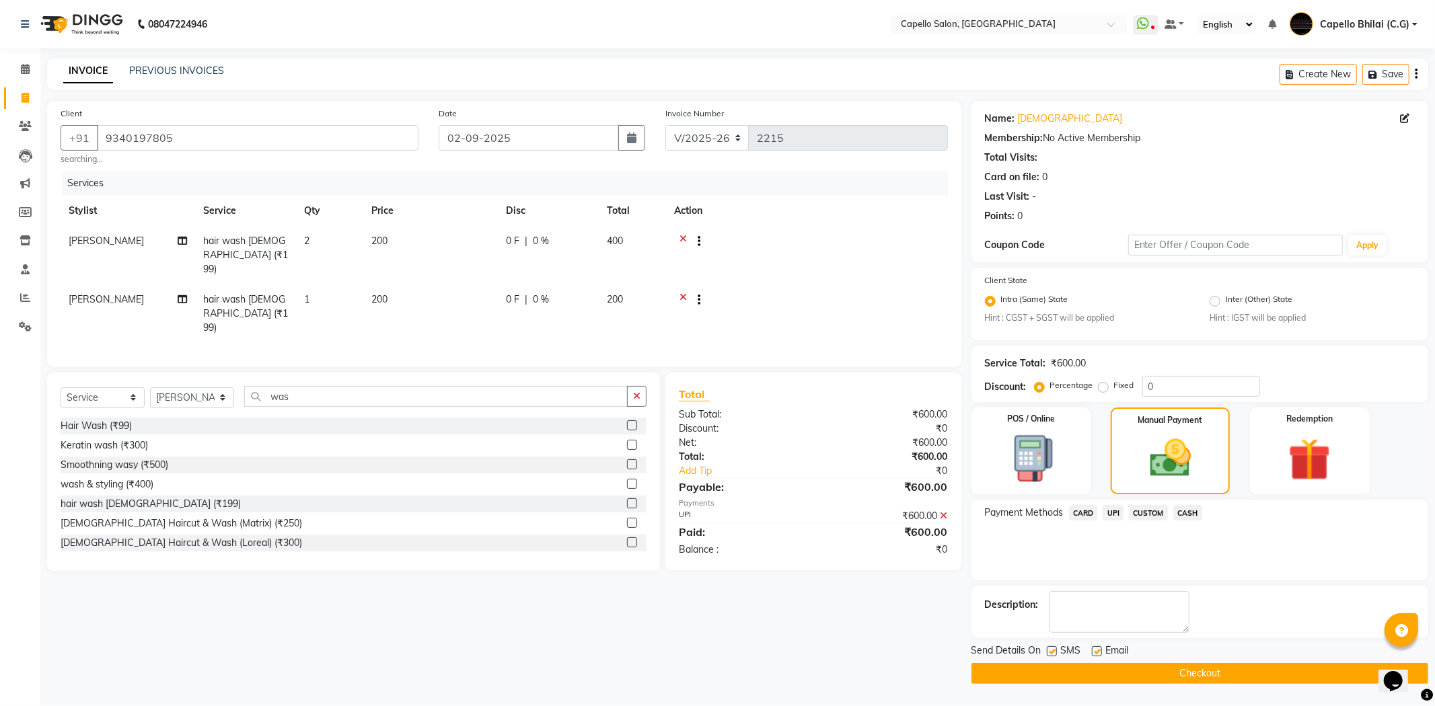
click at [1057, 678] on button "Checkout" at bounding box center [1199, 673] width 457 height 21
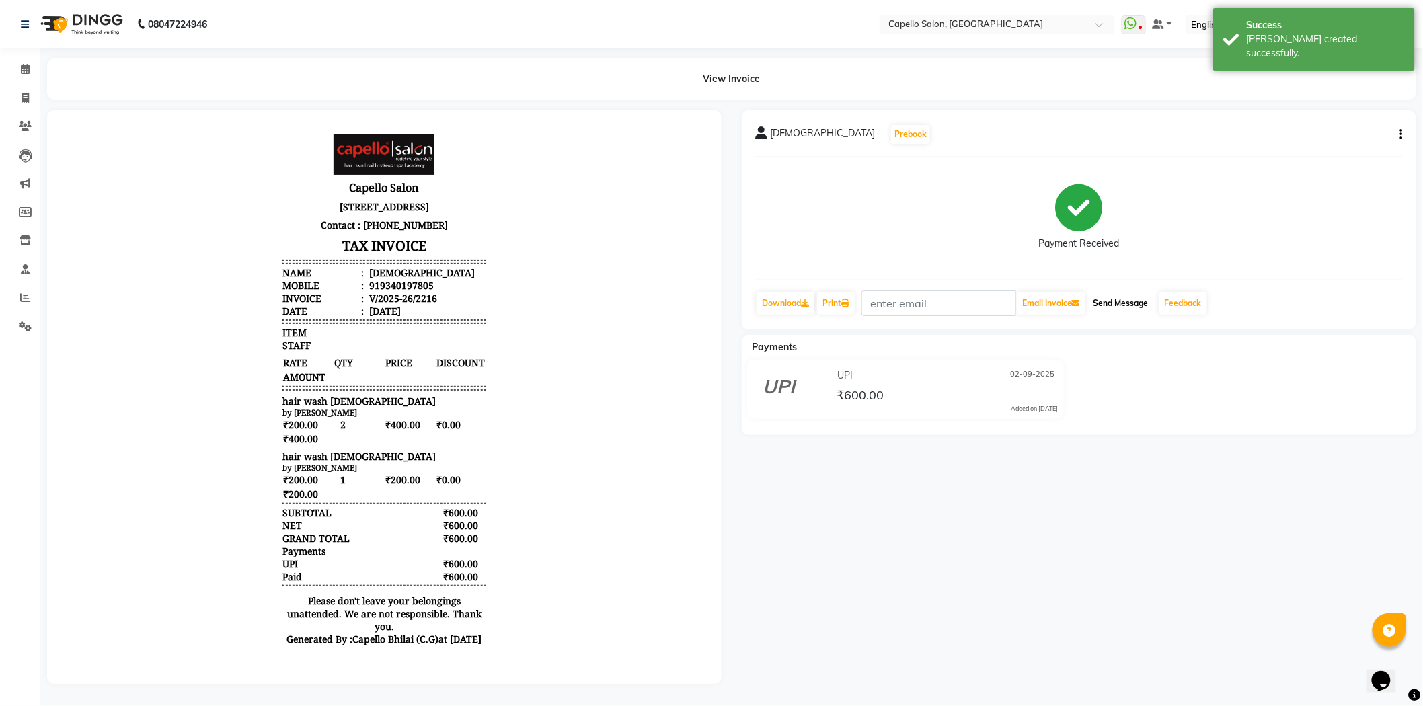
click at [1145, 301] on button "Send Message" at bounding box center [1121, 303] width 66 height 23
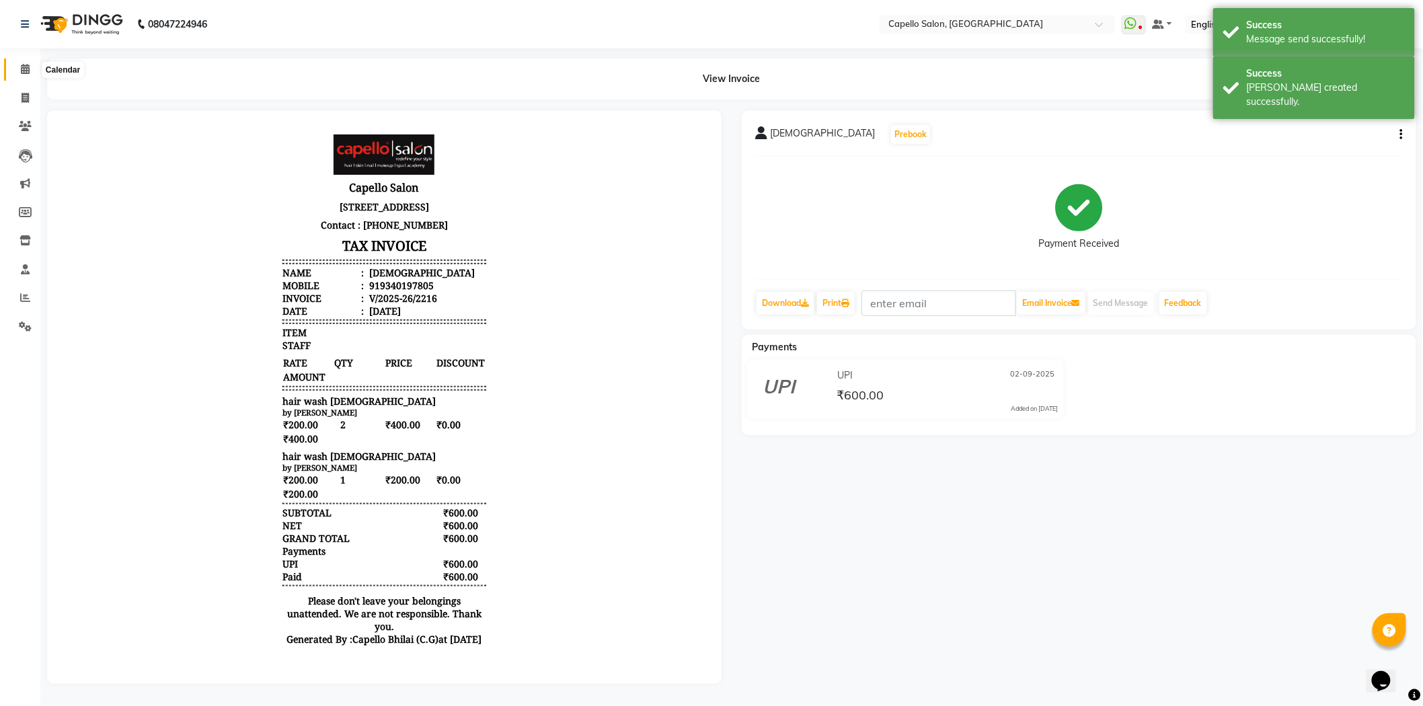
click at [30, 67] on span at bounding box center [25, 69] width 24 height 15
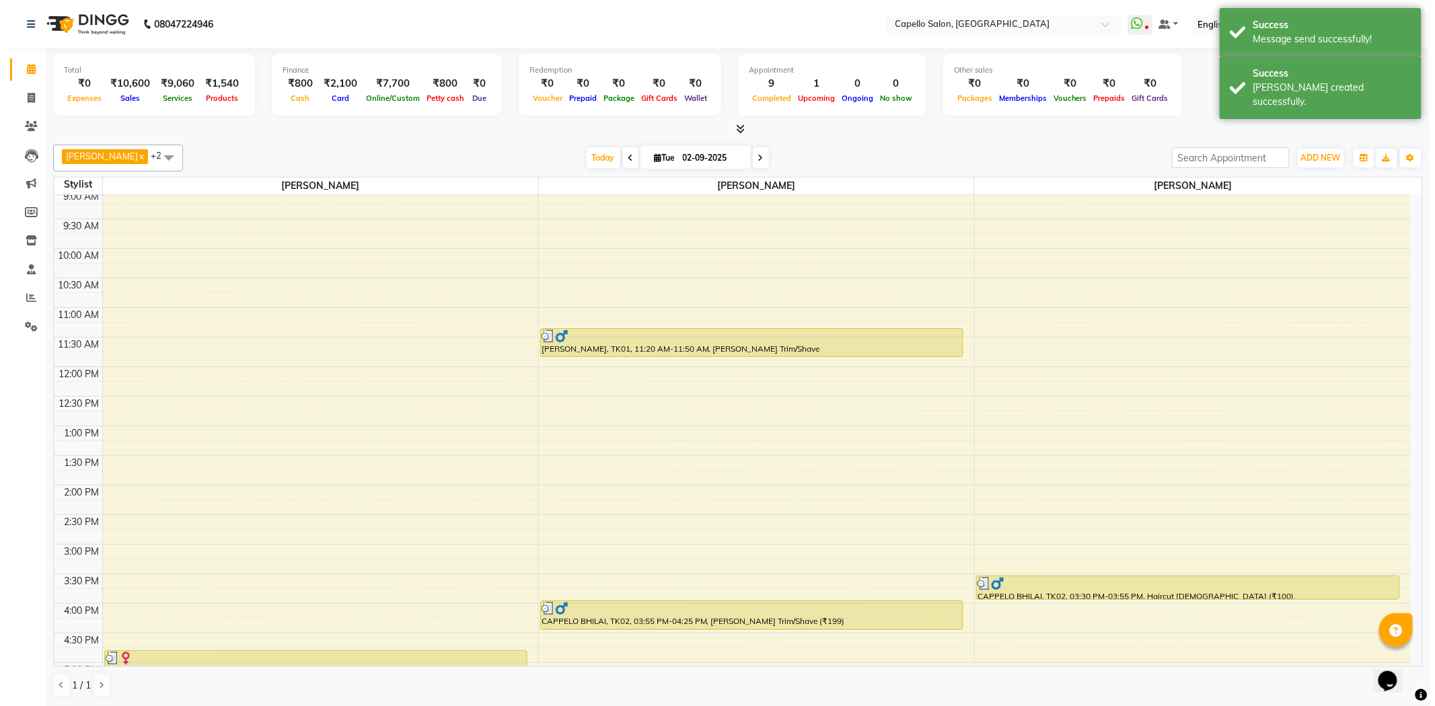
scroll to position [61, 0]
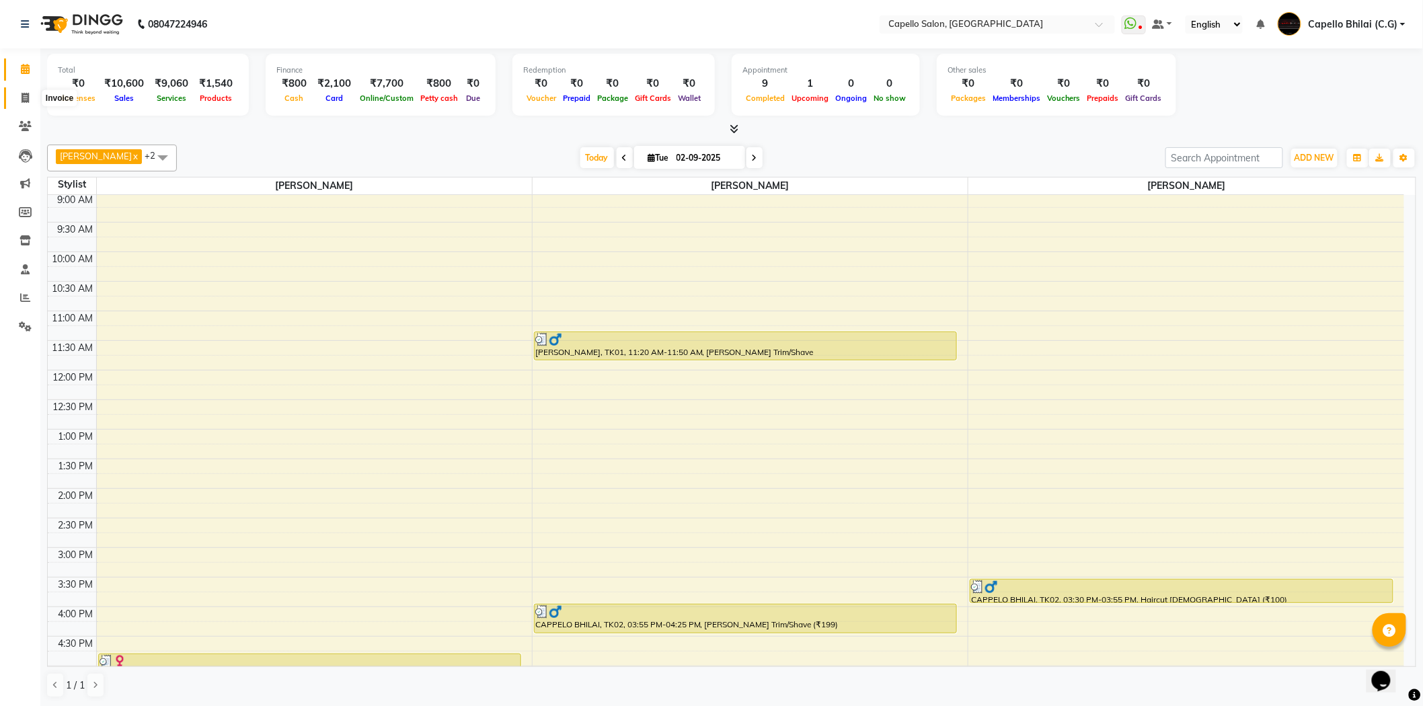
click at [22, 93] on icon at bounding box center [25, 98] width 7 height 10
select select "service"
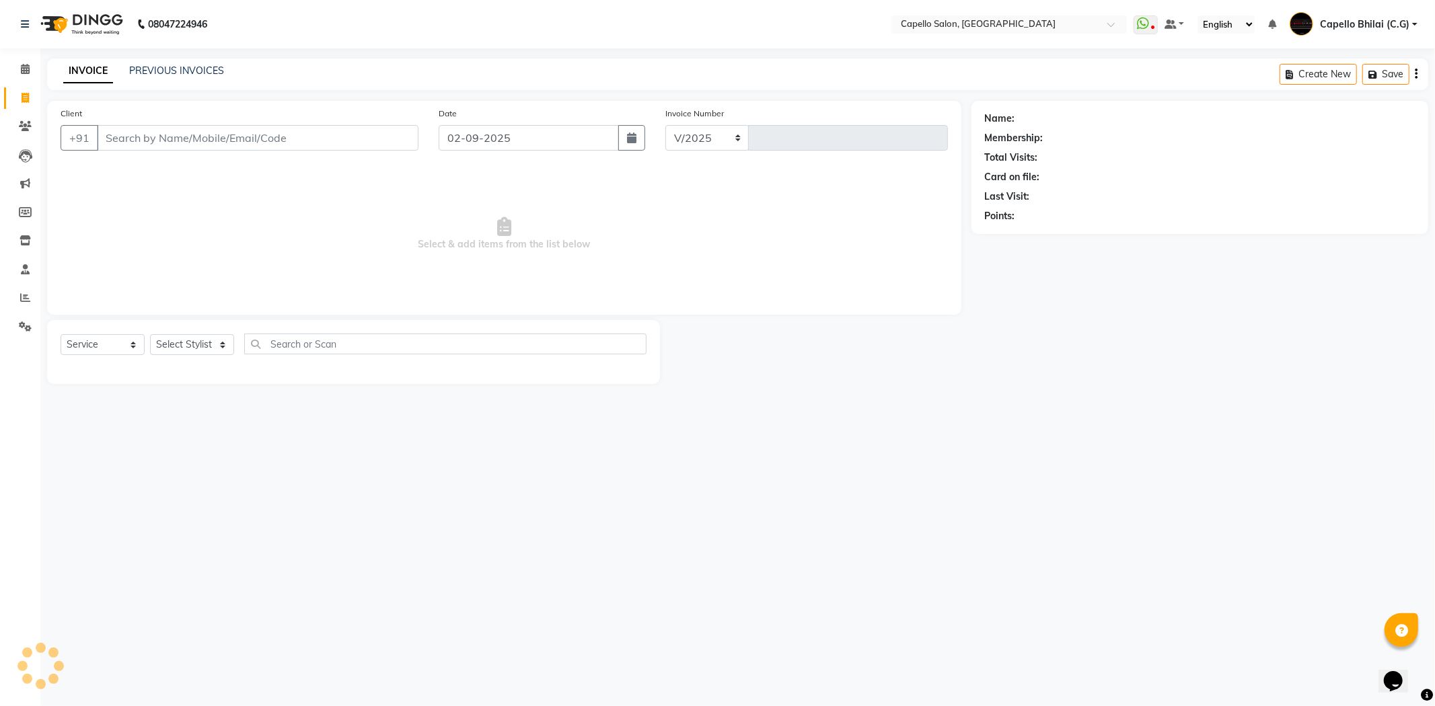
click at [161, 61] on div "INVOICE PREVIOUS INVOICES Create New Save" at bounding box center [737, 75] width 1381 height 32
select select "809"
type input "2217"
click at [159, 74] on link "PREVIOUS INVOICES" at bounding box center [176, 71] width 95 height 12
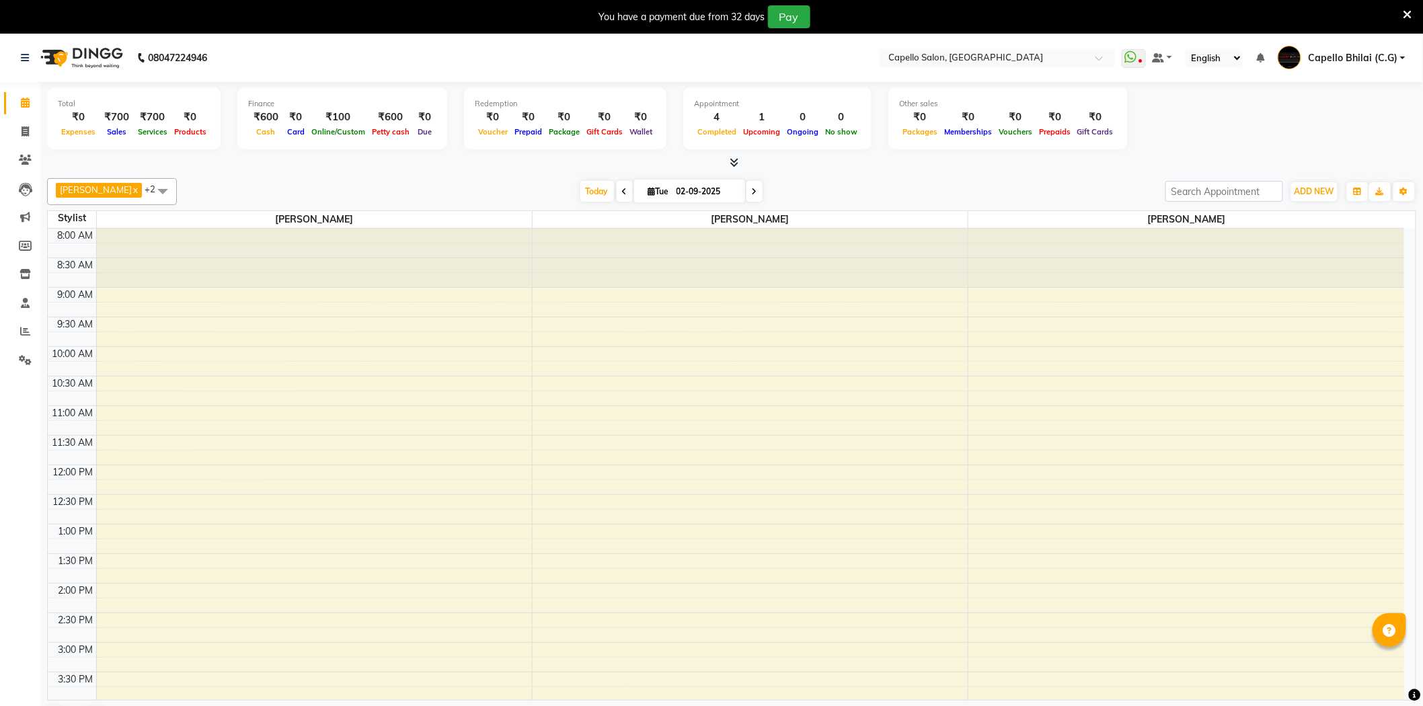
click at [1404, 15] on icon at bounding box center [1408, 15] width 9 height 12
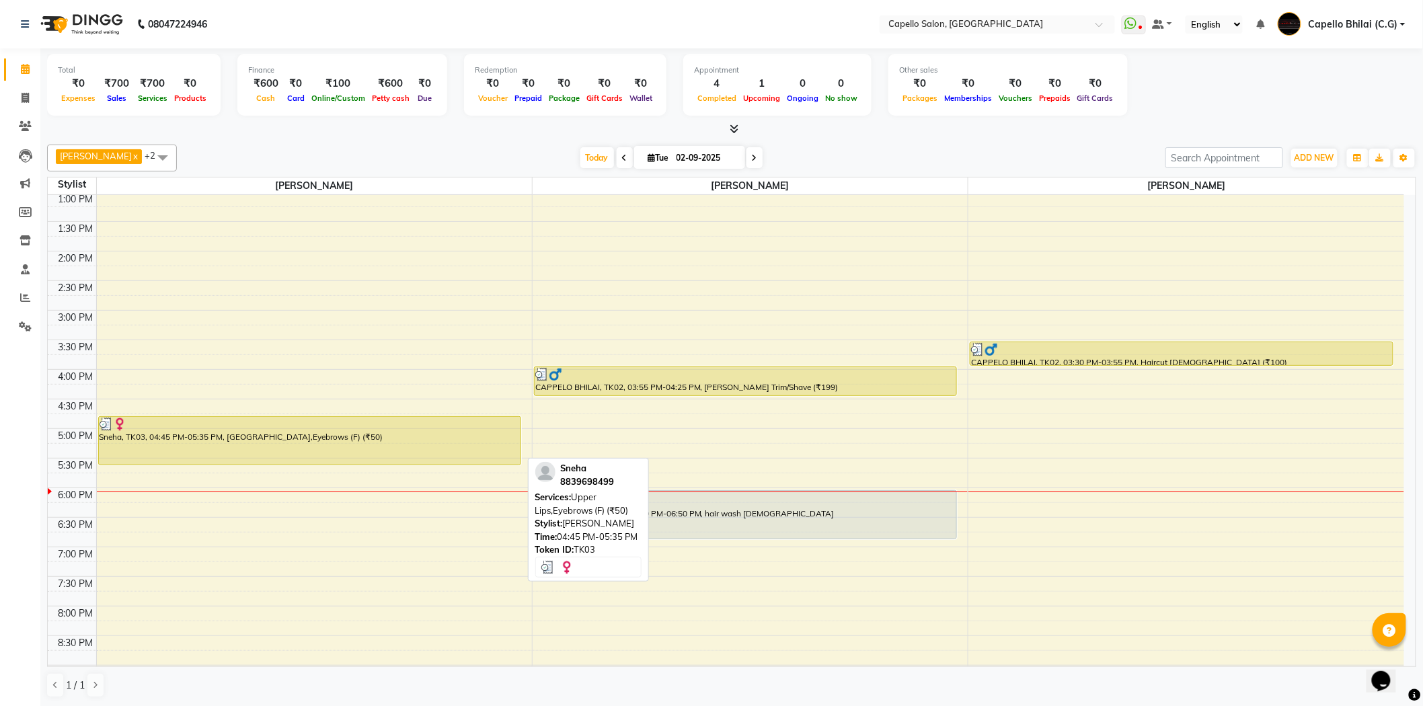
click at [311, 439] on div "Sneha, TK03, 04:45 PM-05:35 PM, [GEOGRAPHIC_DATA],Eyebrows (F) (₹50)" at bounding box center [310, 441] width 422 height 48
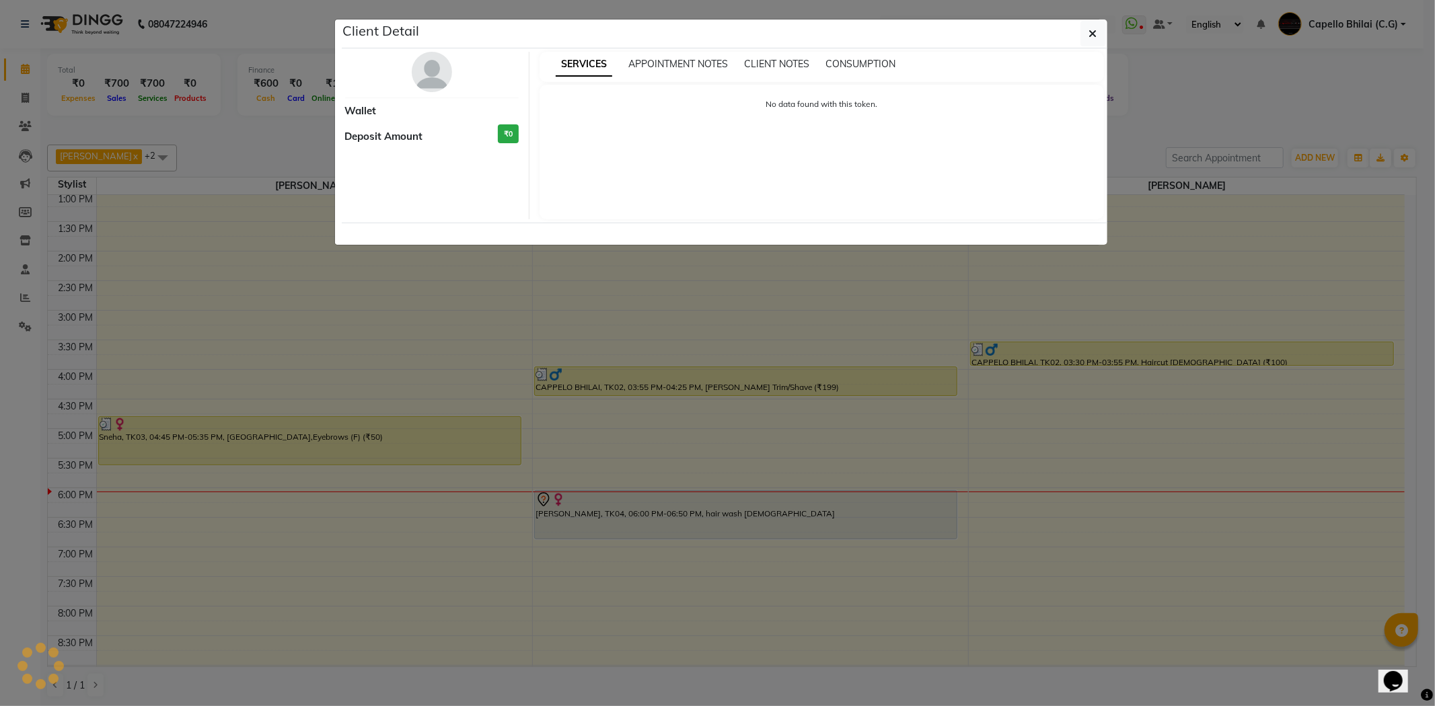
select select "3"
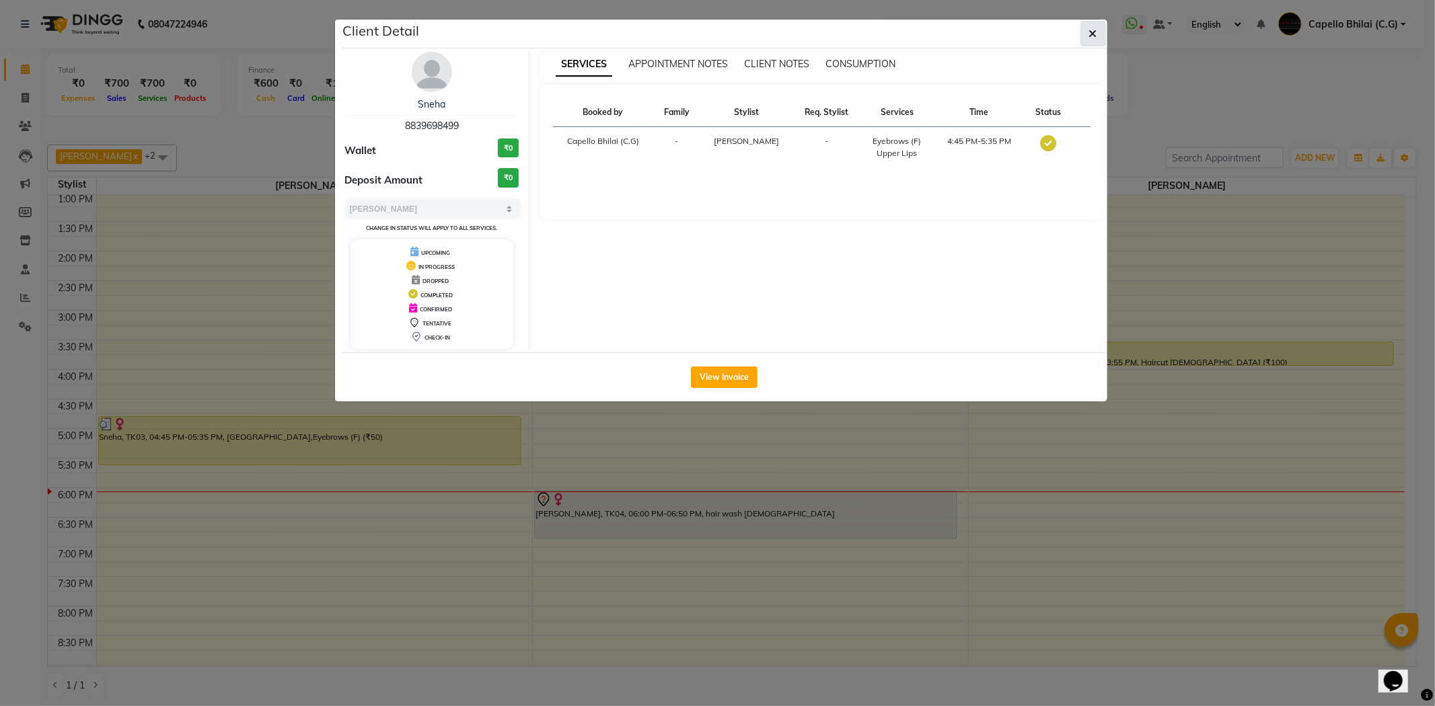
click at [1080, 38] on button "button" at bounding box center [1093, 34] width 26 height 26
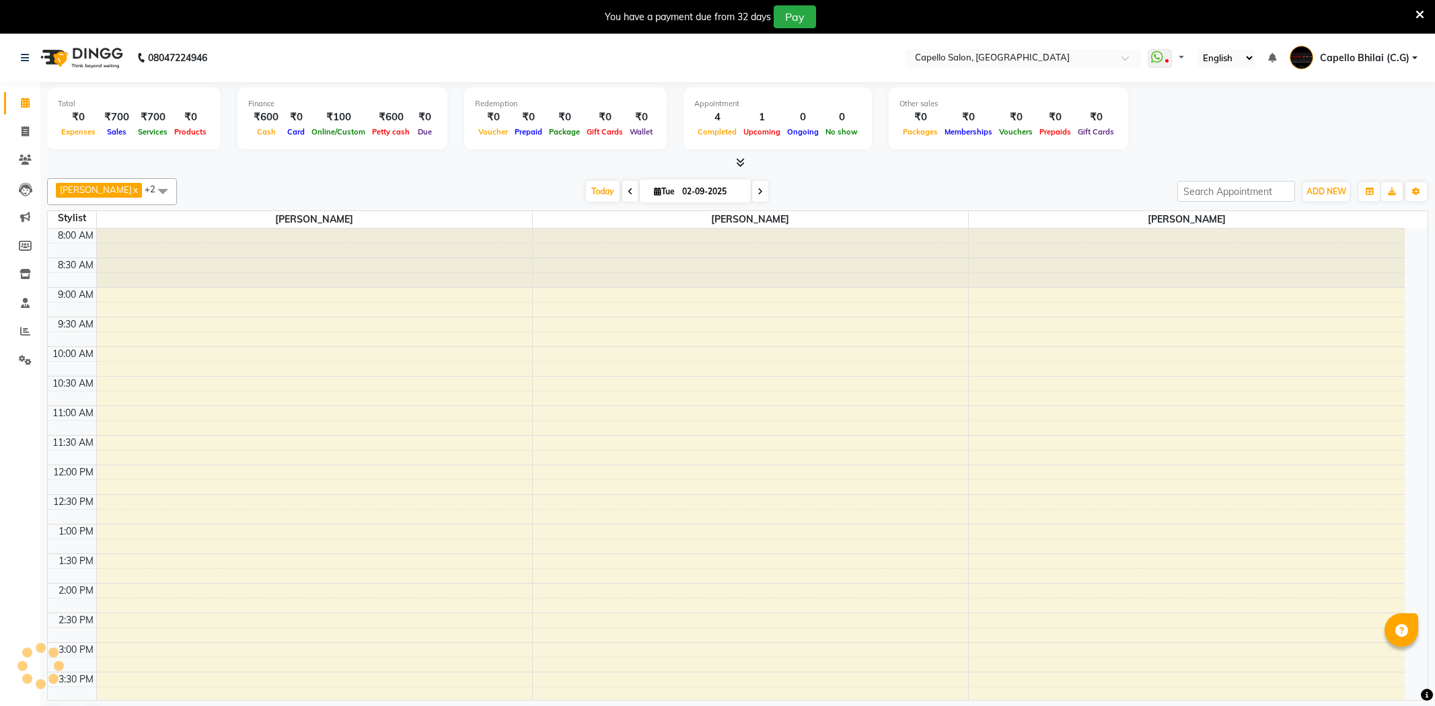
click at [1415, 16] on icon at bounding box center [1419, 15] width 9 height 12
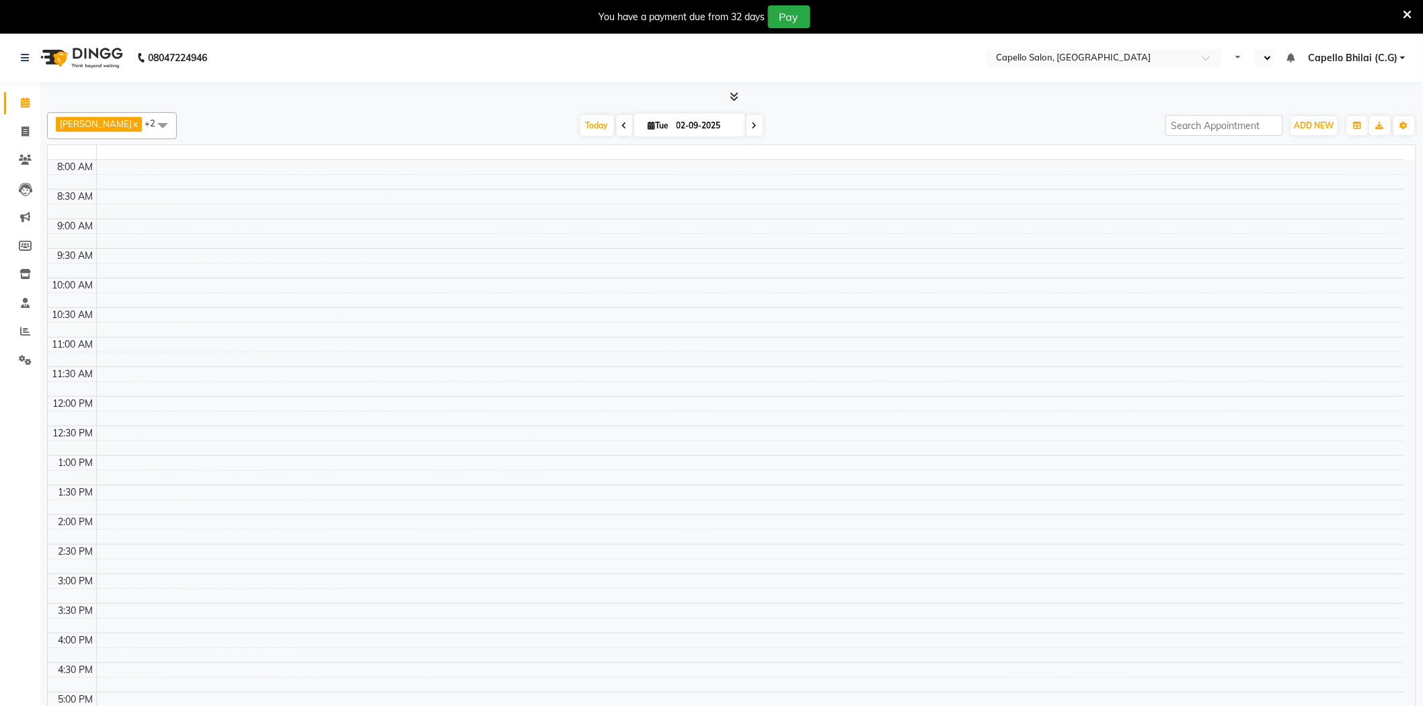
click at [1412, 12] on icon at bounding box center [1408, 15] width 9 height 12
select select "en"
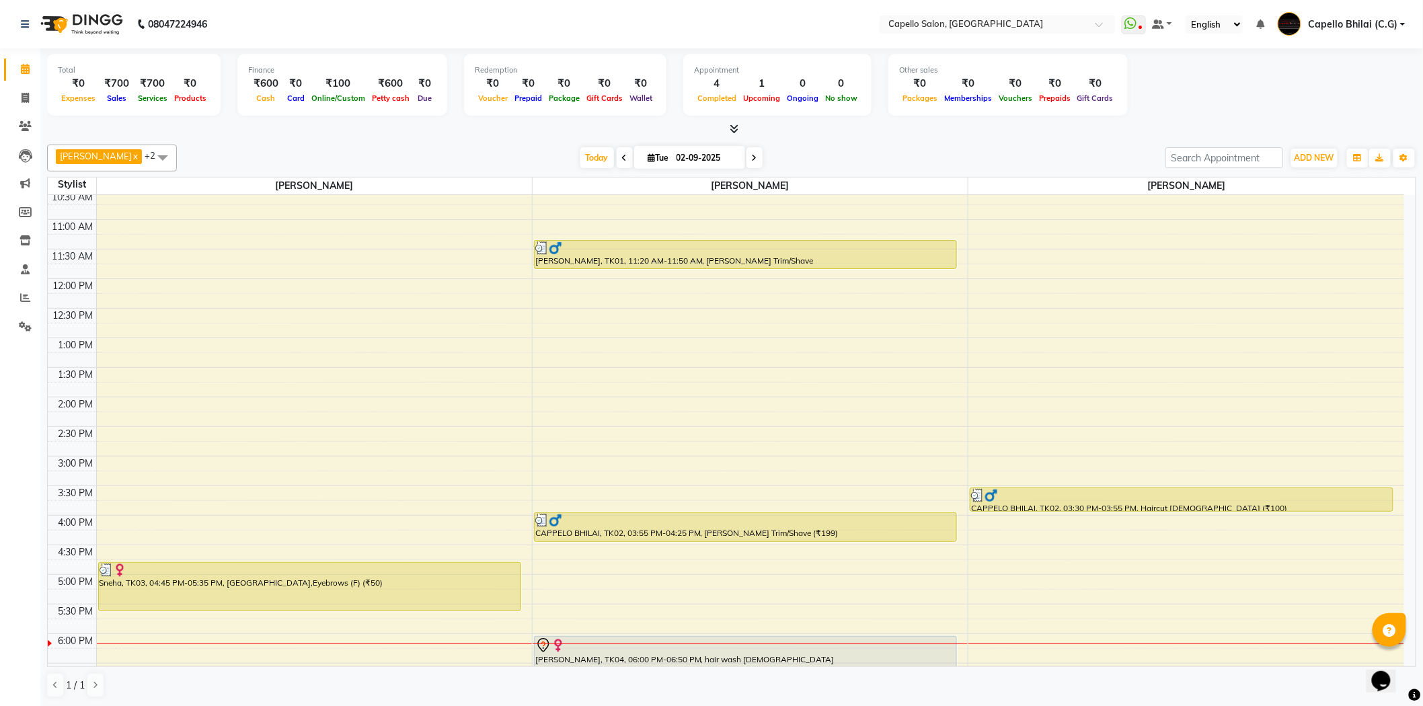
scroll to position [61, 0]
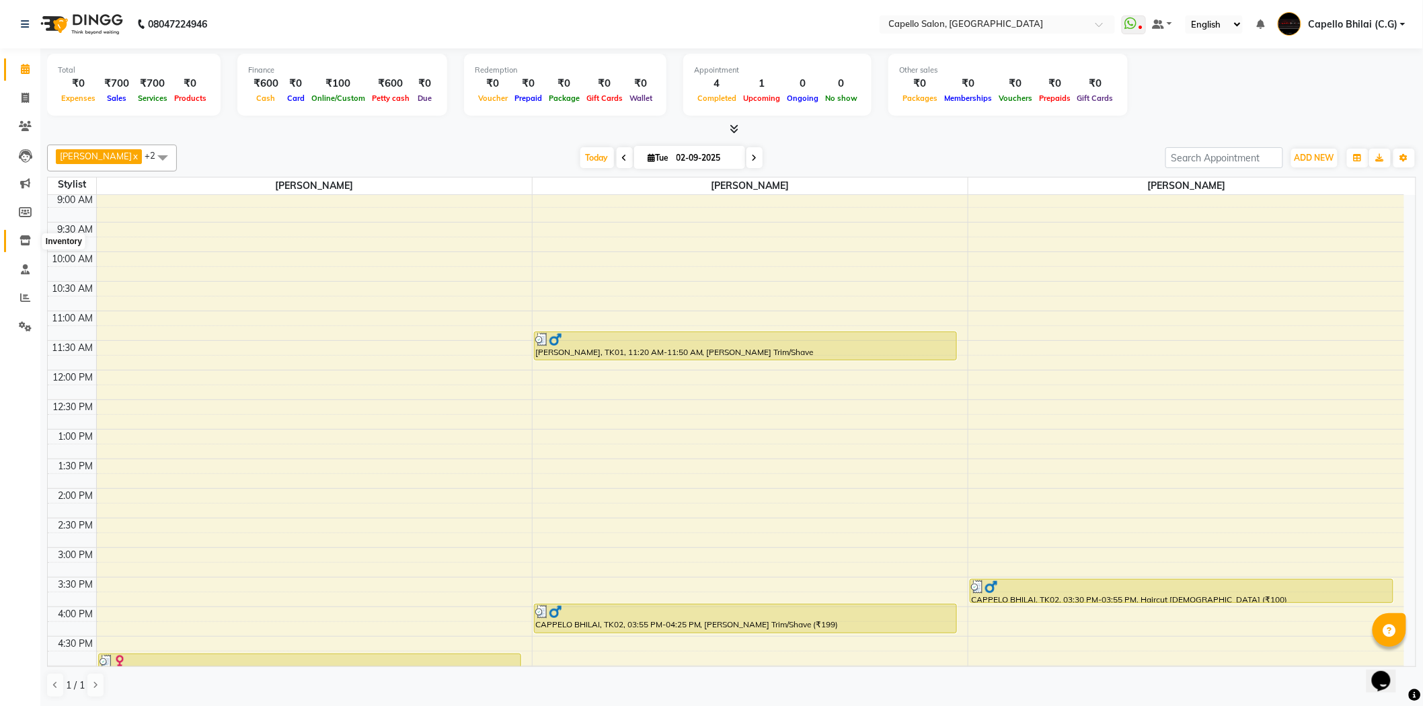
click at [26, 236] on icon at bounding box center [25, 240] width 11 height 10
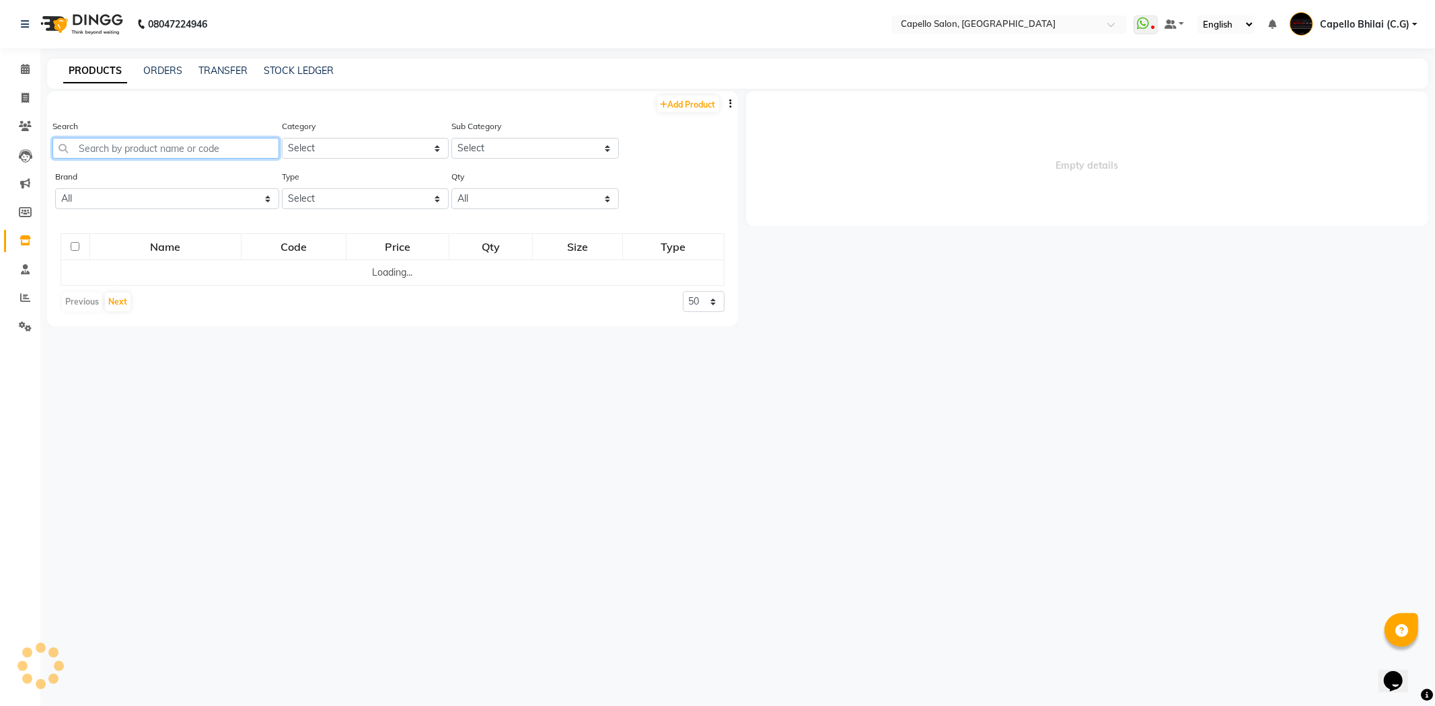
click at [149, 153] on input "text" at bounding box center [165, 148] width 227 height 21
select select
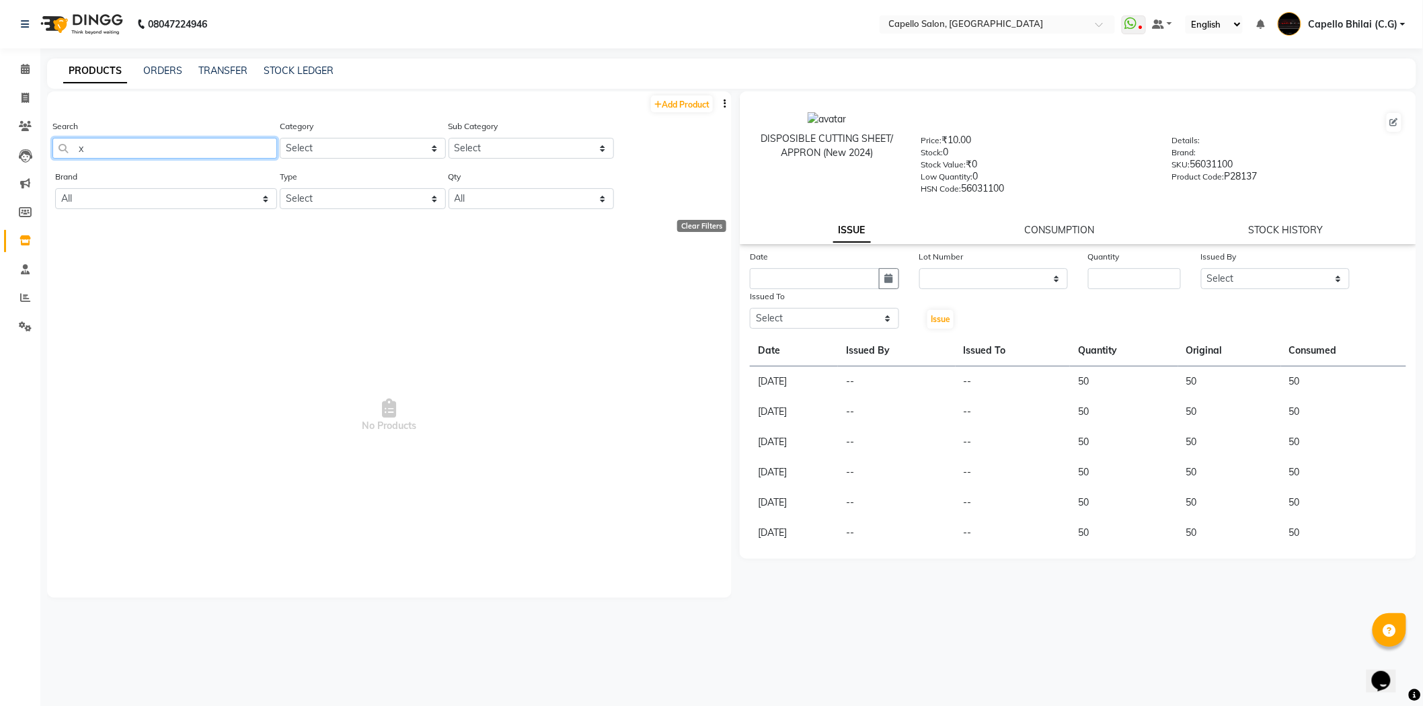
type input "x"
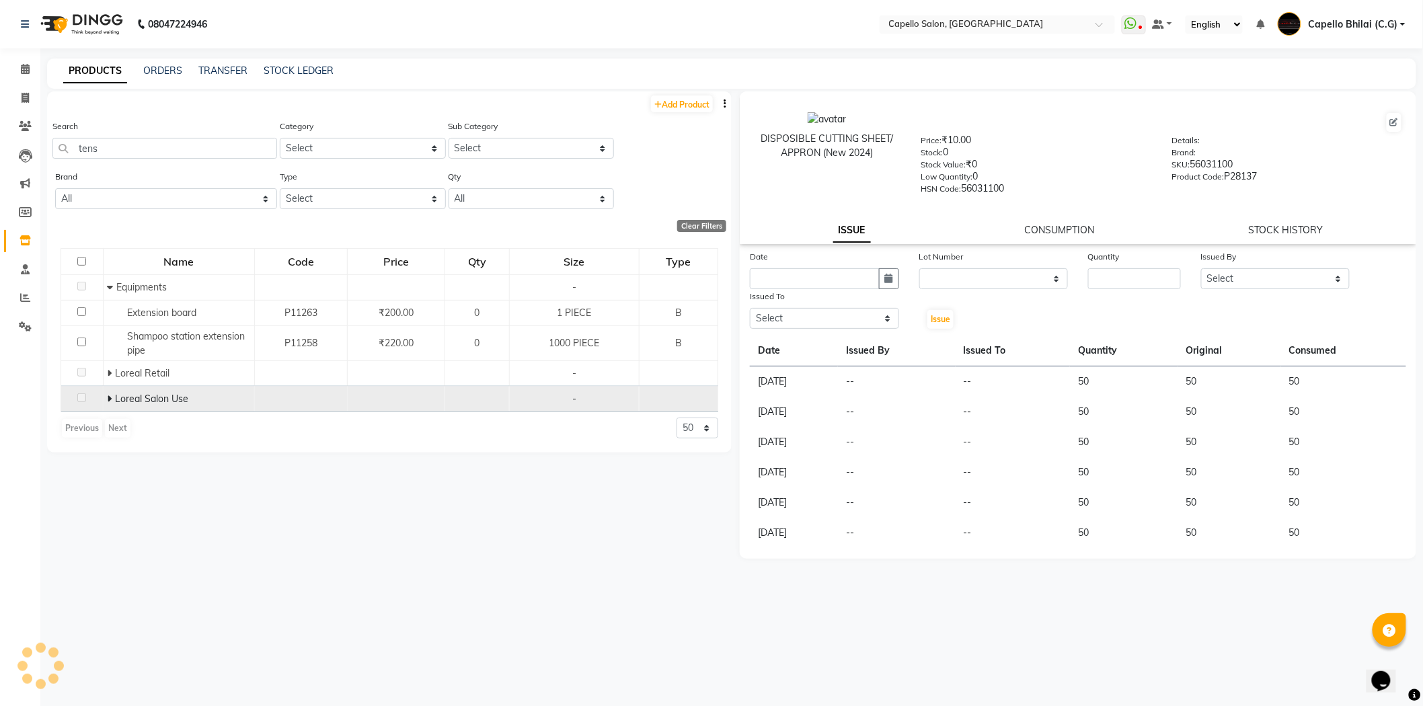
click at [108, 399] on icon at bounding box center [109, 398] width 5 height 9
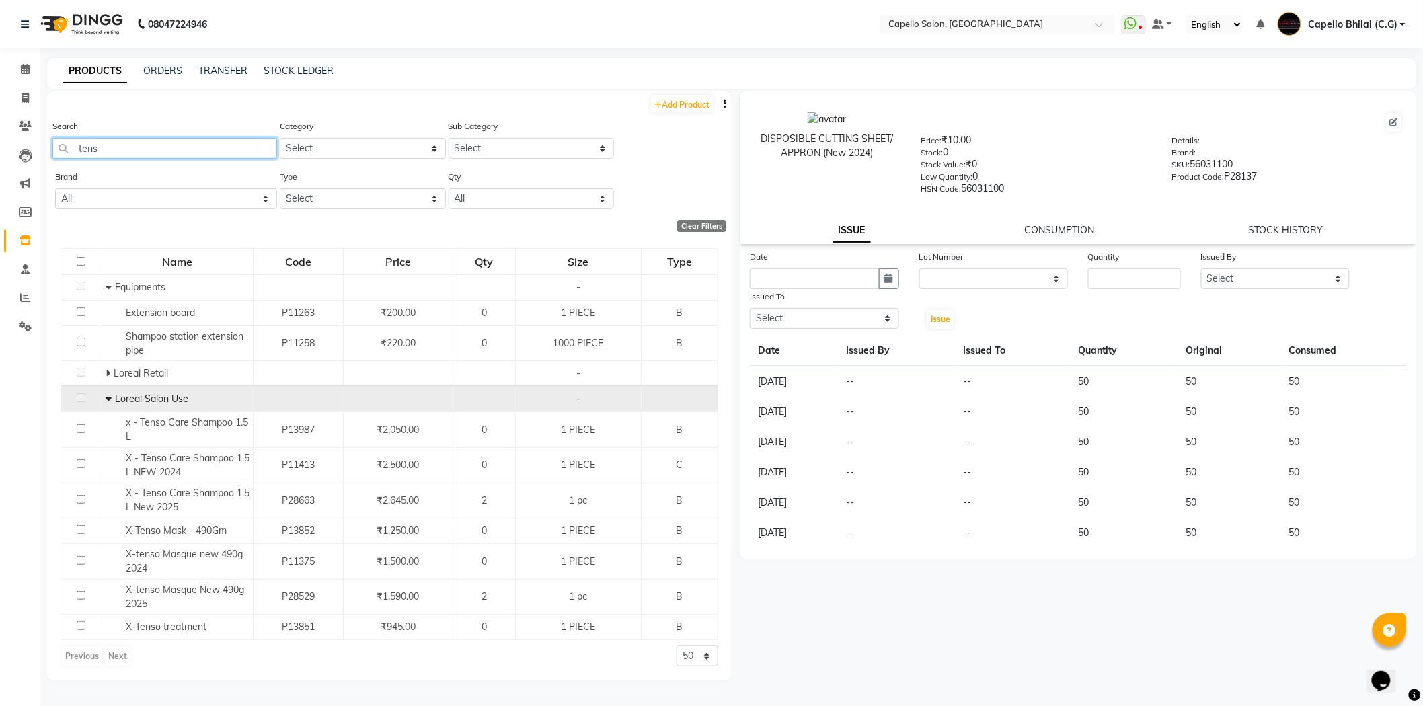
drag, startPoint x: 67, startPoint y: 145, endPoint x: 56, endPoint y: 145, distance: 10.8
click at [58, 145] on input "tens" at bounding box center [164, 148] width 225 height 21
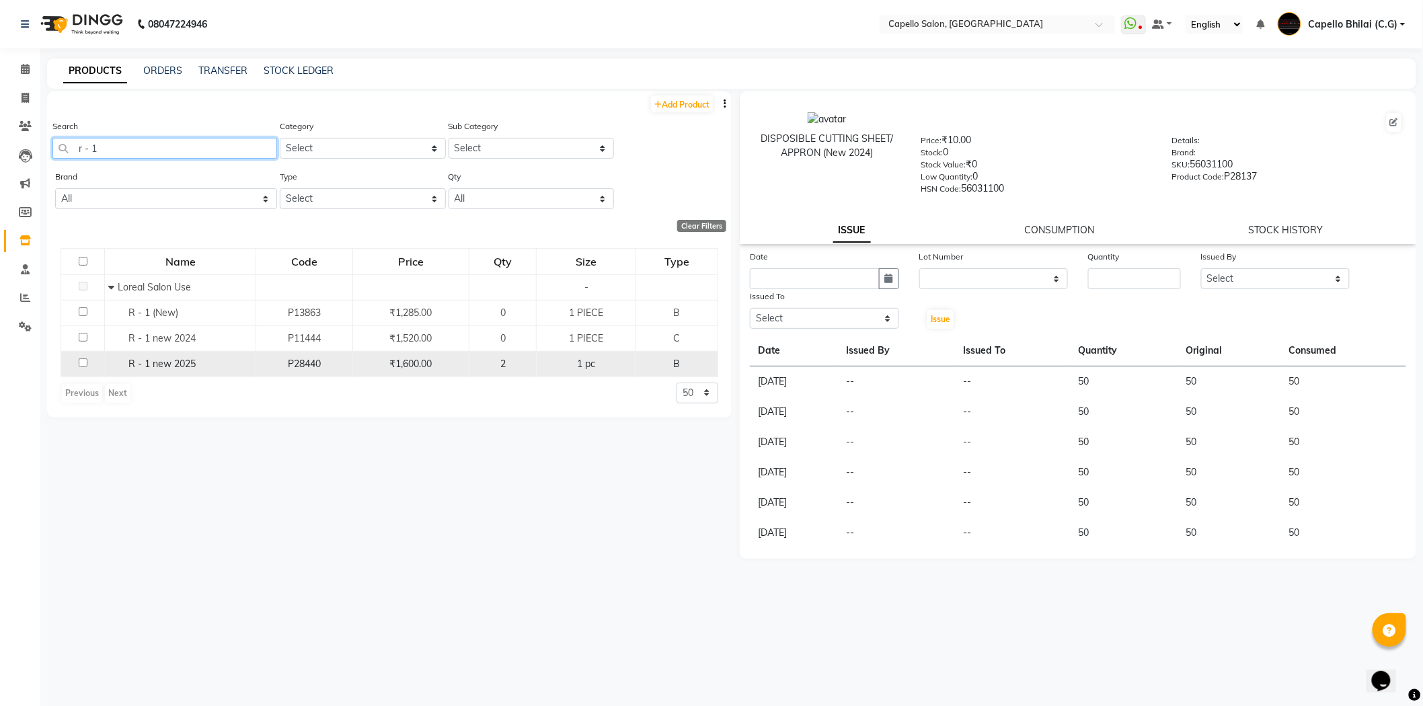
type input "r - 1"
click at [82, 362] on input "checkbox" at bounding box center [83, 362] width 9 height 9
checkbox input "true"
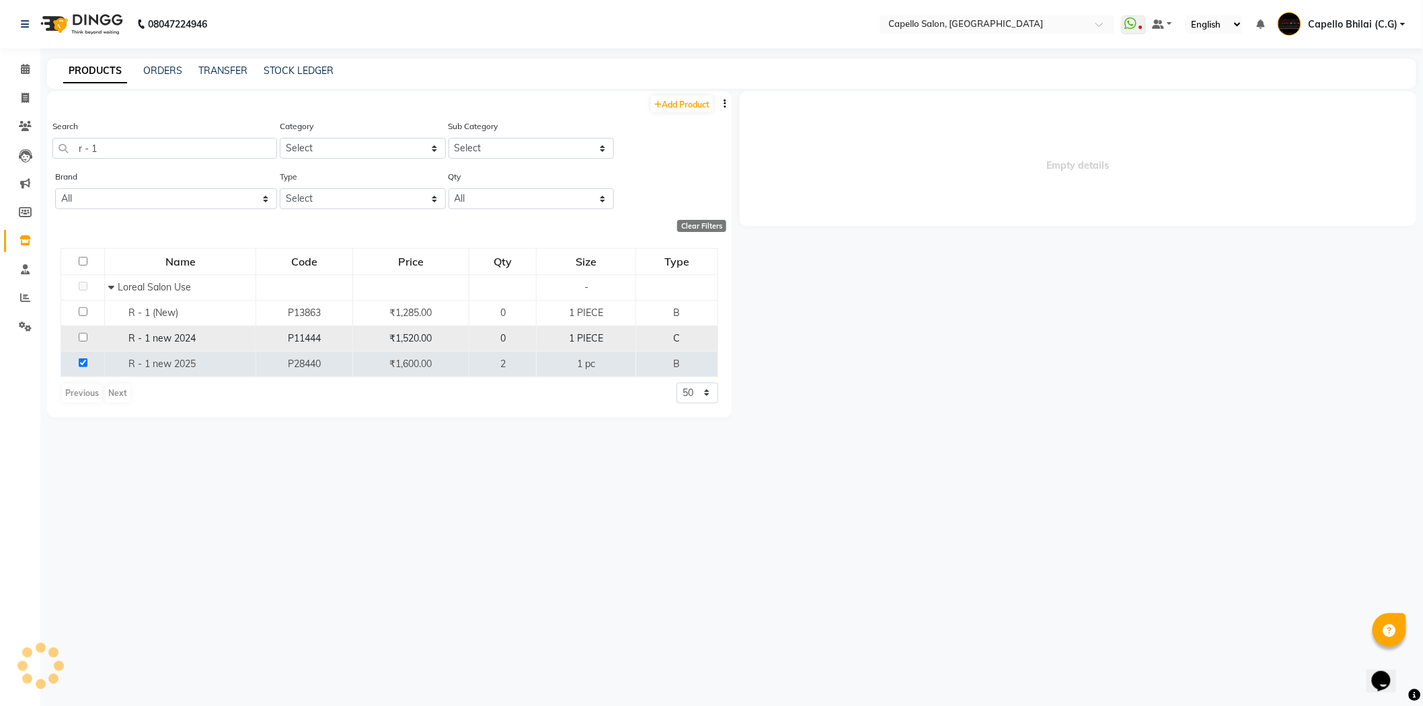
select select
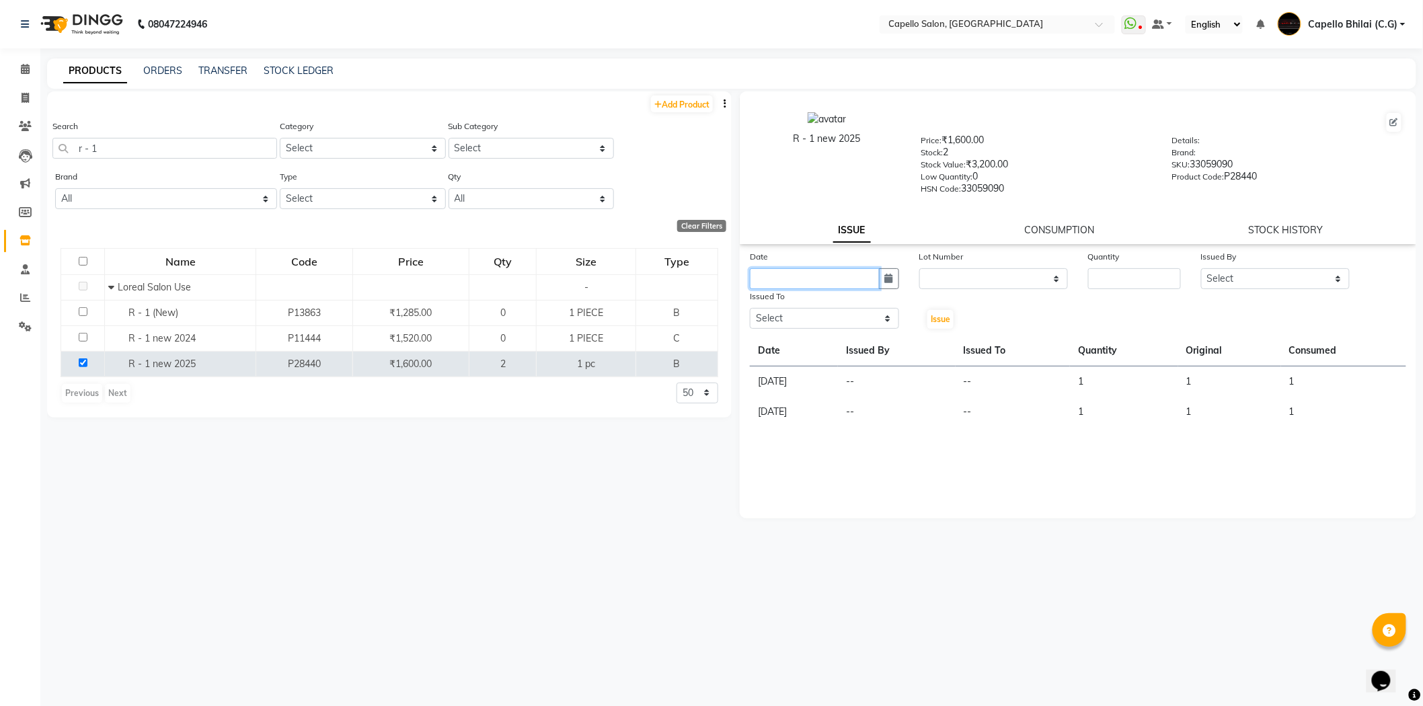
click at [829, 274] on input "text" at bounding box center [815, 278] width 130 height 21
select select "9"
select select "2025"
click at [794, 350] on div "2" at bounding box center [786, 349] width 22 height 22
type input "02-09-2025"
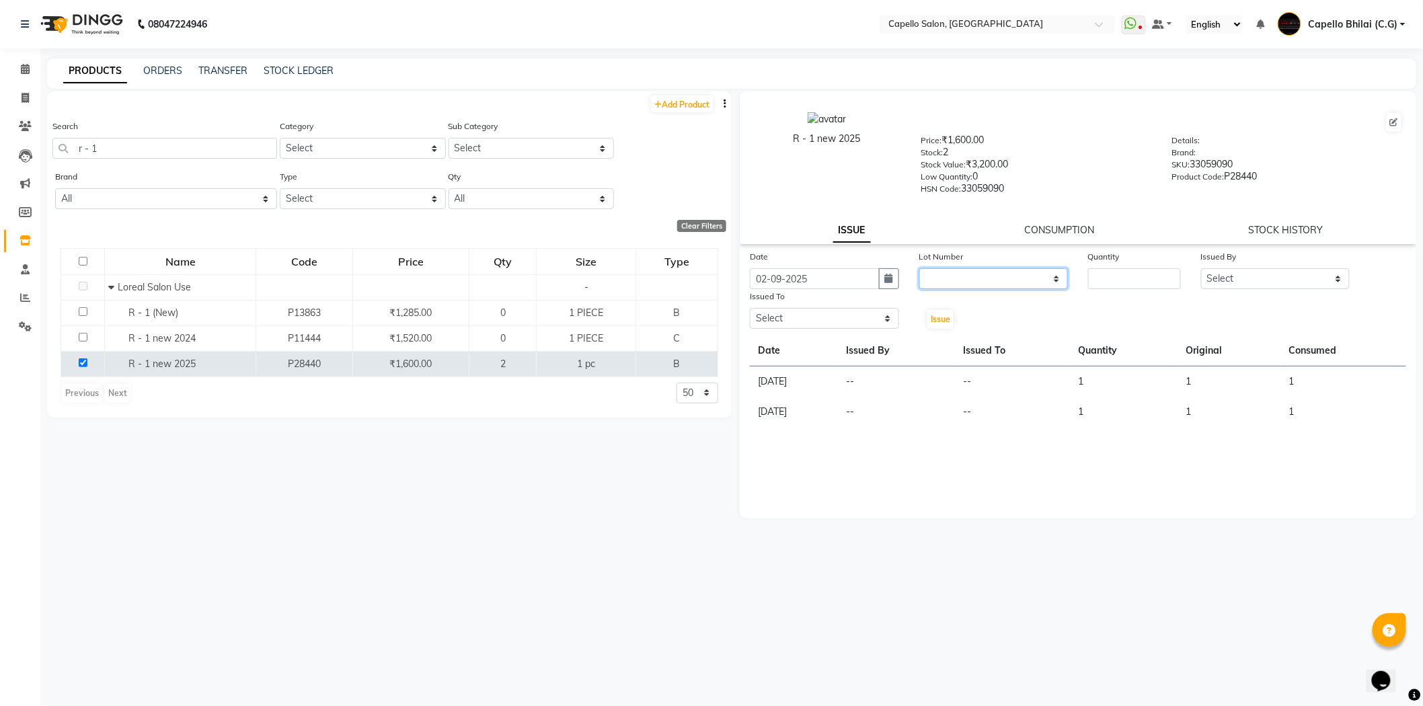
click at [991, 284] on select "None" at bounding box center [993, 278] width 149 height 21
select select "0: null"
click at [919, 269] on select "None" at bounding box center [993, 278] width 149 height 21
click at [1130, 270] on input "number" at bounding box center [1134, 278] width 93 height 21
type input "1"
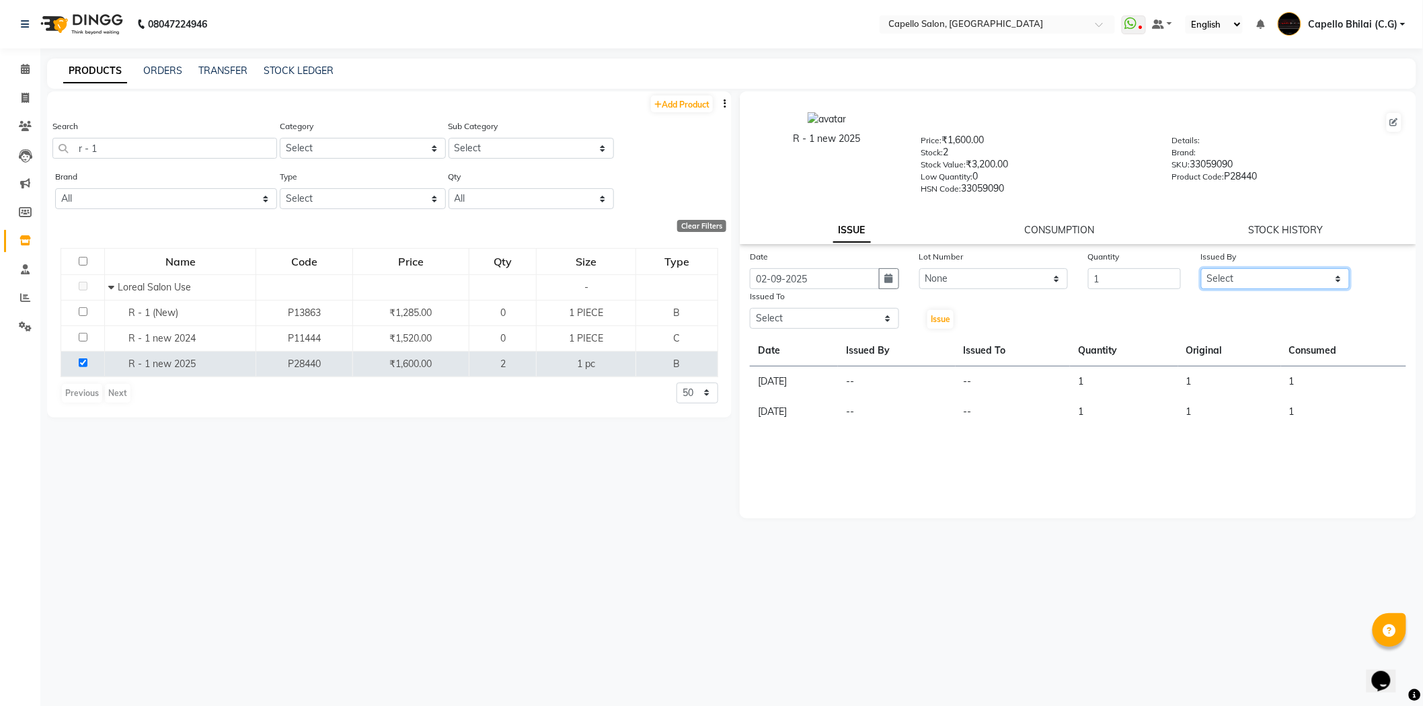
click at [1262, 272] on select "Select" at bounding box center [1275, 278] width 149 height 21
click at [1201, 269] on select "Select" at bounding box center [1275, 278] width 149 height 21
click at [1280, 271] on select "Select" at bounding box center [1275, 278] width 149 height 21
click at [1201, 269] on select "Select" at bounding box center [1275, 278] width 149 height 21
click at [1234, 277] on select "Select" at bounding box center [1275, 278] width 149 height 21
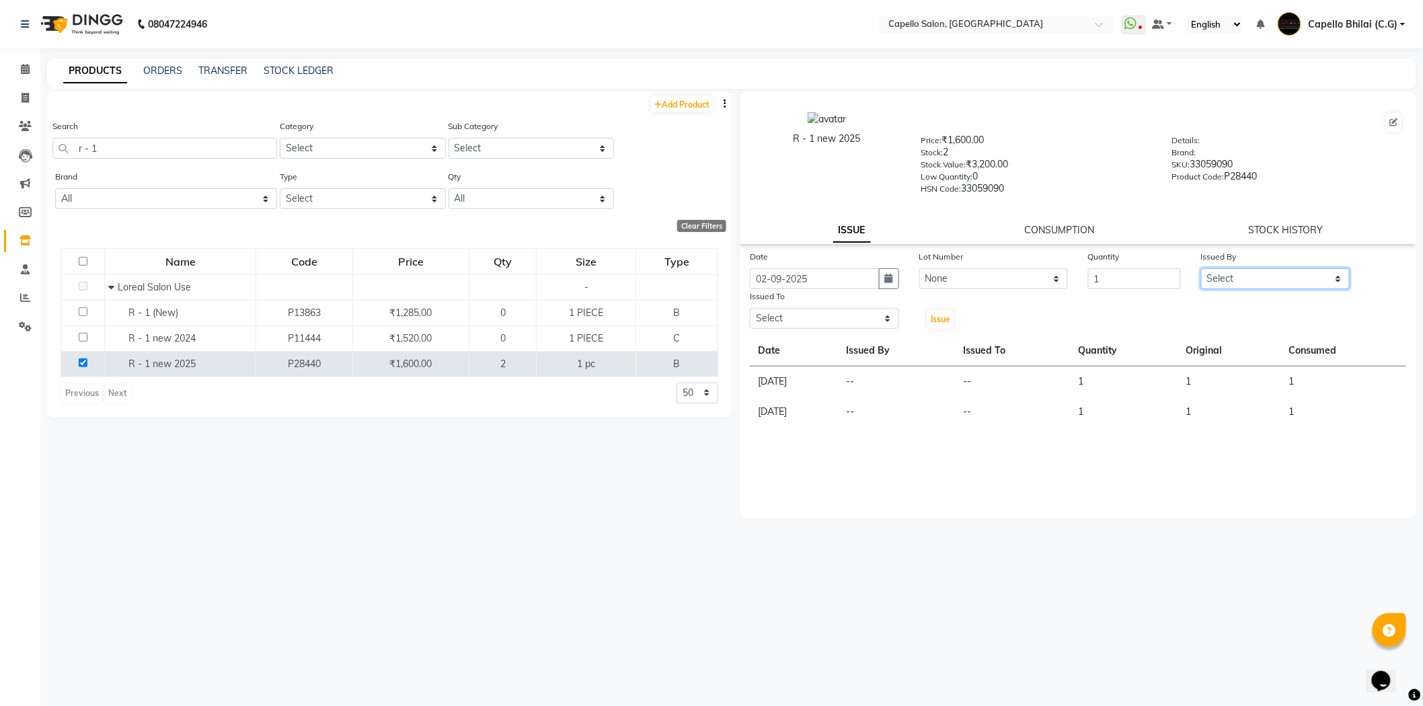
click at [1201, 269] on select "Select" at bounding box center [1275, 278] width 149 height 21
click at [825, 317] on select "Select" at bounding box center [824, 318] width 149 height 21
click at [19, 211] on icon at bounding box center [25, 212] width 13 height 10
select select
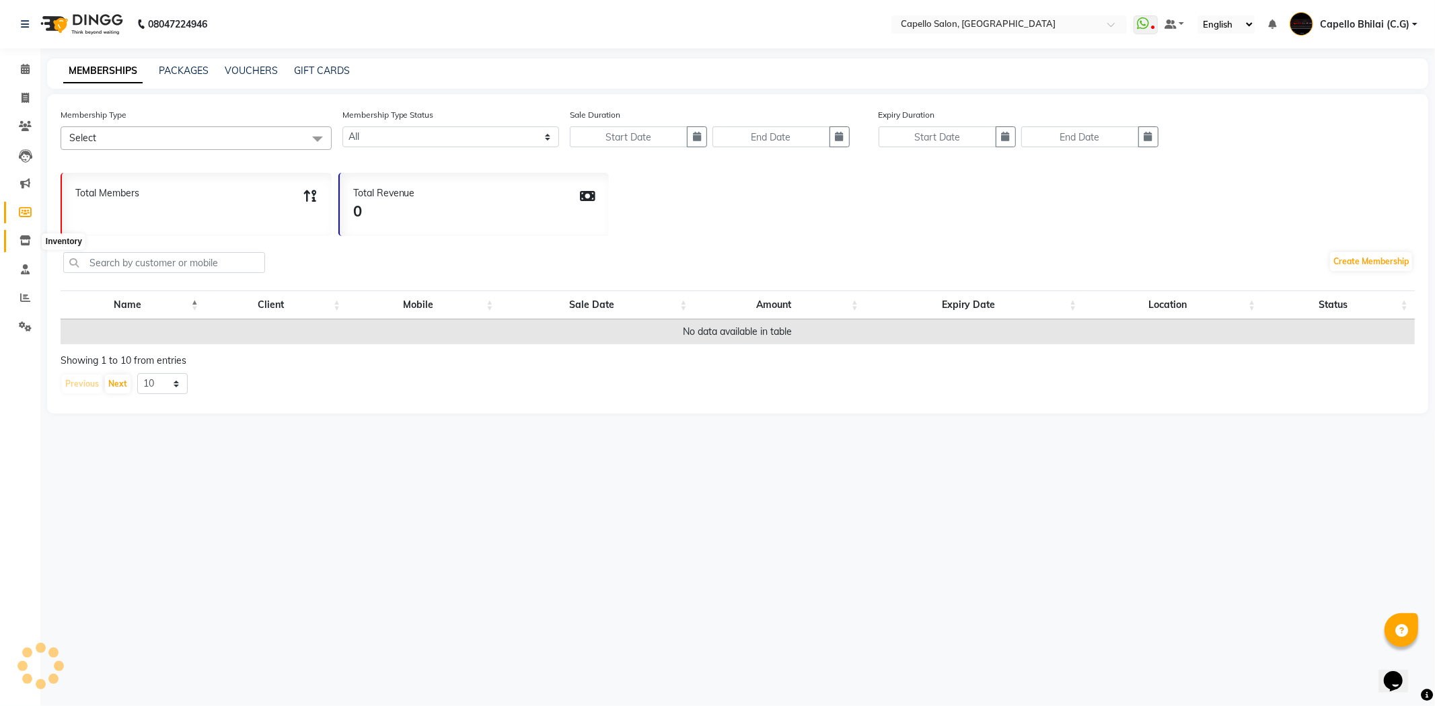
click at [20, 239] on icon at bounding box center [25, 240] width 11 height 10
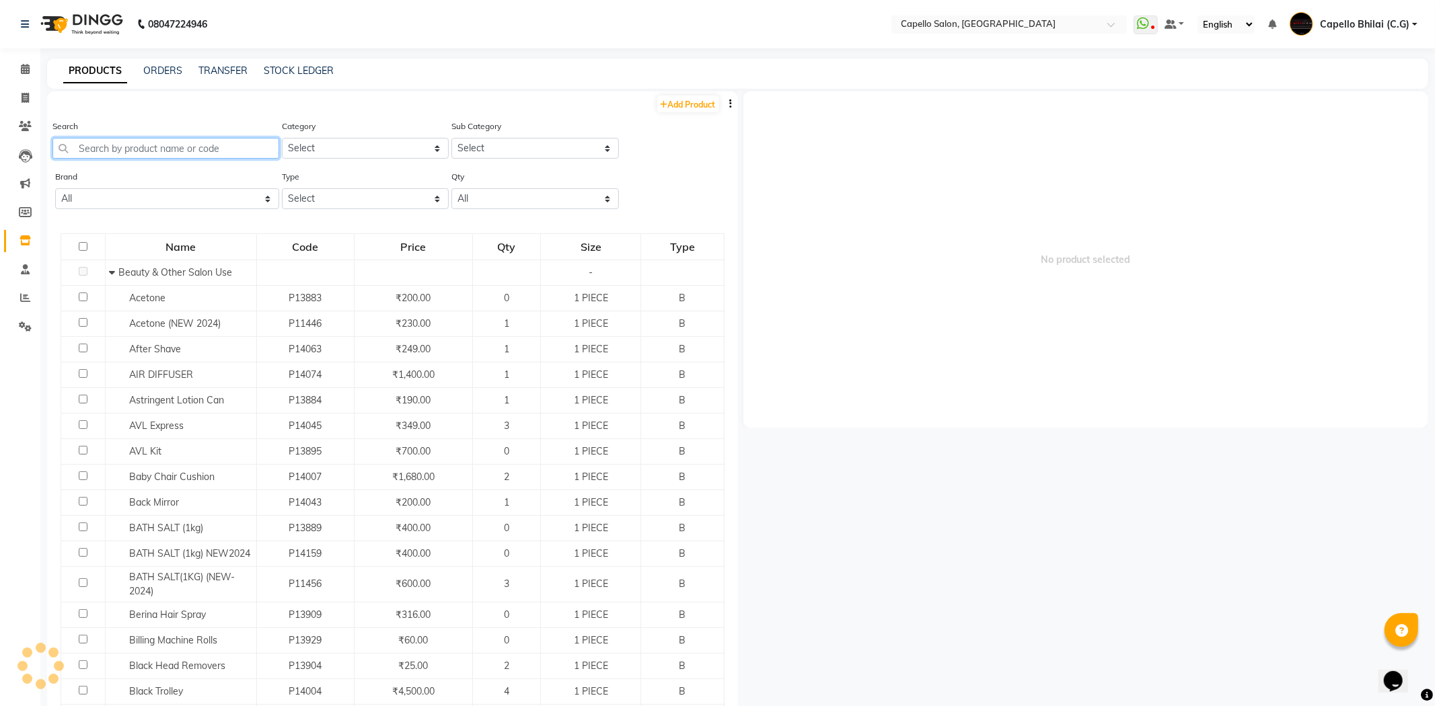
click at [146, 145] on input "text" at bounding box center [165, 148] width 227 height 21
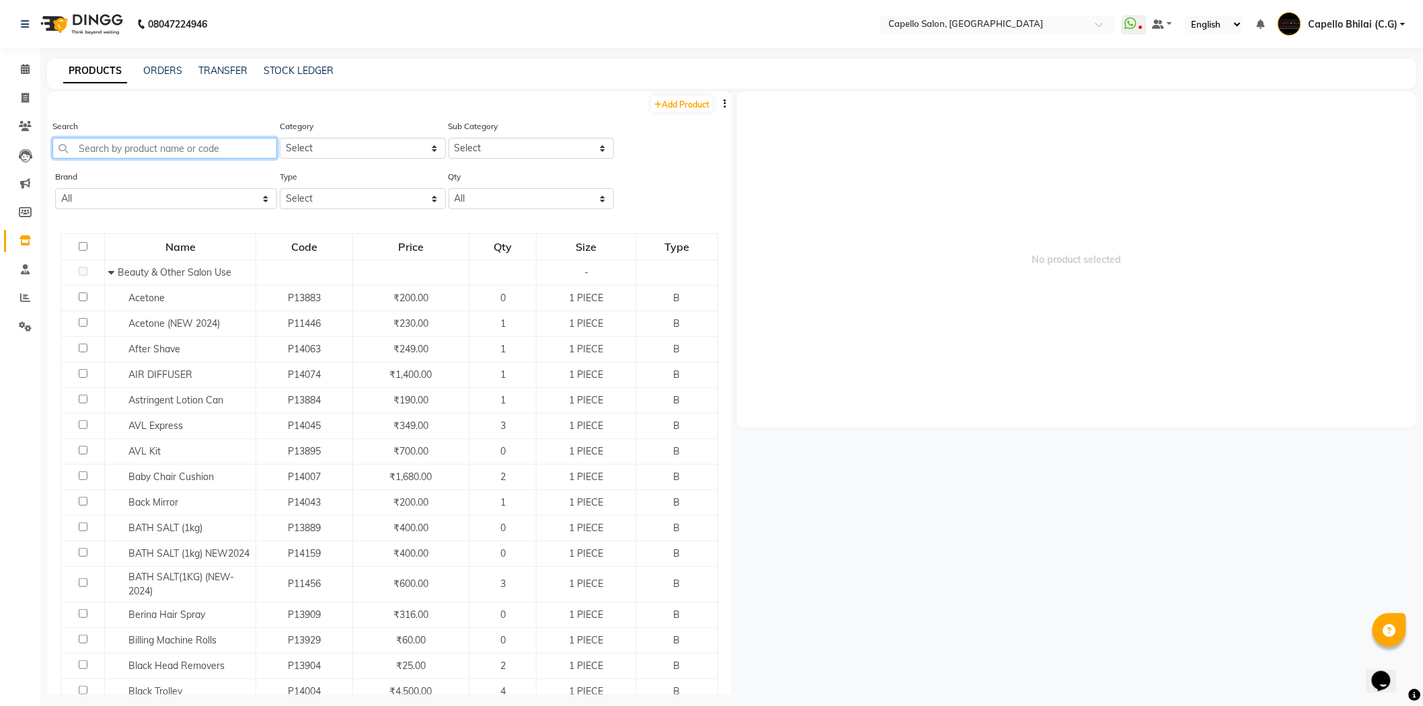
type input "e"
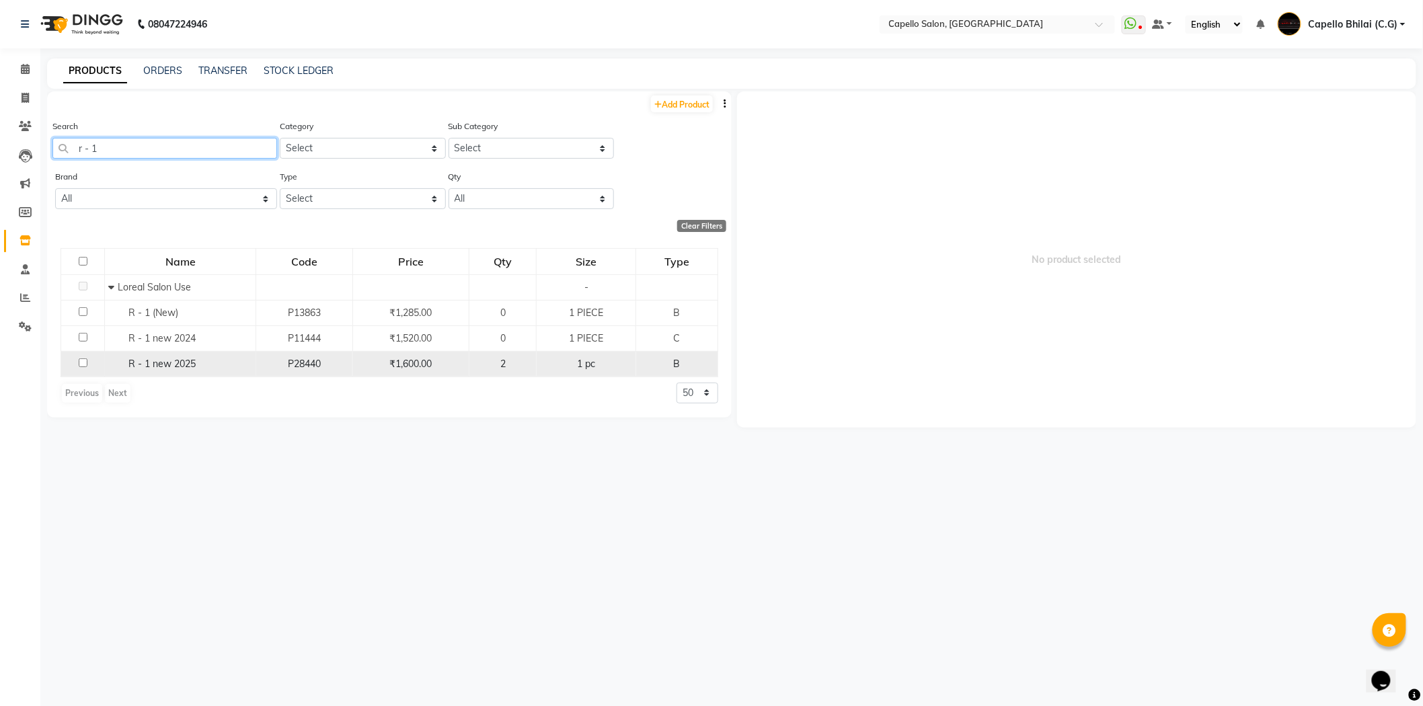
type input "r - 1"
click at [85, 363] on input "checkbox" at bounding box center [83, 362] width 9 height 9
checkbox input "true"
select select
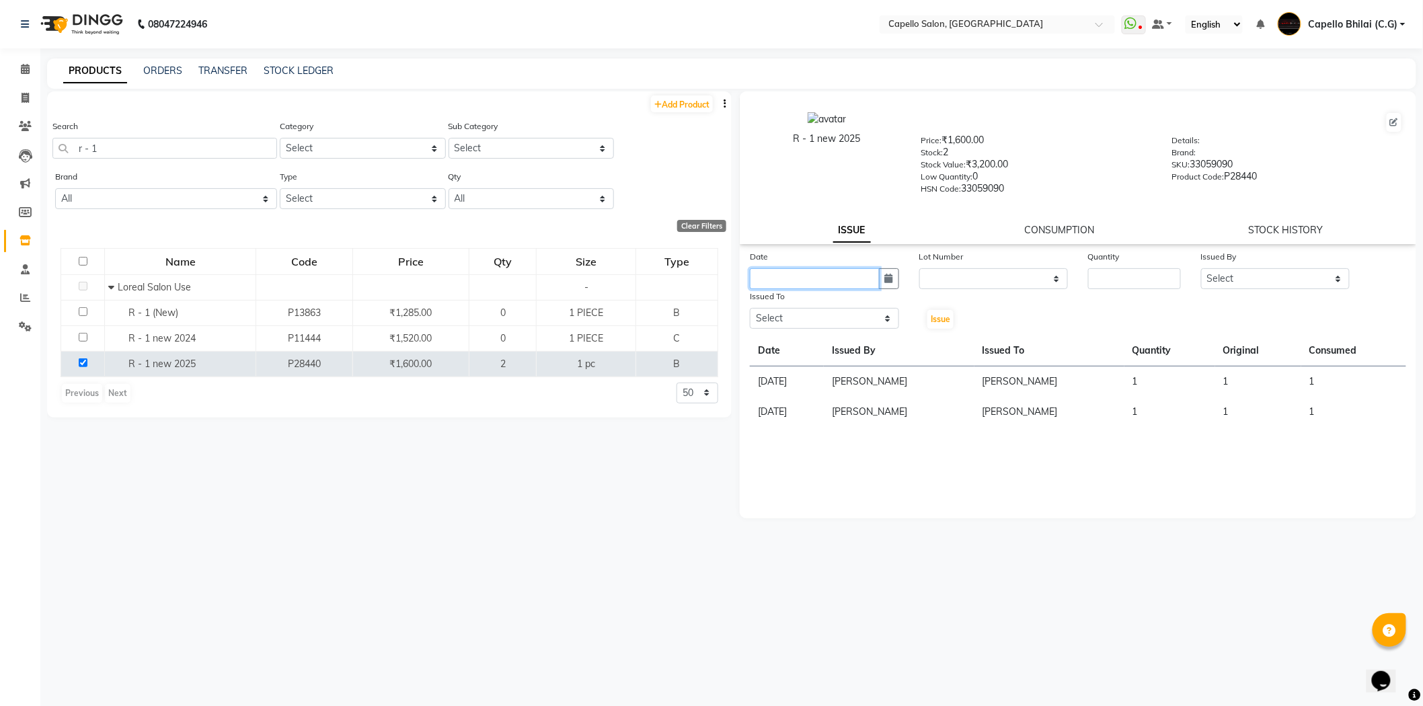
click at [796, 283] on input "text" at bounding box center [815, 278] width 130 height 21
select select "9"
select select "2025"
click at [784, 343] on div "2" at bounding box center [786, 349] width 22 height 22
type input "02-09-2025"
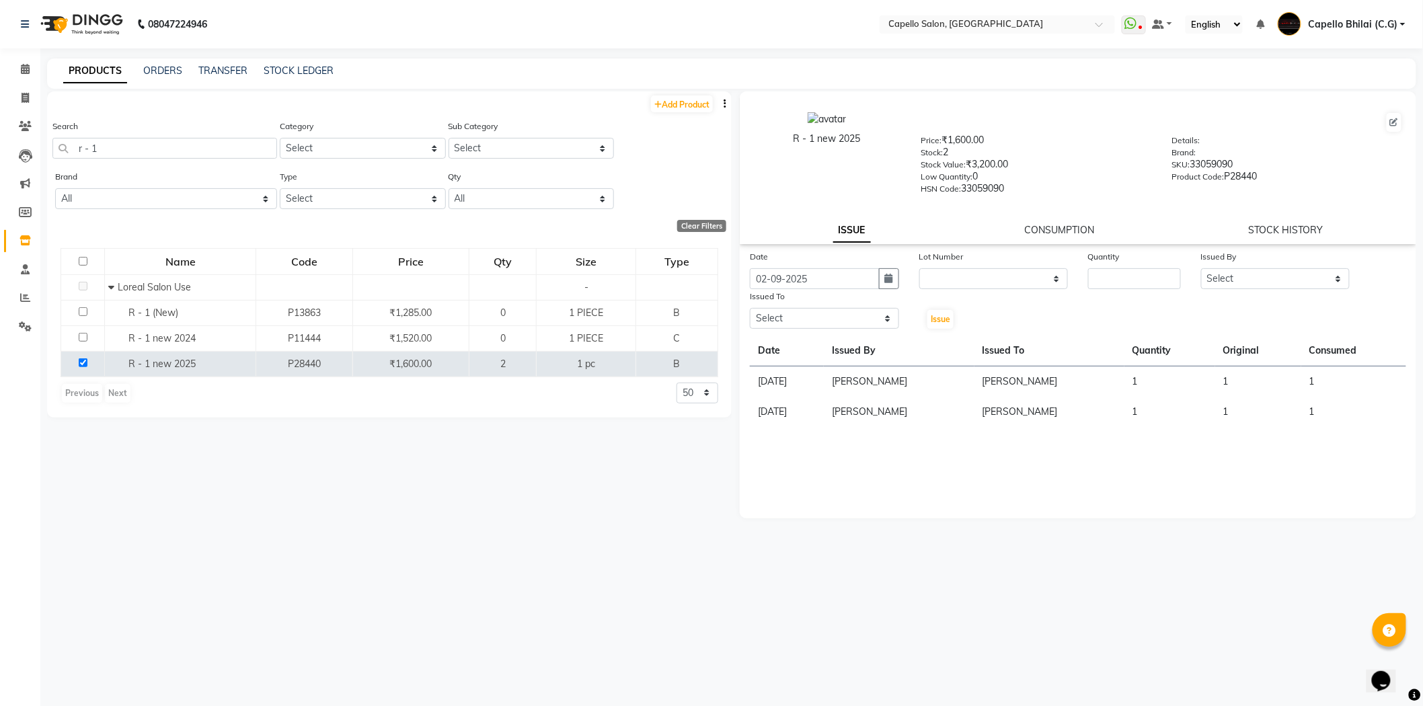
click at [1003, 265] on div "Lot Number" at bounding box center [993, 259] width 149 height 19
click at [1000, 272] on select "None" at bounding box center [993, 278] width 149 height 21
select select "0: null"
click at [919, 269] on select "None" at bounding box center [993, 278] width 149 height 21
click at [1110, 270] on input "number" at bounding box center [1134, 278] width 93 height 21
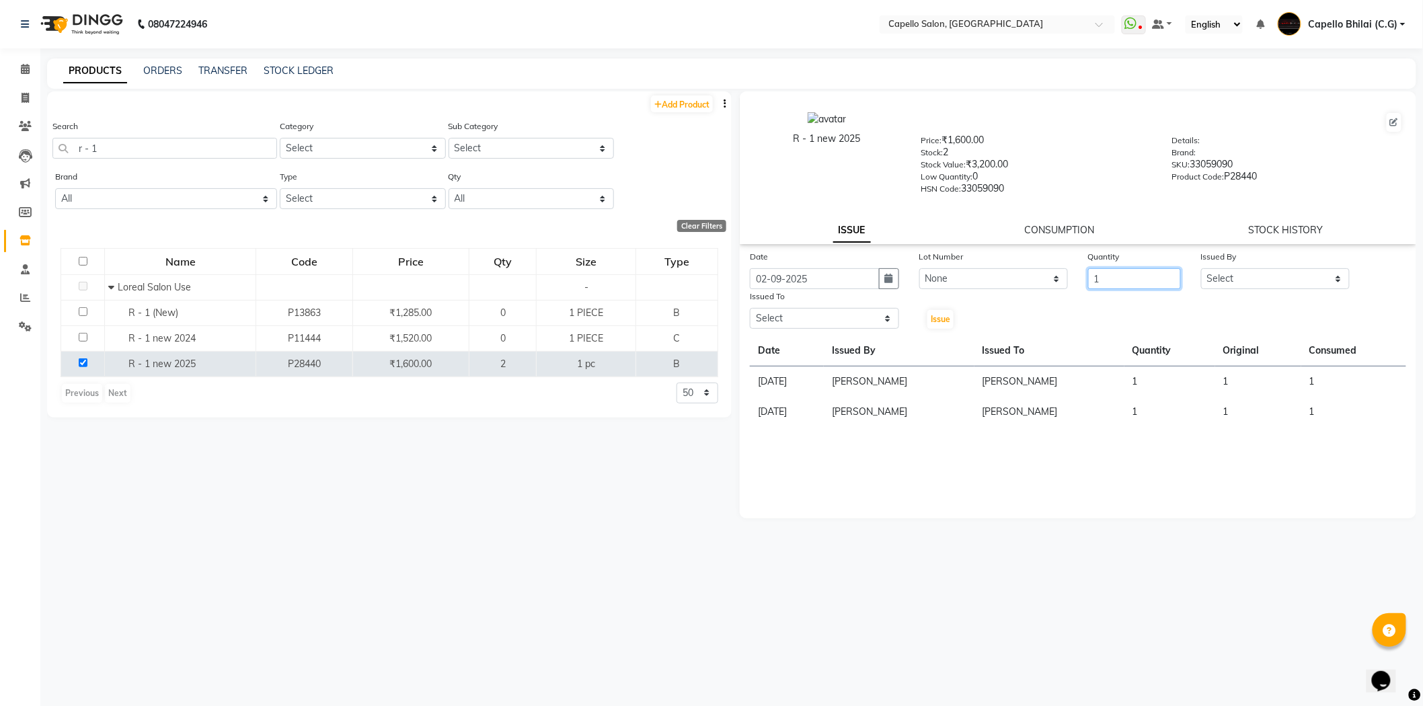
type input "1"
click at [1256, 287] on select "Select ADMIN Anjali Tandia Ashish Kadwe Capello Bhilai (C.G) Nazma Sheikh Nitis…" at bounding box center [1275, 278] width 149 height 21
select select "48401"
click at [1201, 269] on select "Select ADMIN Anjali Tandia Ashish Kadwe Capello Bhilai (C.G) Nazma Sheikh Nitis…" at bounding box center [1275, 278] width 149 height 21
click at [804, 314] on select "Select ADMIN Anjali Tandia Ashish Kadwe Capello Bhilai (C.G) Nazma Sheikh Nitis…" at bounding box center [824, 318] width 149 height 21
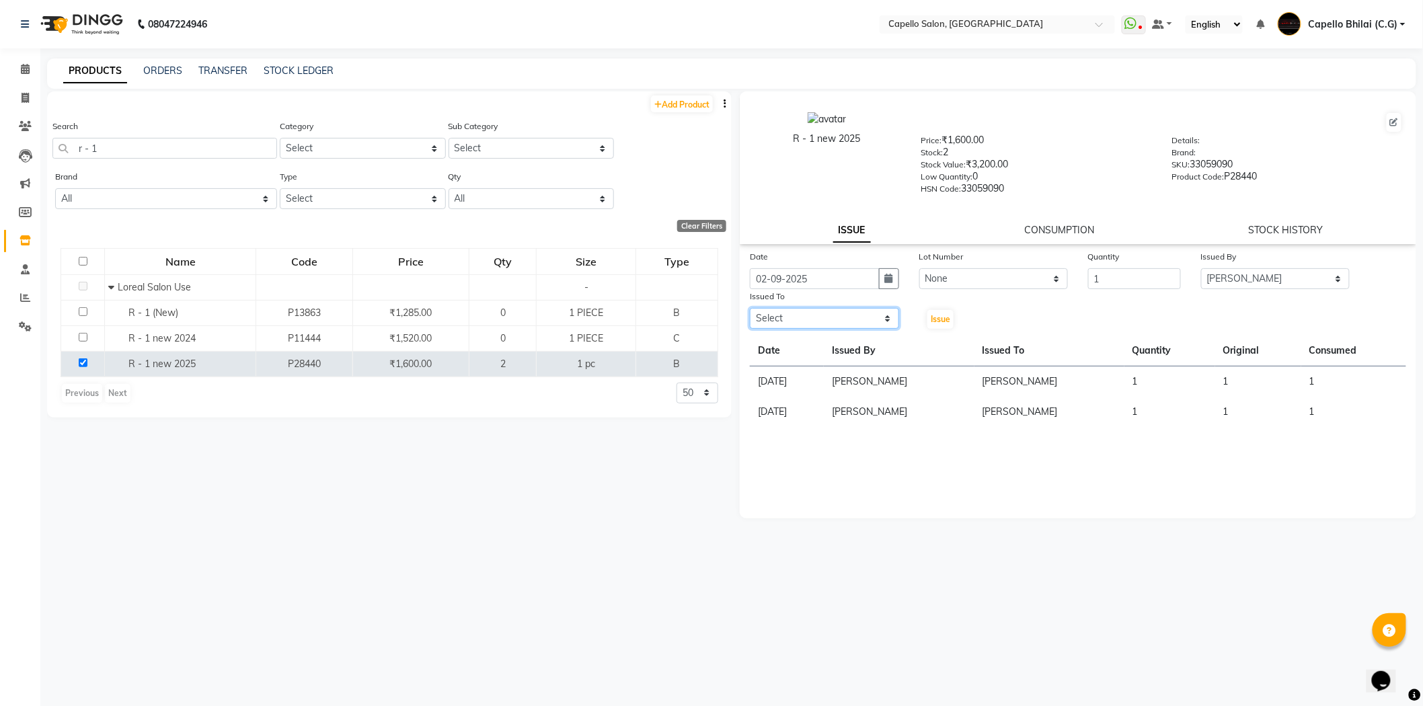
select select "48401"
click at [750, 309] on select "Select ADMIN Anjali Tandia Ashish Kadwe Capello Bhilai (C.G) Nazma Sheikh Nitis…" at bounding box center [824, 318] width 149 height 21
click at [938, 315] on span "Issue" at bounding box center [941, 319] width 20 height 10
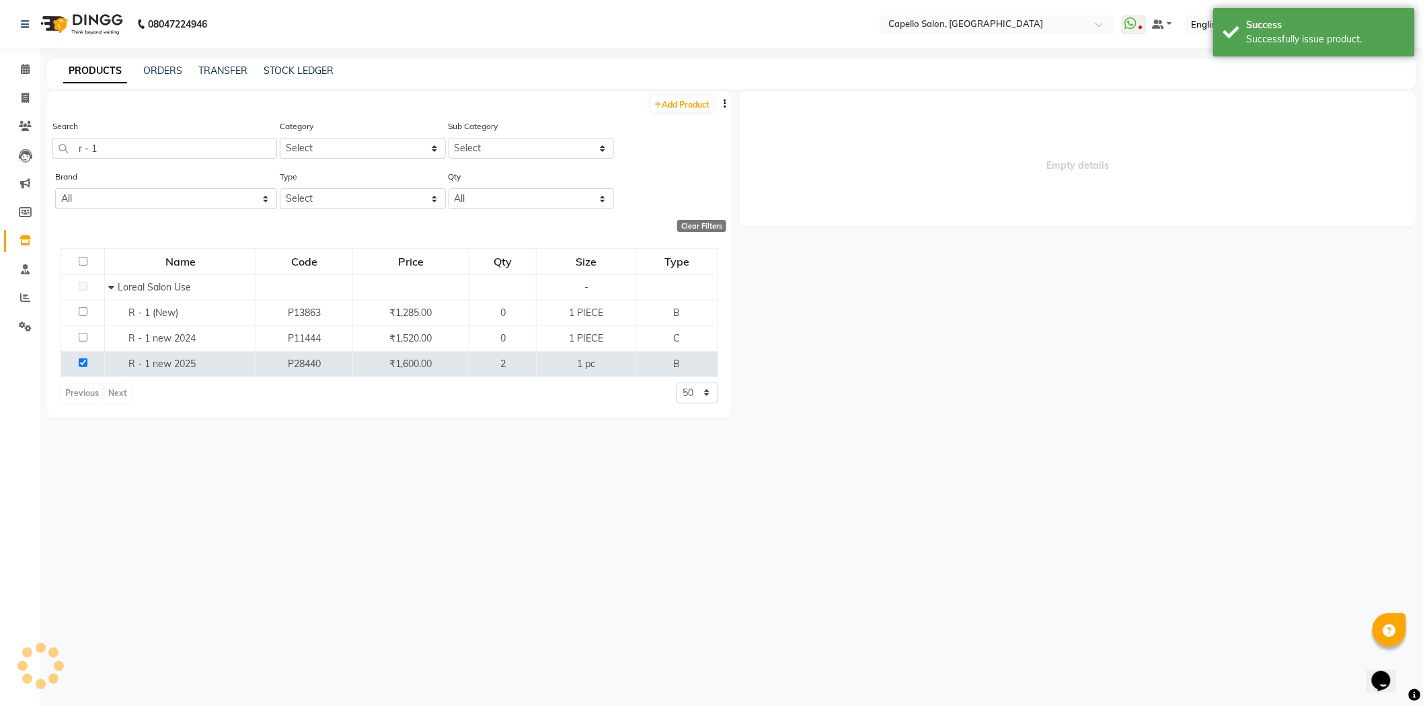
select select
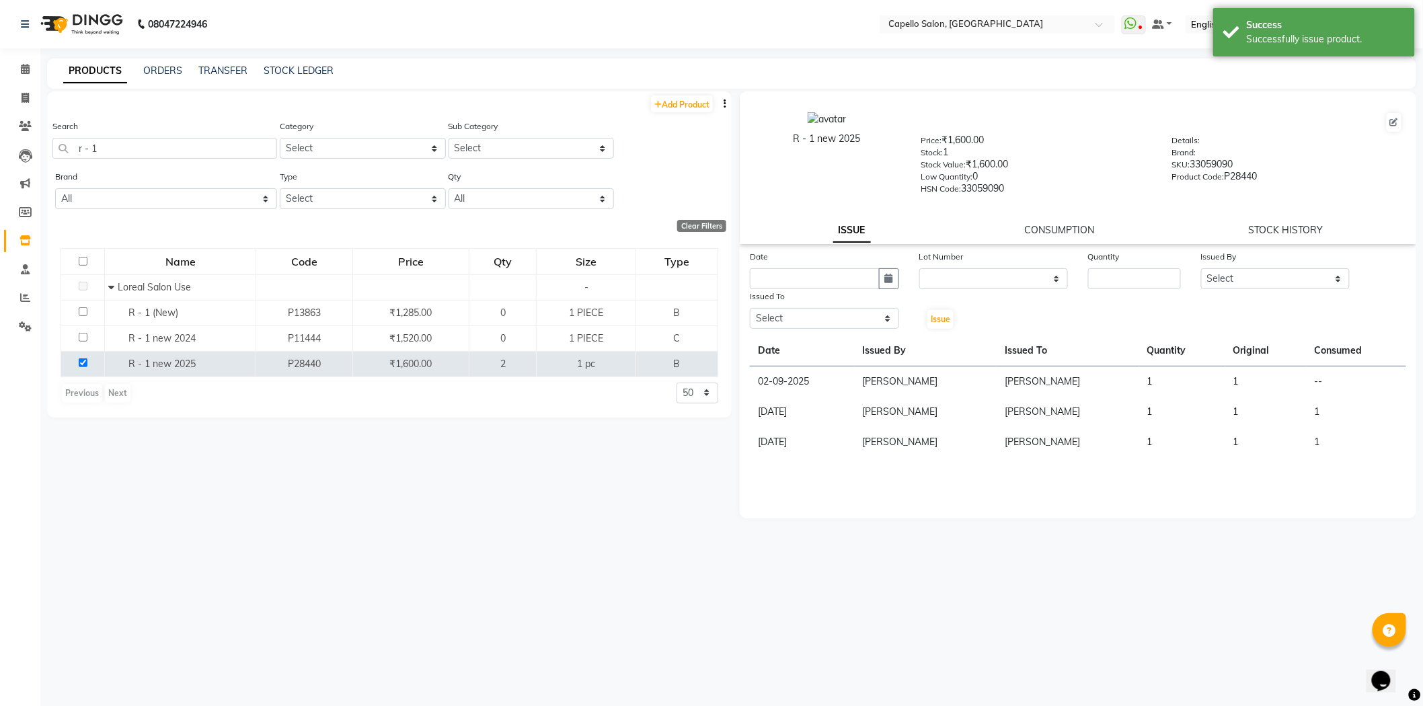
click at [1094, 221] on div "R - 1 new 2025 Price: ₹1,600.00 Stock: 1 Stock Value: ₹1,600.00 Low Quantity: 0…" at bounding box center [1078, 167] width 677 height 153
drag, startPoint x: 1073, startPoint y: 227, endPoint x: 1066, endPoint y: 229, distance: 7.0
click at [1072, 229] on link "CONSUMPTION" at bounding box center [1060, 230] width 70 height 12
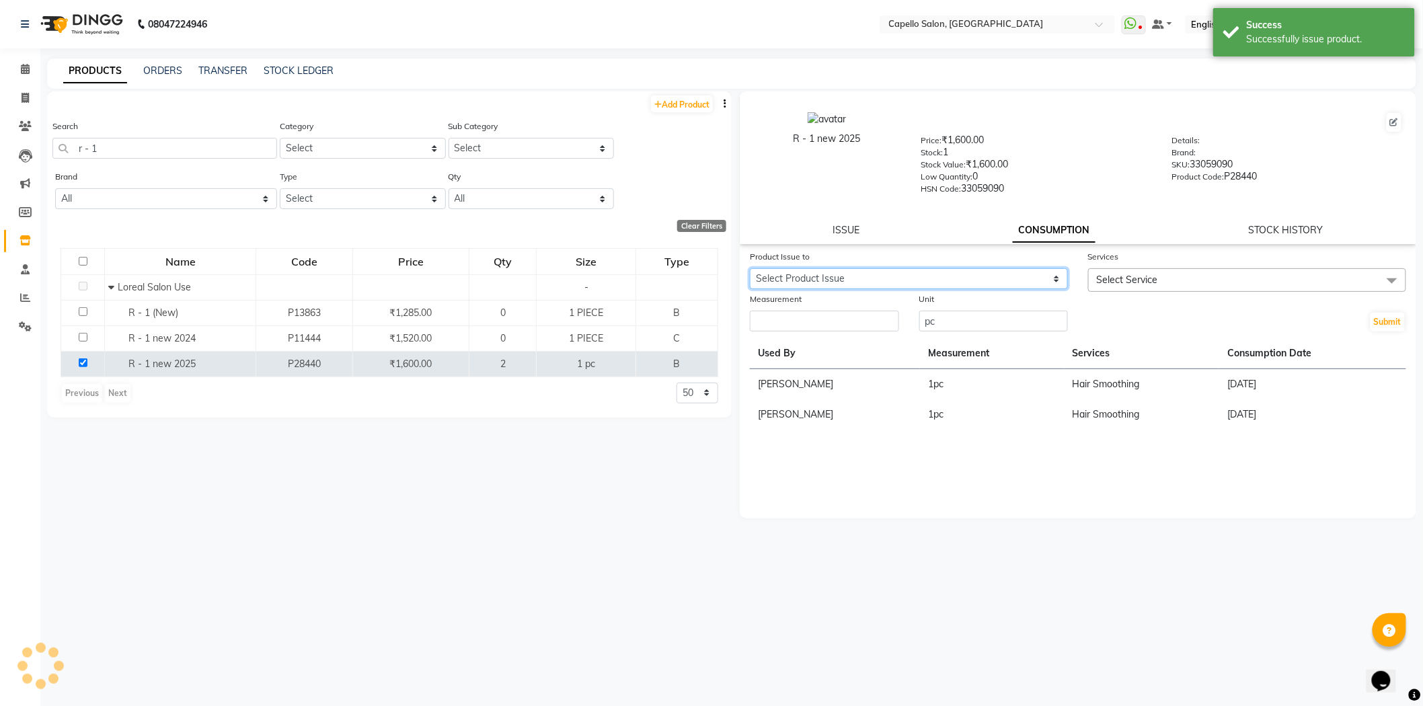
drag, startPoint x: 792, startPoint y: 280, endPoint x: 794, endPoint y: 288, distance: 7.7
click at [794, 284] on select "Select Product Issue 2025-09-02, Issued to: Pragya Jaiswal, Balance: 1" at bounding box center [909, 278] width 318 height 21
select select "1200718"
click at [750, 269] on select "Select Product Issue 2025-09-02, Issued to: Pragya Jaiswal, Balance: 1" at bounding box center [909, 278] width 318 height 21
drag, startPoint x: 781, startPoint y: 319, endPoint x: 930, endPoint y: 307, distance: 149.8
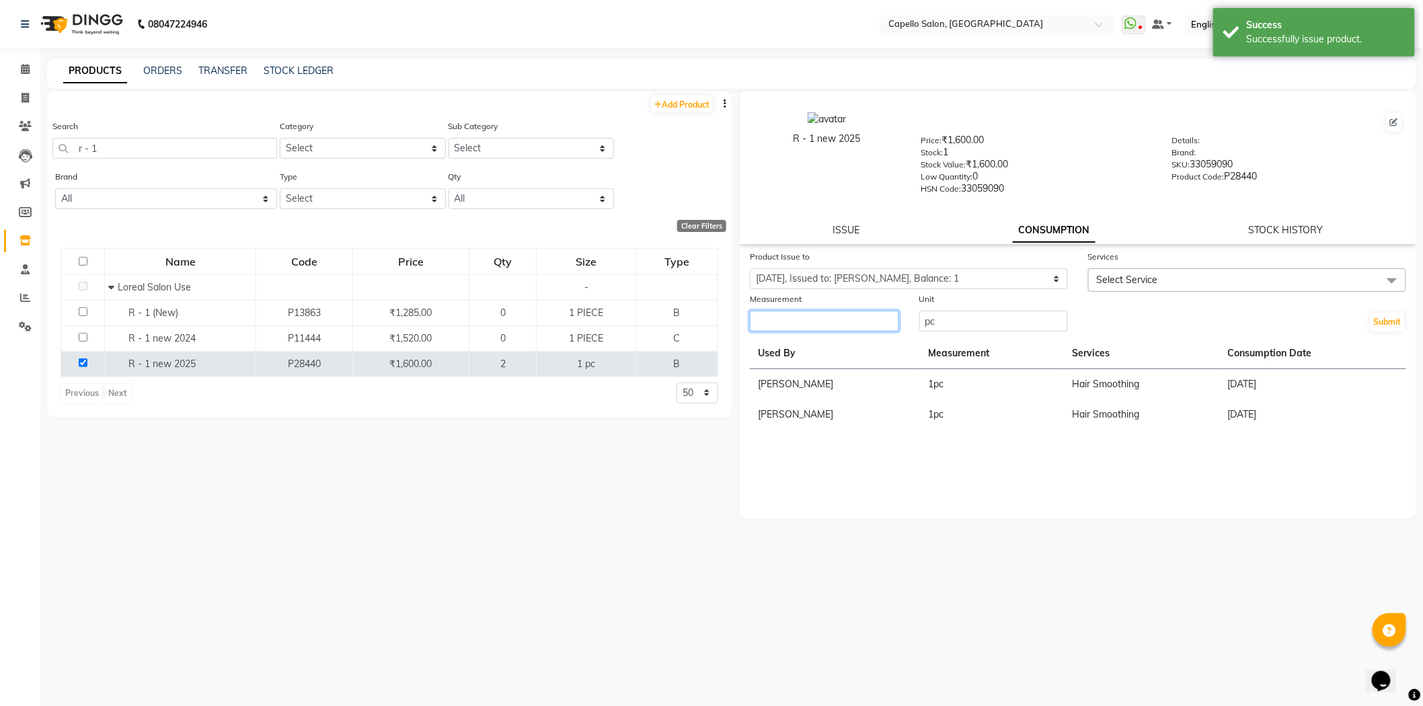
click at [781, 319] on input "number" at bounding box center [824, 321] width 149 height 21
type input "1"
click at [1157, 276] on span "Select Service" at bounding box center [1127, 280] width 61 height 12
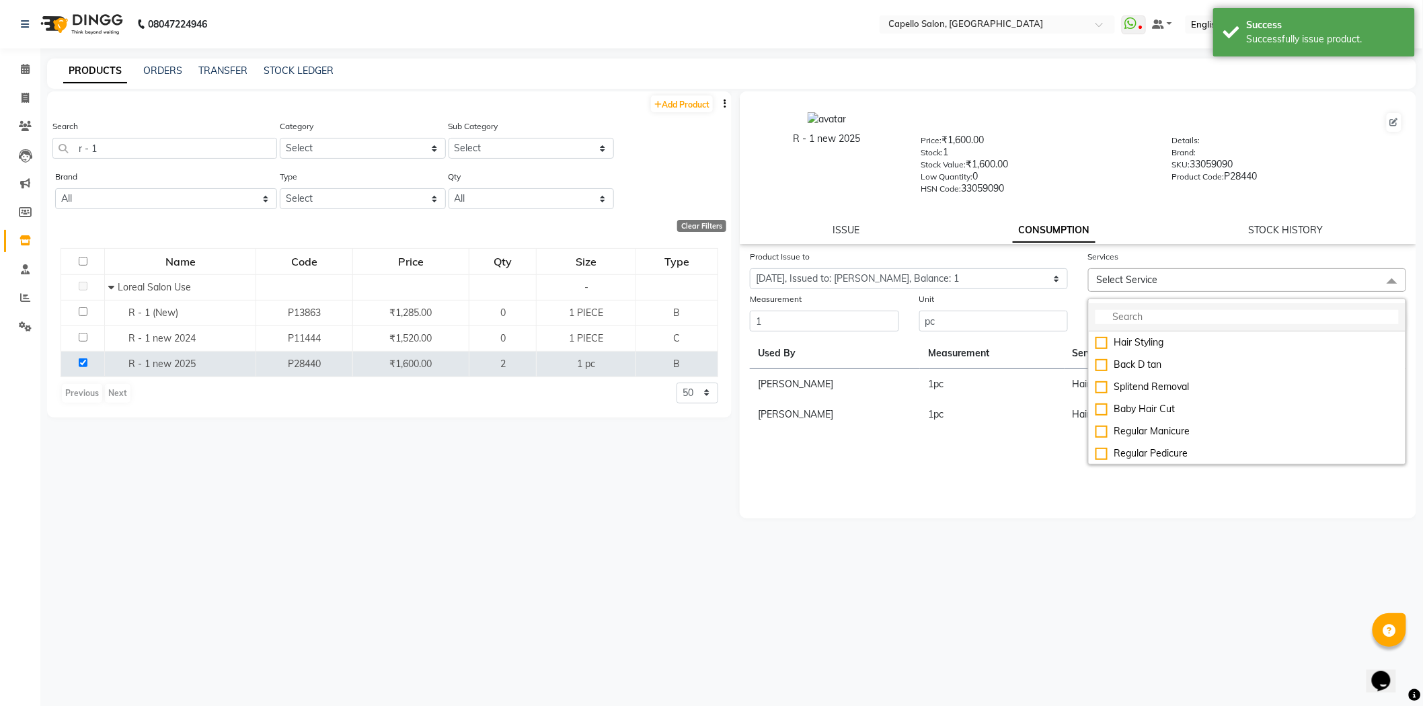
click at [1127, 324] on input "multiselect-search" at bounding box center [1247, 317] width 303 height 14
click at [1125, 313] on input "multiselect-search" at bounding box center [1247, 317] width 303 height 14
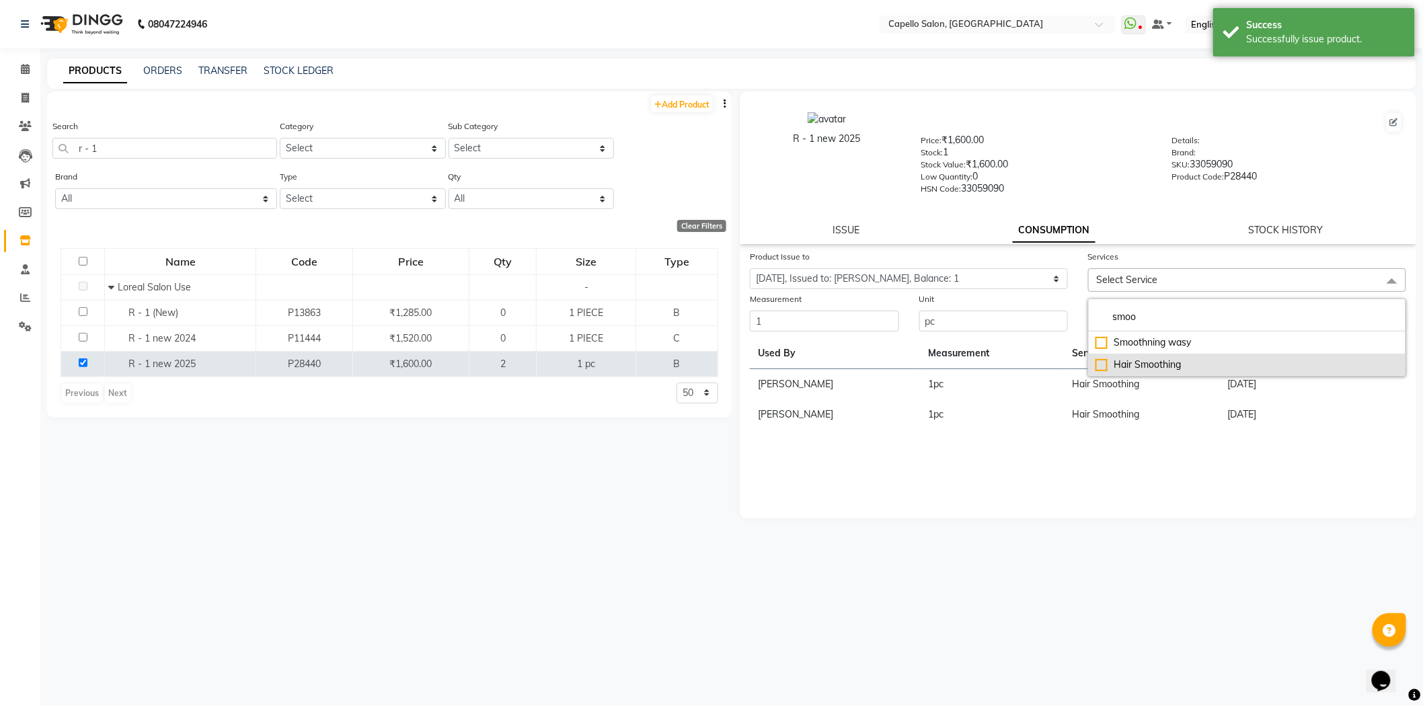
type input "smoo"
click at [1127, 359] on div "Hair Smoothing" at bounding box center [1247, 365] width 303 height 14
checkbox input "true"
click at [1134, 240] on div "R - 1 new 2025 Price: ₹1,600.00 Stock: 1 Stock Value: ₹1,600.00 Low Quantity: 0…" at bounding box center [1078, 167] width 677 height 153
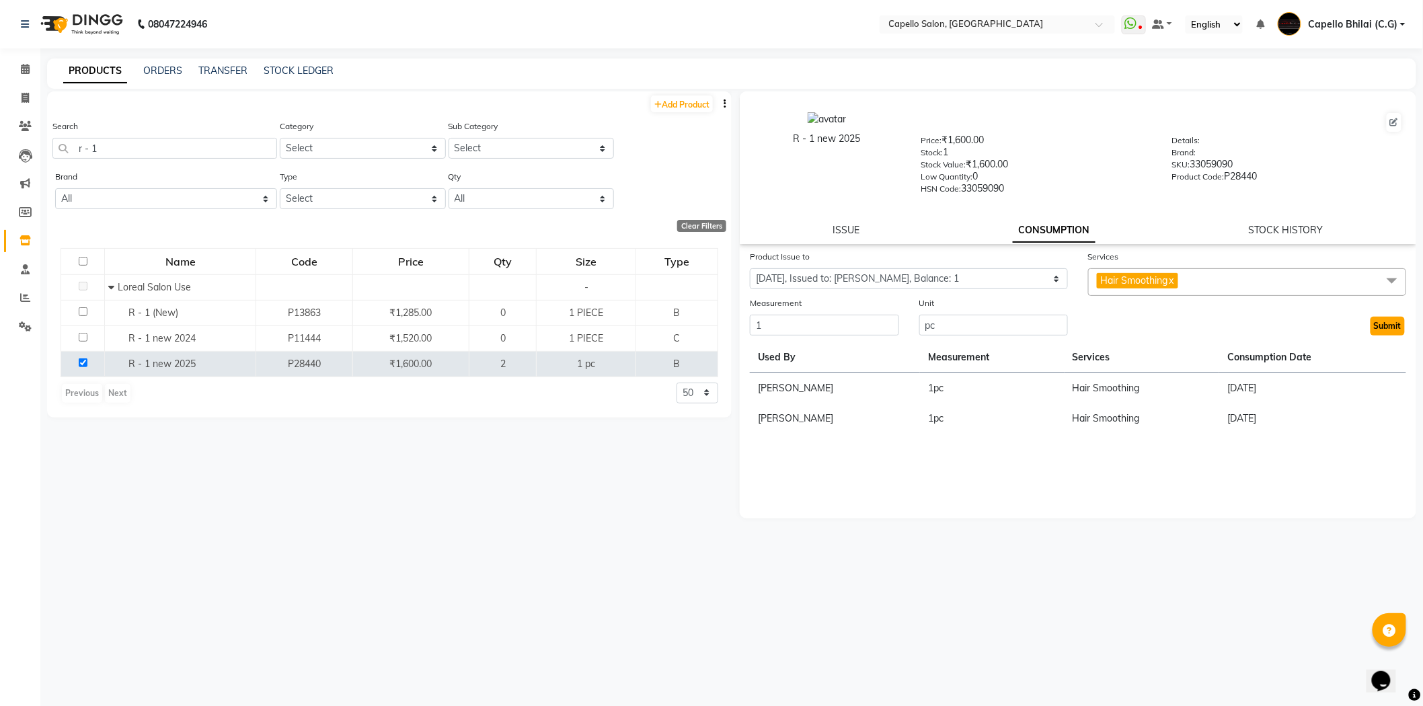
click at [1381, 330] on button "Submit" at bounding box center [1388, 326] width 34 height 19
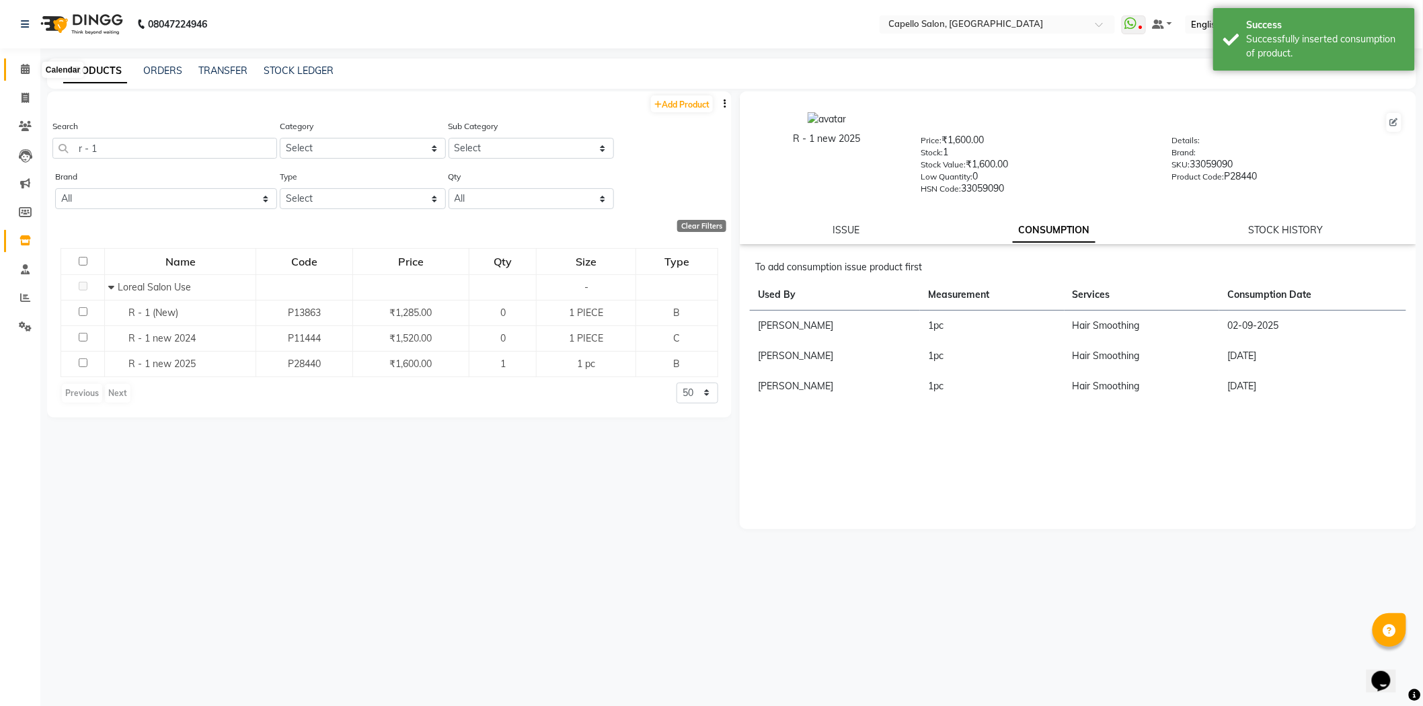
click at [30, 74] on span at bounding box center [25, 69] width 24 height 15
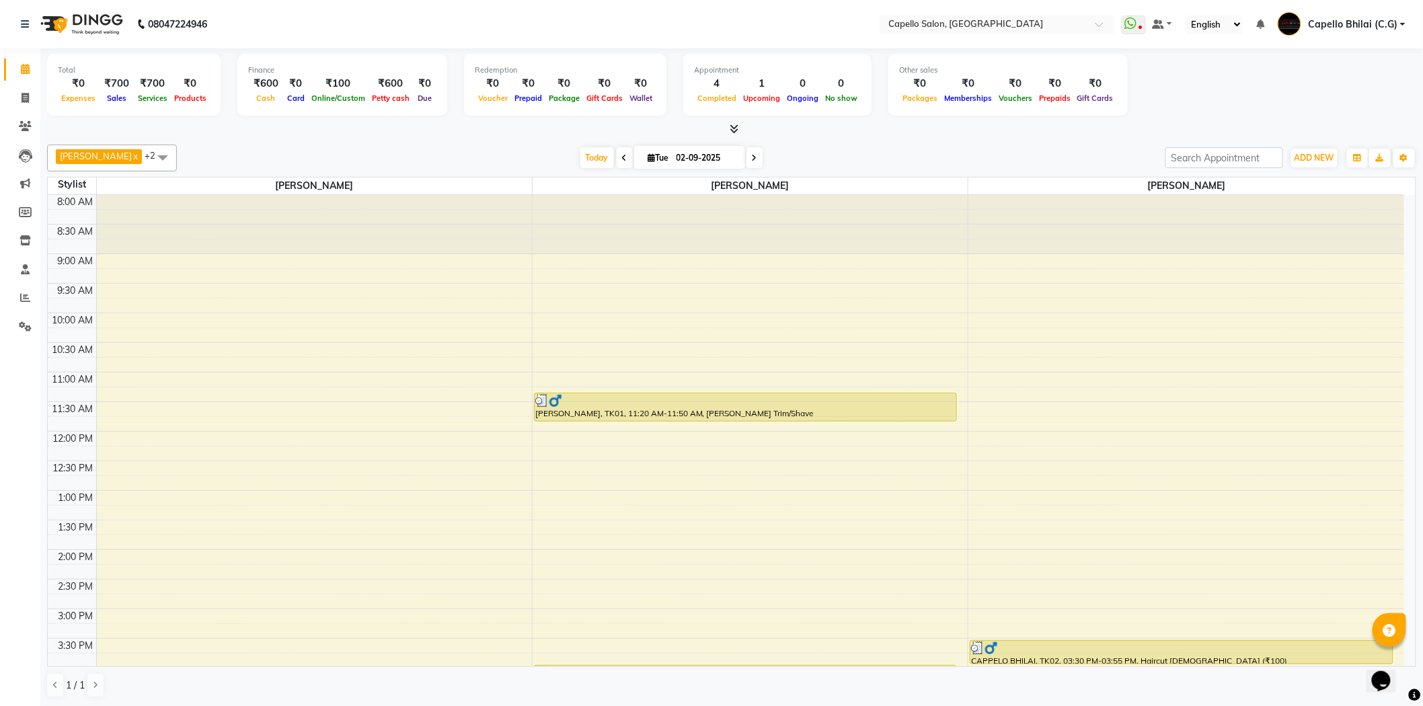
click at [738, 128] on div at bounding box center [731, 129] width 1369 height 14
click at [736, 133] on icon at bounding box center [734, 129] width 9 height 10
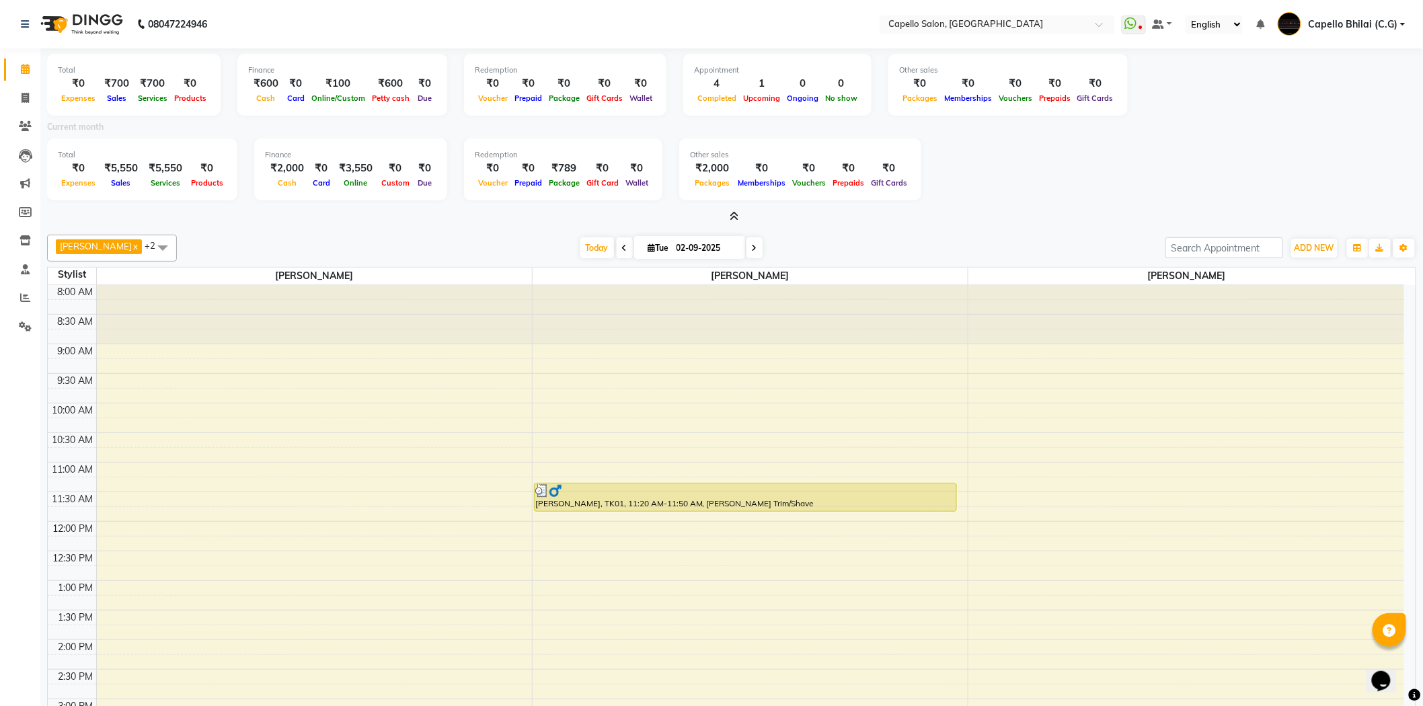
click at [736, 213] on icon at bounding box center [734, 216] width 9 height 10
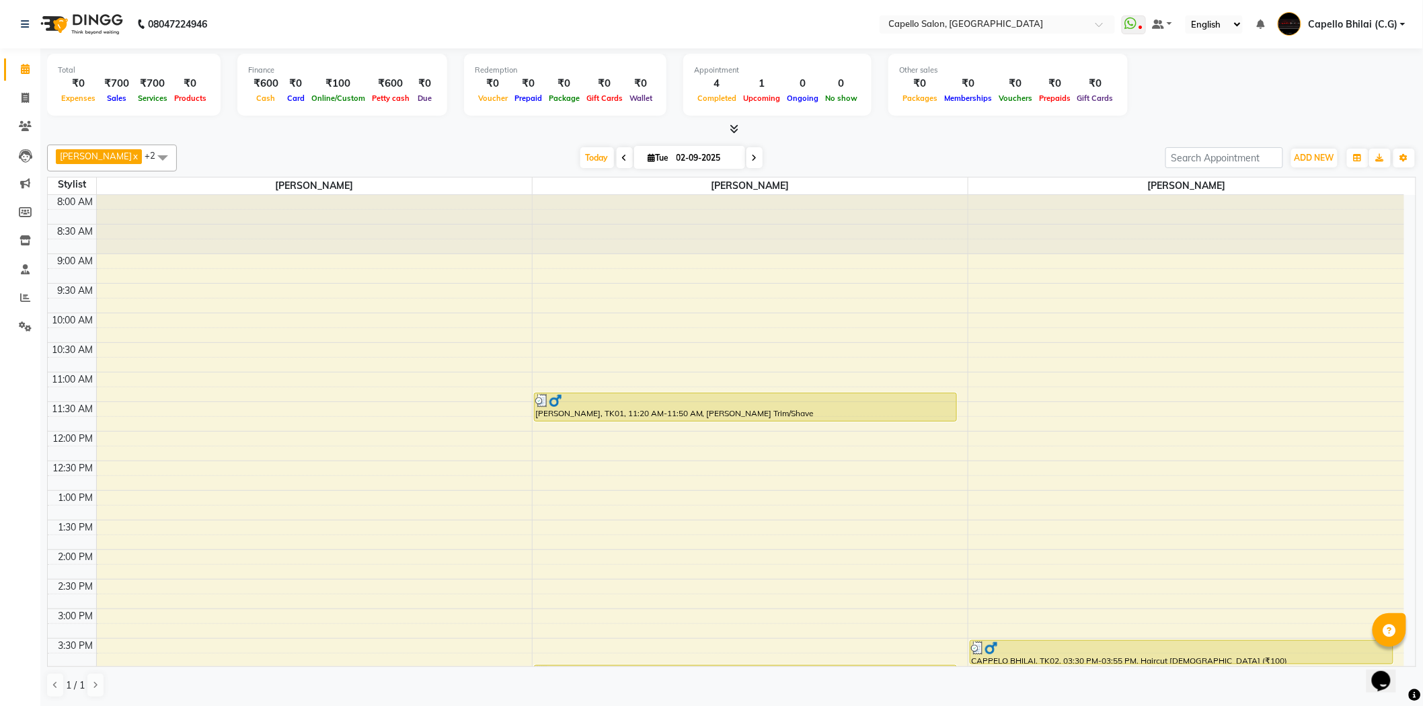
click at [742, 132] on div at bounding box center [731, 129] width 1369 height 14
click at [730, 131] on icon at bounding box center [734, 129] width 9 height 10
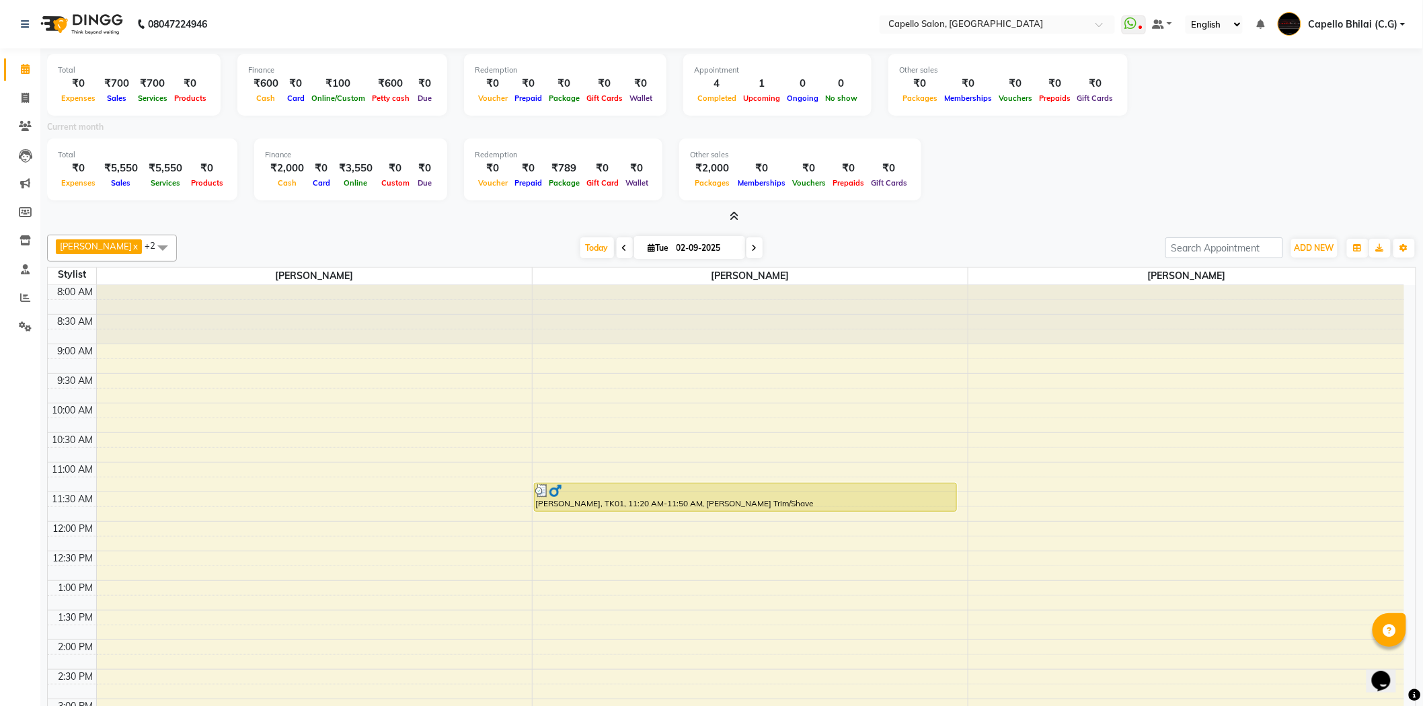
click at [731, 214] on icon at bounding box center [734, 216] width 9 height 10
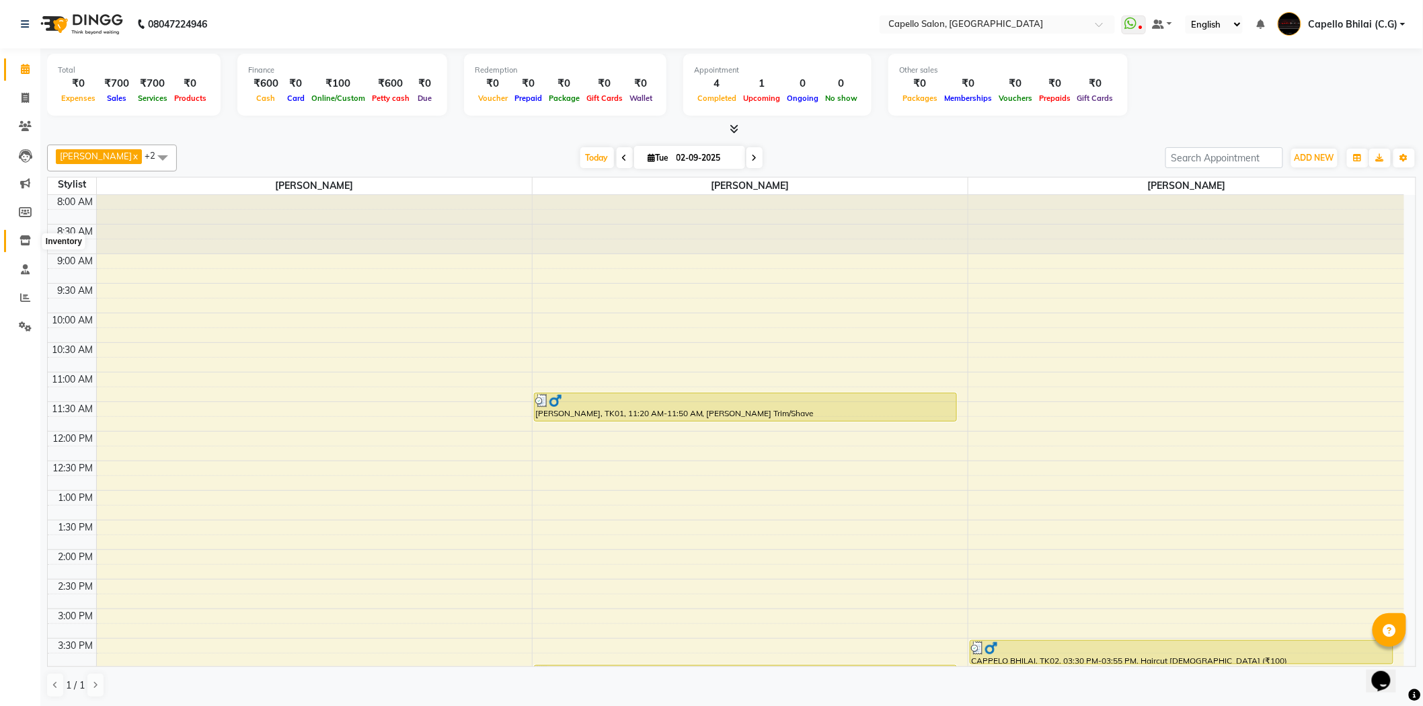
click at [30, 240] on span at bounding box center [25, 240] width 24 height 15
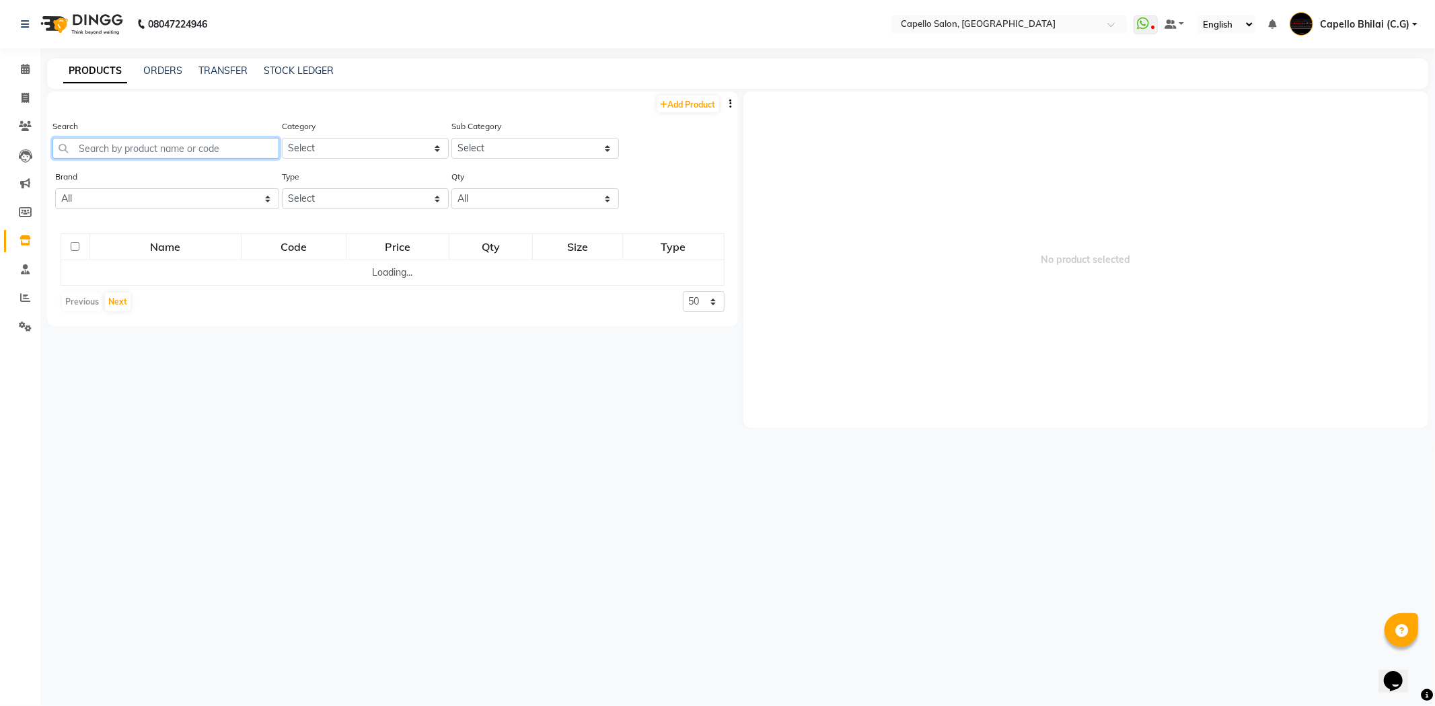
click at [170, 146] on input "text" at bounding box center [165, 148] width 227 height 21
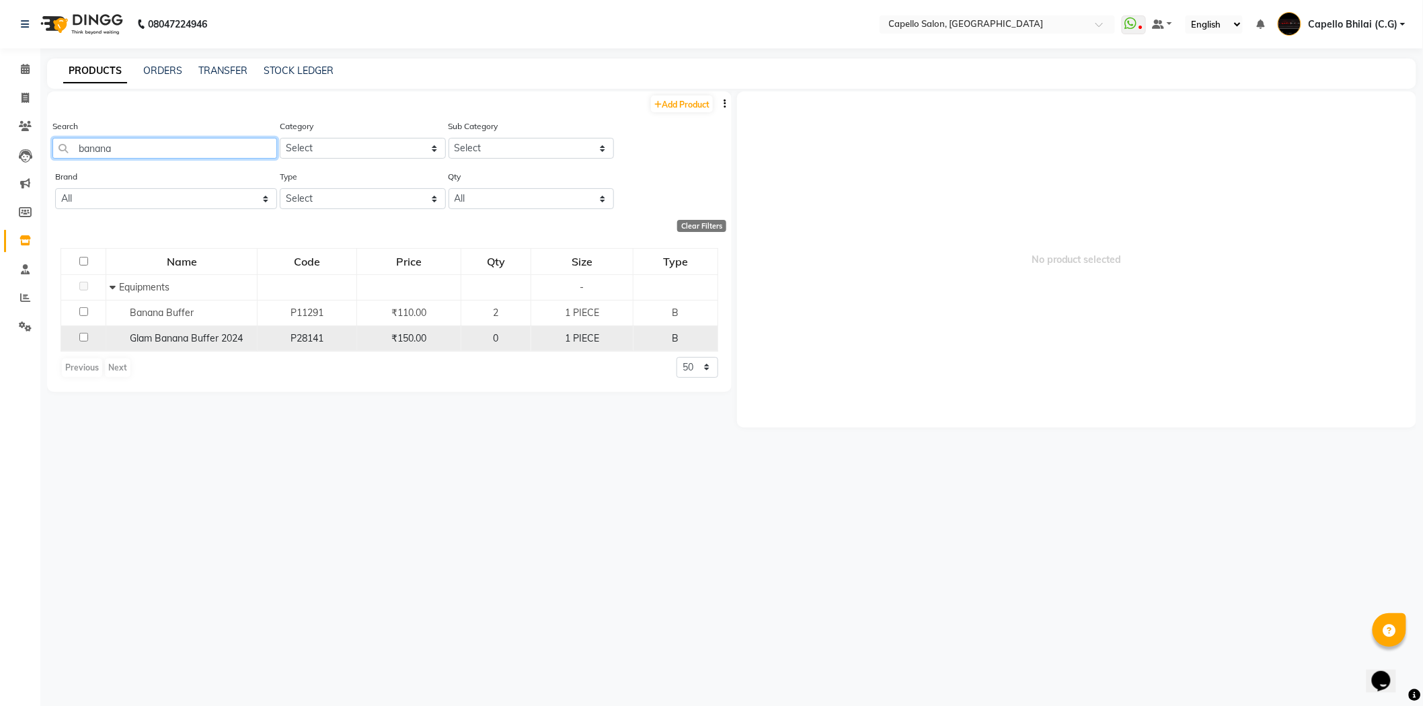
type input "banana"
click at [83, 338] on input "checkbox" at bounding box center [83, 337] width 9 height 9
checkbox input "true"
select select
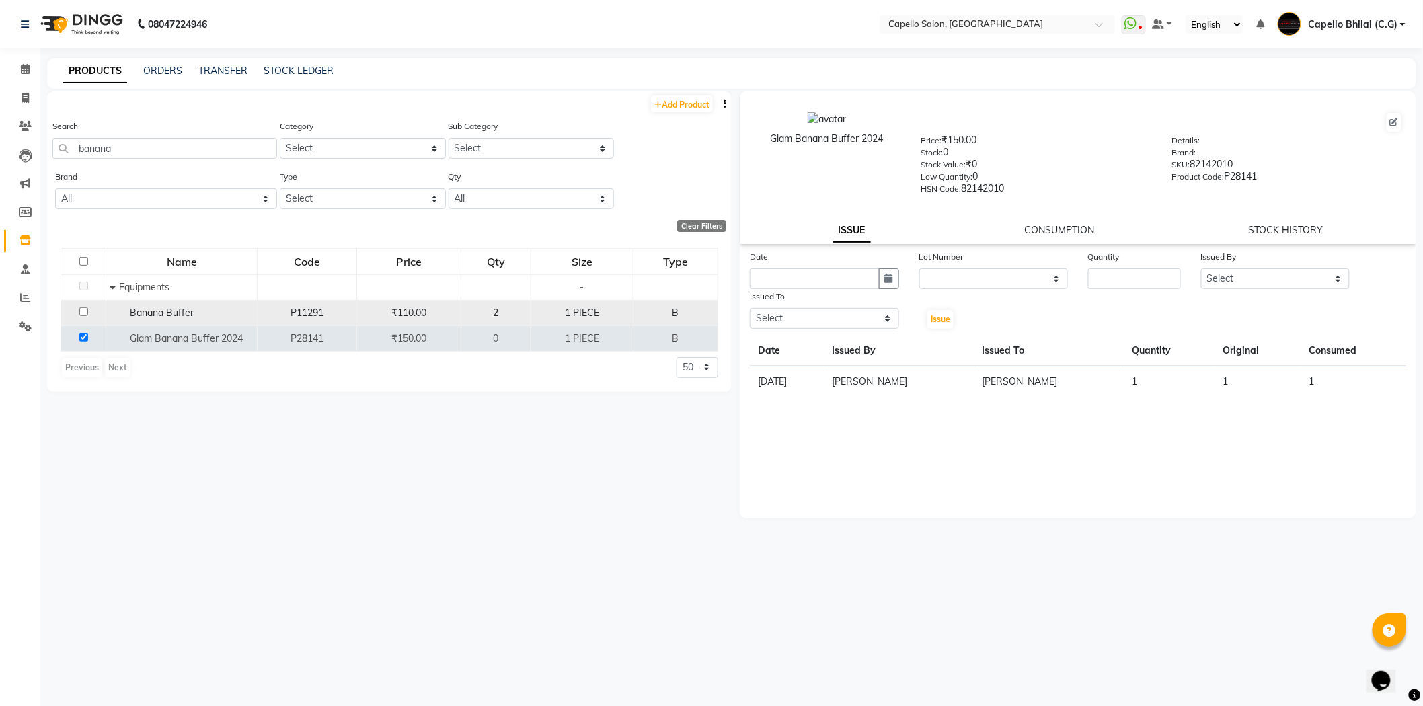
click at [81, 305] on td at bounding box center [83, 313] width 45 height 26
click at [83, 313] on input "checkbox" at bounding box center [83, 311] width 9 height 9
checkbox input "true"
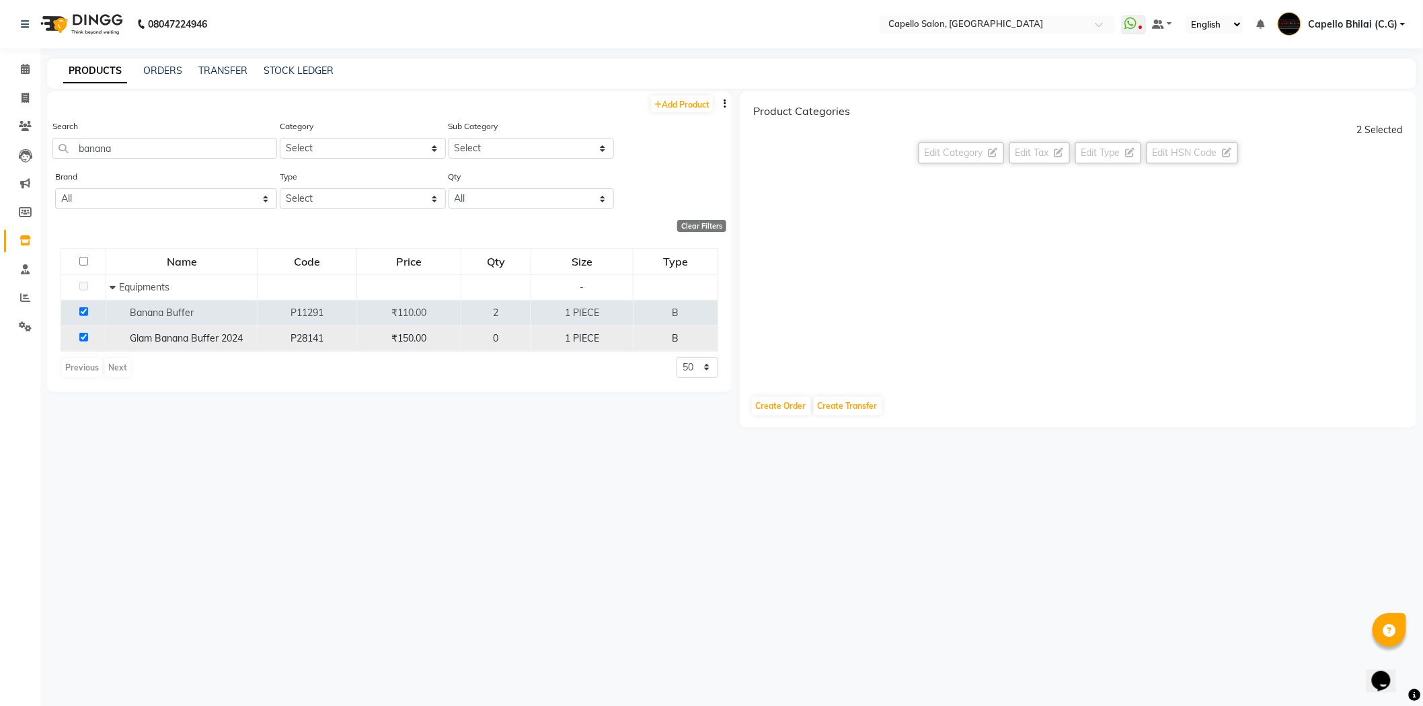
click at [83, 340] on input "checkbox" at bounding box center [83, 337] width 9 height 9
checkbox input "false"
select select
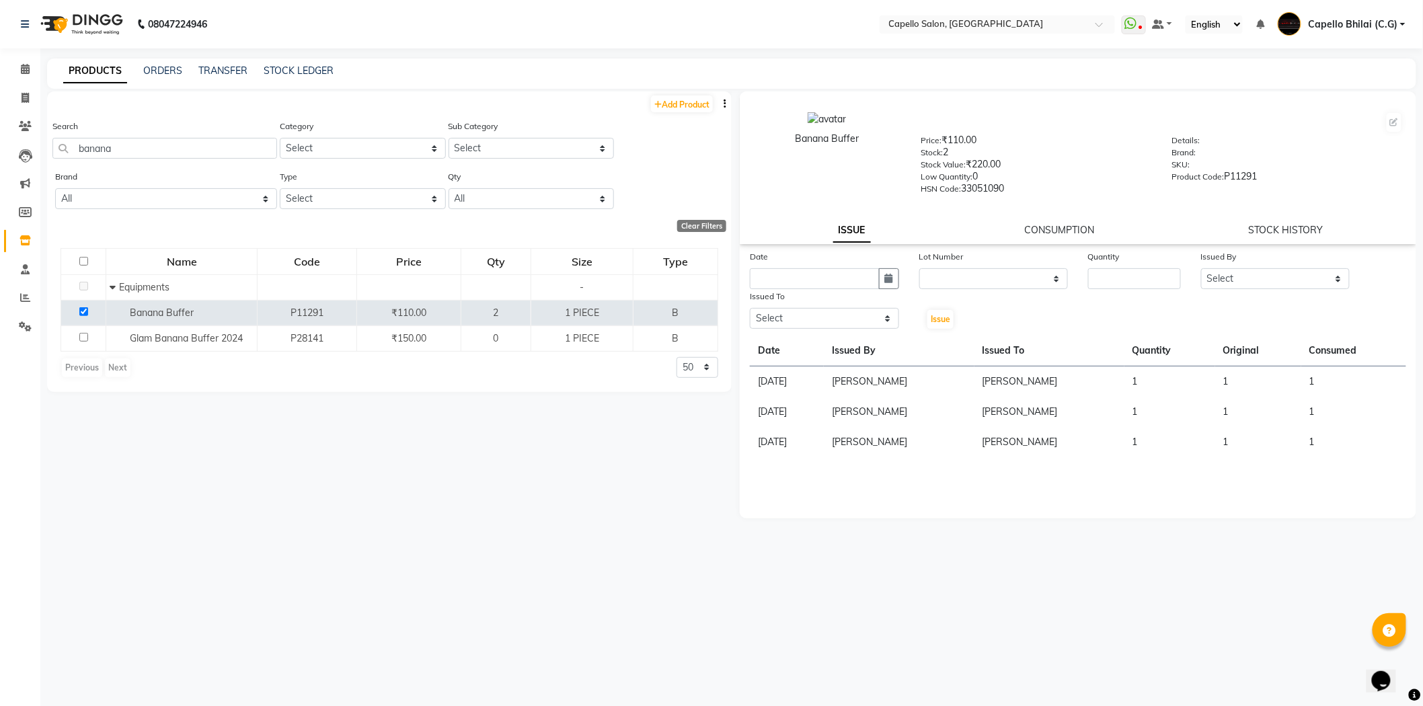
drag, startPoint x: 775, startPoint y: 377, endPoint x: 850, endPoint y: 381, distance: 75.4
click at [824, 381] on td "08-08-2025" at bounding box center [787, 382] width 74 height 31
drag, startPoint x: 770, startPoint y: 413, endPoint x: 829, endPoint y: 414, distance: 58.5
click at [824, 414] on td "13-02-2025" at bounding box center [787, 412] width 74 height 30
click at [17, 68] on span at bounding box center [25, 69] width 24 height 15
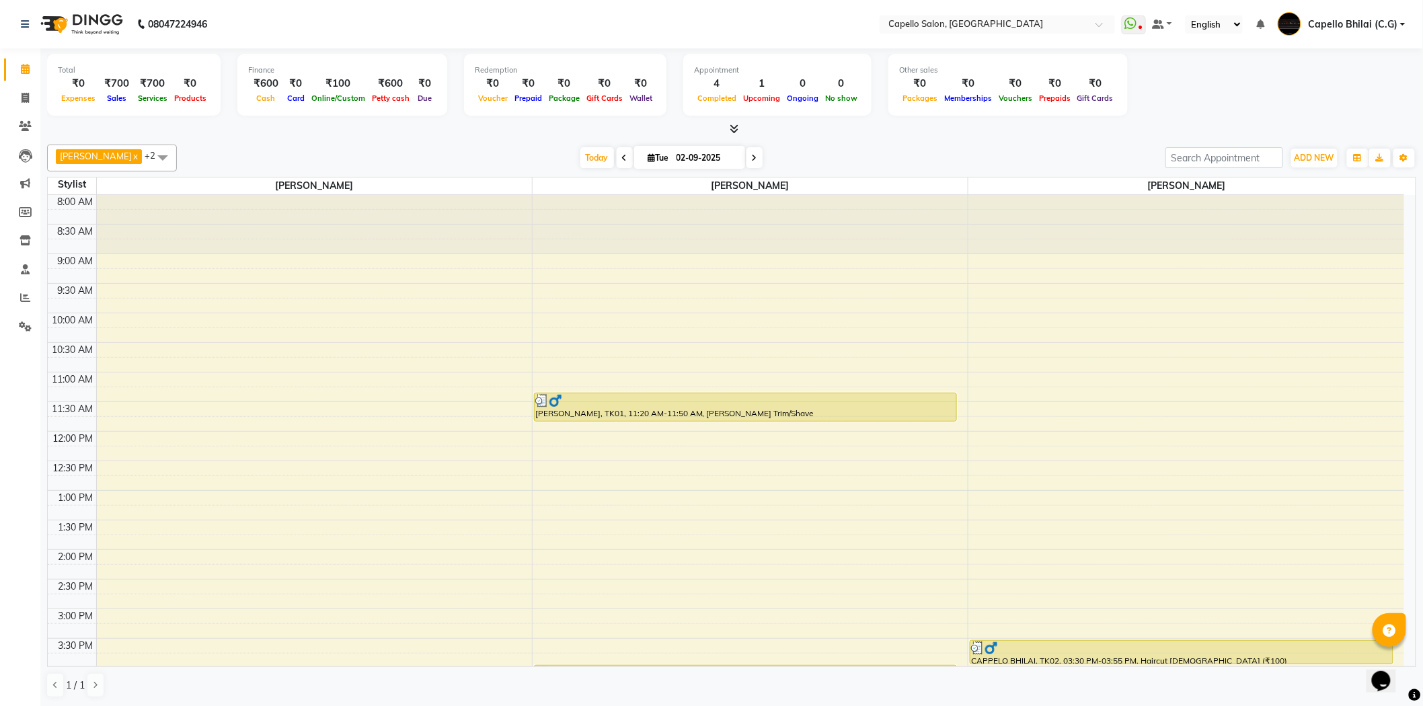
click at [4, 59] on link "Calendar" at bounding box center [20, 70] width 32 height 22
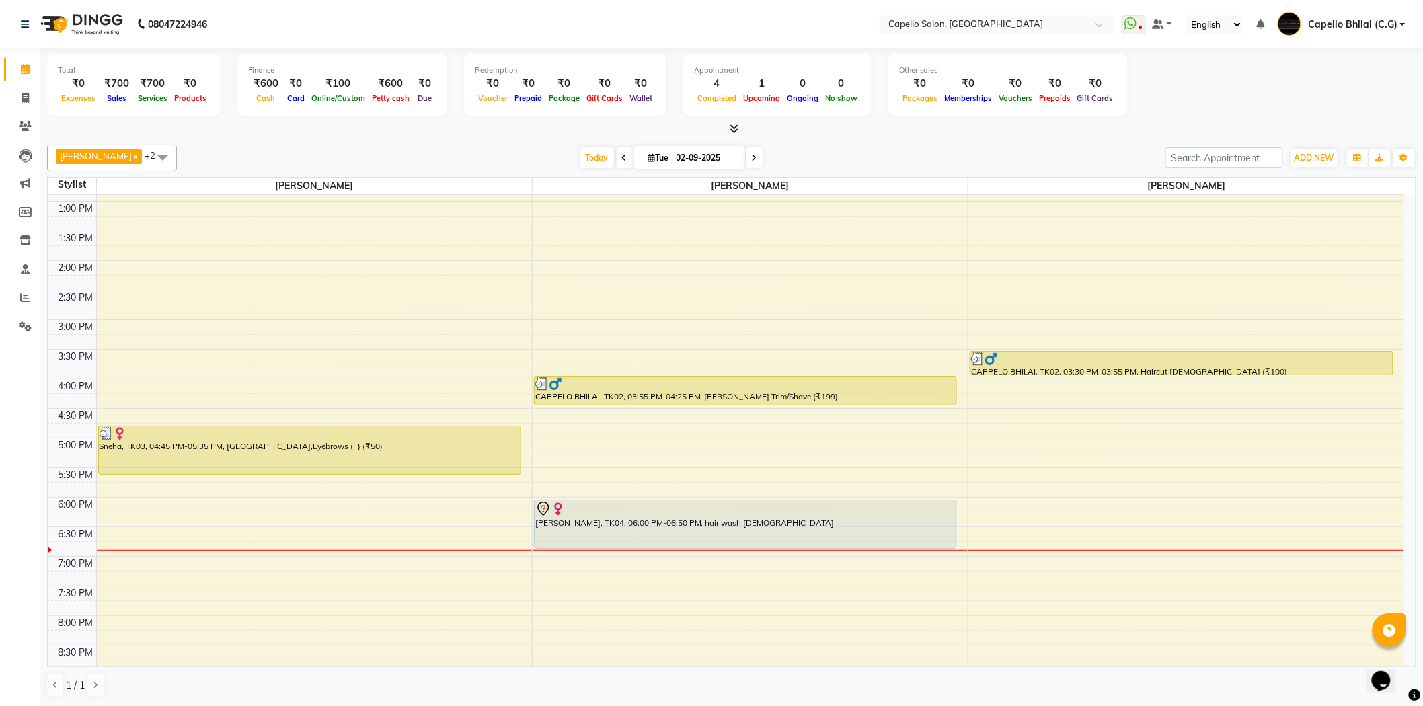
scroll to position [211, 0]
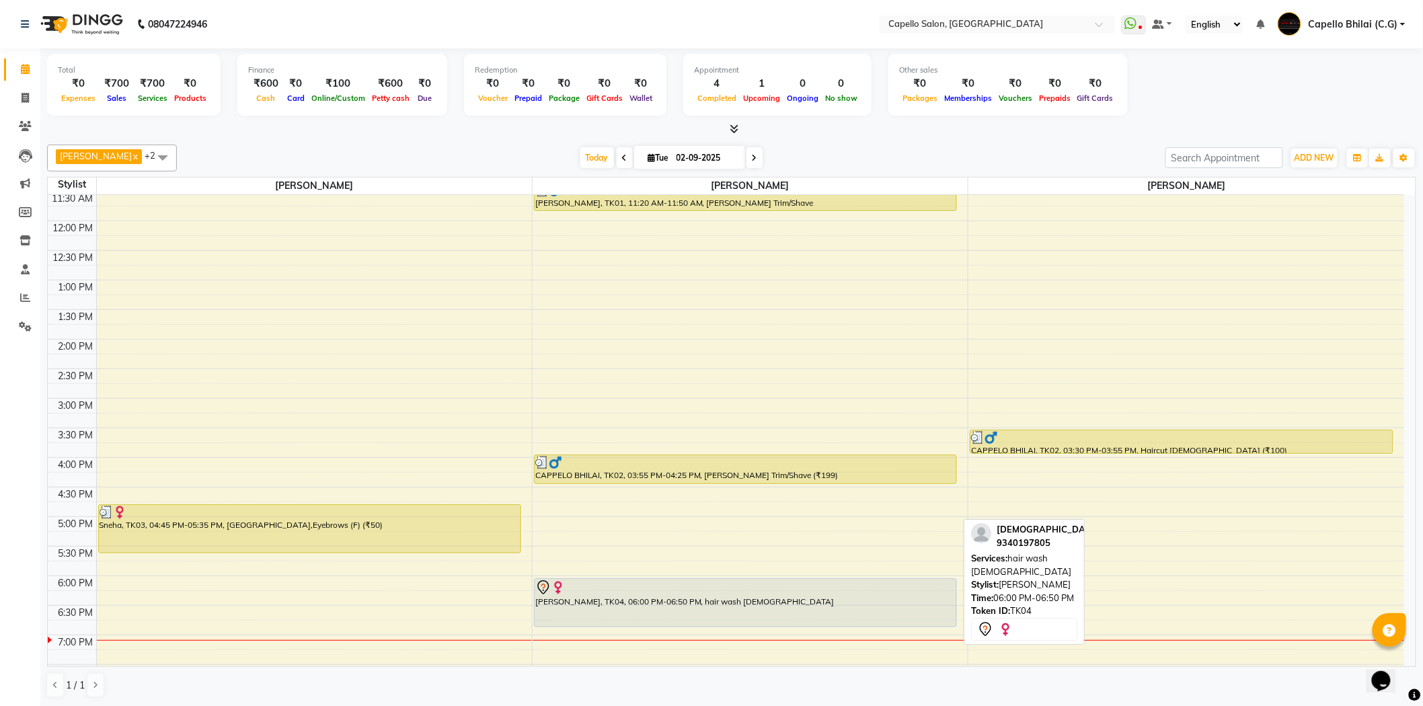
click at [4, 59] on link "Calendar" at bounding box center [20, 70] width 32 height 22
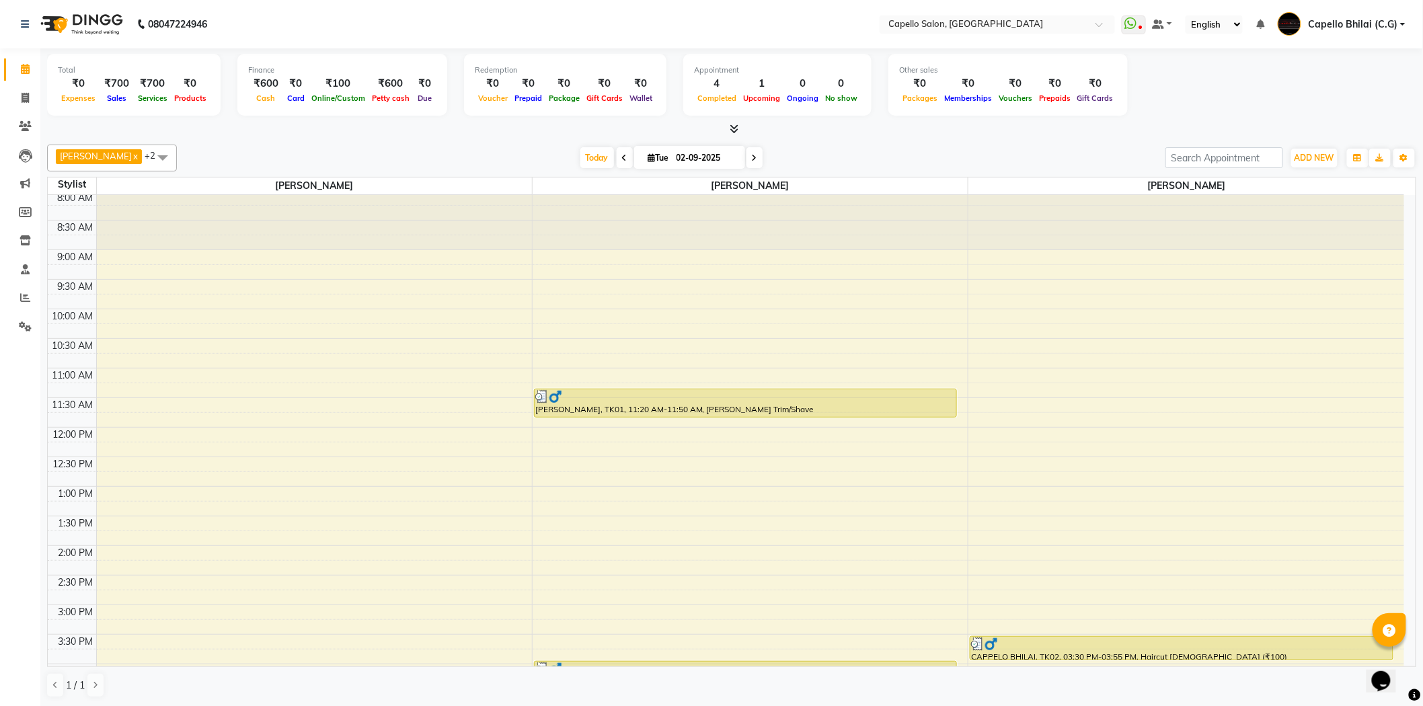
scroll to position [0, 0]
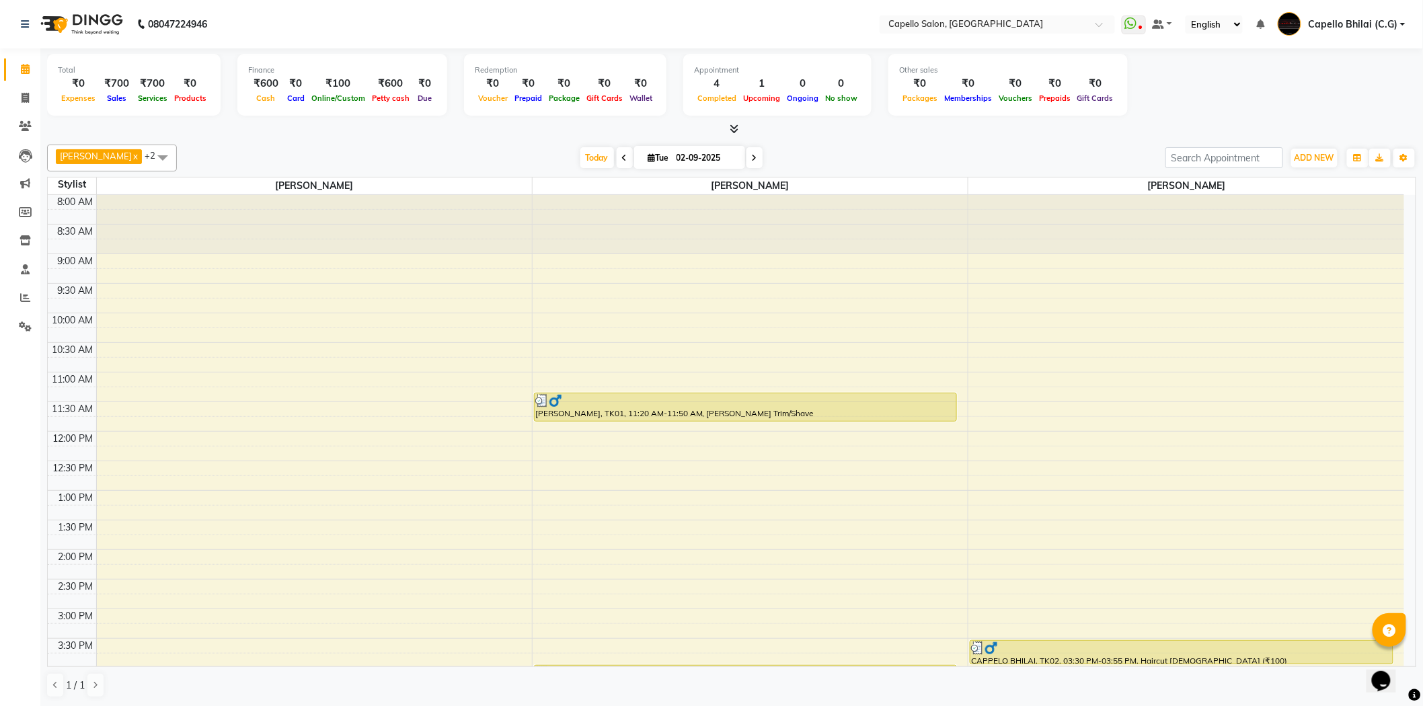
click at [738, 130] on icon at bounding box center [734, 129] width 9 height 10
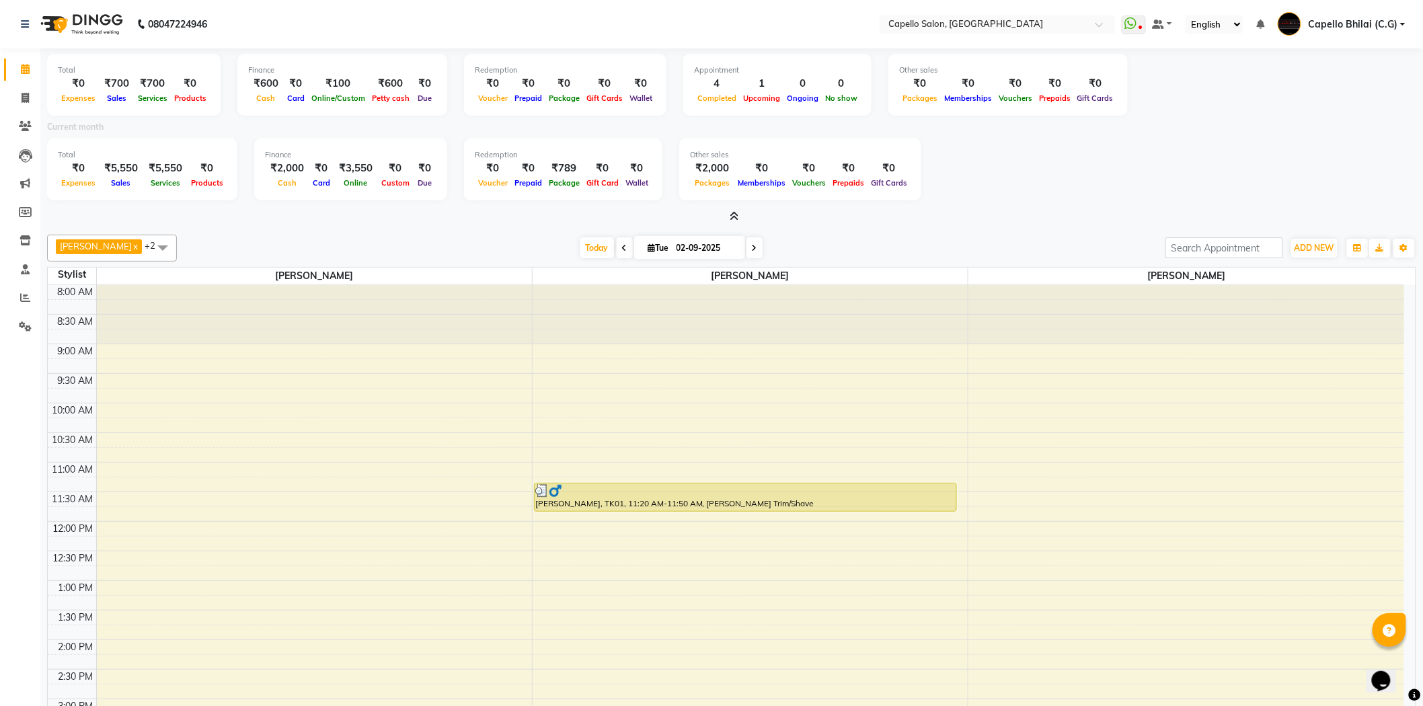
click at [734, 220] on icon at bounding box center [734, 216] width 9 height 10
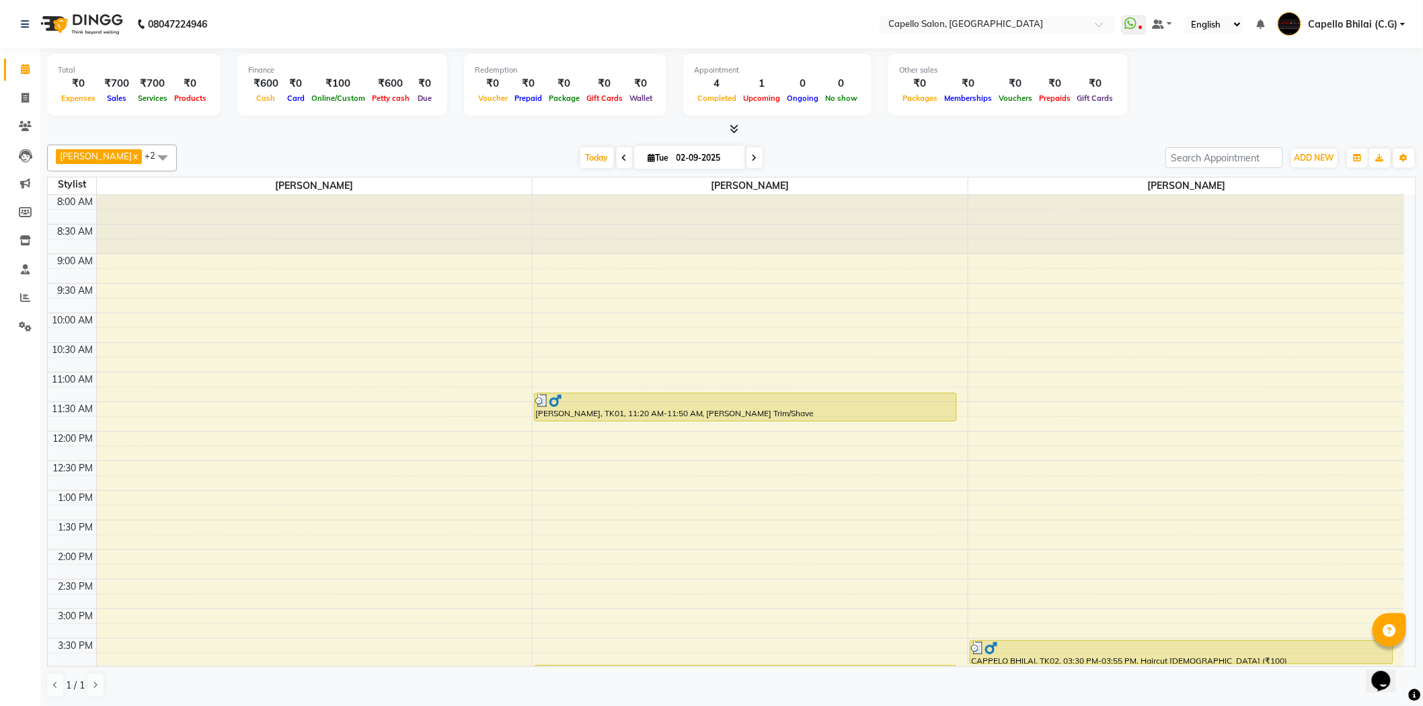
click at [737, 125] on icon at bounding box center [734, 129] width 9 height 10
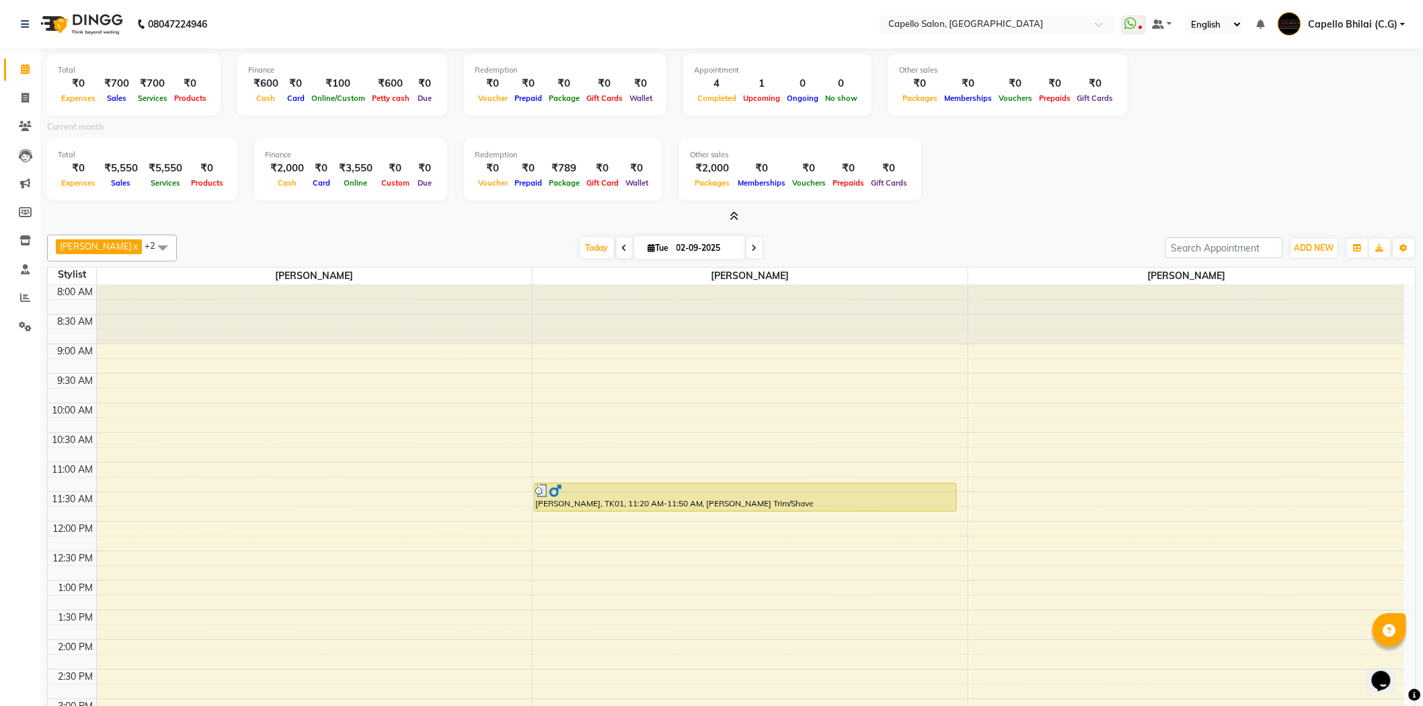
click at [735, 216] on icon at bounding box center [734, 216] width 9 height 10
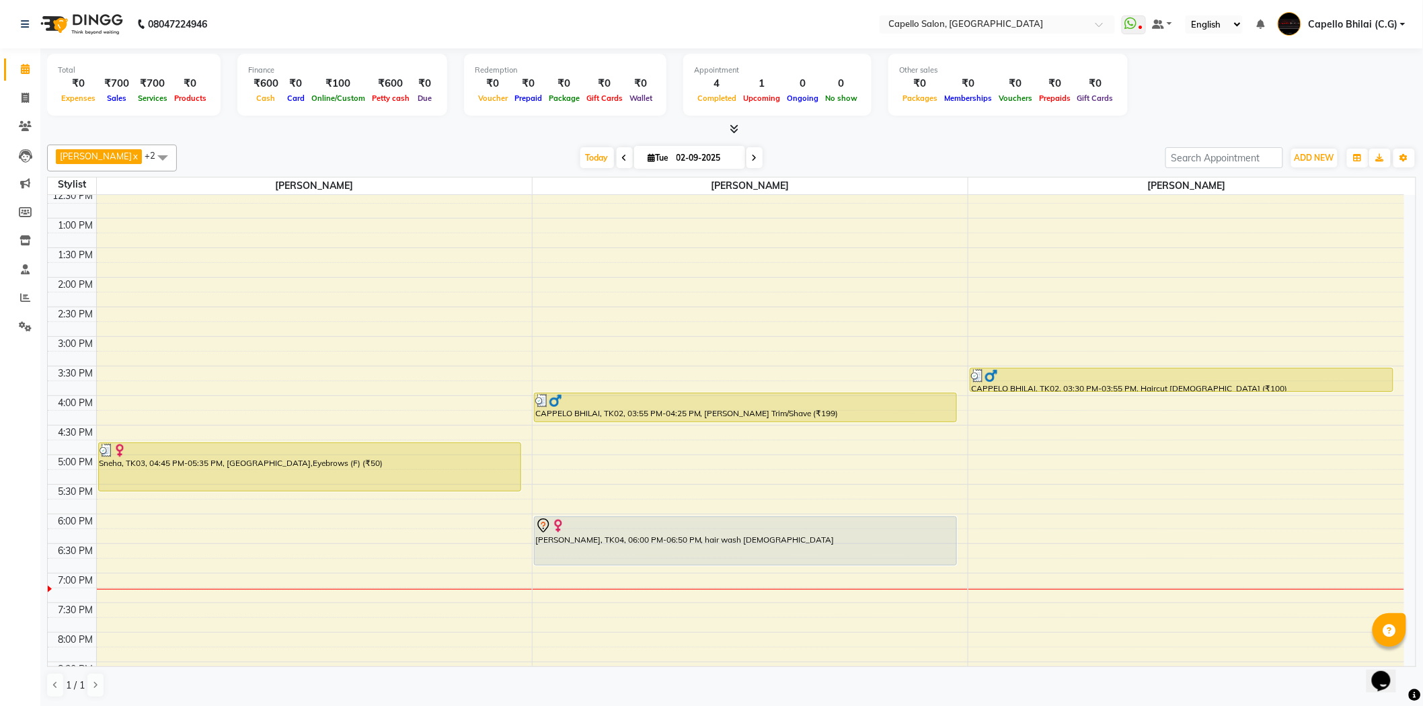
scroll to position [299, 0]
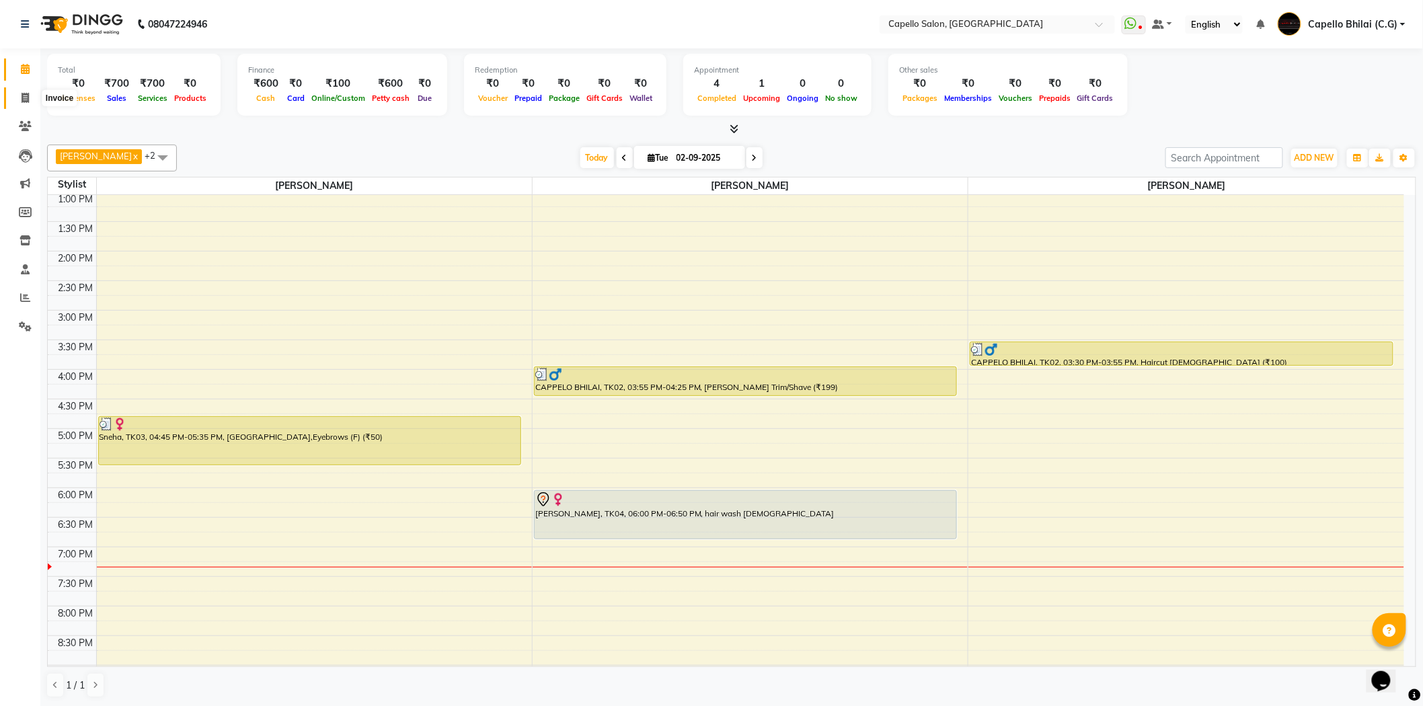
click at [26, 101] on icon at bounding box center [25, 98] width 7 height 10
select select "service"
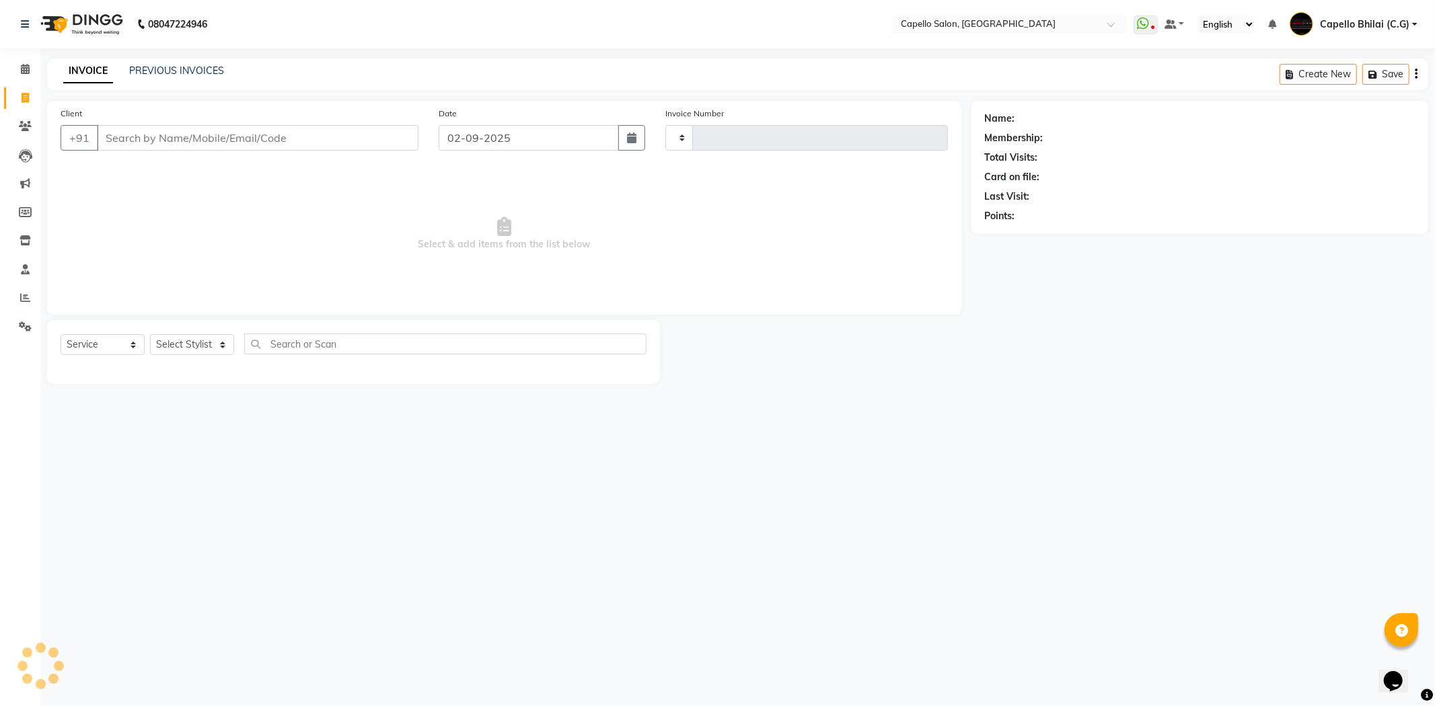
type input "2214"
select select "809"
click at [183, 137] on input "Client" at bounding box center [257, 138] width 321 height 26
click at [23, 65] on icon at bounding box center [25, 69] width 9 height 10
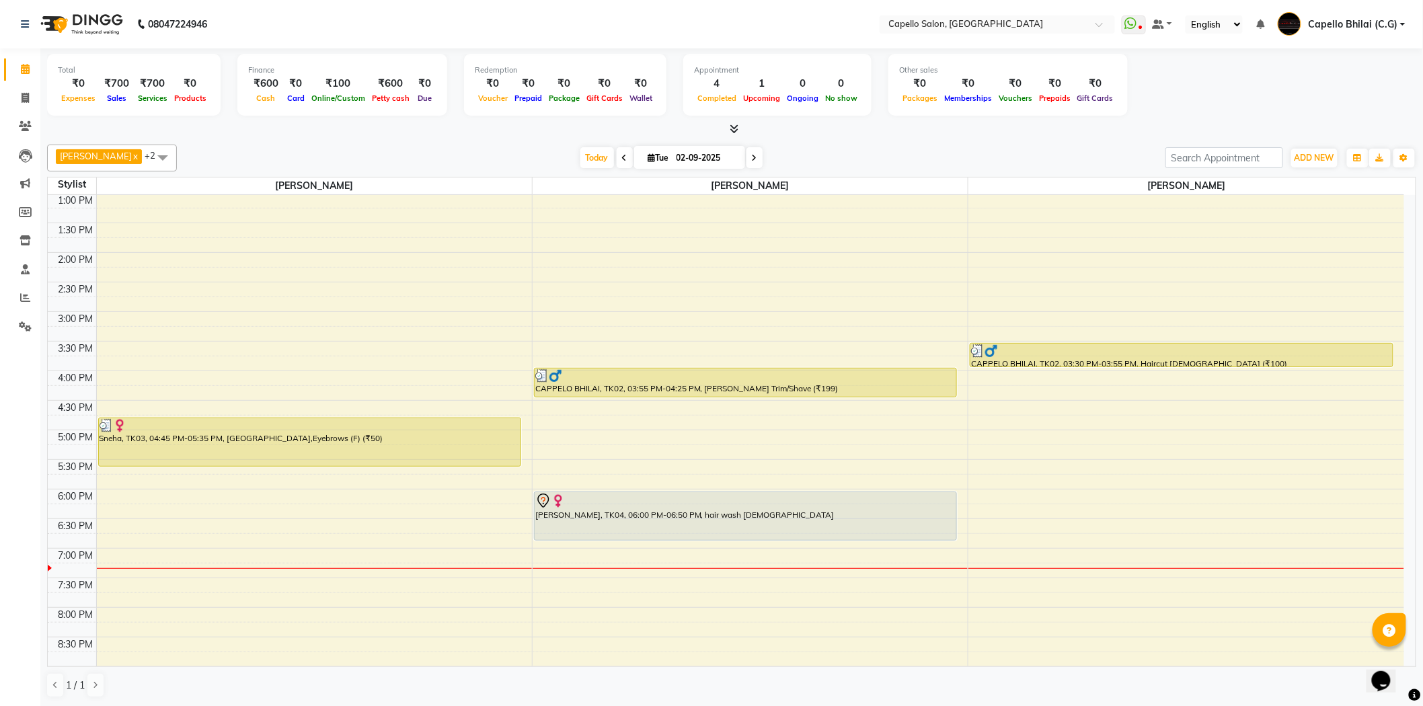
scroll to position [299, 0]
click at [1079, 565] on div "8:00 AM 8:30 AM 9:00 AM 9:30 AM 10:00 AM 10:30 AM 11:00 AM 11:30 AM 12:00 PM 12…" at bounding box center [726, 310] width 1357 height 828
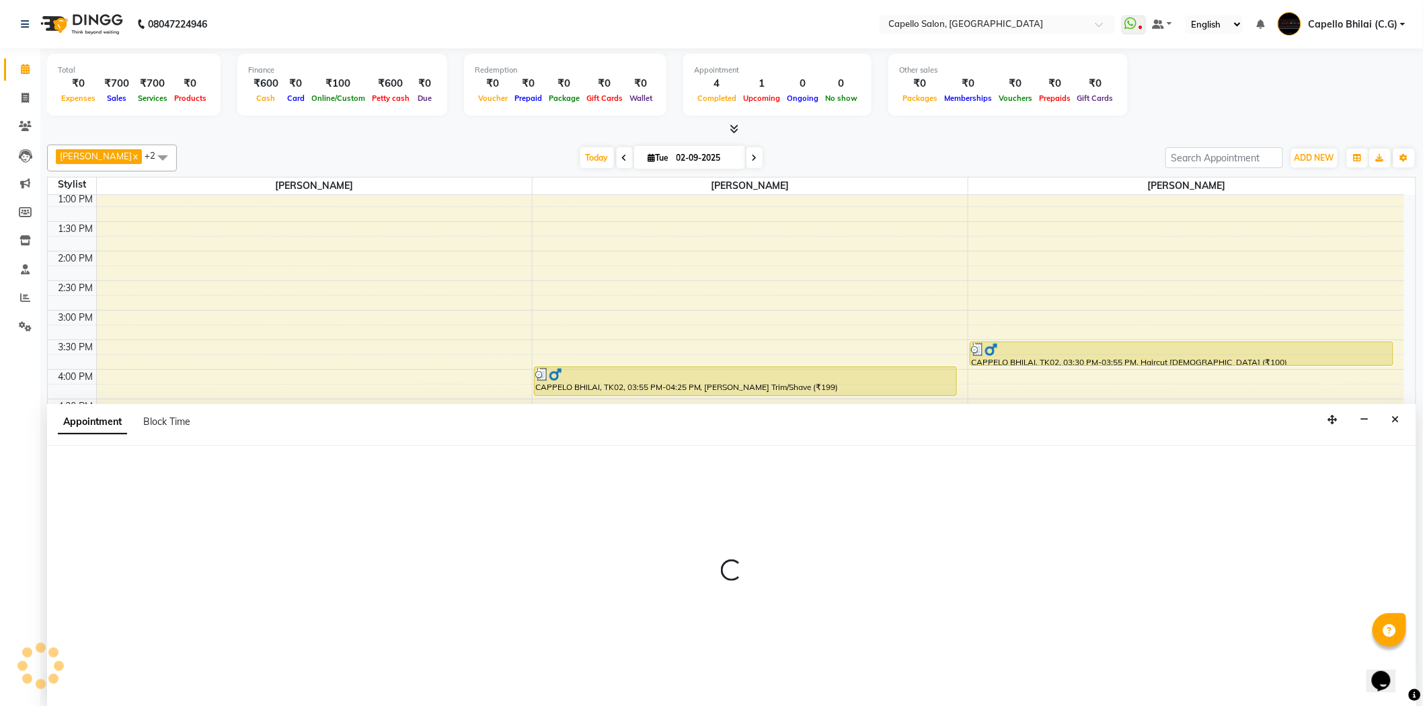
scroll to position [1, 0]
select select "17882"
select select "tentative"
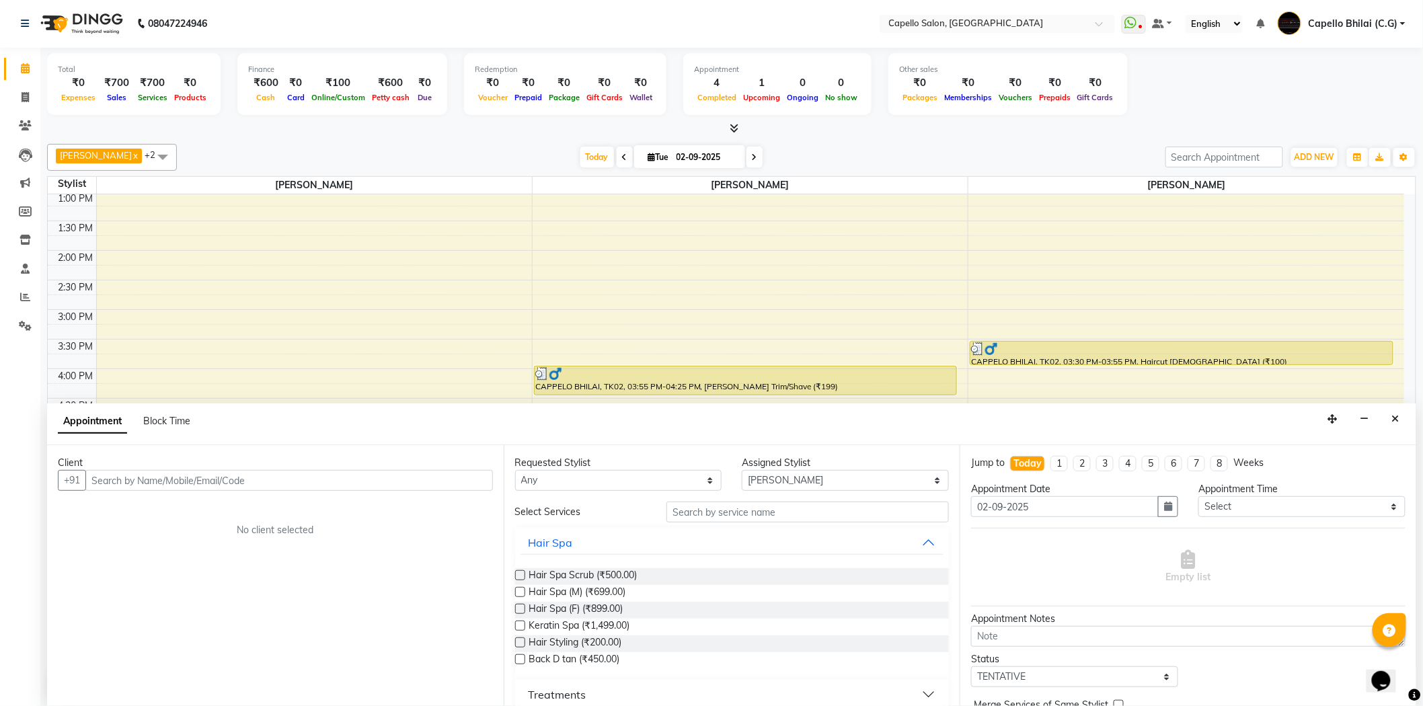
click at [267, 481] on input "text" at bounding box center [289, 480] width 408 height 21
drag, startPoint x: 92, startPoint y: 479, endPoint x: 172, endPoint y: 492, distance: 81.0
click at [172, 492] on div "Client +91 9202622338 Add Client No client selected" at bounding box center [275, 575] width 457 height 261
click at [251, 483] on input "9202622338" at bounding box center [261, 480] width 352 height 21
click at [345, 471] on input "9202622338" at bounding box center [261, 480] width 352 height 21
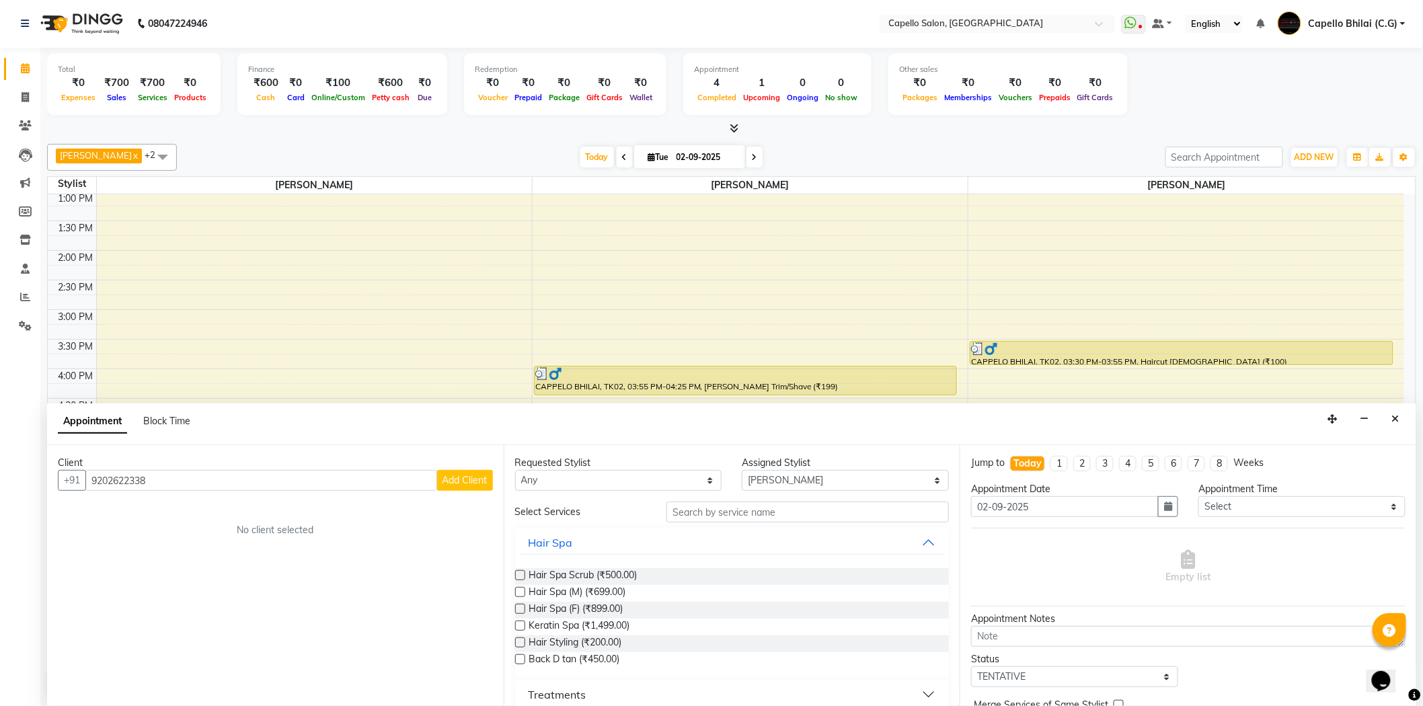
type input "9202622338"
click at [469, 490] on button "Add Client" at bounding box center [465, 480] width 56 height 21
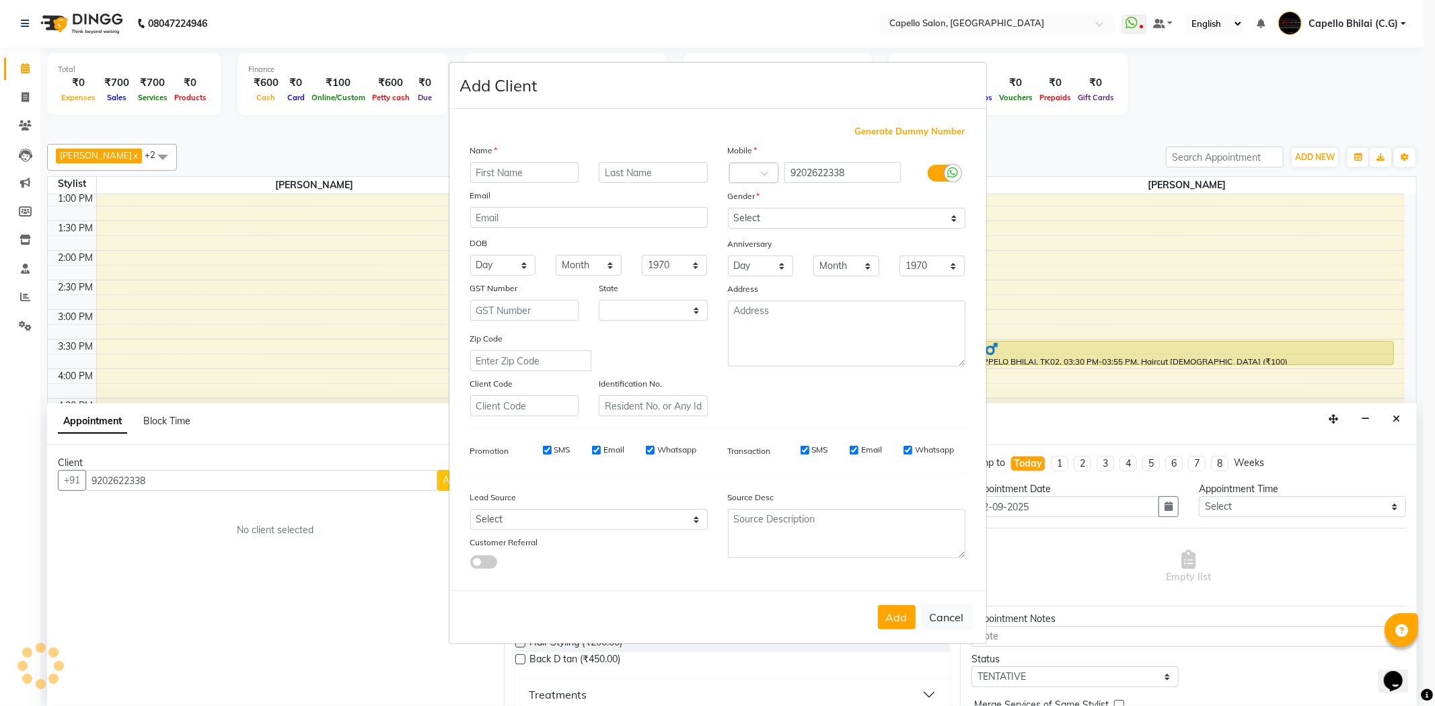
select select "7"
type input "Durgeshwari"
click at [749, 222] on select "Select Male Female Other Prefer Not To Say" at bounding box center [846, 218] width 237 height 21
select select "female"
click at [728, 208] on select "Select Male Female Other Prefer Not To Say" at bounding box center [846, 218] width 237 height 21
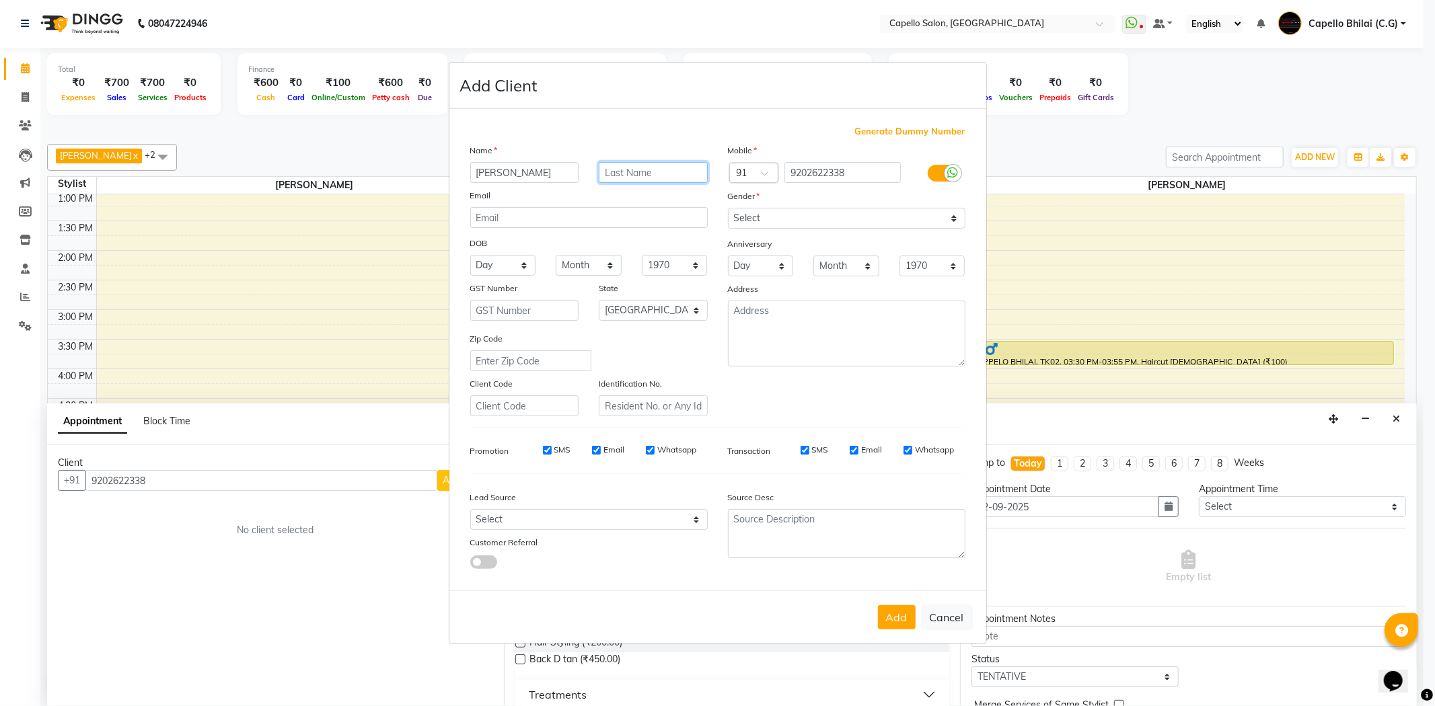
click at [637, 175] on input "text" at bounding box center [653, 172] width 109 height 21
type input "Thakur"
click at [898, 621] on button "Add" at bounding box center [897, 617] width 38 height 24
select select
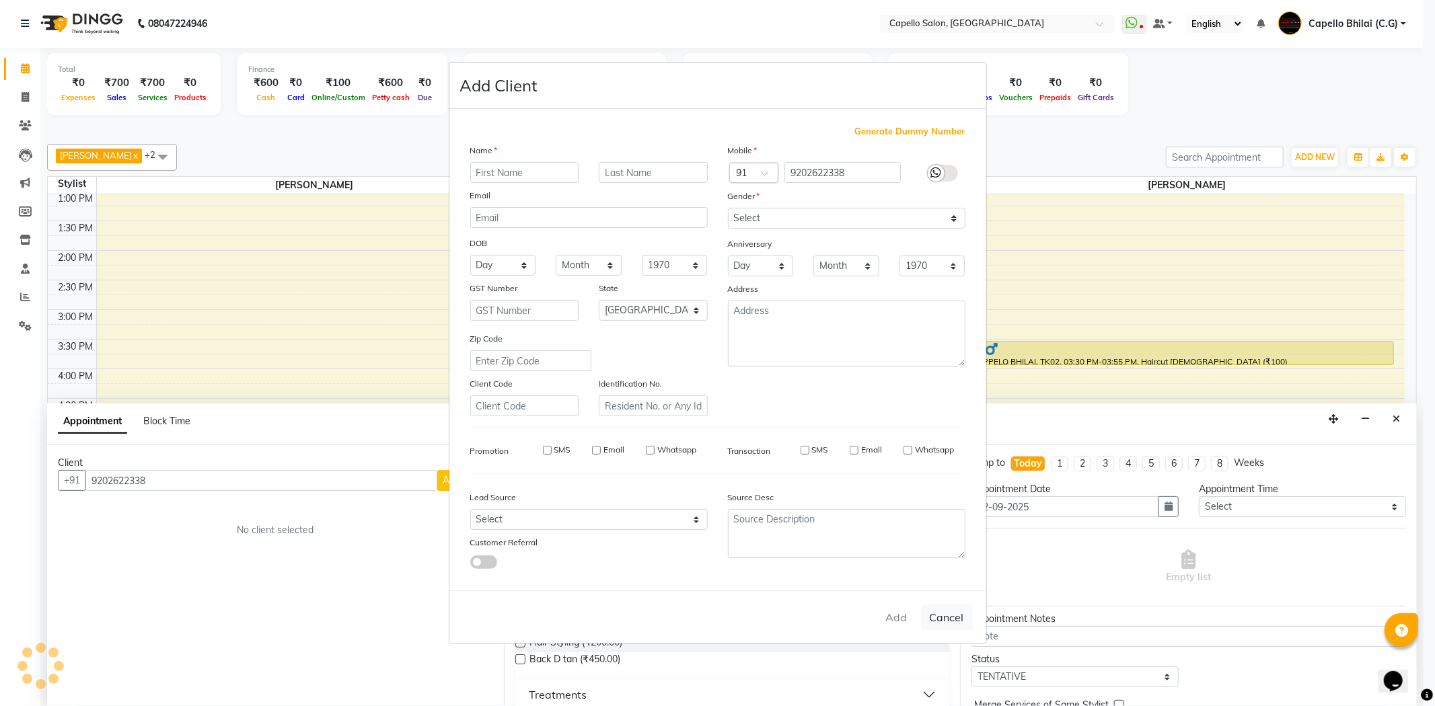
select select
select select "null"
select select
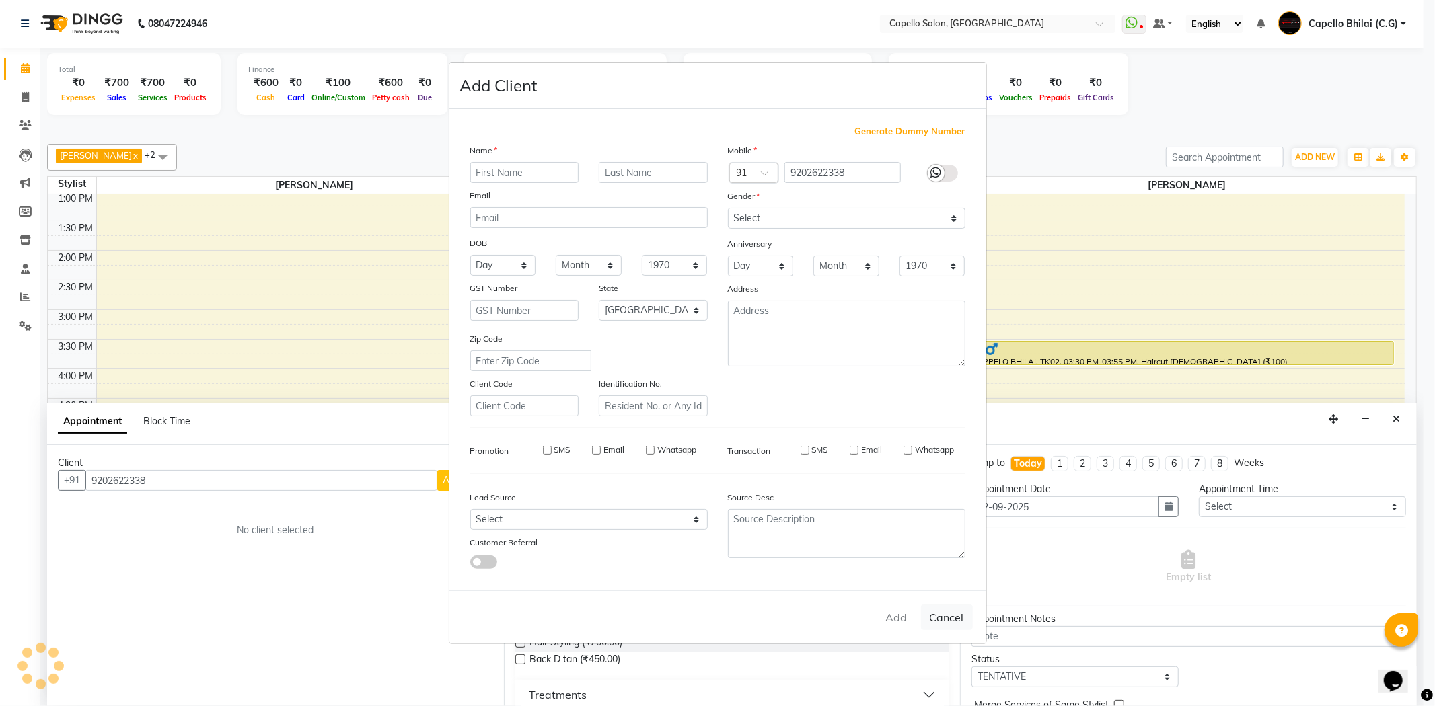
select select
checkbox input "false"
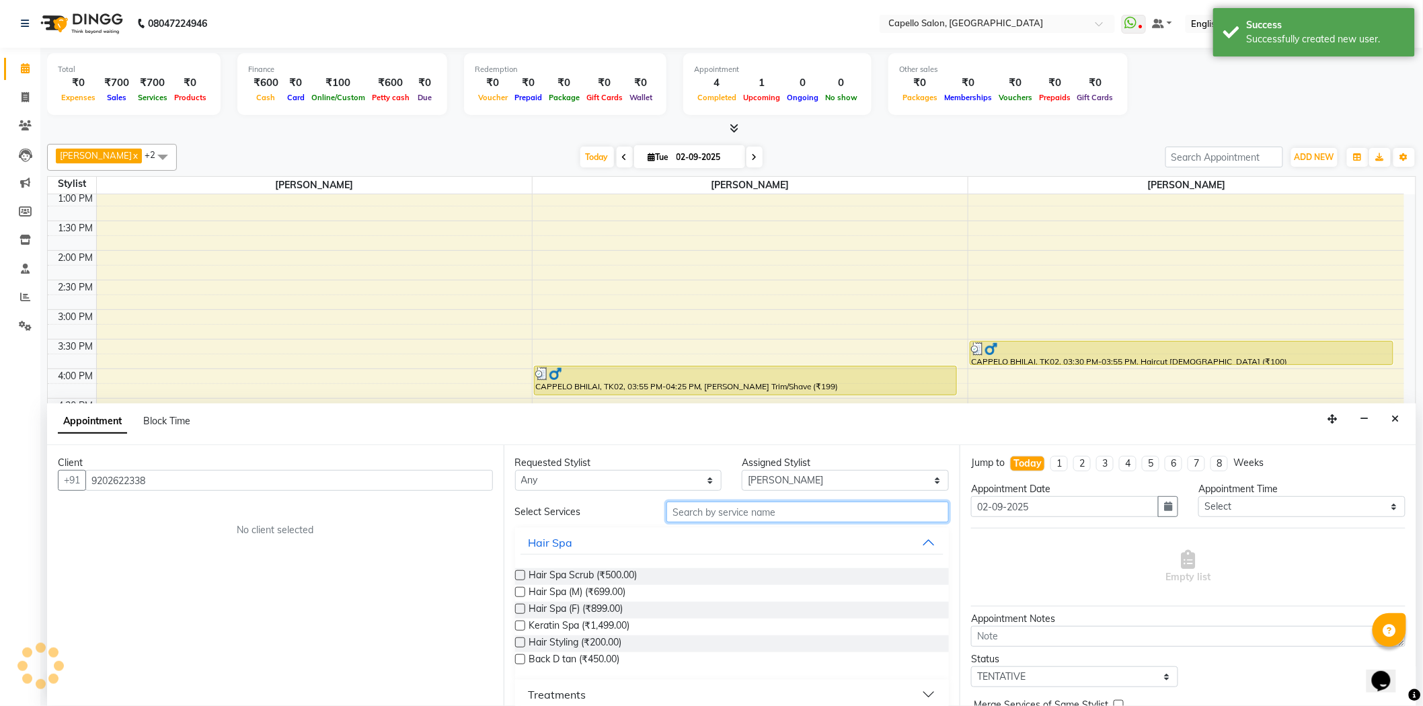
click at [730, 521] on input "text" at bounding box center [807, 512] width 282 height 21
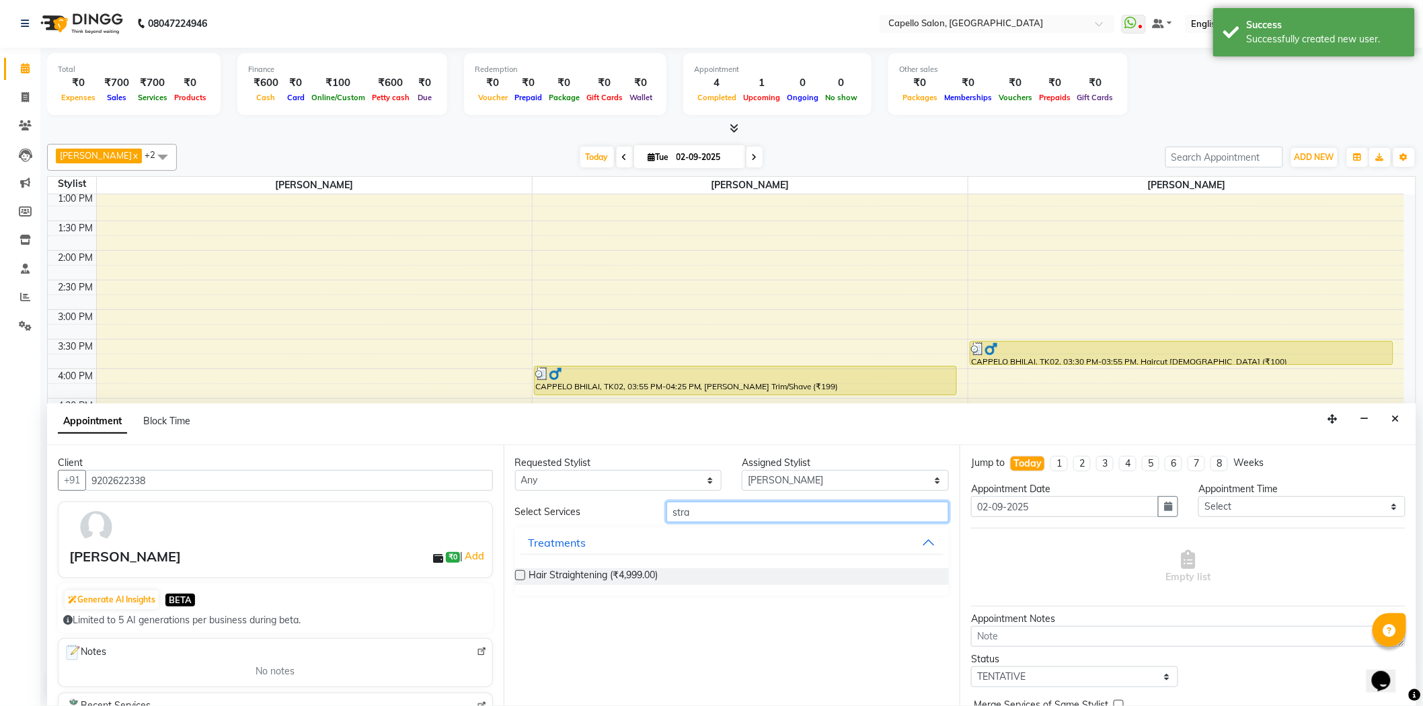
type input "stra"
click at [574, 586] on div "Hair Straightening (₹4,999.00)" at bounding box center [732, 577] width 434 height 38
click at [592, 570] on span "Hair Straightening (₹4,999.00)" at bounding box center [593, 576] width 129 height 17
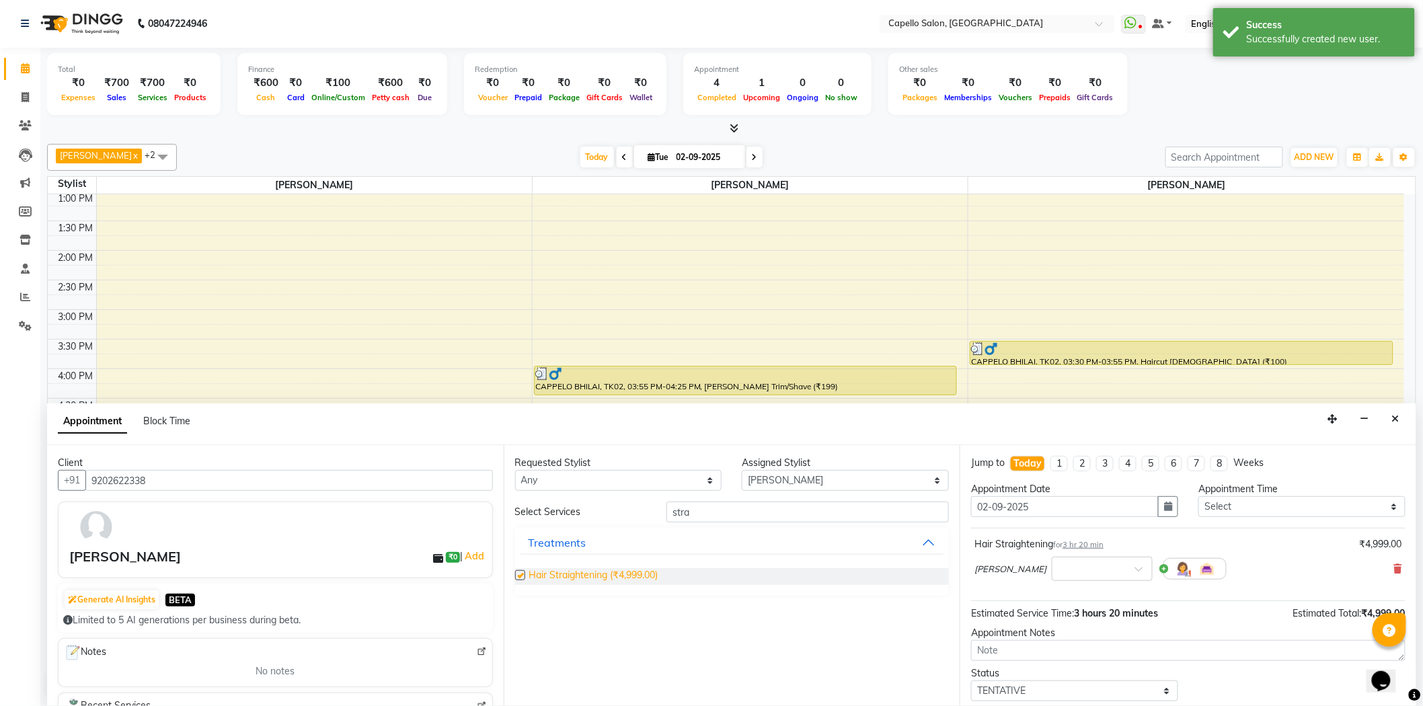
checkbox input "false"
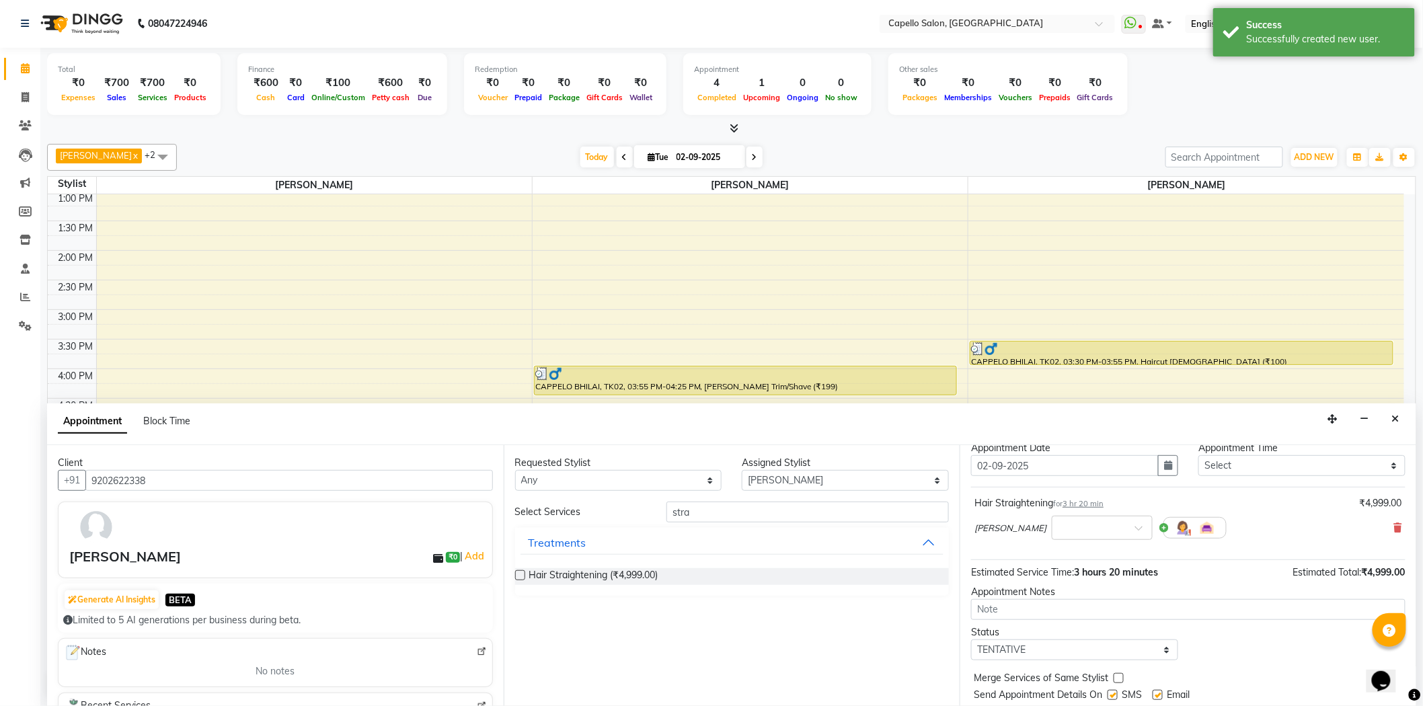
scroll to position [79, 0]
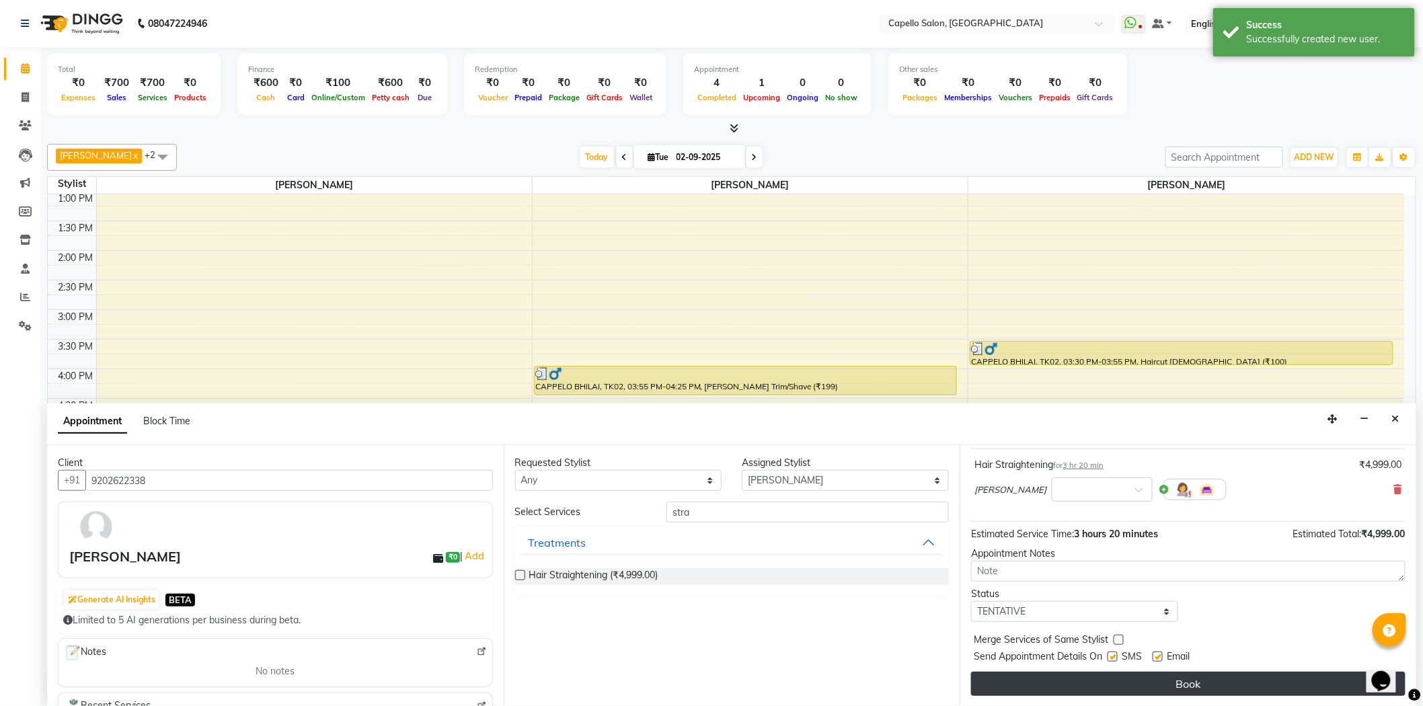
click at [1100, 681] on button "Book" at bounding box center [1188, 684] width 434 height 24
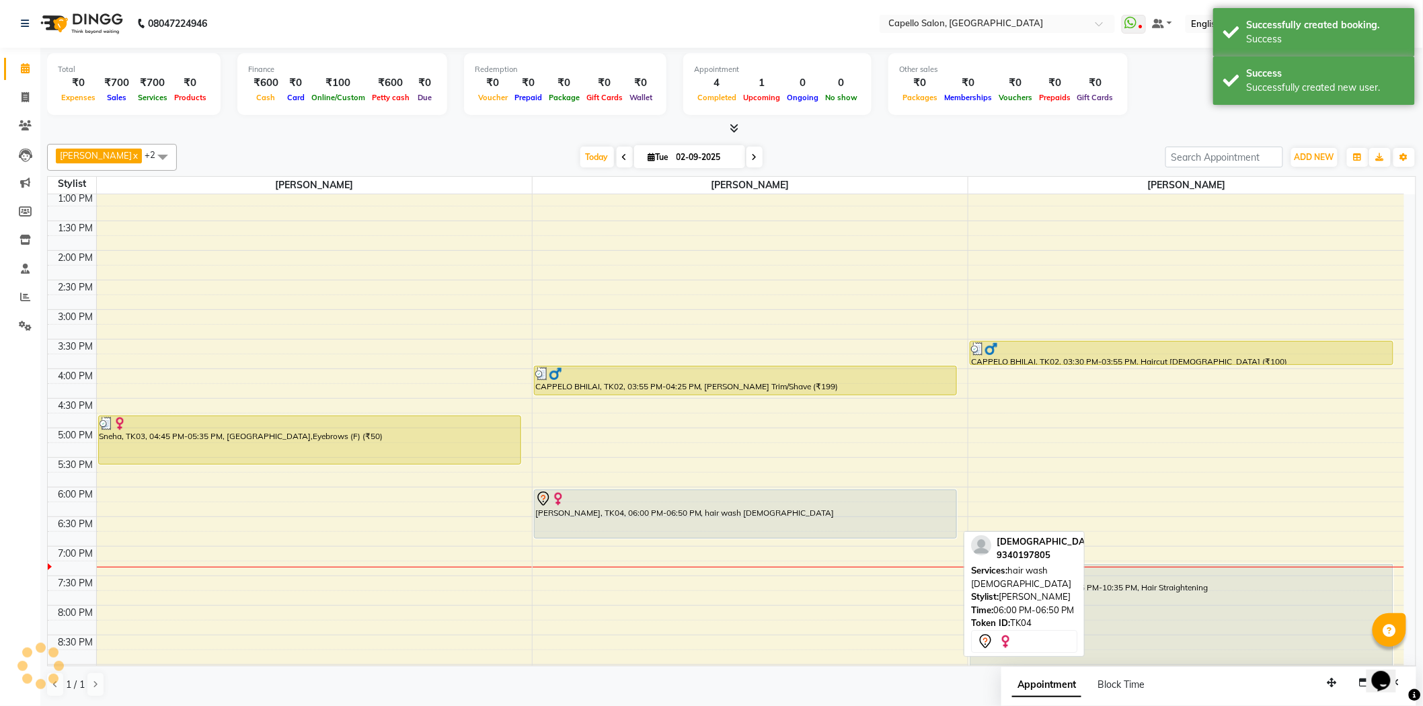
scroll to position [0, 0]
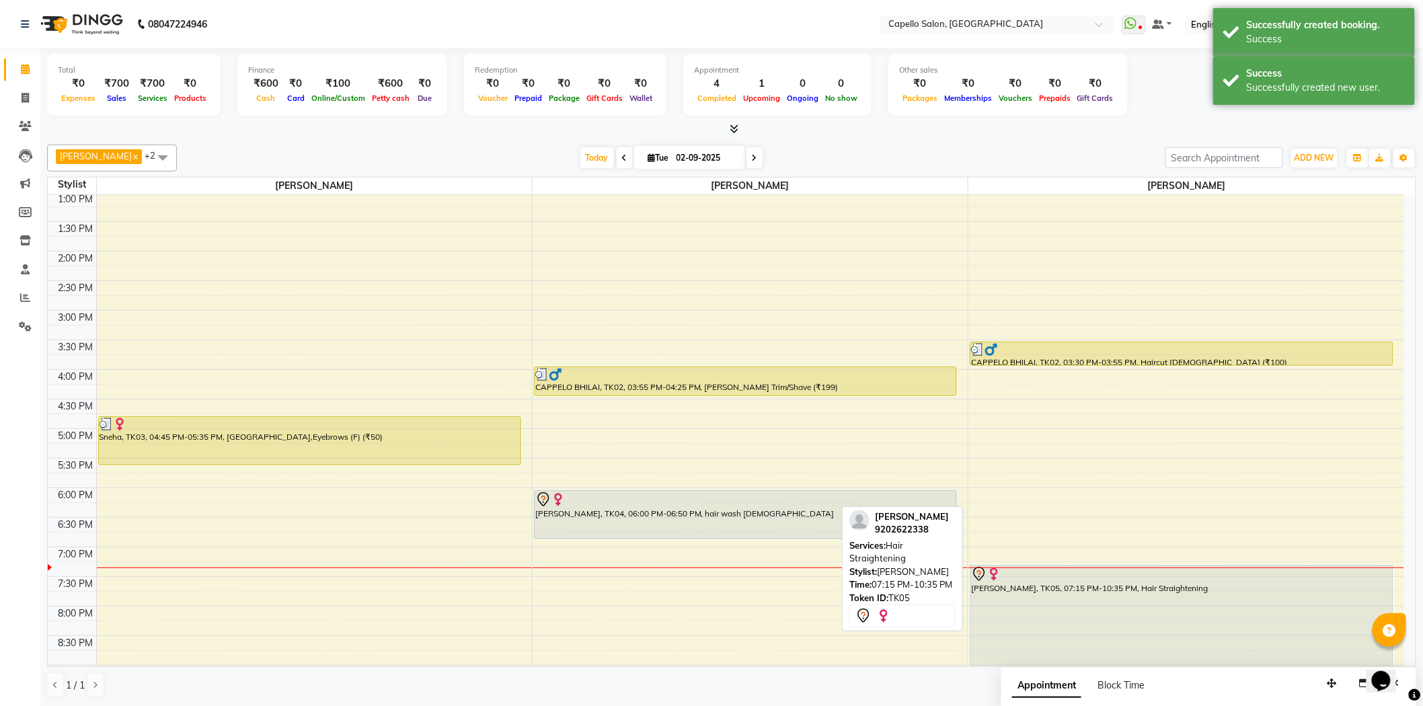
click at [1100, 590] on div "Durgeshwari Thakur, TK05, 07:15 PM-10:35 PM, Hair Straightening" at bounding box center [1181, 647] width 422 height 162
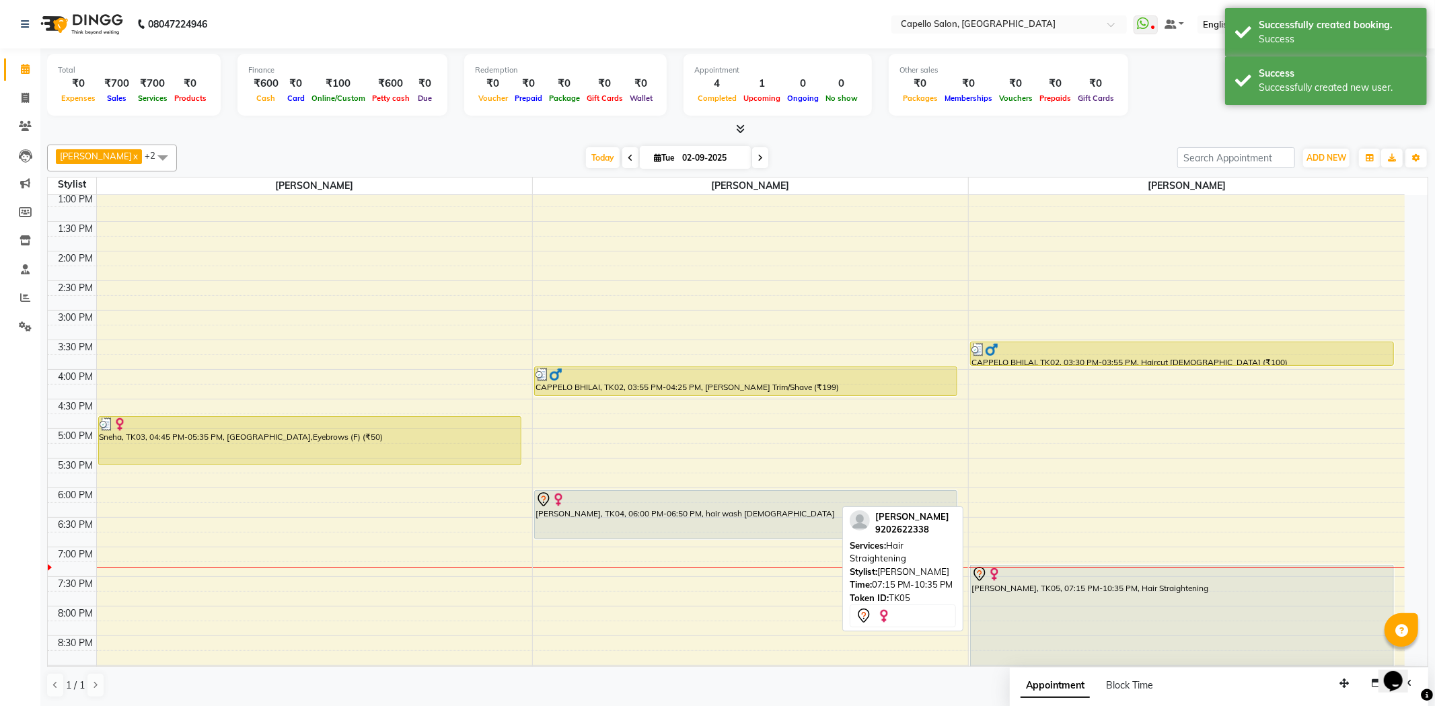
select select "7"
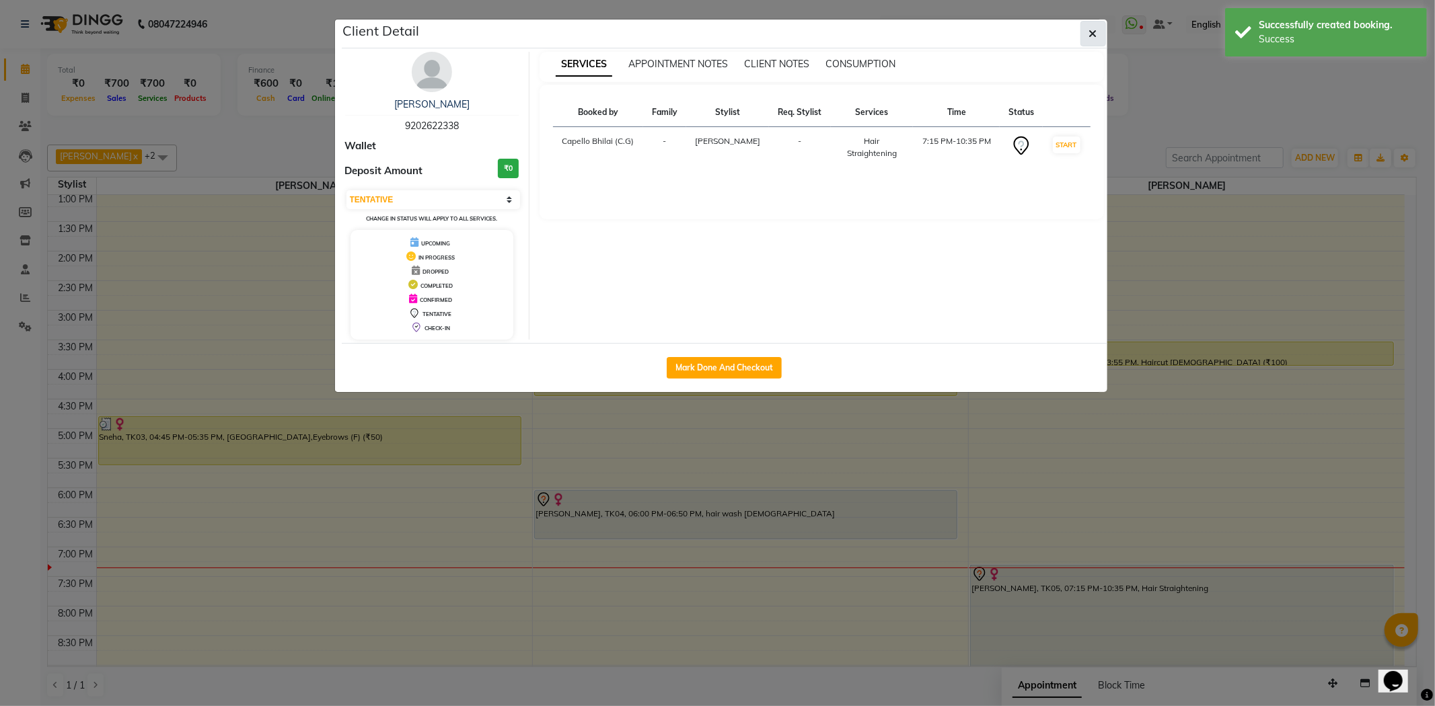
click at [1096, 28] on icon "button" at bounding box center [1093, 33] width 8 height 11
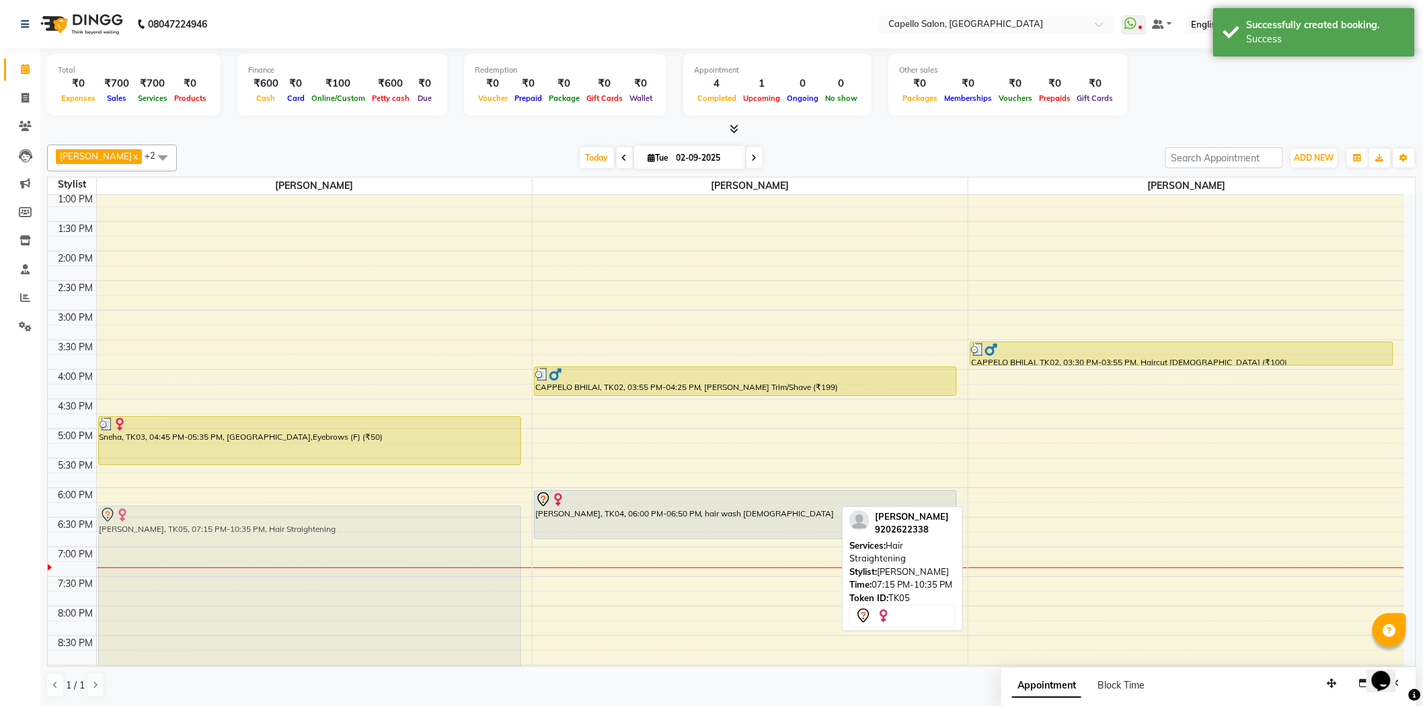
drag, startPoint x: 1129, startPoint y: 590, endPoint x: 54, endPoint y: 536, distance: 1075.4
click at [54, 536] on div "8:00 AM 8:30 AM 9:00 AM 9:30 AM 10:00 AM 10:30 AM 11:00 AM 11:30 AM 12:00 PM 12…" at bounding box center [726, 310] width 1357 height 828
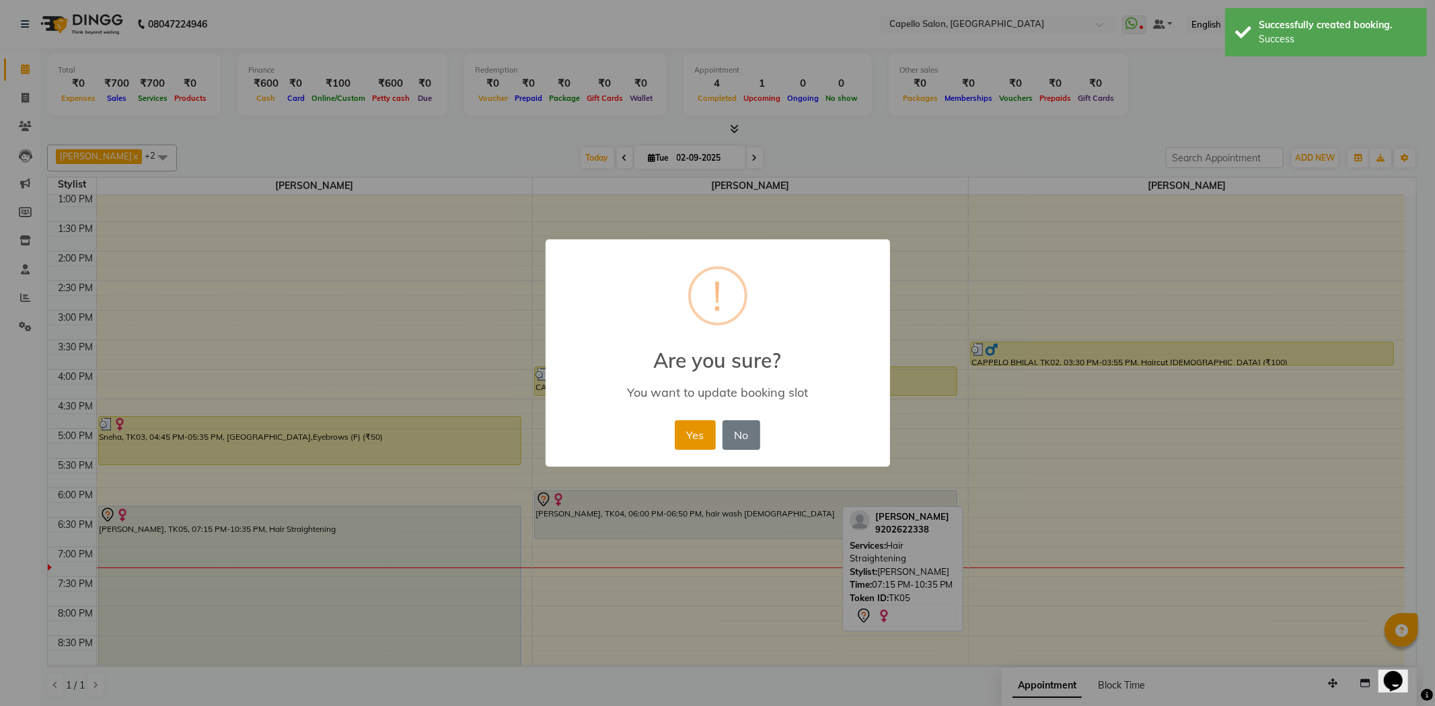
click at [690, 437] on button "Yes" at bounding box center [695, 435] width 41 height 30
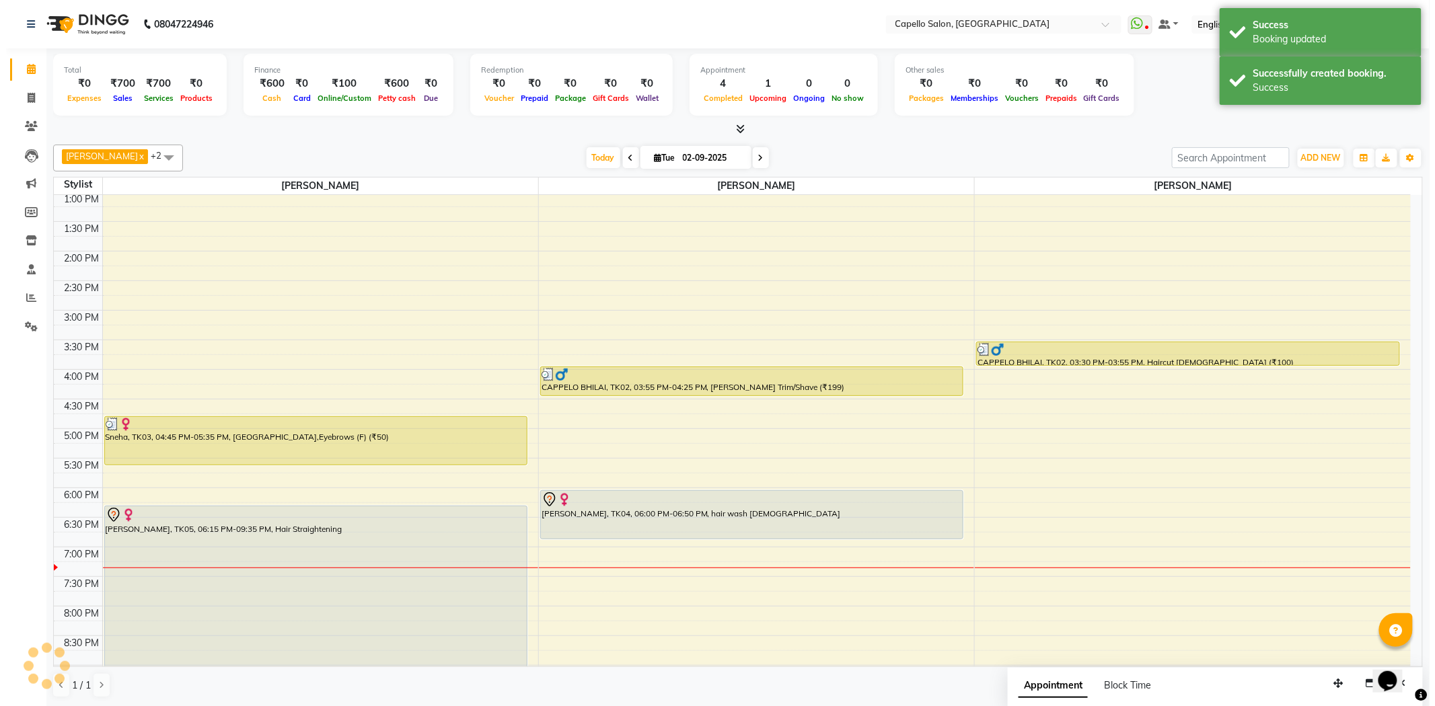
scroll to position [360, 0]
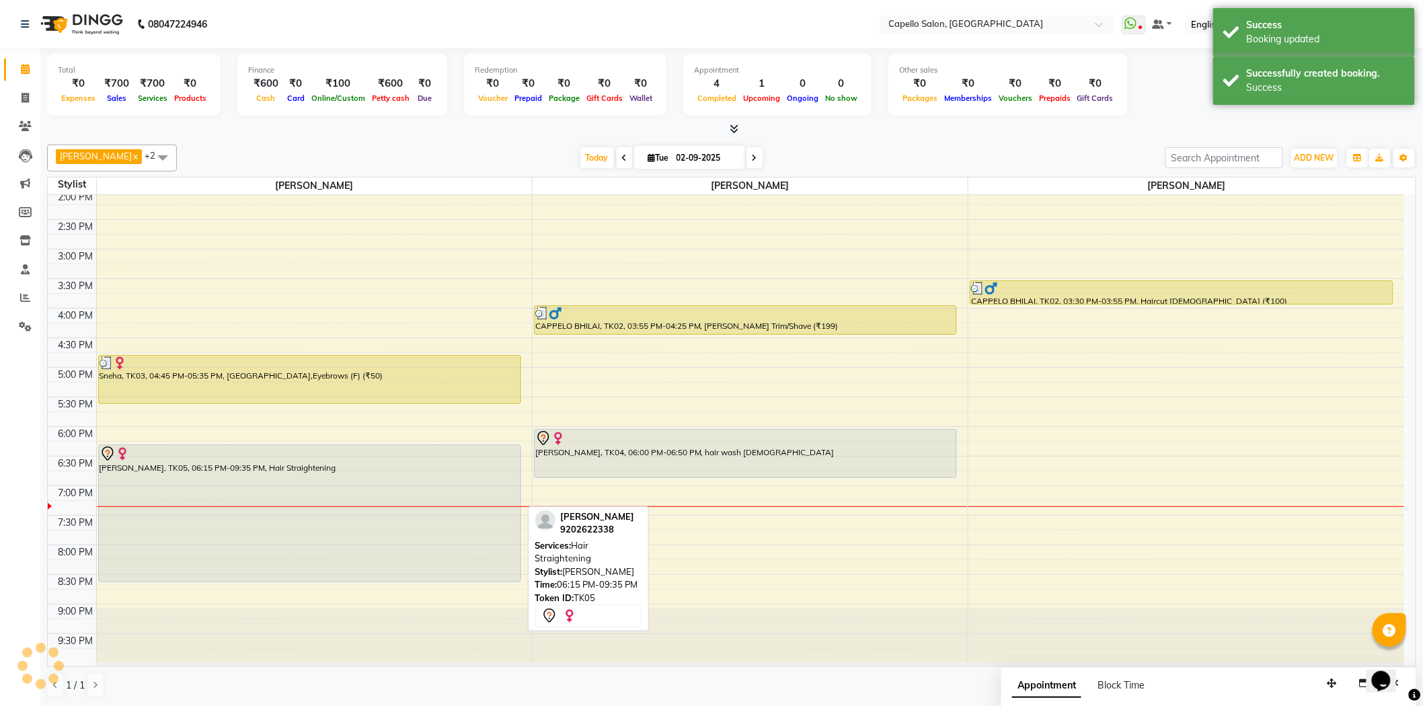
drag, startPoint x: 341, startPoint y: 639, endPoint x: 340, endPoint y: 580, distance: 59.2
click at [340, 580] on div "Sneha, TK03, 04:45 PM-05:35 PM, Upper Lips,Eyebrows (F) (₹50) Durgeshwari Thaku…" at bounding box center [314, 249] width 435 height 828
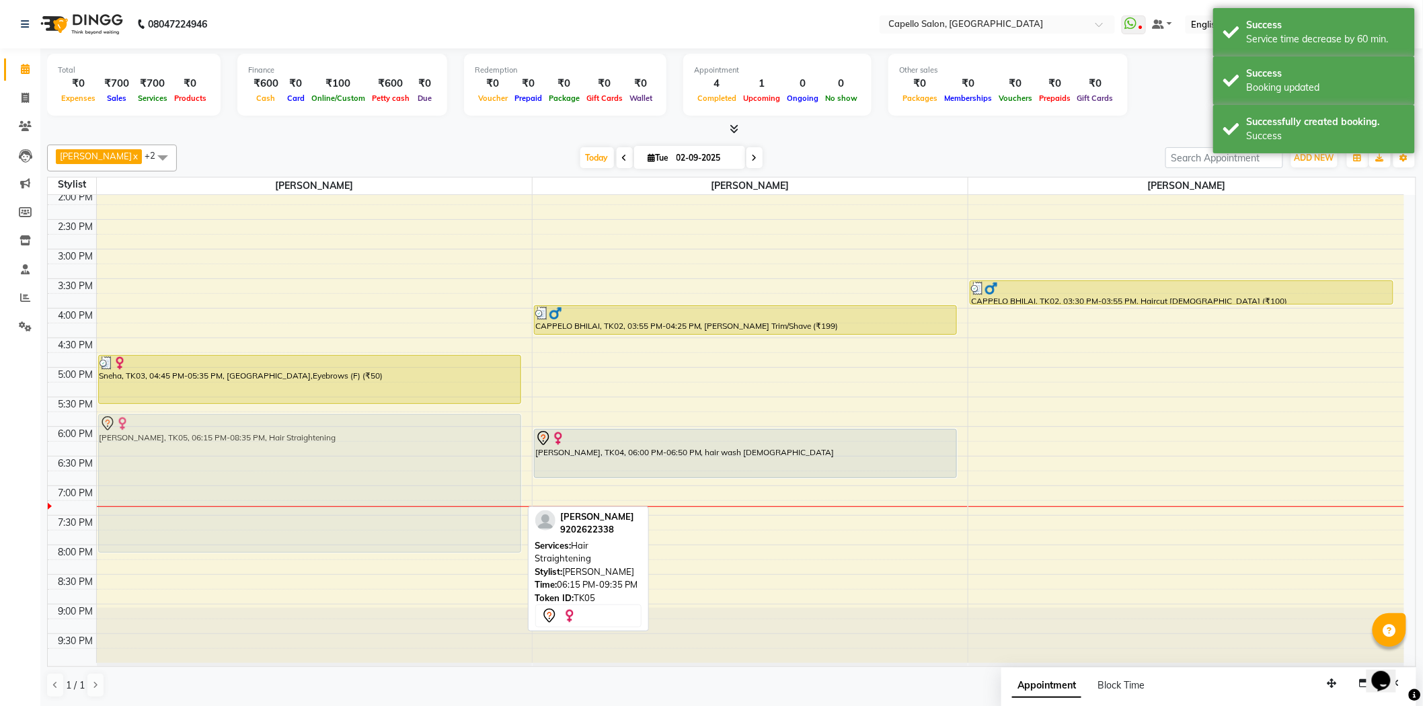
drag, startPoint x: 308, startPoint y: 500, endPoint x: 308, endPoint y: 492, distance: 8.1
click at [308, 492] on div "Sneha, TK03, 04:45 PM-05:35 PM, Upper Lips,Eyebrows (F) (₹50) Durgeshwari Thaku…" at bounding box center [314, 249] width 435 height 828
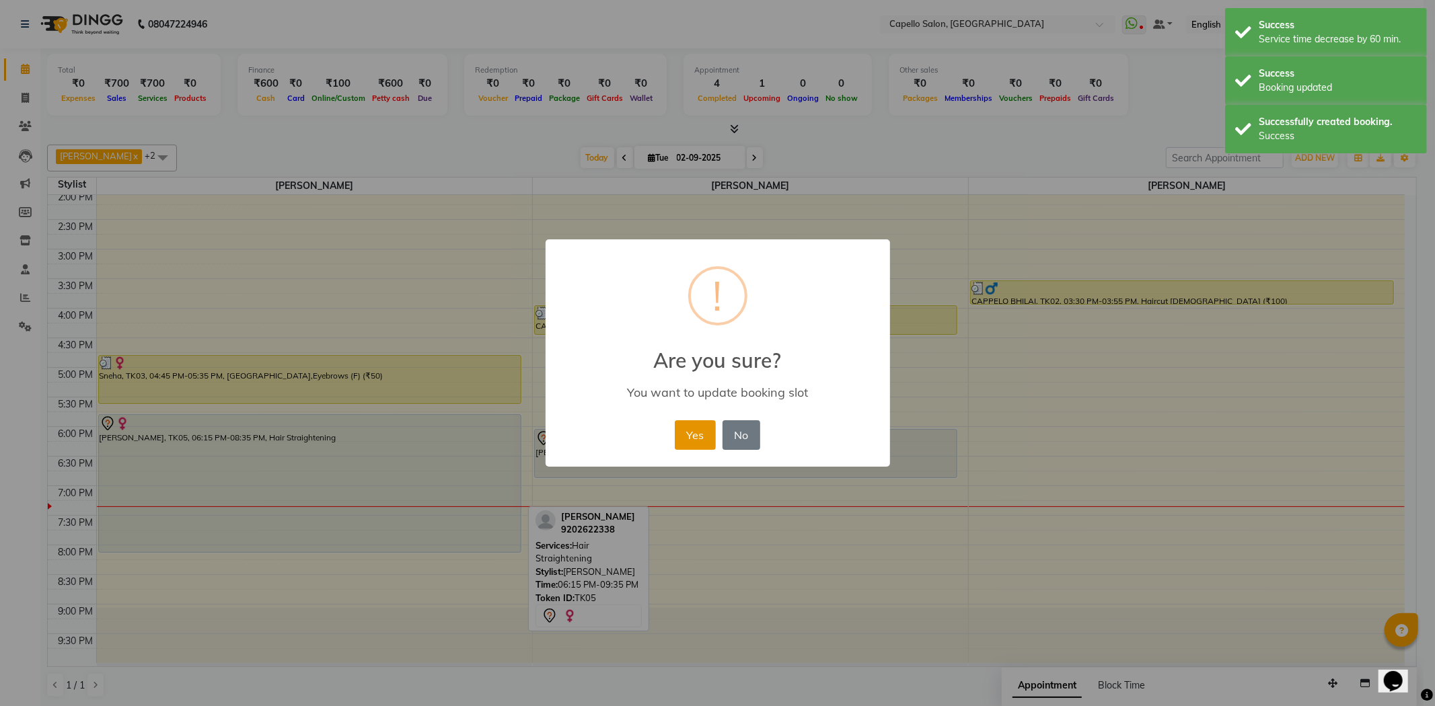
click at [693, 424] on button "Yes" at bounding box center [695, 435] width 41 height 30
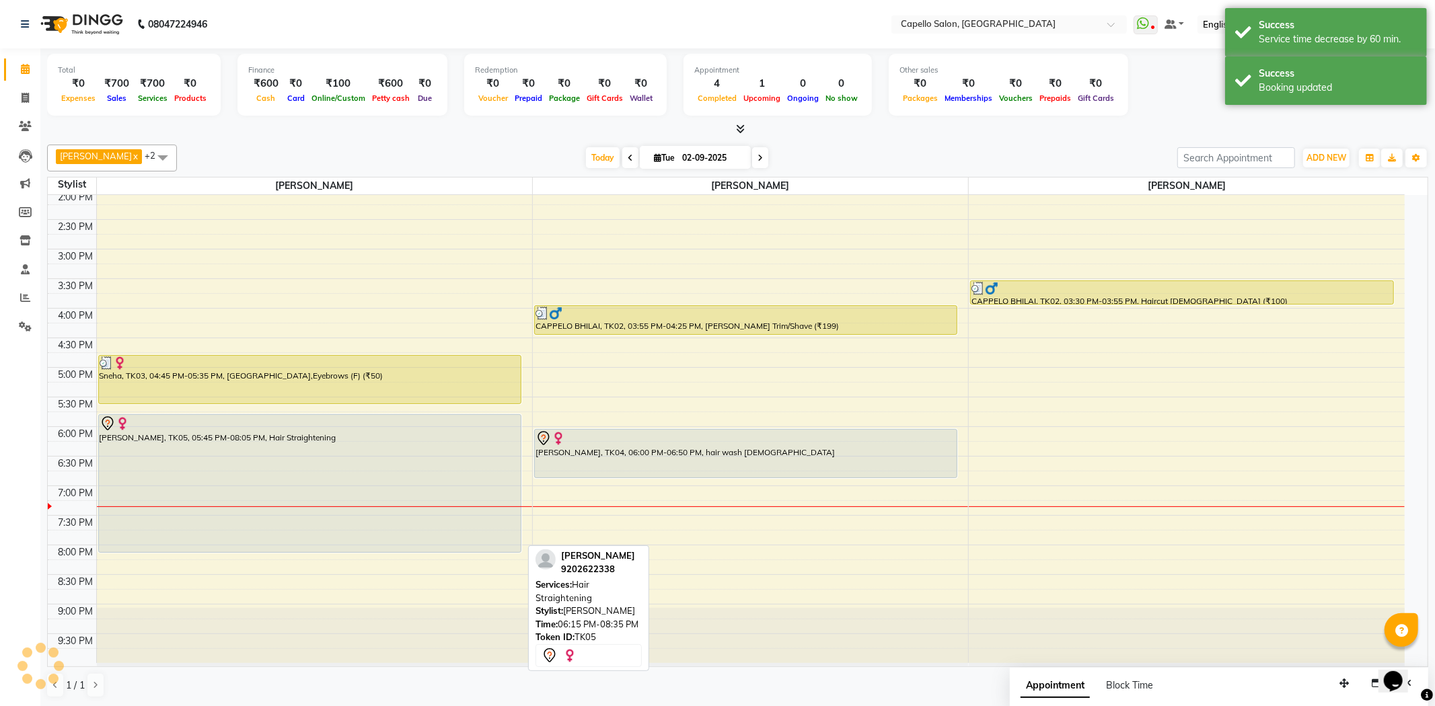
click at [371, 469] on div "[PERSON_NAME], TK05, 05:45 PM-08:05 PM, Hair Straightening" at bounding box center [310, 483] width 422 height 137
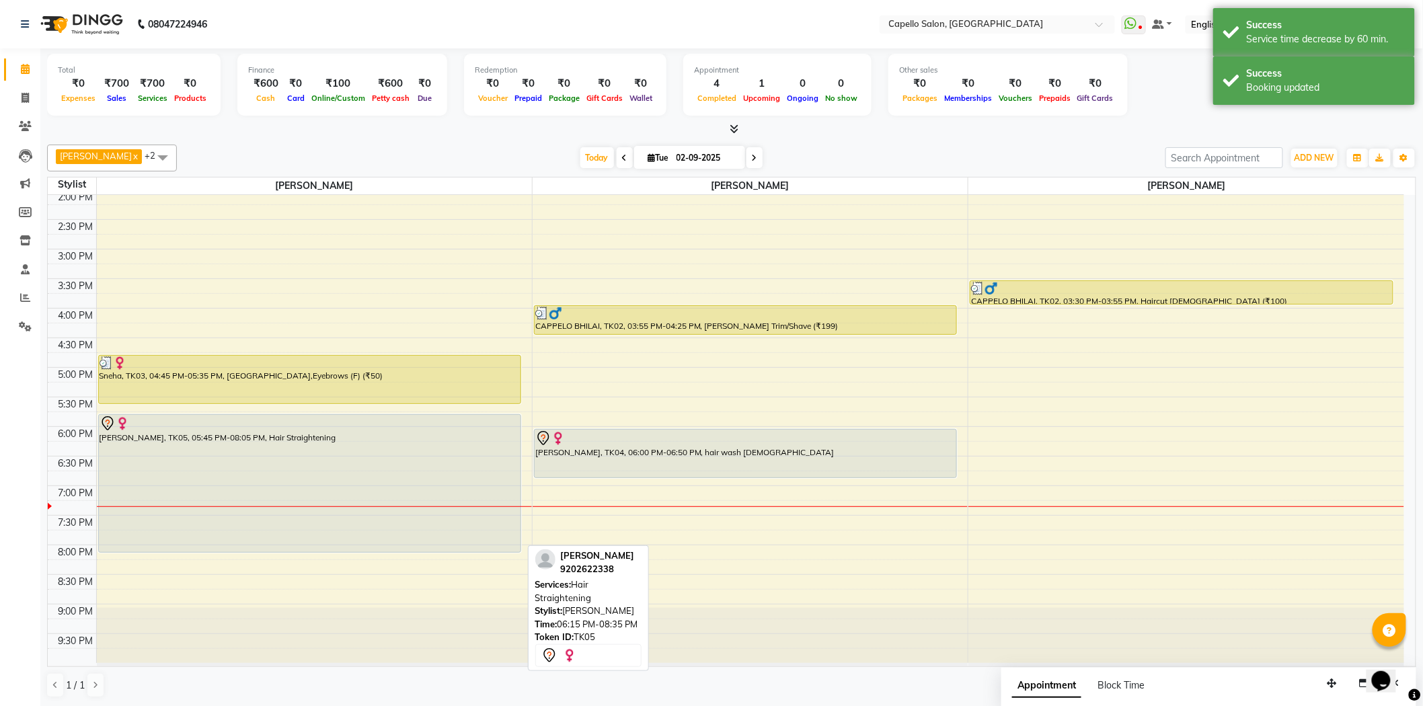
click at [371, 469] on div "[PERSON_NAME], TK05, 05:45 PM-08:05 PM, Hair Straightening" at bounding box center [310, 483] width 422 height 137
select select "7"
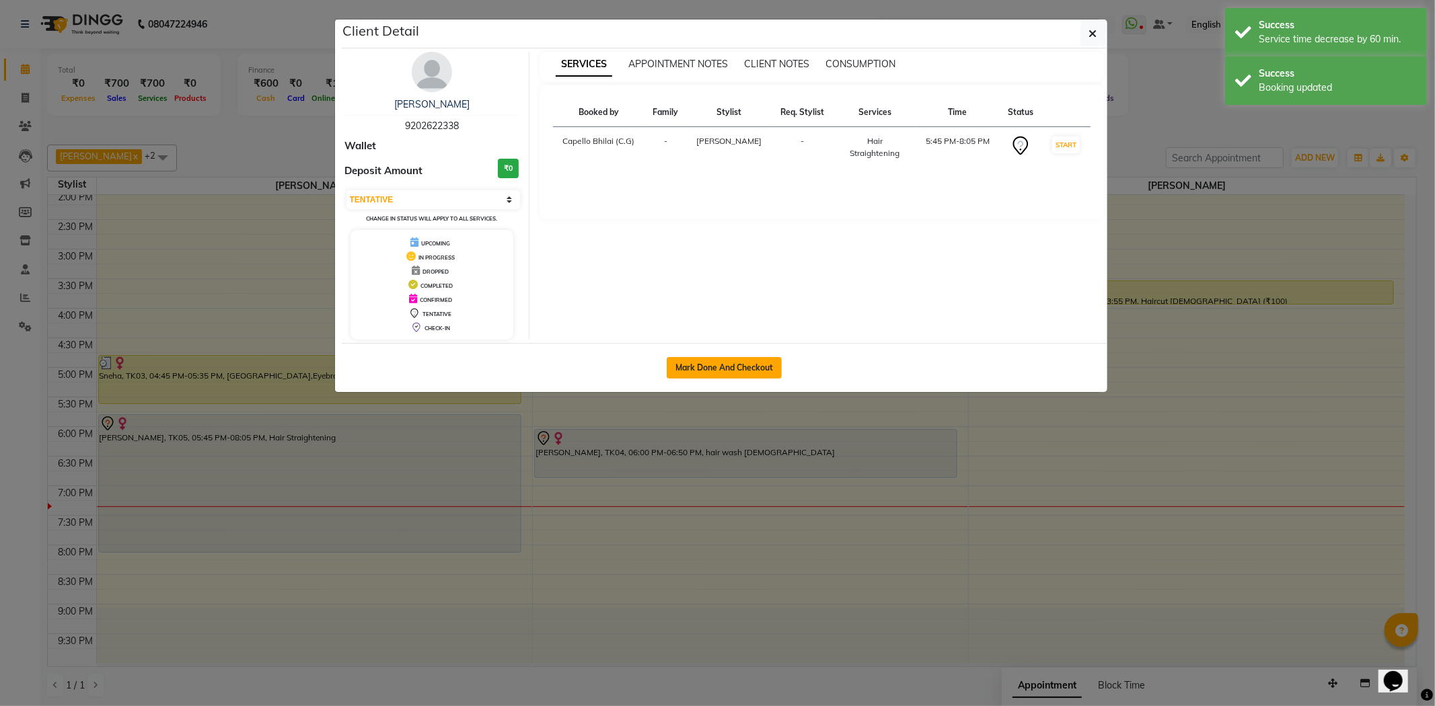
click at [678, 368] on button "Mark Done And Checkout" at bounding box center [723, 368] width 115 height 22
select select "service"
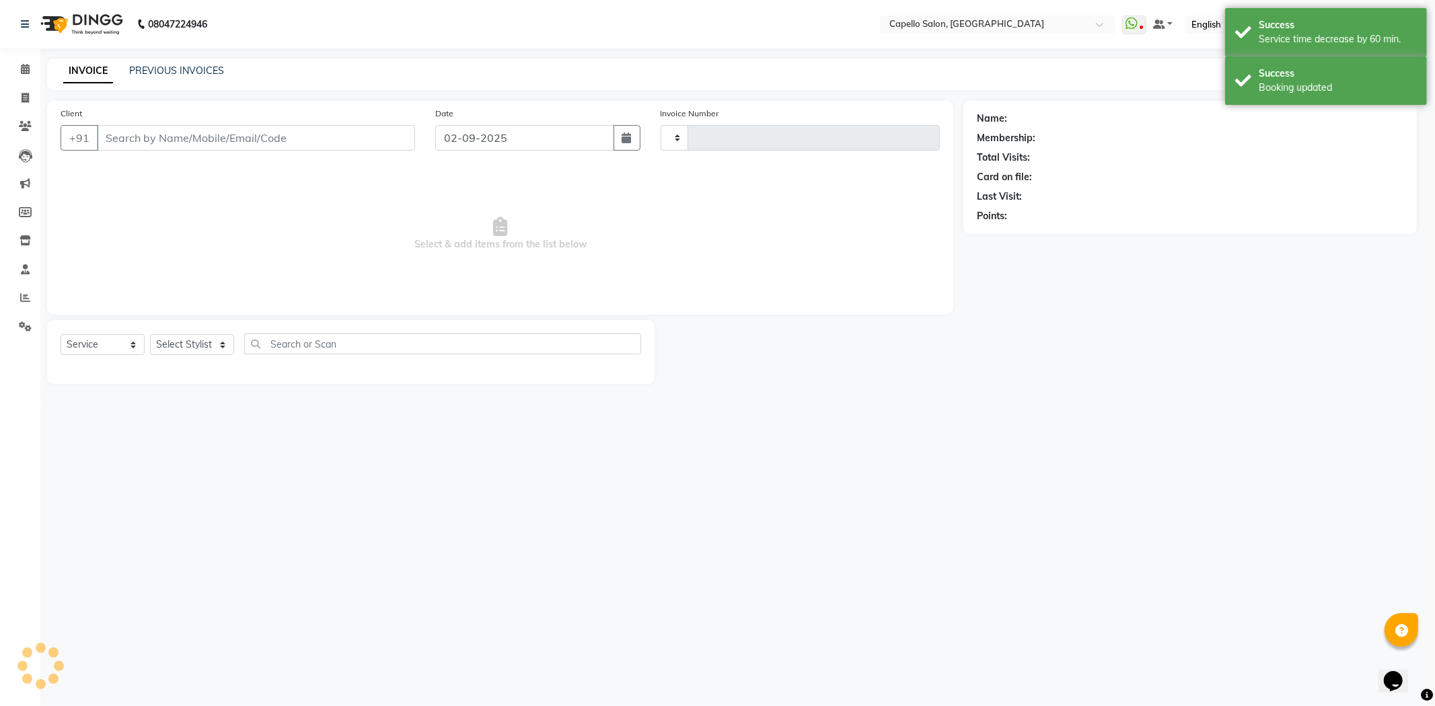
type input "2214"
select select "809"
type input "9202622338"
select select "49122"
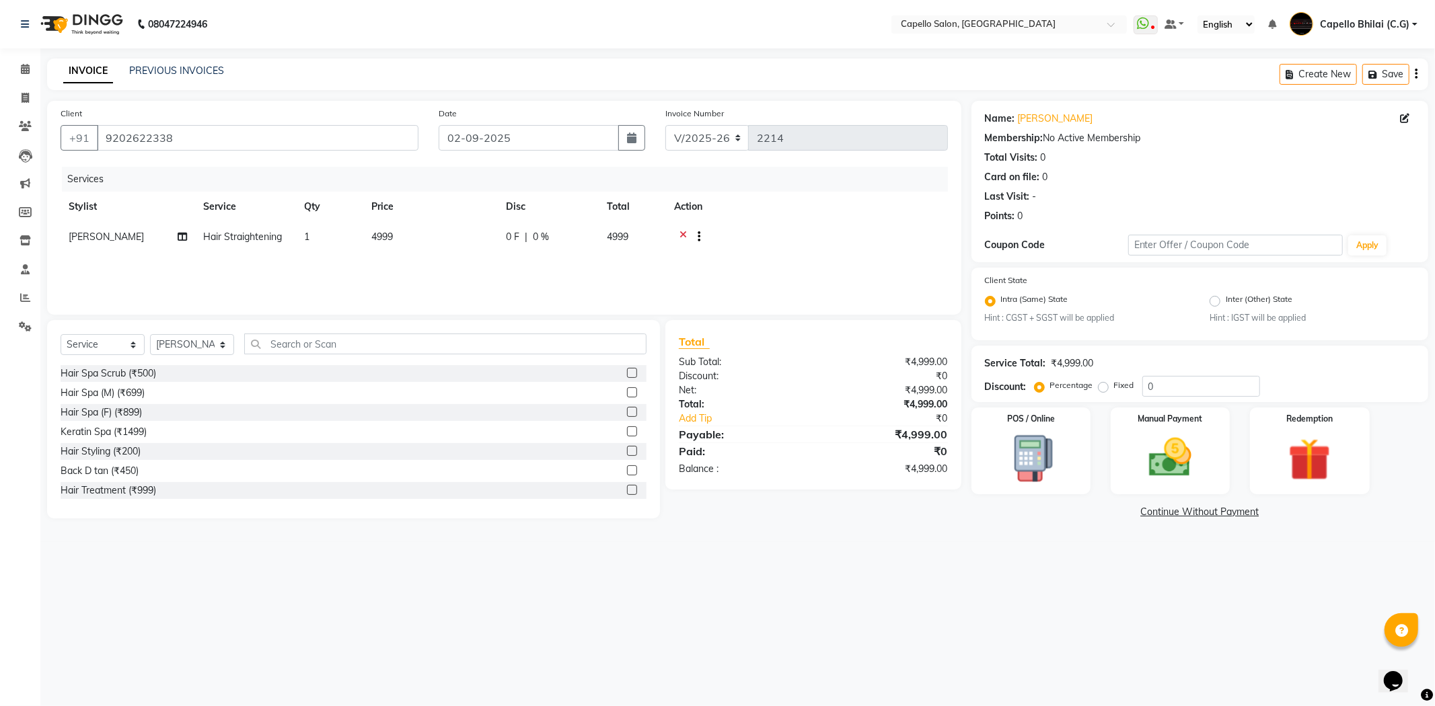
click at [428, 239] on td "4999" at bounding box center [430, 238] width 135 height 33
select select "49122"
click at [373, 254] on tr "ADMIN Anjali Tandia Ashish Kadwe Capello Bhilai (C.G) Nazma Sheikh Nitish Sen P…" at bounding box center [504, 247] width 887 height 51
type input "5460"
click at [869, 593] on div "08047224946 Select Location × Capello Salon, Bhilai WhatsApp Status ✕ Status: D…" at bounding box center [717, 353] width 1435 height 706
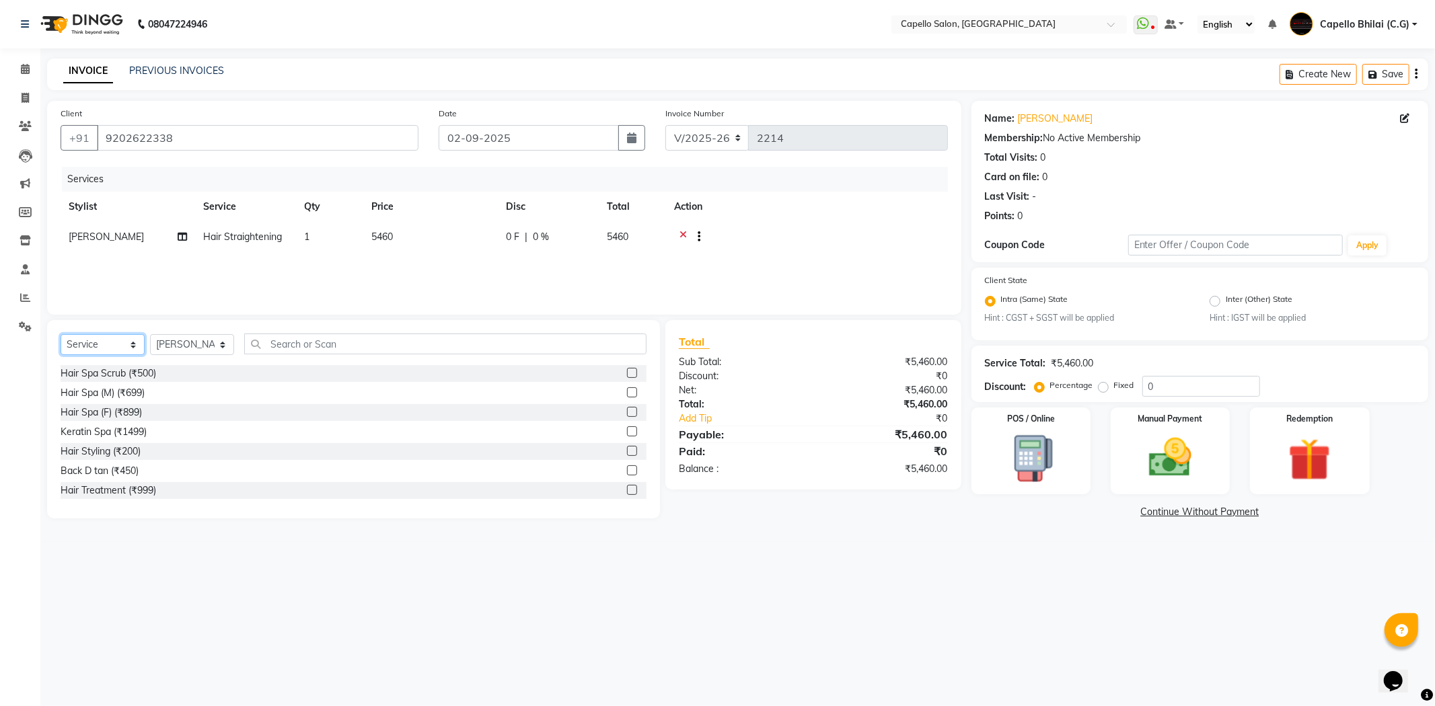
click at [103, 343] on select "Select Service Product Membership Package Voucher Prepaid Gift Card" at bounding box center [103, 344] width 84 height 21
select select "product"
click at [61, 335] on select "Select Service Product Membership Package Voucher Prepaid Gift Card" at bounding box center [103, 344] width 84 height 21
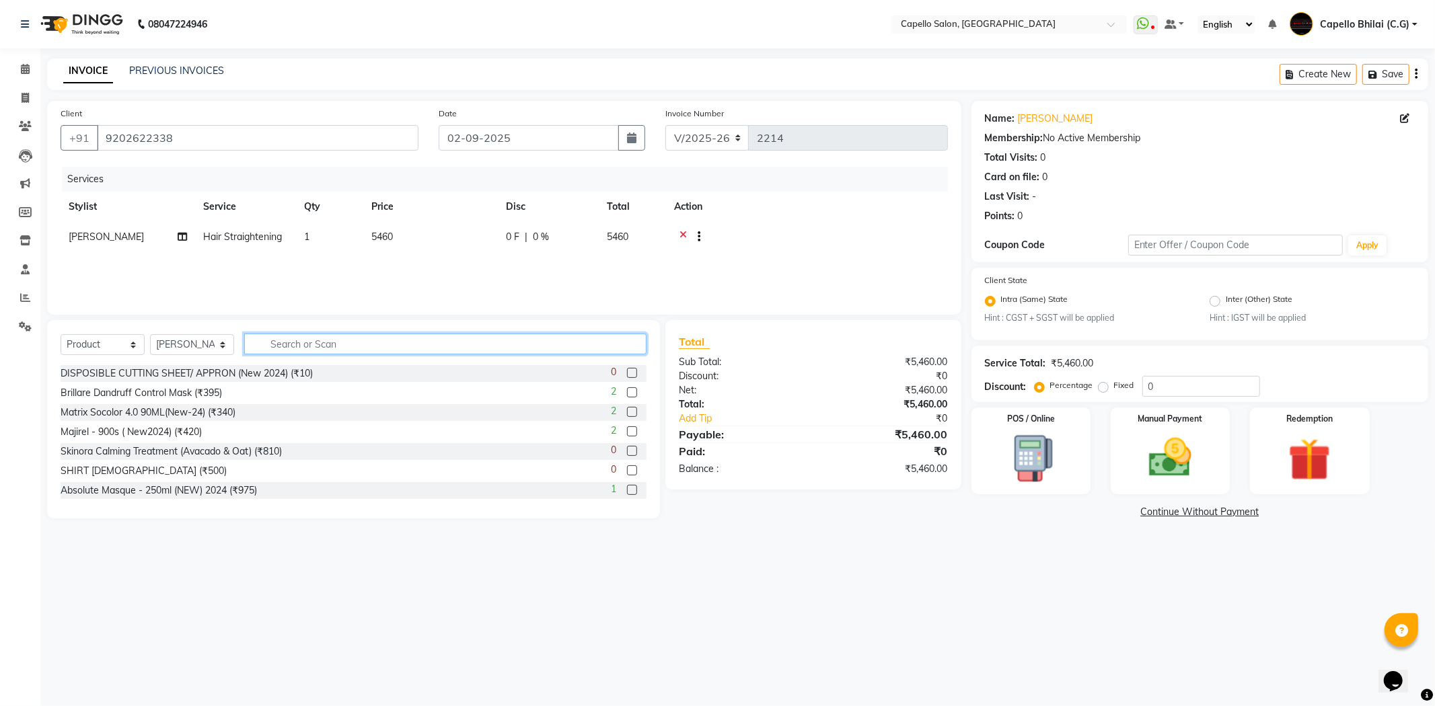
click at [308, 346] on input "text" at bounding box center [445, 344] width 402 height 21
type input "tens"
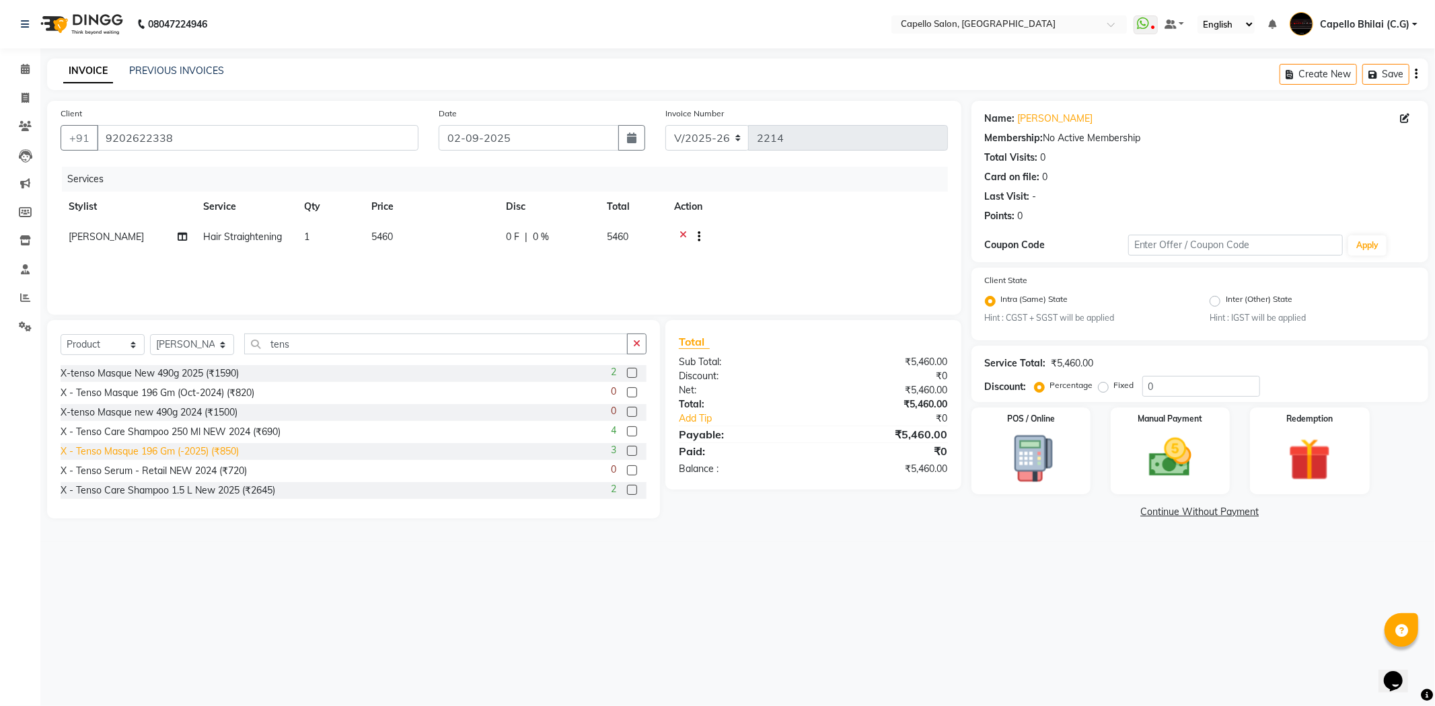
click at [198, 454] on div "X - Tenso Masque 196 Gm (-2025) (₹850)" at bounding box center [150, 452] width 178 height 14
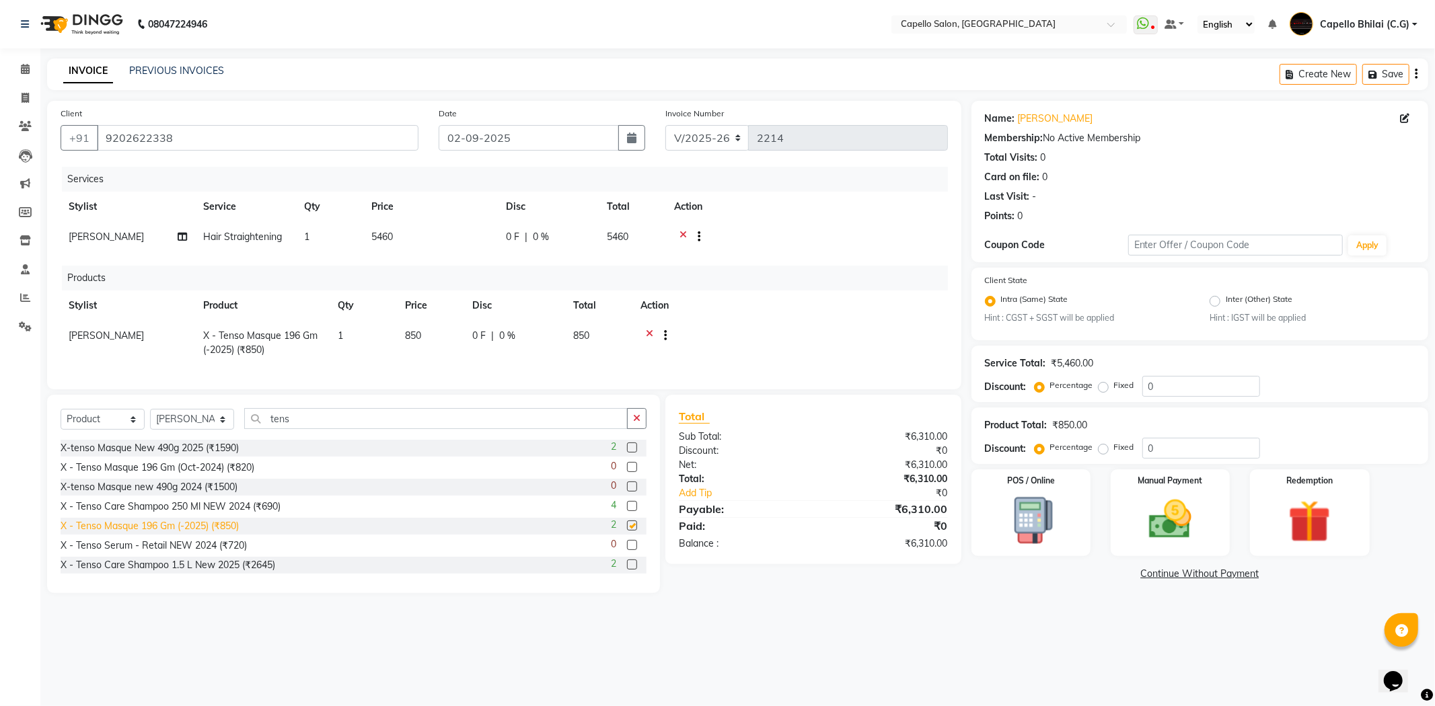
checkbox input "false"
click at [220, 514] on div "X - Tenso Care Shampoo 250 Ml NEW 2024 (₹690)" at bounding box center [171, 507] width 220 height 14
checkbox input "false"
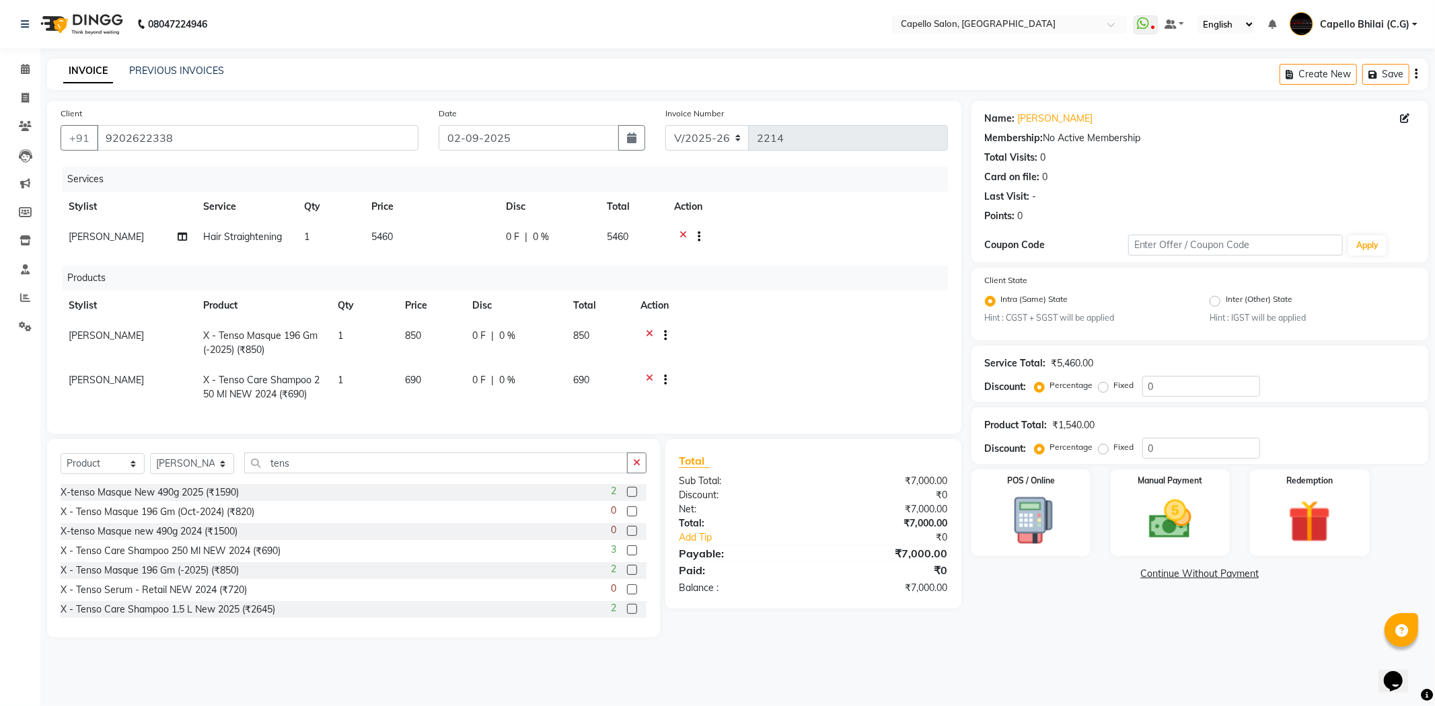
click at [868, 595] on div "₹7,000.00" at bounding box center [885, 588] width 145 height 14
click at [1133, 521] on div "Manual Payment" at bounding box center [1170, 513] width 124 height 90
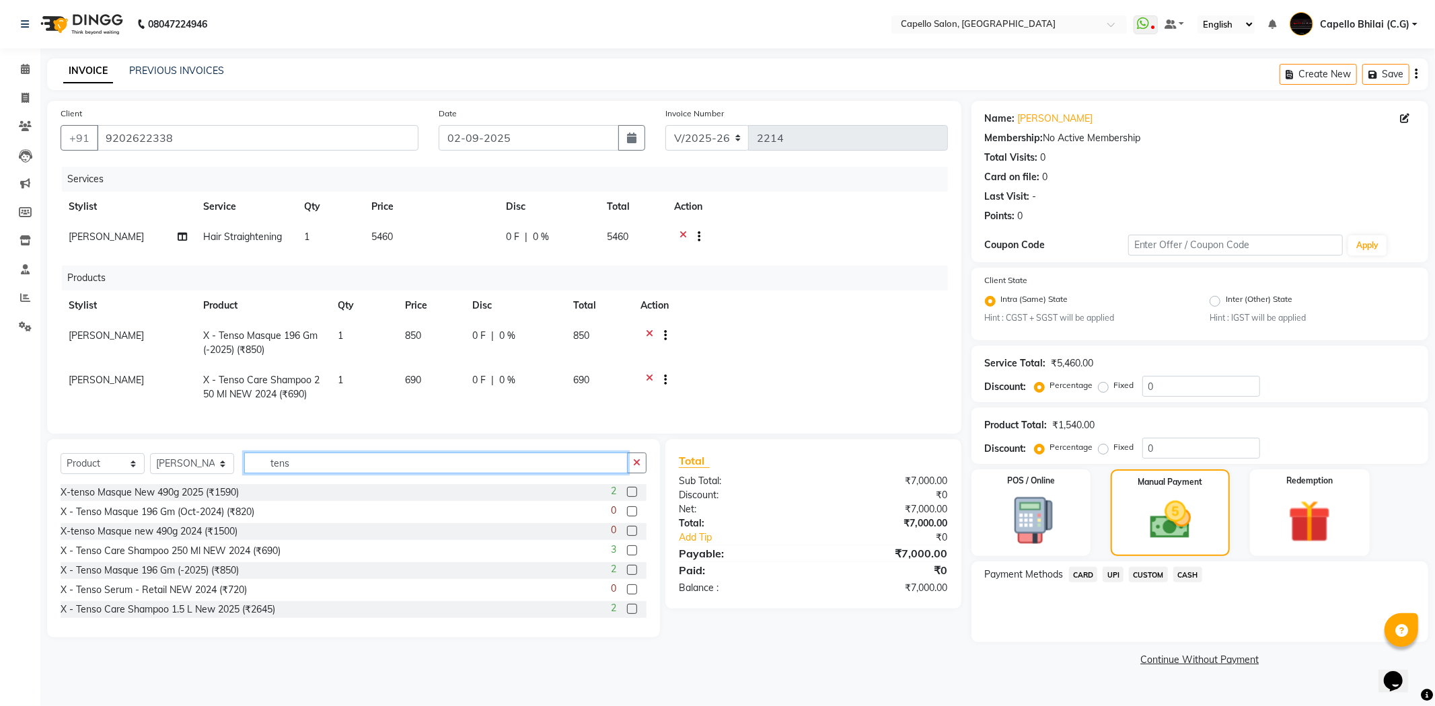
drag, startPoint x: 334, startPoint y: 480, endPoint x: 222, endPoint y: 475, distance: 111.7
click at [222, 475] on div "Select Service Product Membership Package Voucher Prepaid Gift Card Select Styl…" at bounding box center [354, 469] width 586 height 32
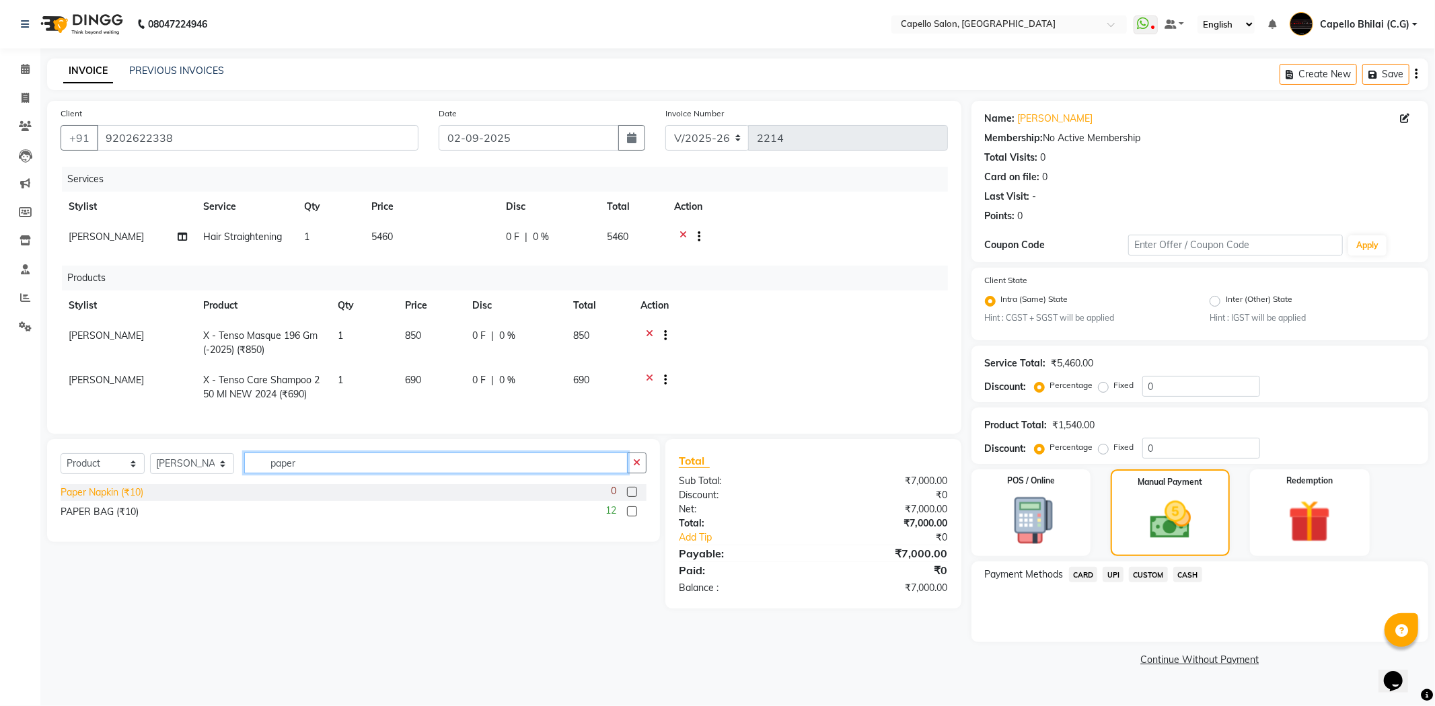
type input "paper"
drag, startPoint x: 130, startPoint y: 510, endPoint x: 123, endPoint y: 522, distance: 14.2
click at [130, 514] on div "Paper Napkin (₹10) 0 PAPER BAG (₹10) 12" at bounding box center [354, 503] width 586 height 39
click at [123, 519] on div "PAPER BAG (₹10)" at bounding box center [100, 512] width 78 height 14
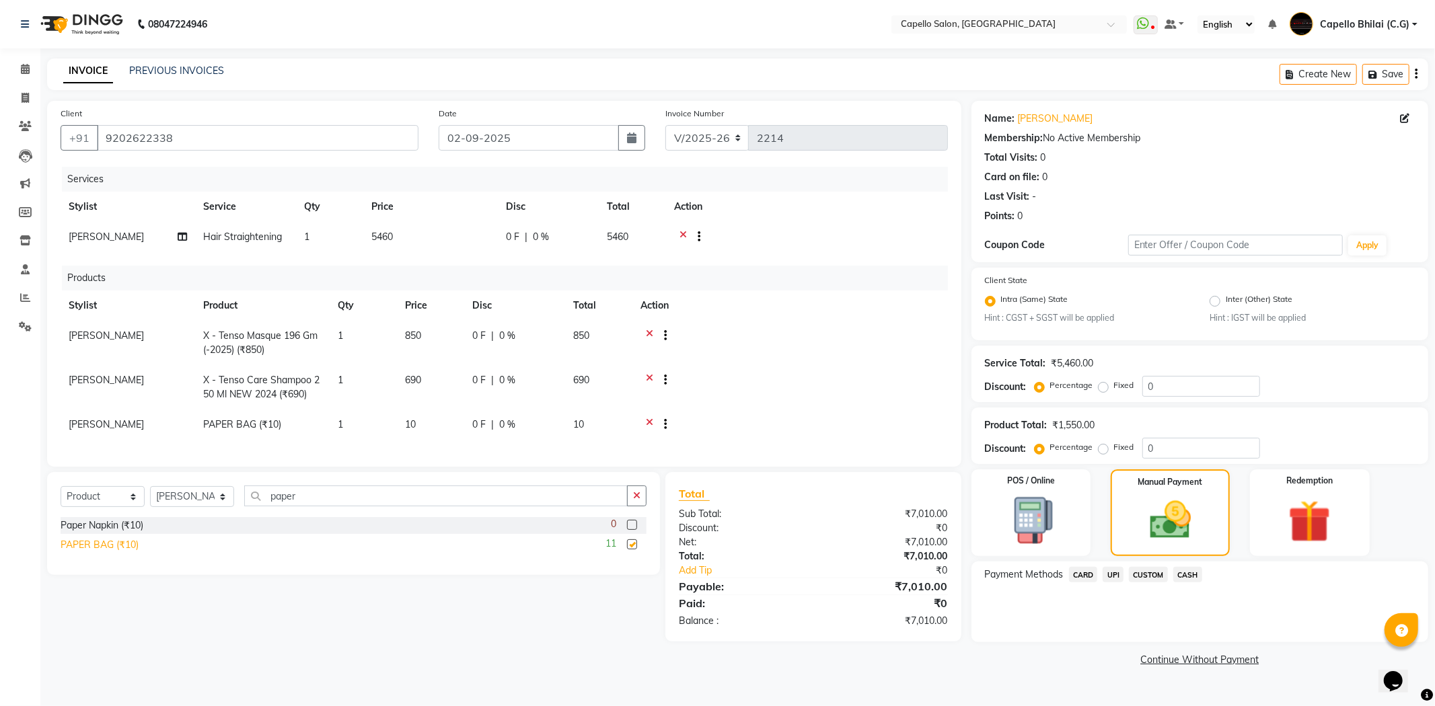
checkbox input "false"
click at [356, 430] on td "1" at bounding box center [363, 426] width 67 height 33
select select "49122"
drag, startPoint x: 387, startPoint y: 428, endPoint x: 371, endPoint y: 426, distance: 16.3
click at [371, 426] on input "1" at bounding box center [363, 428] width 51 height 21
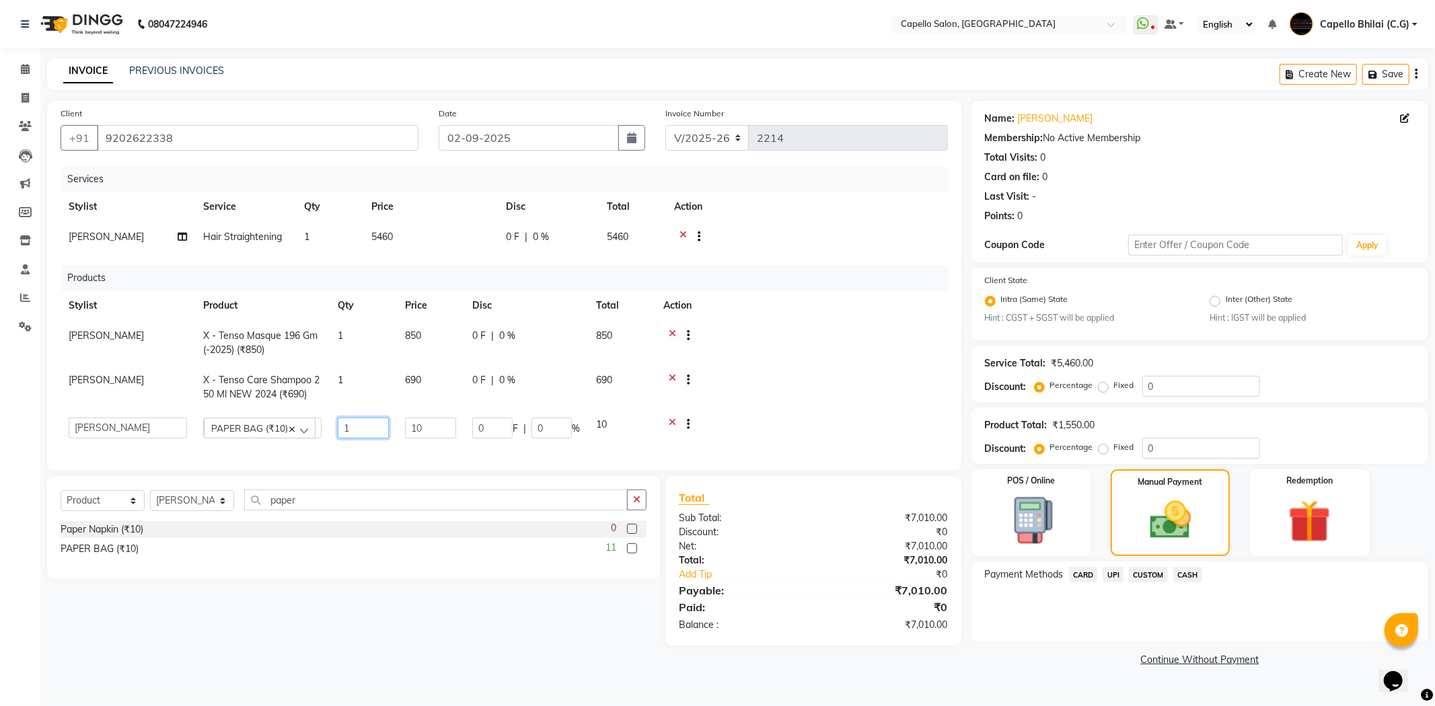
drag, startPoint x: 352, startPoint y: 426, endPoint x: 324, endPoint y: 426, distance: 28.3
click at [324, 426] on tr "ADMIN Anjali Tandia Ashish Kadwe Capello Bhilai (C.G) Nazma Sheikh Nitish Sen P…" at bounding box center [504, 428] width 887 height 37
drag, startPoint x: 419, startPoint y: 428, endPoint x: 362, endPoint y: 439, distance: 58.2
click at [418, 431] on td "10" at bounding box center [430, 426] width 67 height 33
select select "49122"
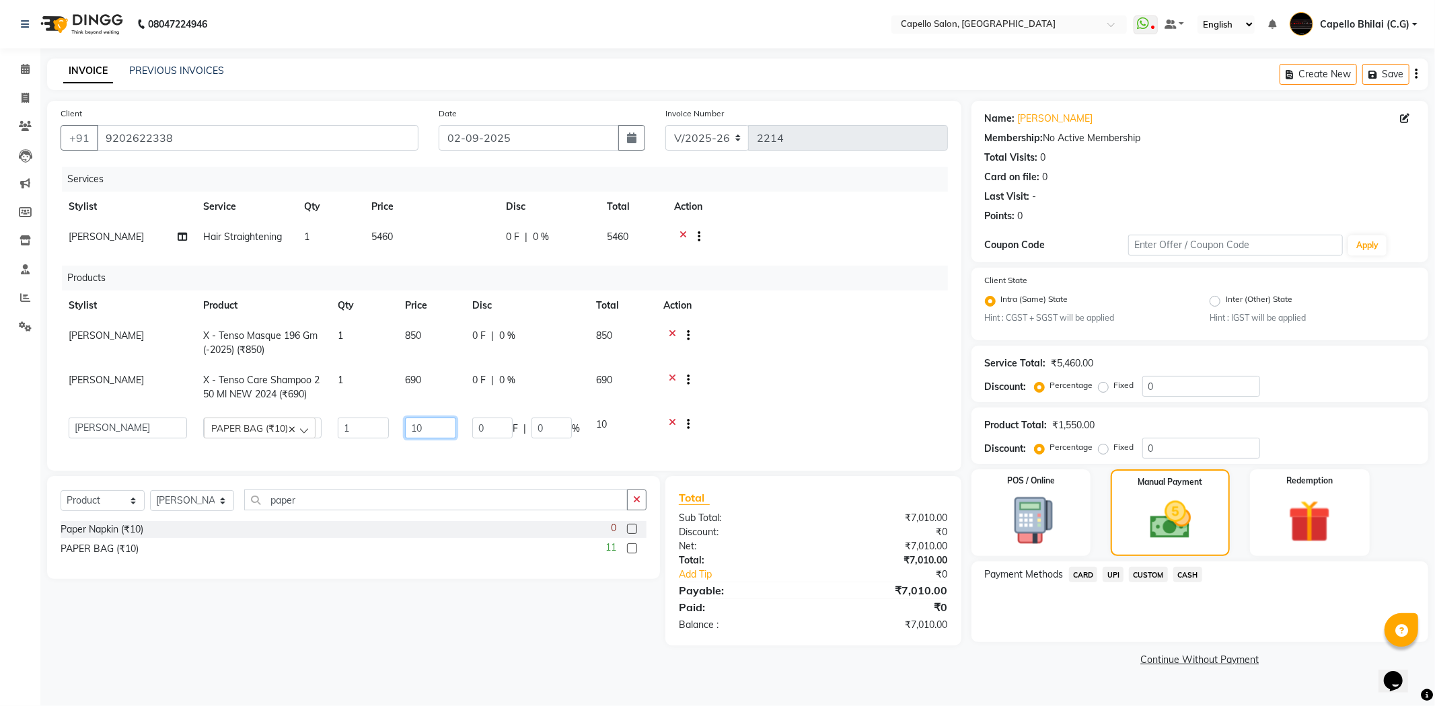
drag, startPoint x: 445, startPoint y: 426, endPoint x: 397, endPoint y: 432, distance: 48.1
click at [397, 432] on td "10" at bounding box center [430, 428] width 67 height 37
type input "0"
click at [782, 578] on link "Add Tip" at bounding box center [753, 571] width 169 height 14
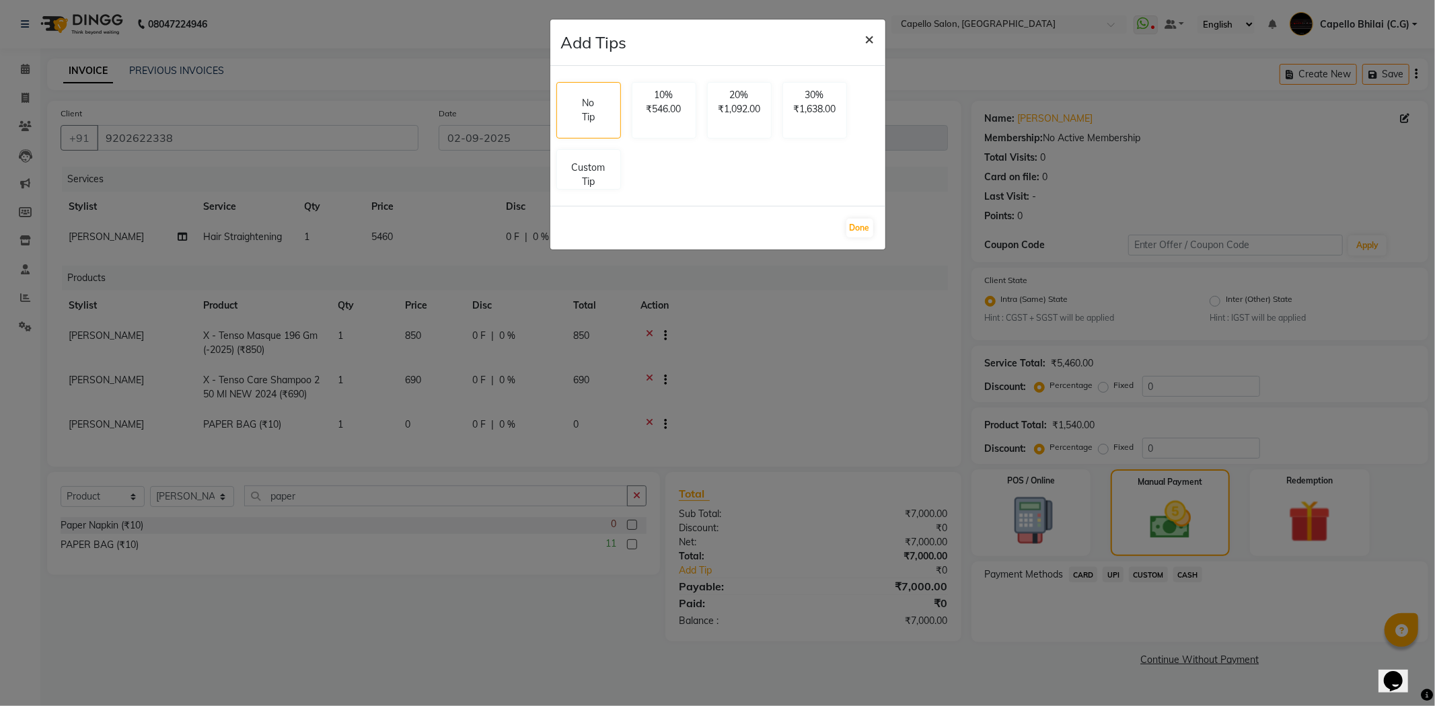
click at [868, 37] on span "×" at bounding box center [869, 38] width 9 height 20
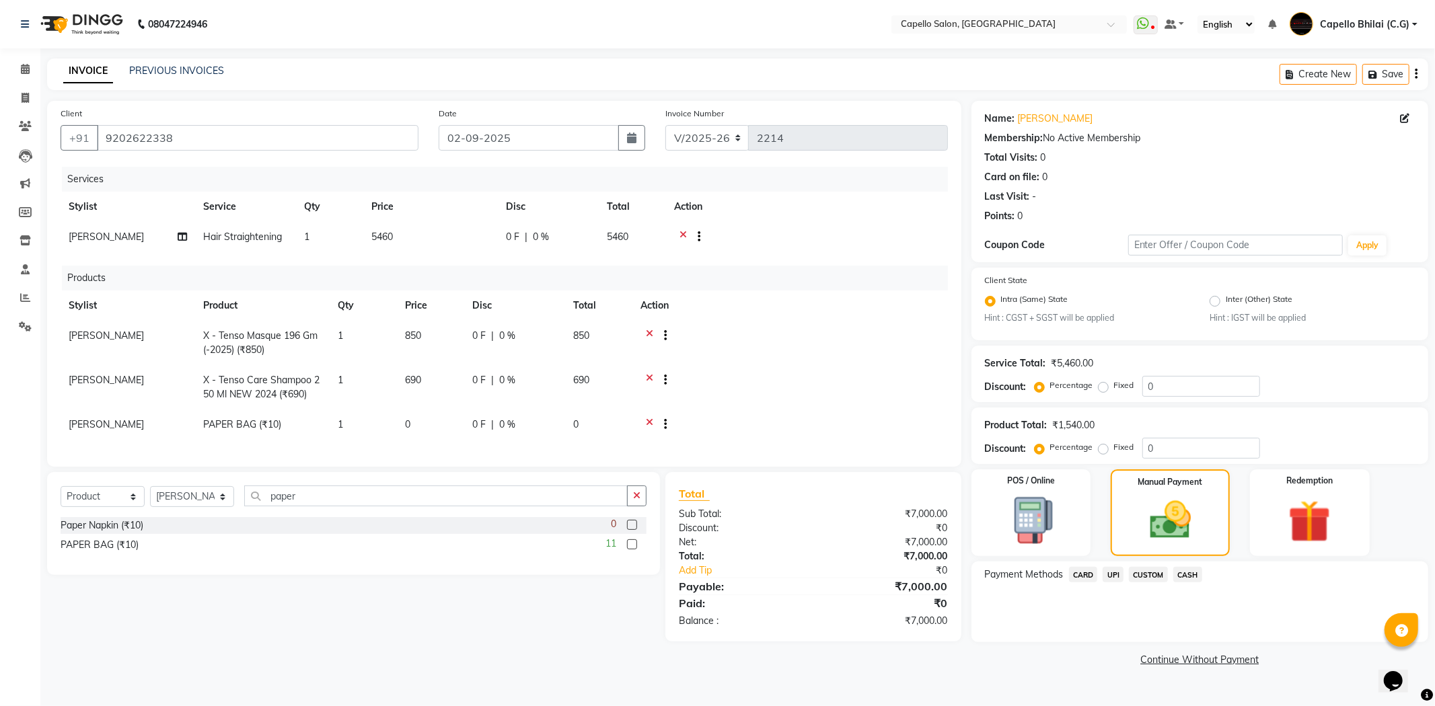
click at [1123, 578] on div "CUSTOM" at bounding box center [1145, 576] width 44 height 18
click at [1120, 577] on span "UPI" at bounding box center [1112, 574] width 21 height 15
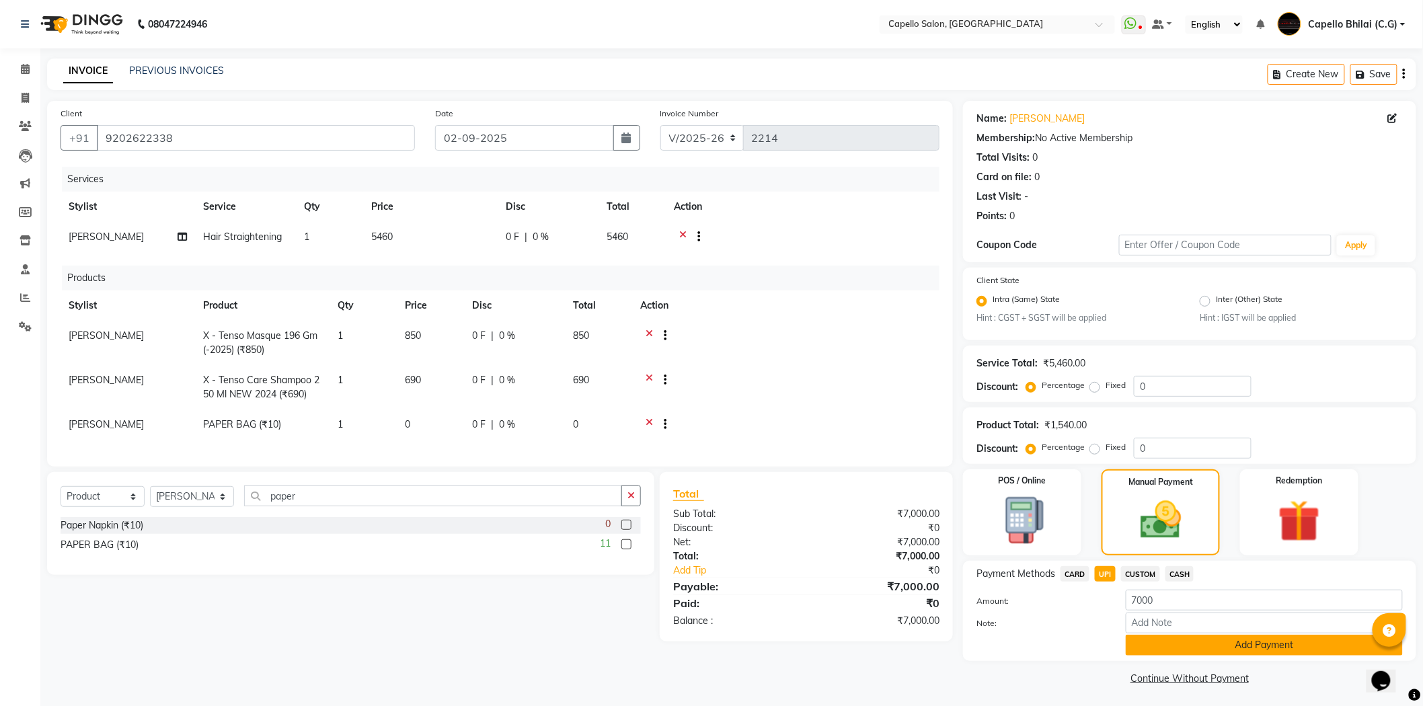
click at [1167, 644] on button "Add Payment" at bounding box center [1264, 645] width 277 height 21
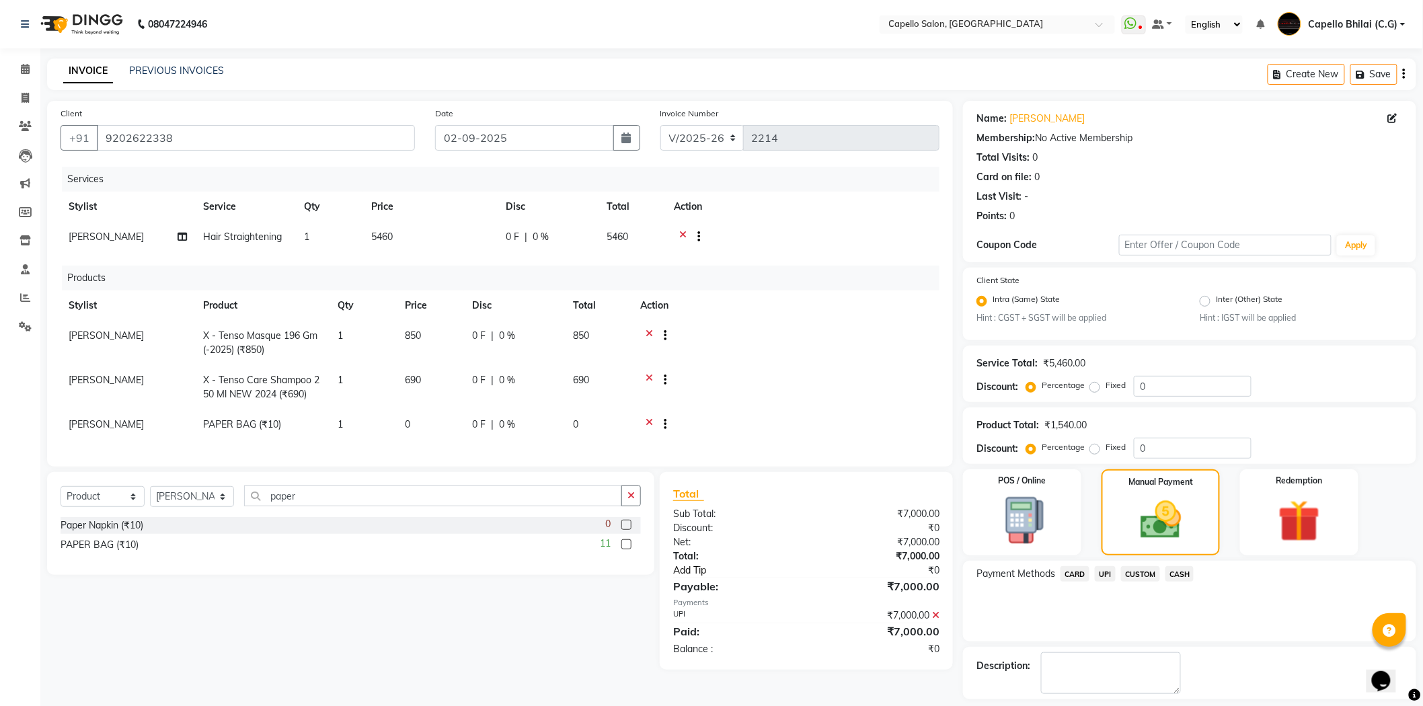
scroll to position [59, 0]
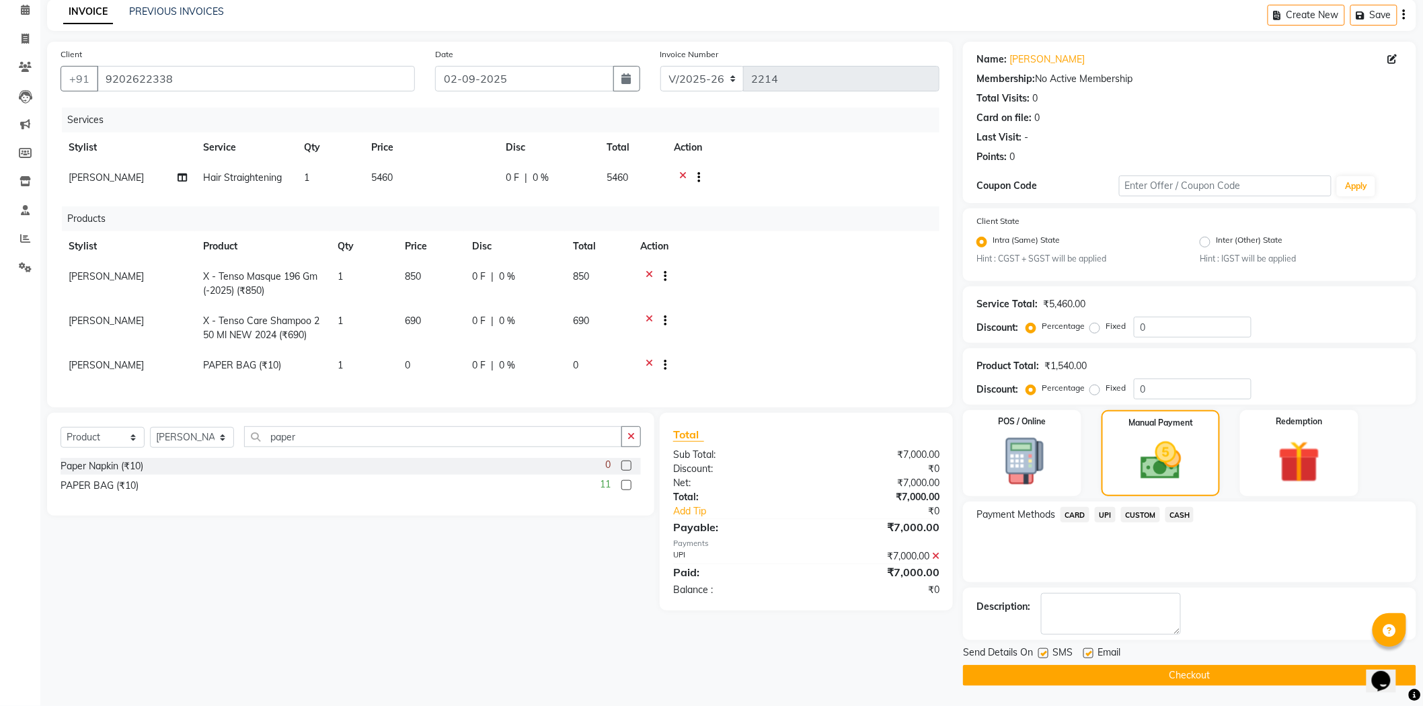
click at [986, 679] on button "Checkout" at bounding box center [1189, 675] width 453 height 21
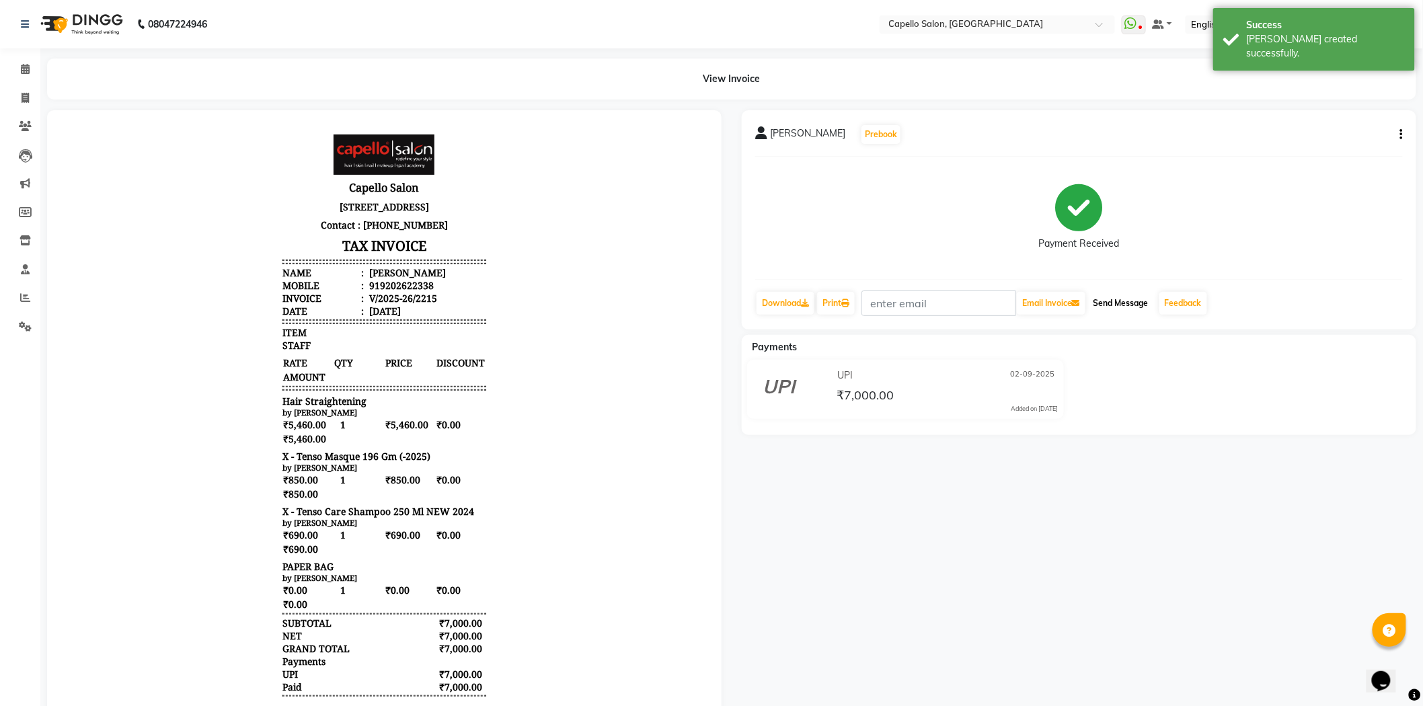
click at [1126, 297] on button "Send Message" at bounding box center [1121, 303] width 66 height 23
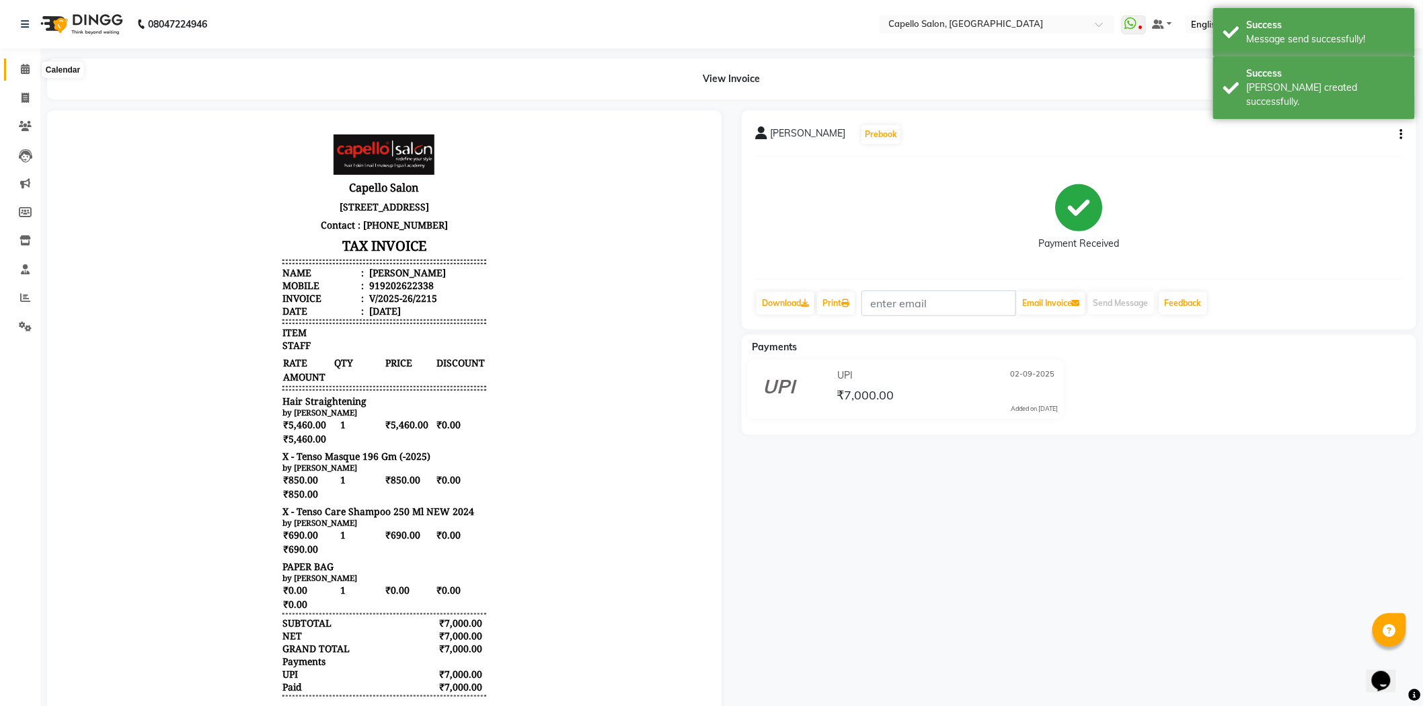
click at [18, 65] on span at bounding box center [25, 69] width 24 height 15
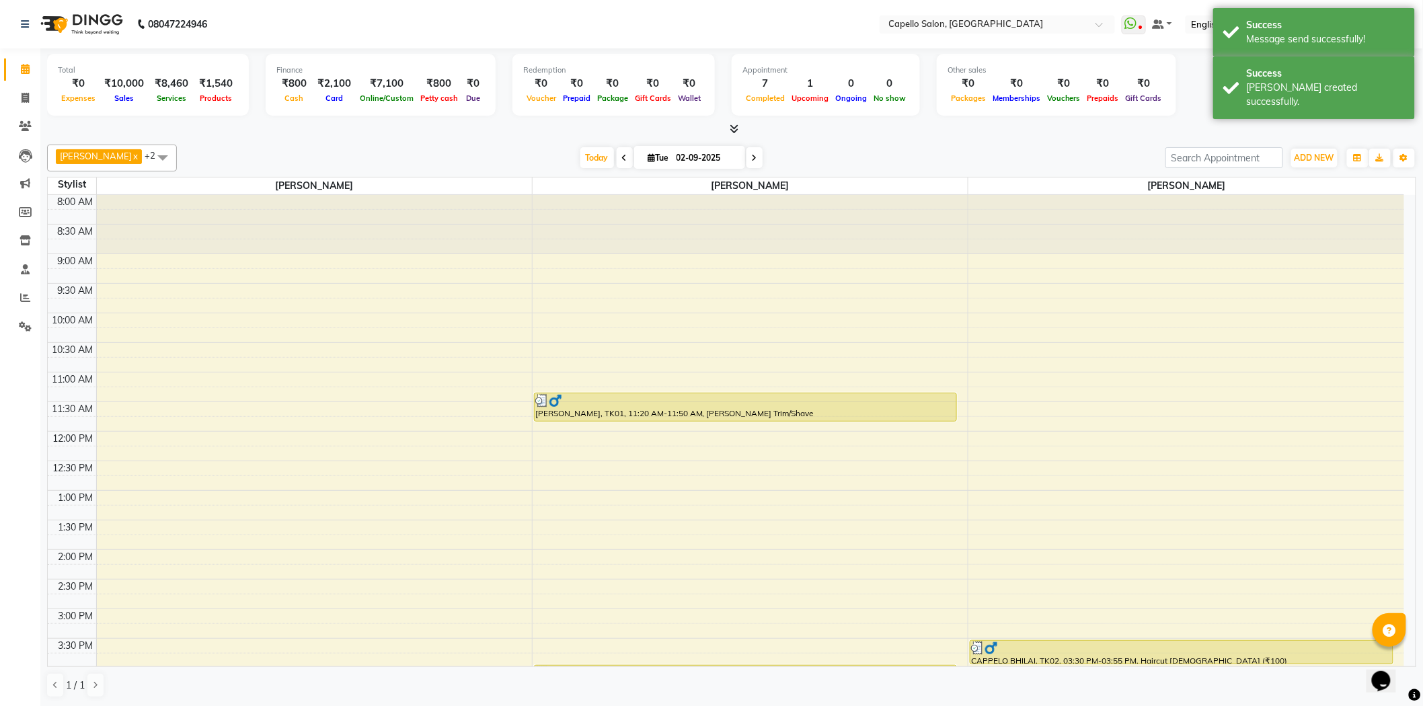
click at [728, 130] on span at bounding box center [732, 129] width 14 height 14
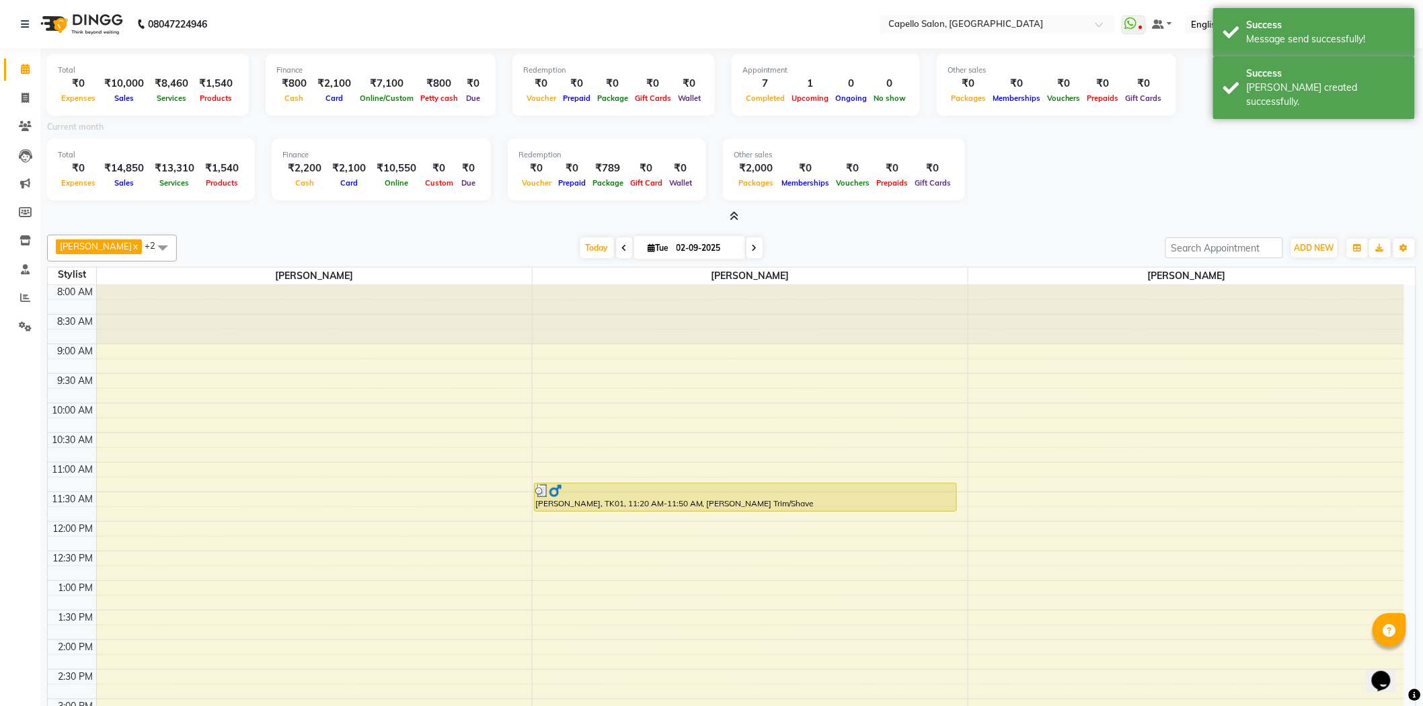
click at [736, 211] on icon at bounding box center [734, 216] width 9 height 10
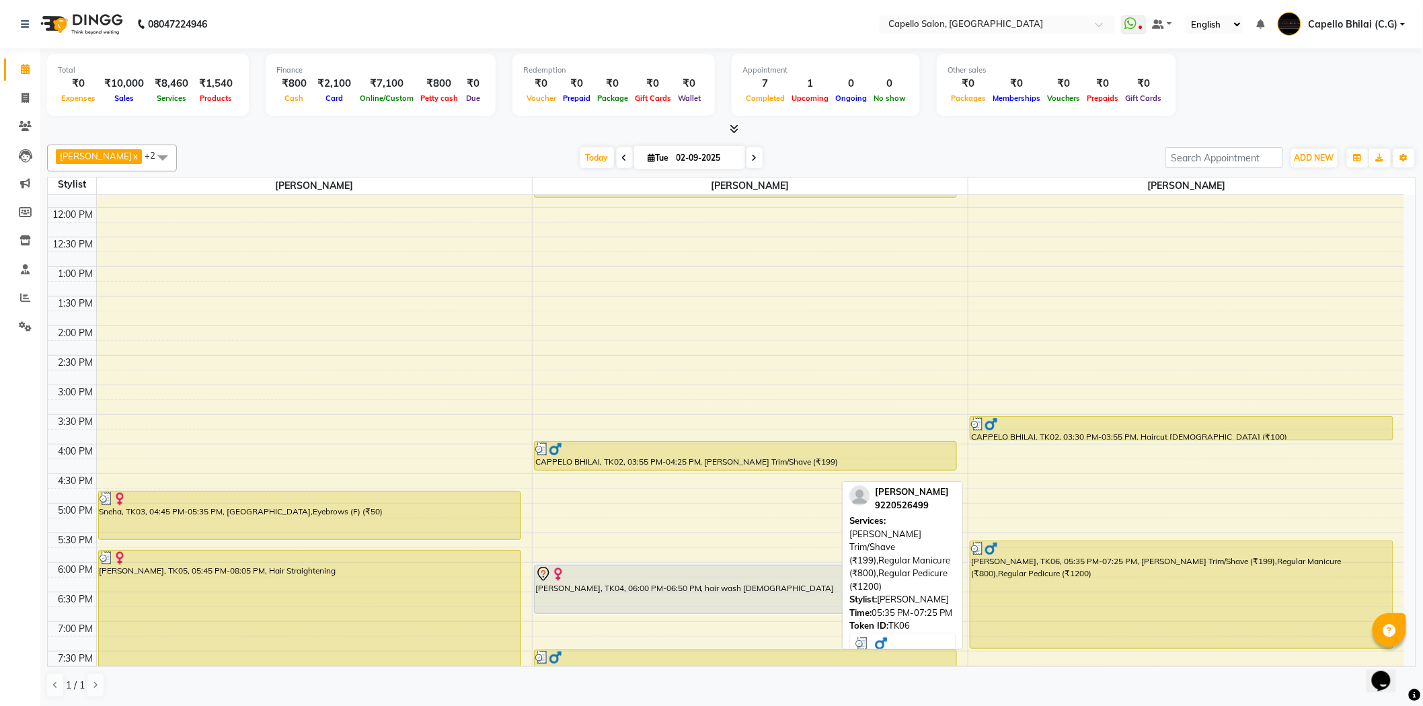
scroll to position [360, 0]
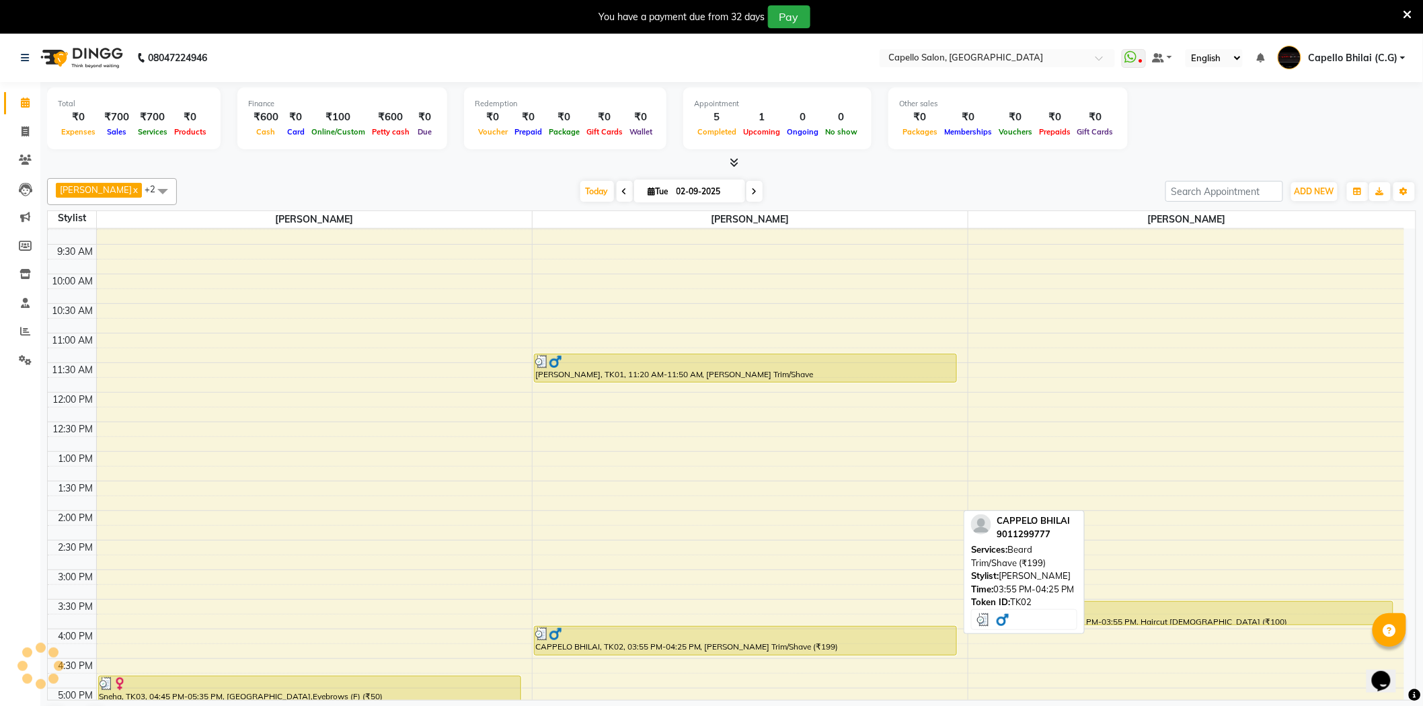
scroll to position [61, 0]
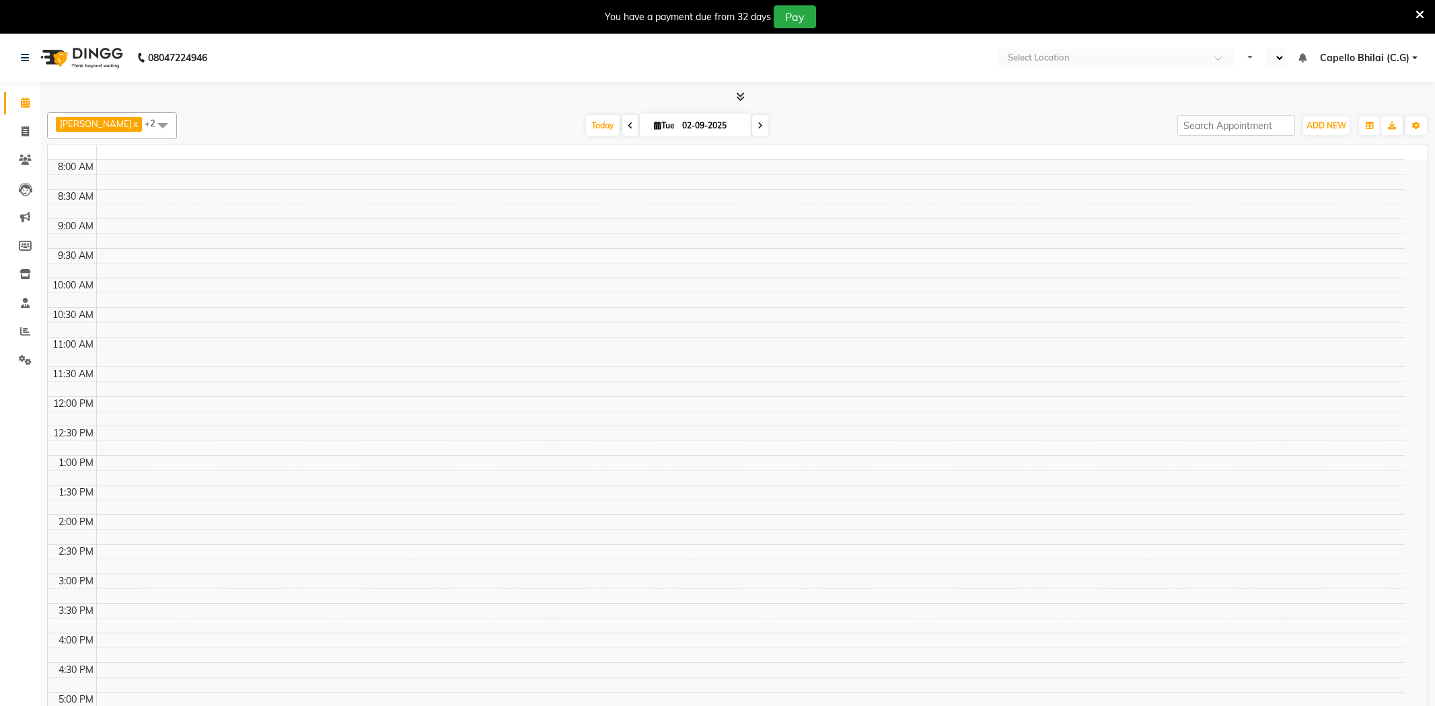
select select "en"
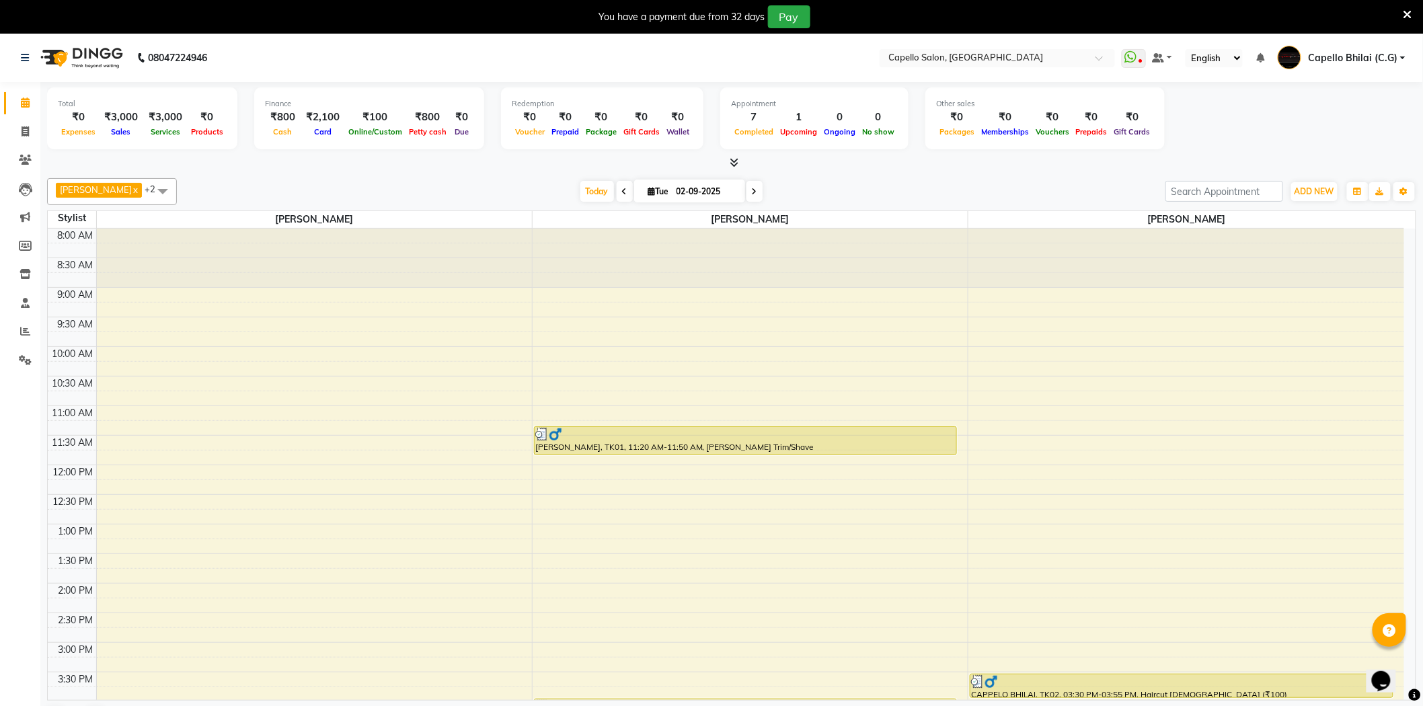
click at [1404, 12] on icon at bounding box center [1408, 15] width 9 height 12
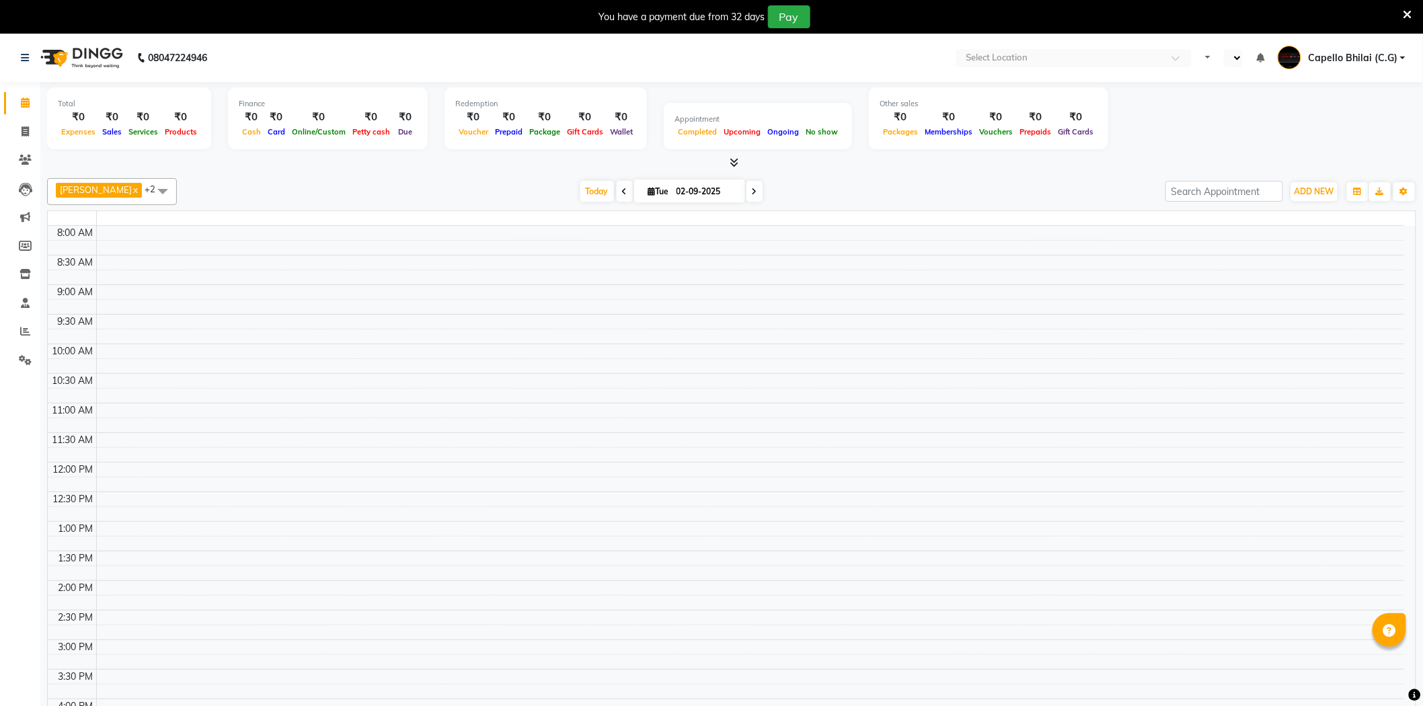
select select "en"
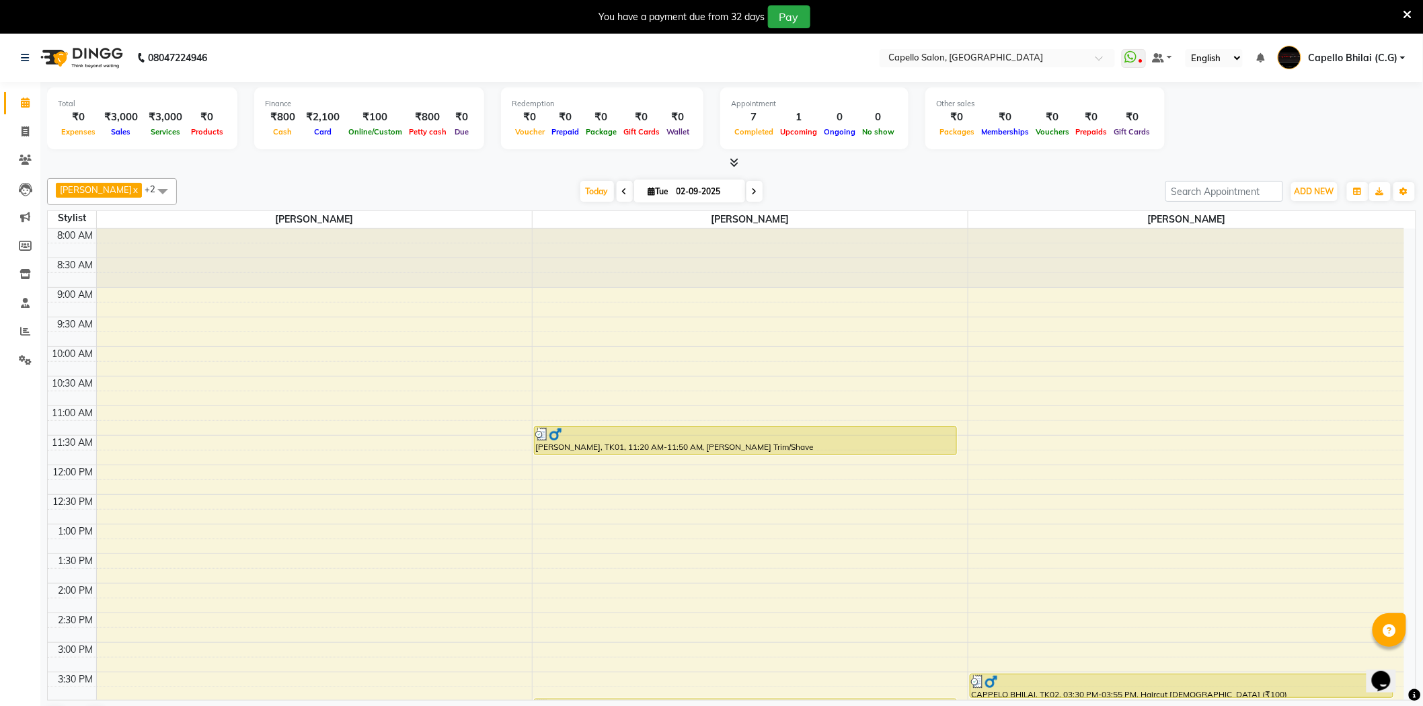
click at [829, 159] on div at bounding box center [731, 163] width 1369 height 14
